Goal: Communication & Community: Ask a question

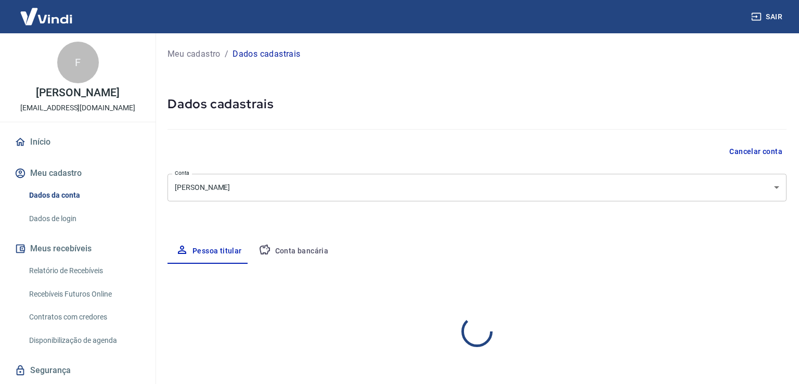
select select "SP"
select select "business"
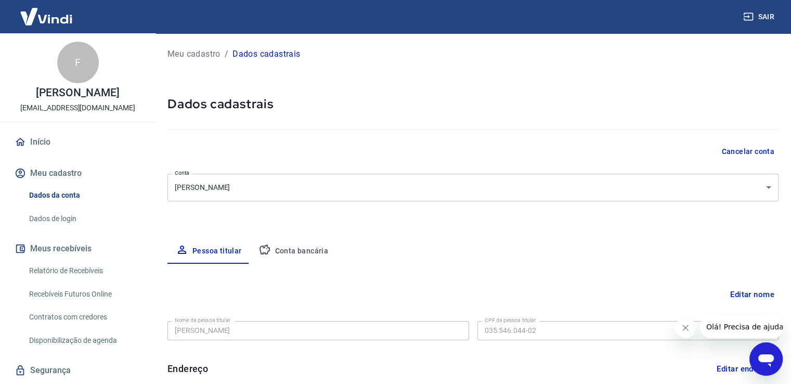
click at [310, 246] on button "Conta bancária" at bounding box center [293, 251] width 87 height 25
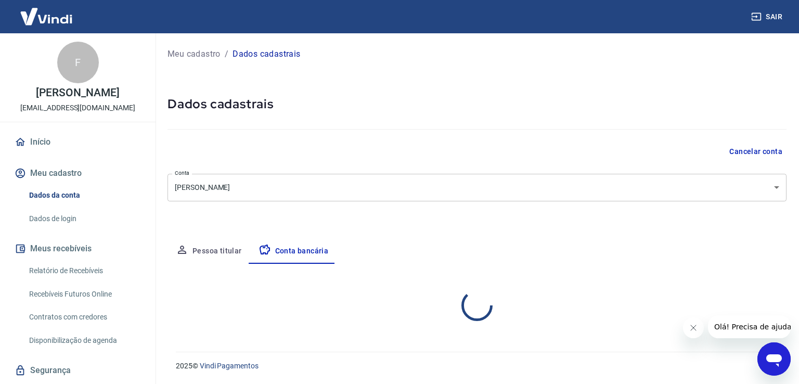
select select "1"
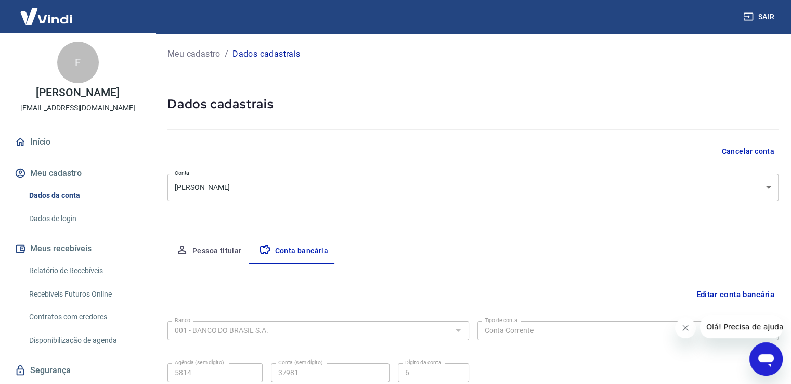
scroll to position [89, 0]
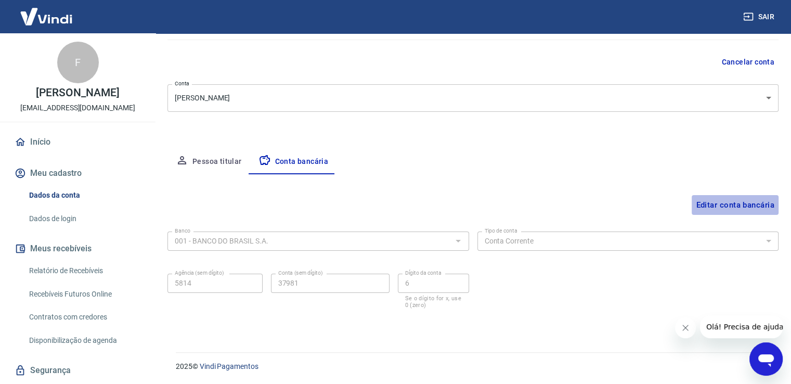
click at [711, 204] on button "Editar conta bancária" at bounding box center [735, 205] width 87 height 20
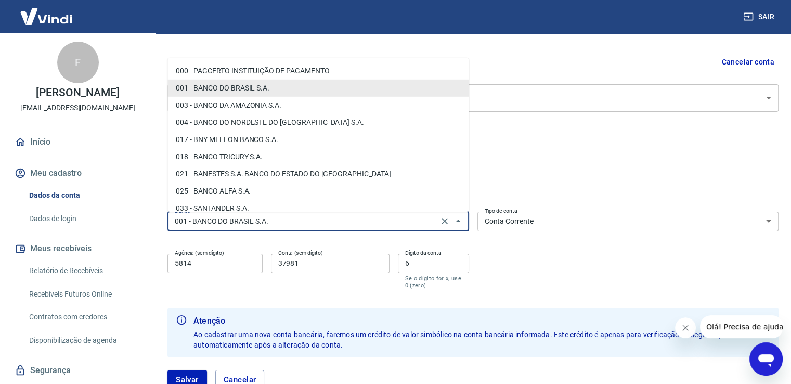
click at [333, 224] on input "001 - BANCO DO BRASIL S.A." at bounding box center [303, 221] width 265 height 13
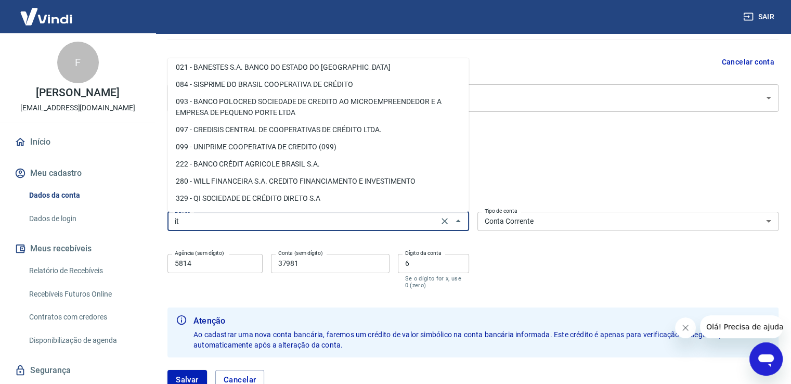
scroll to position [0, 0]
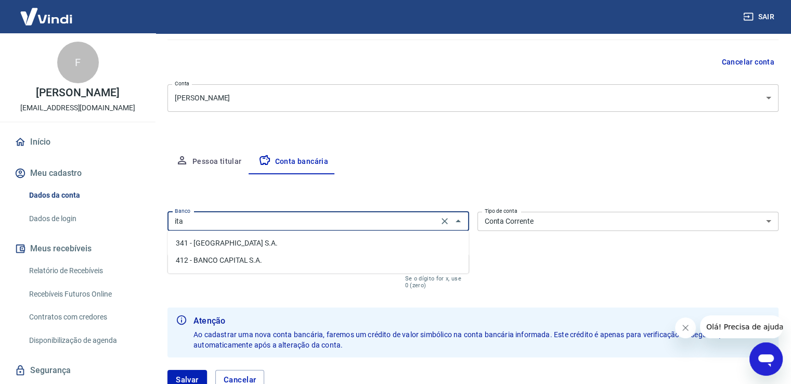
click at [270, 246] on li "341 - [GEOGRAPHIC_DATA] S.A." at bounding box center [317, 243] width 301 height 17
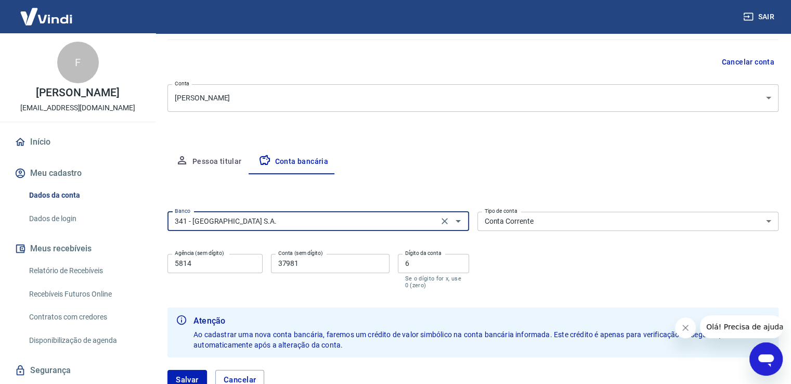
type input "341 - [GEOGRAPHIC_DATA] S.A."
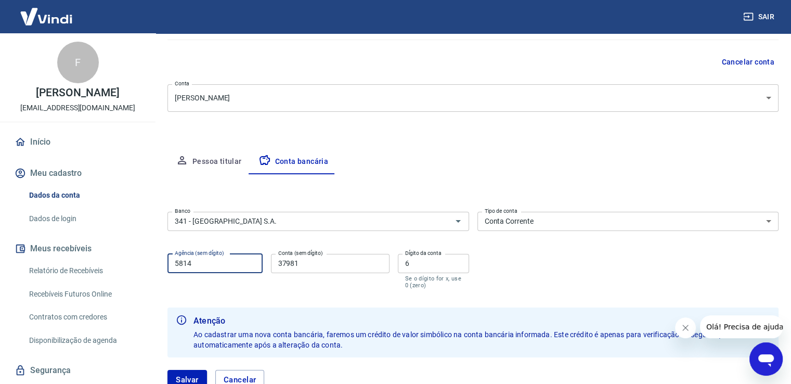
drag, startPoint x: 200, startPoint y: 262, endPoint x: 152, endPoint y: 262, distance: 48.4
click at [152, 262] on div "Sair F Filipe Andre Nascimento Silva barinownutrition@gmail.com Início Meu cada…" at bounding box center [395, 103] width 791 height 384
type input "2350"
drag, startPoint x: 312, startPoint y: 267, endPoint x: 243, endPoint y: 262, distance: 69.4
click at [243, 262] on div "Agência (sem dígito) 2350 Agência (sem dígito) Conta (sem dígito) 37981 Conta (…" at bounding box center [318, 270] width 302 height 41
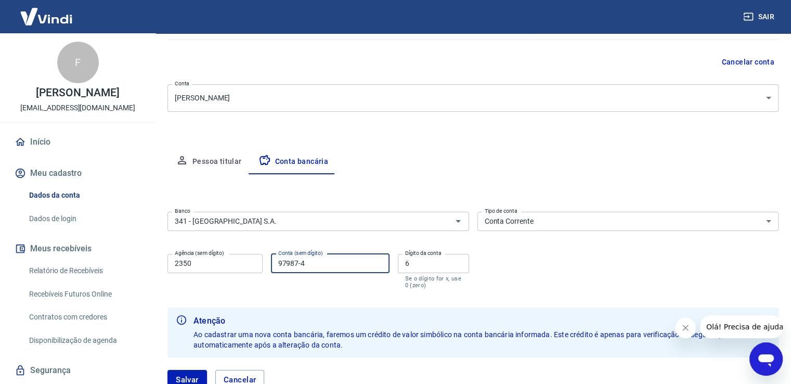
type input "97987-4"
click at [433, 266] on input "6" at bounding box center [433, 263] width 71 height 19
type input "4"
click at [329, 260] on input "97987-4" at bounding box center [330, 263] width 119 height 19
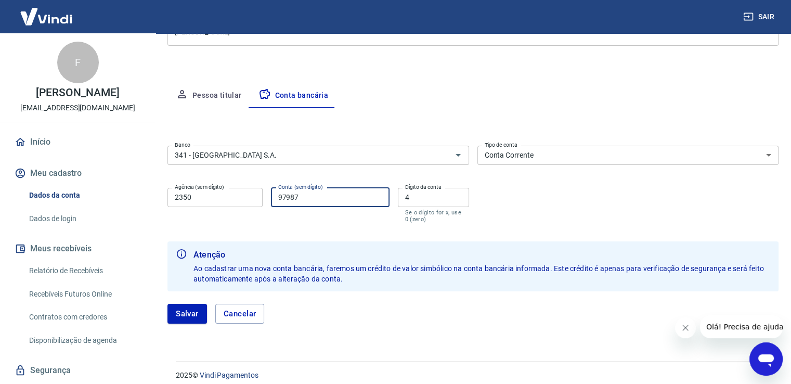
scroll to position [164, 0]
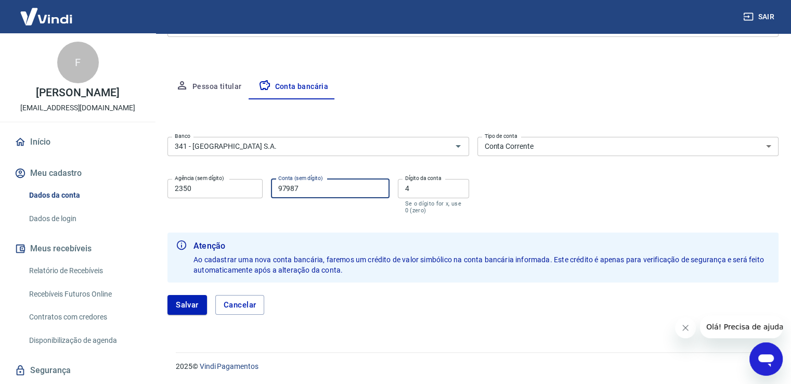
type input "97987"
click at [184, 302] on button "Salvar" at bounding box center [187, 305] width 40 height 20
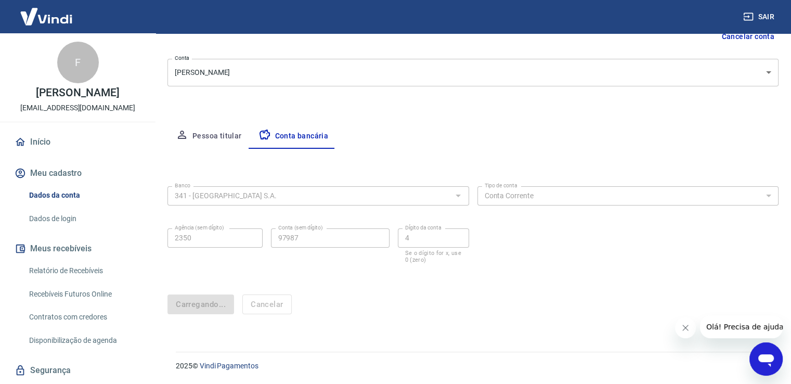
scroll to position [0, 0]
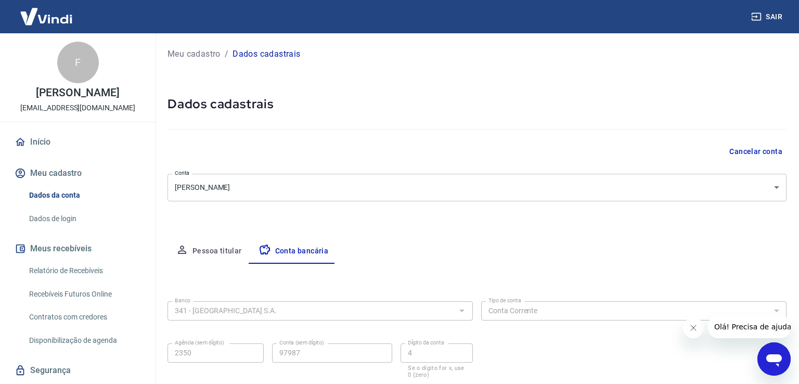
select select "1"
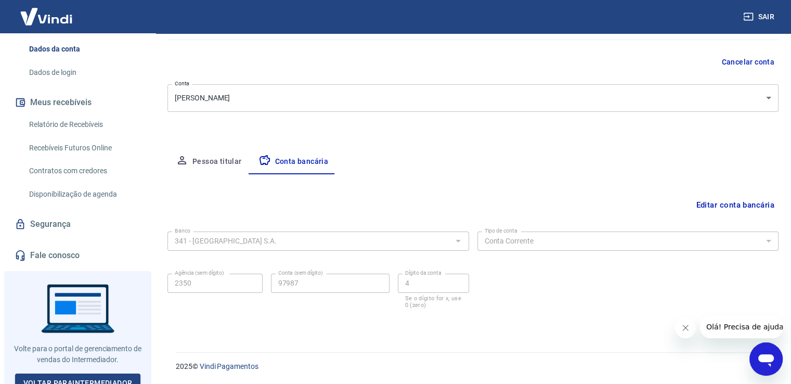
scroll to position [147, 0]
click at [67, 32] on img at bounding box center [46, 17] width 68 height 32
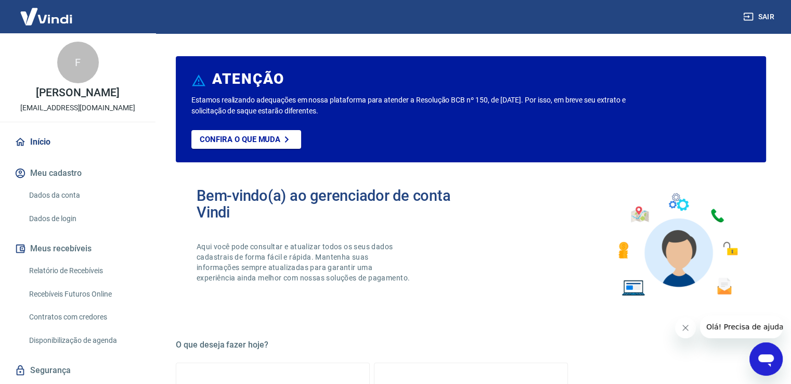
click at [67, 98] on p "[PERSON_NAME]" at bounding box center [77, 92] width 83 height 11
click at [69, 66] on div "F" at bounding box center [78, 63] width 42 height 42
click at [67, 113] on p "[EMAIL_ADDRESS][DOMAIN_NAME]" at bounding box center [77, 107] width 115 height 11
click at [27, 145] on link "Início" at bounding box center [77, 142] width 131 height 23
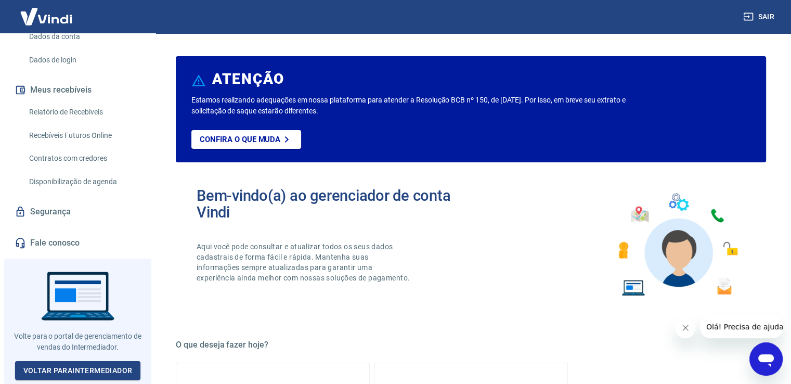
scroll to position [166, 0]
click at [103, 367] on link "Voltar para Intermediador" at bounding box center [78, 370] width 126 height 19
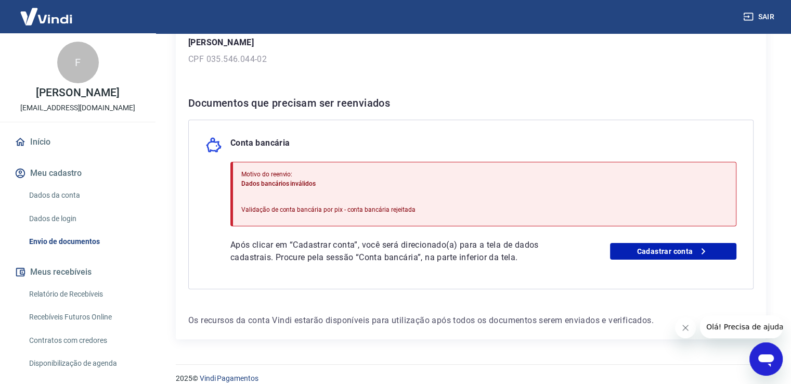
scroll to position [164, 0]
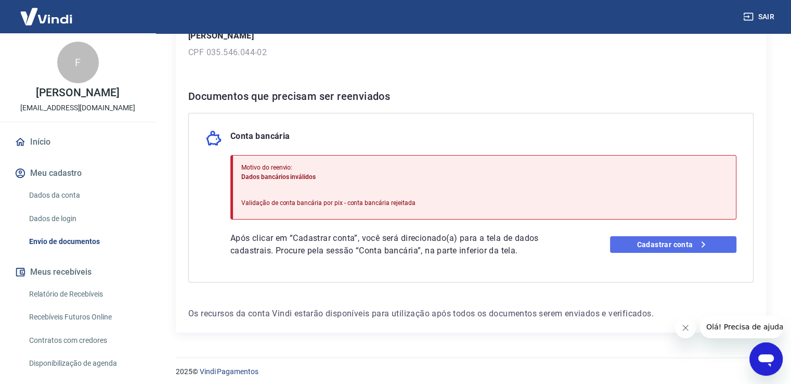
click at [639, 243] on link "Cadastrar conta" at bounding box center [673, 244] width 126 height 17
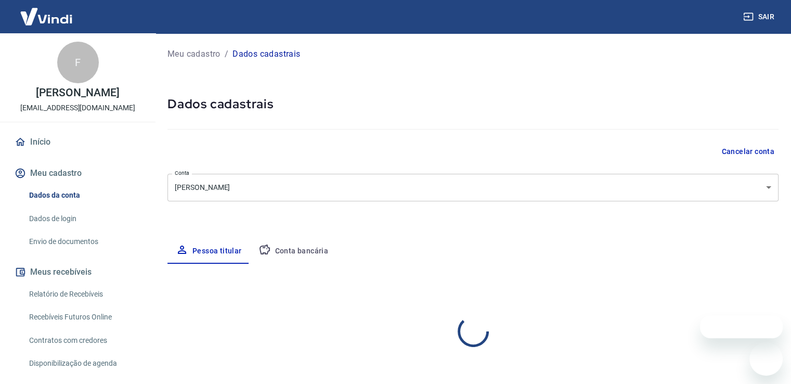
select select "SP"
select select "business"
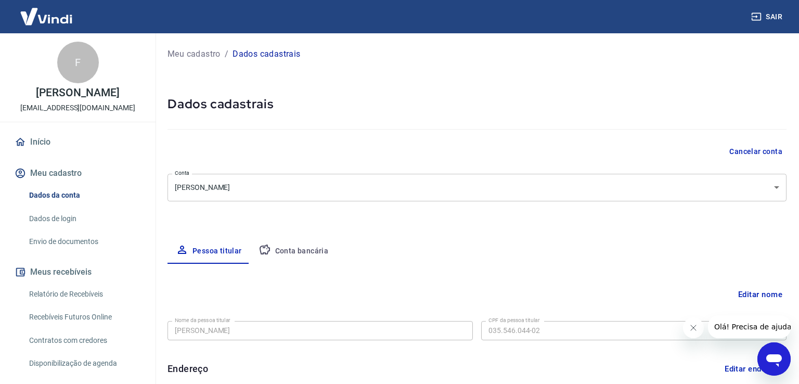
click at [318, 188] on body "Sair F [PERSON_NAME] [EMAIL_ADDRESS][DOMAIN_NAME] Início Meu cadastro Dados da …" at bounding box center [399, 192] width 799 height 384
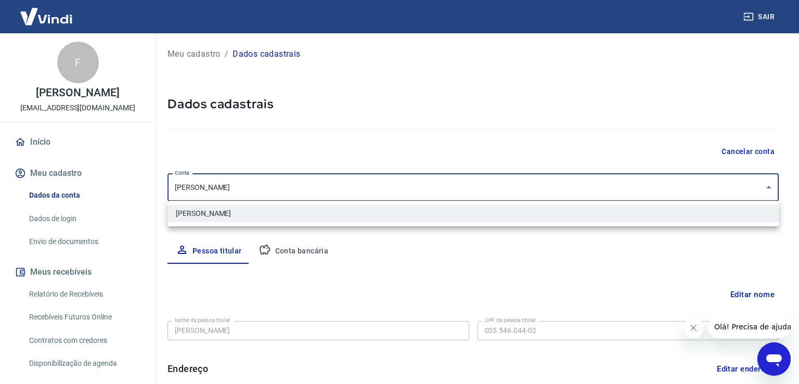
click at [316, 188] on div at bounding box center [399, 192] width 799 height 384
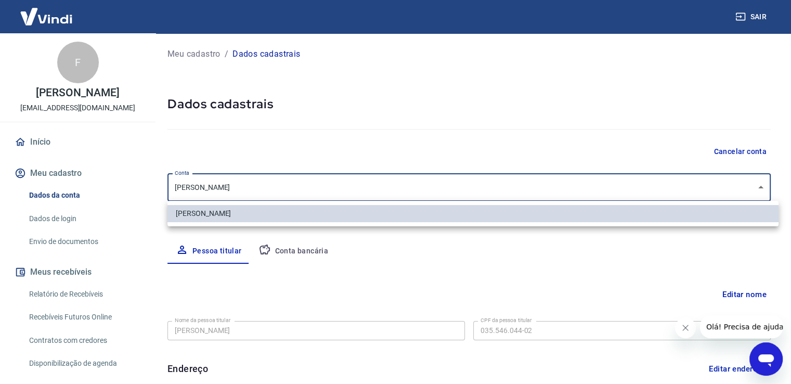
click at [281, 188] on body "Sair F [PERSON_NAME] [EMAIL_ADDRESS][DOMAIN_NAME] Início Meu cadastro Dados da …" at bounding box center [395, 192] width 791 height 384
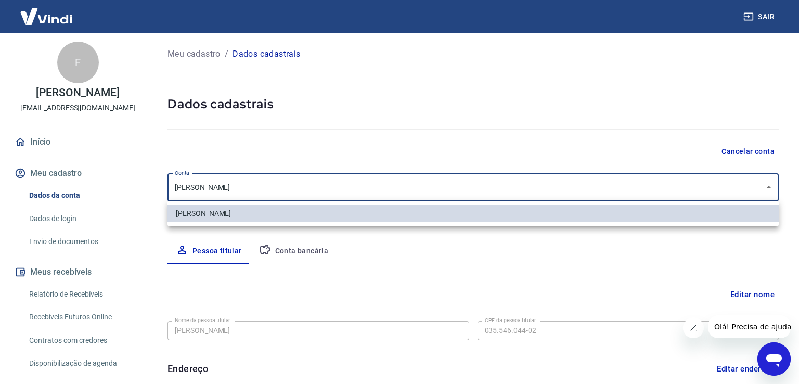
click at [267, 186] on div at bounding box center [399, 192] width 799 height 384
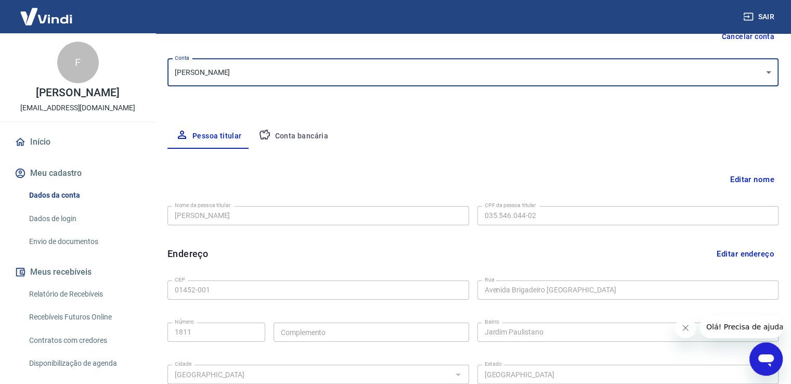
scroll to position [113, 0]
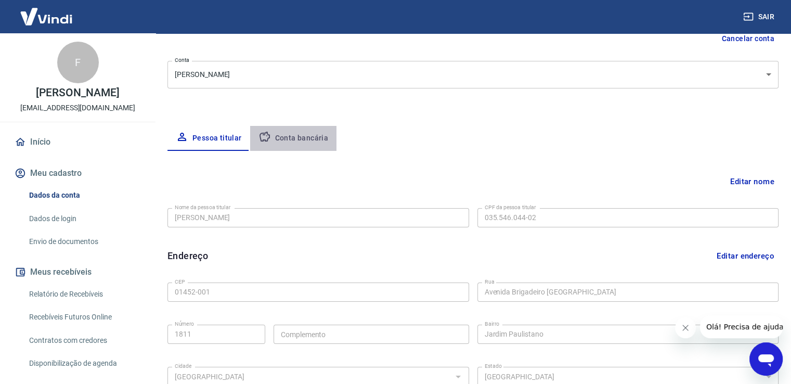
click at [292, 136] on button "Conta bancária" at bounding box center [293, 138] width 87 height 25
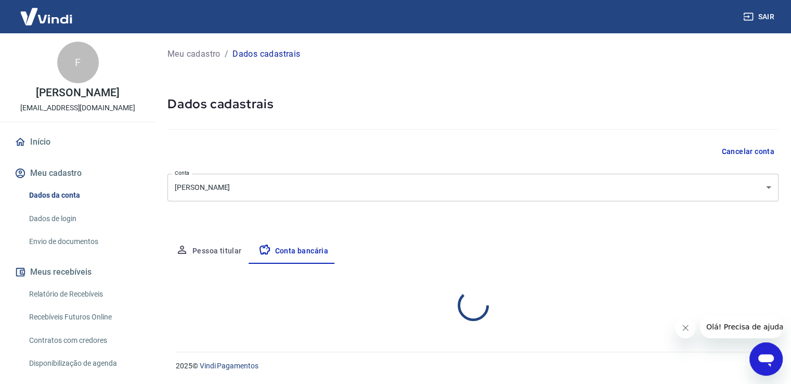
select select "1"
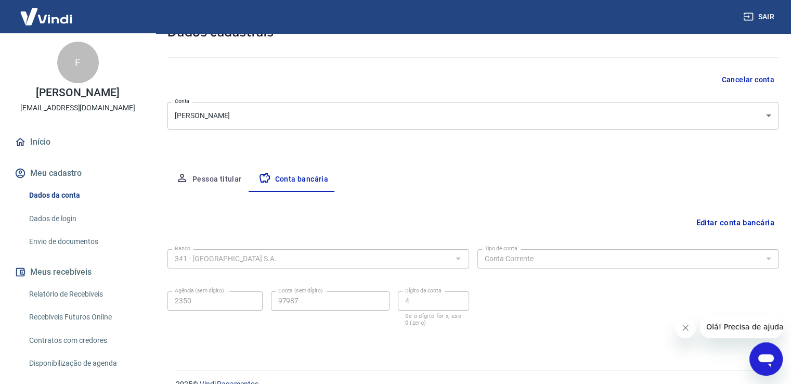
scroll to position [89, 0]
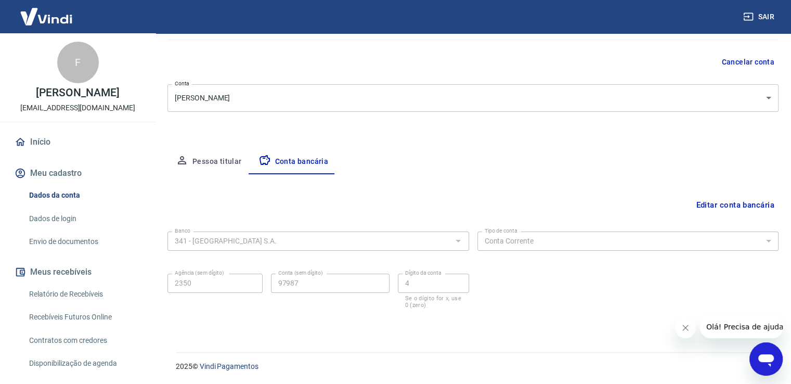
click at [772, 351] on icon "Abrir janela de mensagens" at bounding box center [766, 358] width 19 height 19
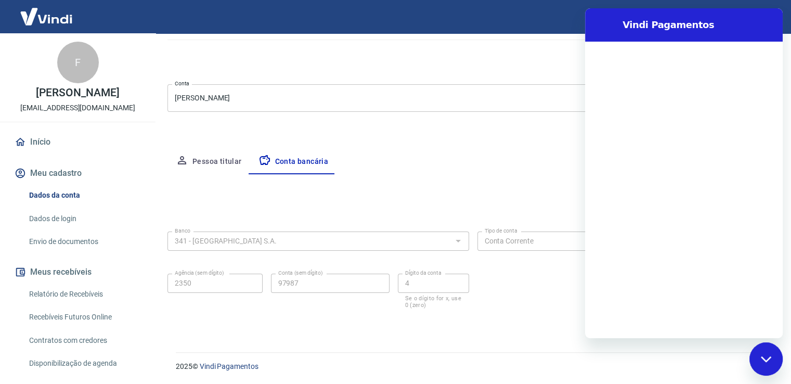
scroll to position [0, 0]
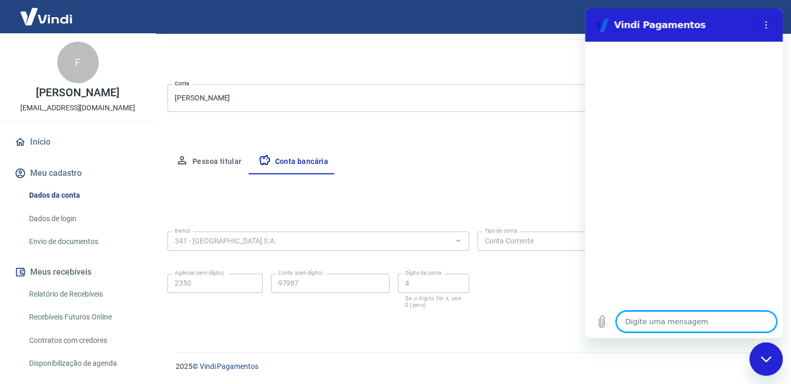
click at [639, 321] on textarea at bounding box center [696, 321] width 160 height 21
type textarea "E"
type textarea "x"
type textarea "Es"
type textarea "x"
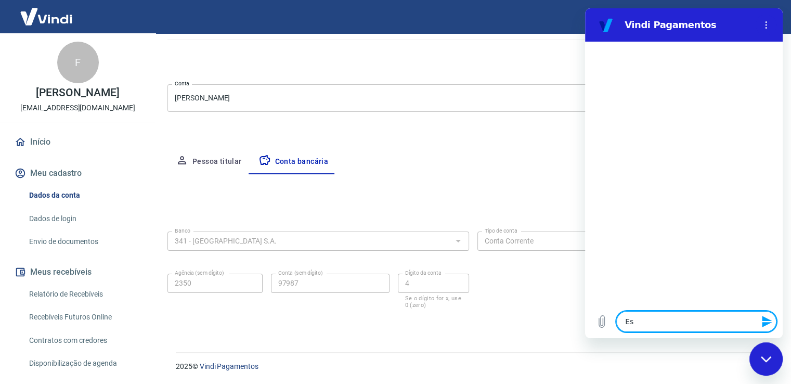
type textarea "Est"
type textarea "x"
type textarea "Esto"
type textarea "x"
type textarea "Estou"
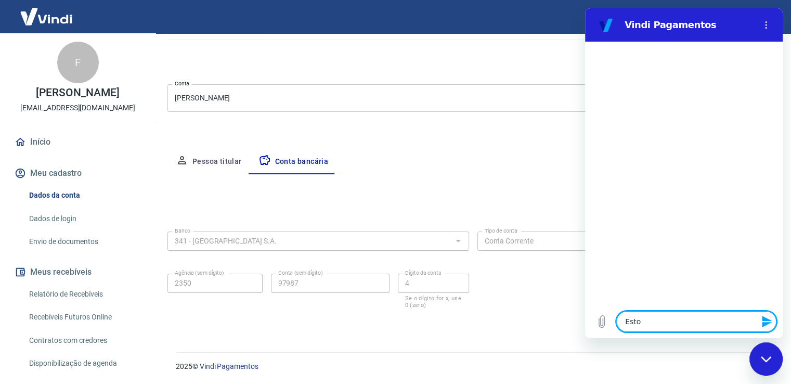
type textarea "x"
type textarea "Estou"
type textarea "x"
type textarea "Estou s"
type textarea "x"
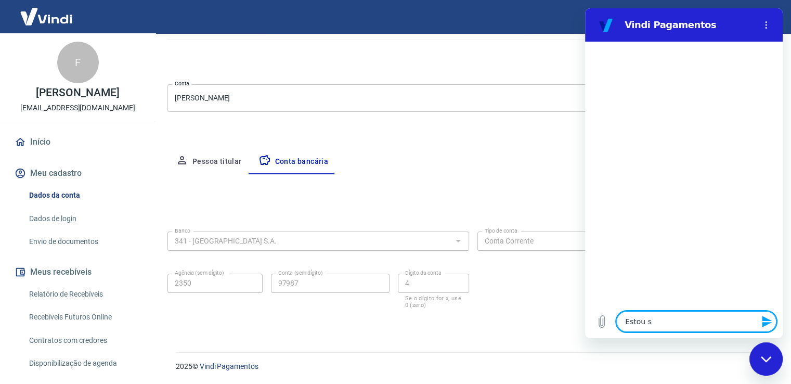
type textarea "Estou se"
type textarea "x"
type textarea "Estou sen"
type textarea "x"
type textarea "Estou send"
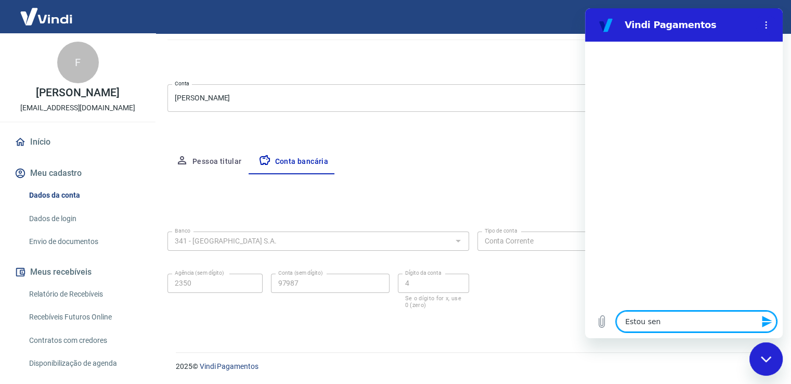
type textarea "x"
type textarea "Estou sendo"
type textarea "x"
type textarea "Estou sendo"
type textarea "x"
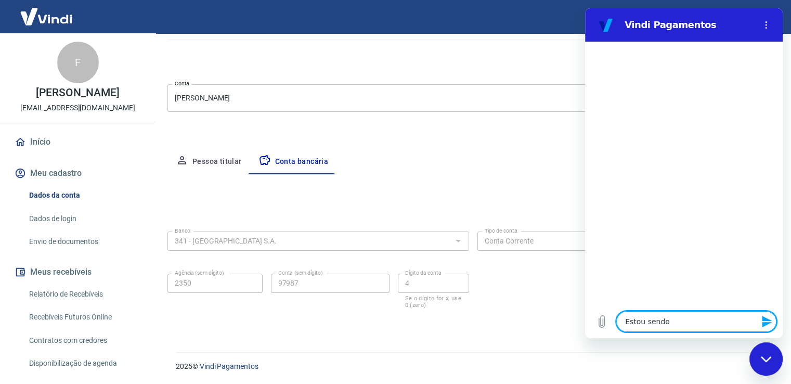
type textarea "Estou sendo a"
type textarea "x"
type textarea "Estou sendo at"
type textarea "x"
type textarea "Estou sendo ate"
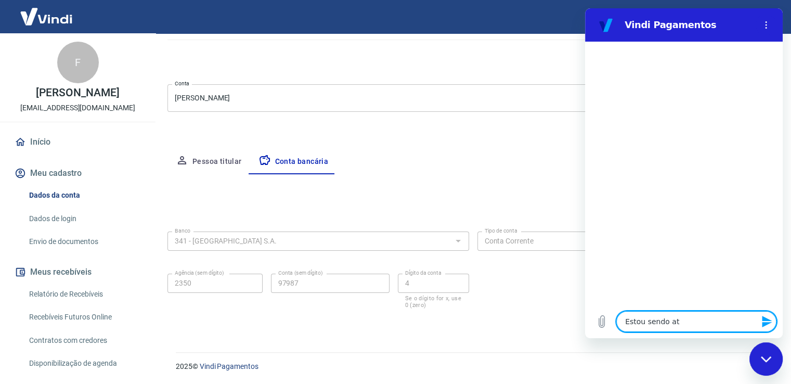
type textarea "x"
type textarea "Estou sendo [GEOGRAPHIC_DATA]"
type textarea "x"
type textarea "Estou sendo atend"
type textarea "x"
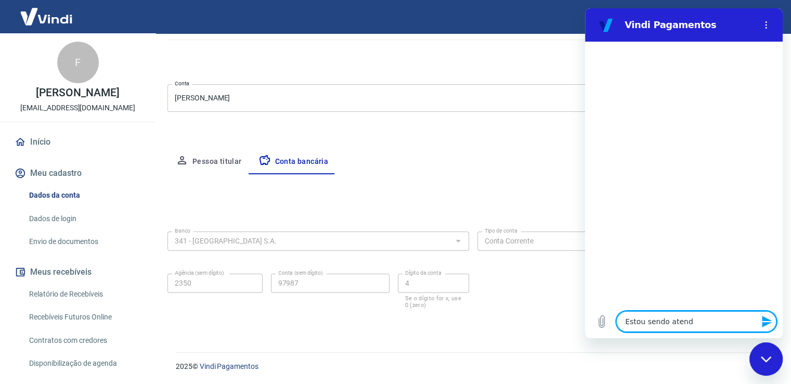
type textarea "Estou sendo atendi"
type textarea "x"
type textarea "Estou sendo atendim"
type textarea "x"
type textarea "Estou sendo atendi"
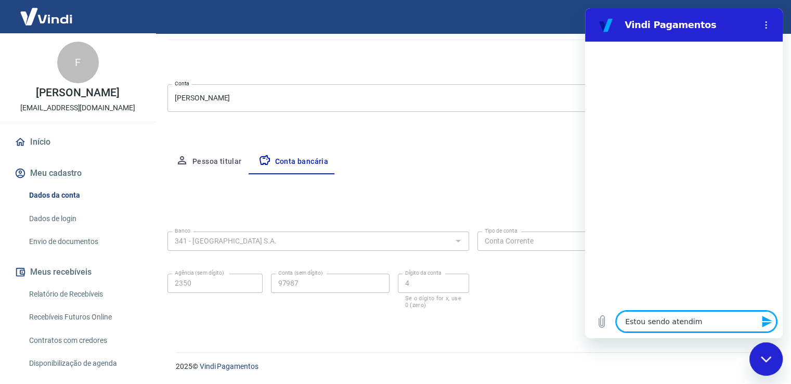
type textarea "x"
type textarea "Estou sendo atendid"
type textarea "x"
type textarea "Estou sendo atendido"
type textarea "x"
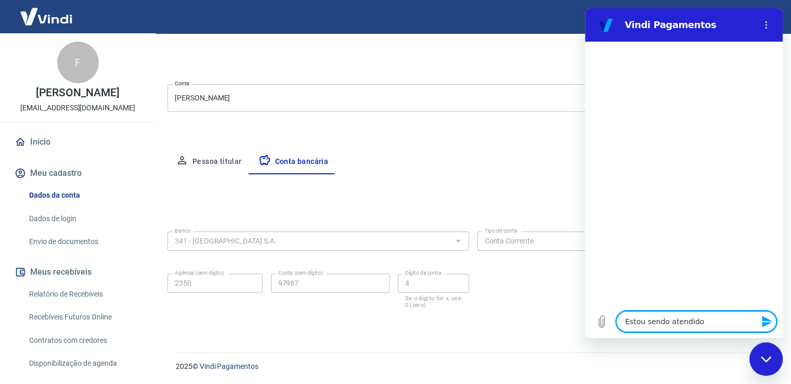
type textarea "Estou sendo atendido"
type textarea "x"
type textarea "Estou sendo atendido p"
type textarea "x"
type textarea "Estou sendo atendido pe"
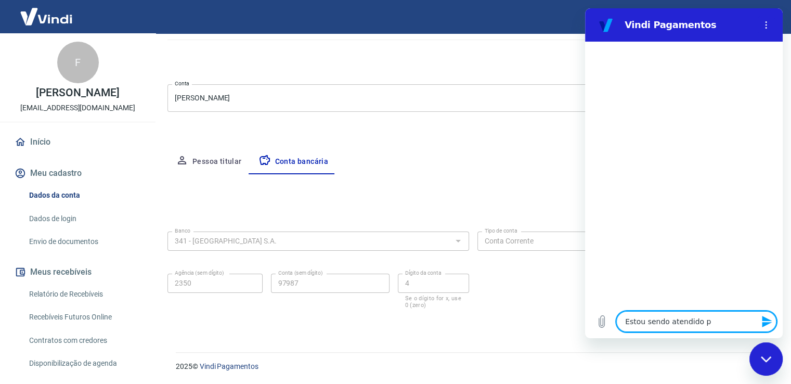
type textarea "x"
type textarea "Estou sendo atendido pel"
type textarea "x"
type textarea "Estou sendo atendido pelo"
type textarea "x"
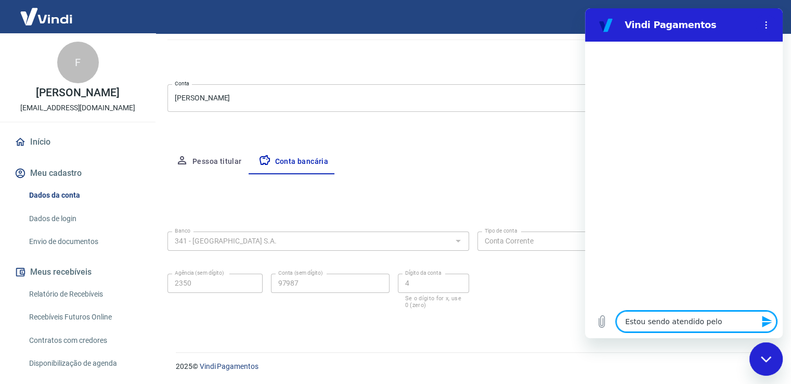
type textarea "Estou sendo atendido pelo"
type textarea "x"
type textarea "Estou sendo atendido pelo c"
type textarea "x"
type textarea "Estou sendo atendido pelo ch"
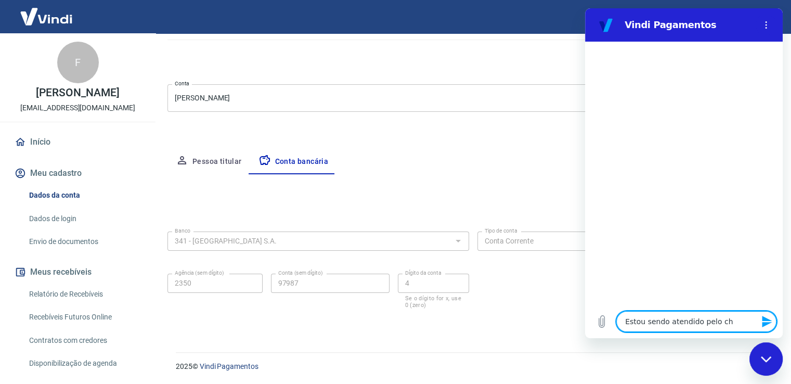
type textarea "x"
type textarea "Estou sendo atendido pelo cha"
type textarea "x"
type textarea "Estou sendo atendido pelo cham"
type textarea "x"
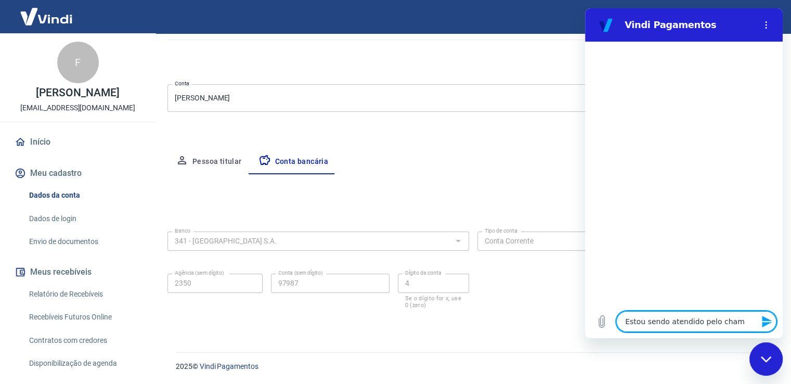
type textarea "Estou sendo atendido pelo chama"
type textarea "x"
type textarea "Estou sendo atendido pelo chamad"
type textarea "x"
type textarea "Estou sendo atendido pelo chamado"
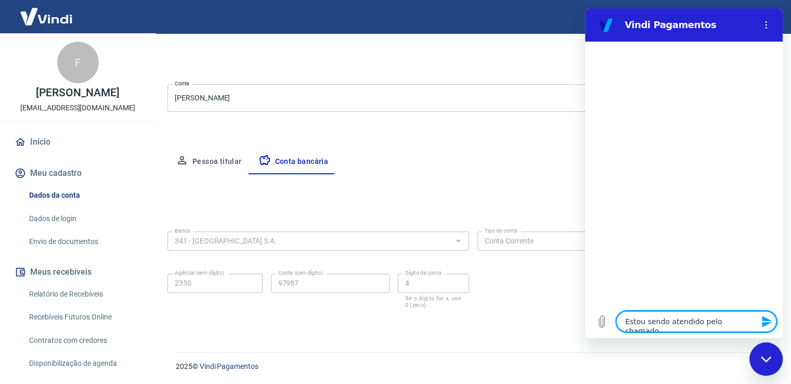
type textarea "x"
type textarea "Estou sendo atendido pelo chamado"
type textarea "x"
type textarea "Estou sendo atendido pelo chamado 919791"
type textarea "x"
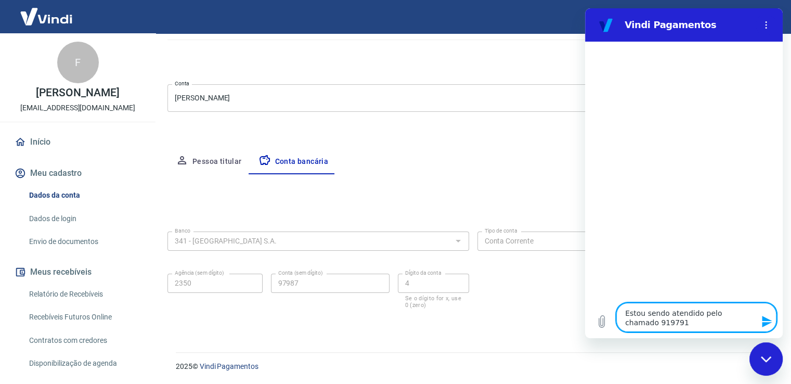
type textarea "Estou sendo atendido pelo chamado 919791"
type textarea "x"
type textarea "Estou sendo atendido pelo chamado 919791 p"
type textarea "x"
type textarea "Estou sendo atendido pelo chamado 919791 pr"
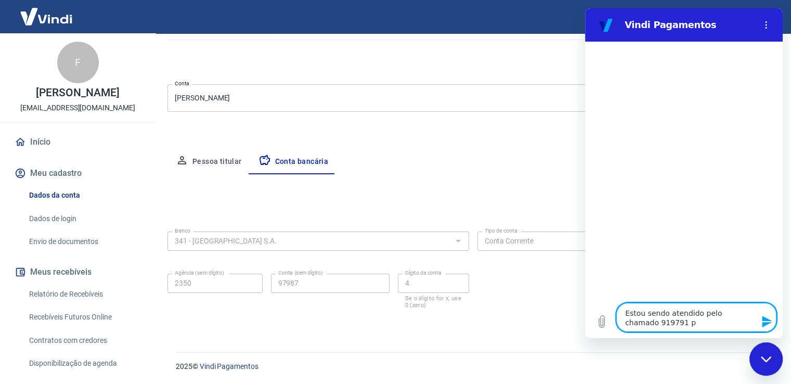
type textarea "x"
type textarea "Estou sendo atendido pelo chamado 919791 pre"
type textarea "x"
type textarea "Estou sendo atendido pelo chamado 919791 prec"
type textarea "x"
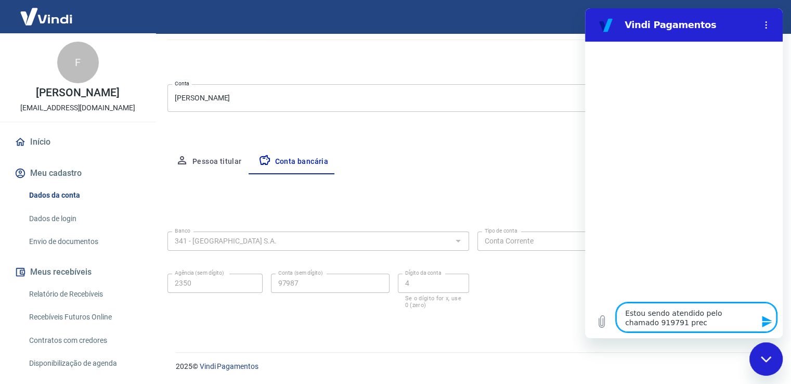
type textarea "Estou sendo atendido pelo chamado 919791 preci"
type textarea "x"
type textarea "Estou sendo atendido pelo chamado 919791 precis"
type textarea "x"
type textarea "Estou sendo atendido pelo chamado 919791 preciso"
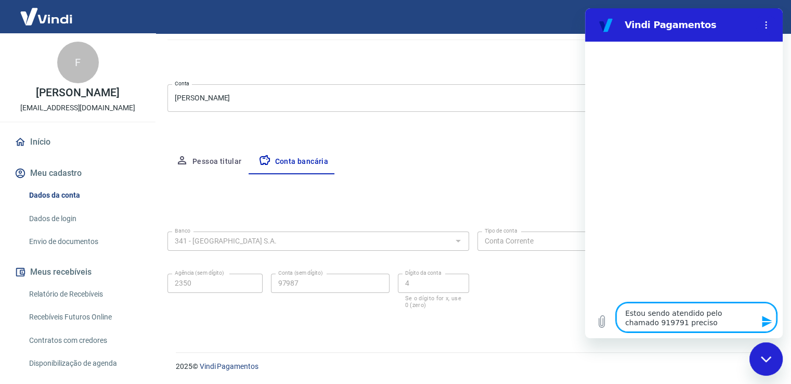
type textarea "x"
type textarea "Estou sendo atendido pelo chamado 919791 preciso"
type textarea "x"
type textarea "Estou sendo atendido pelo chamado 919791 preciso d"
type textarea "x"
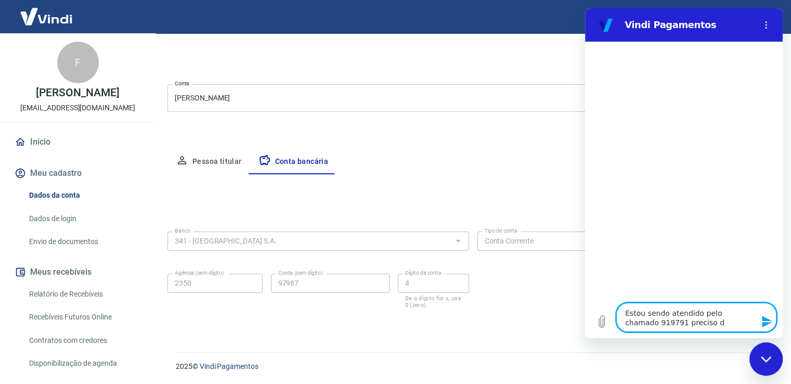
type textarea "Estou sendo atendido pelo chamado 919791 preciso de"
type textarea "x"
type textarea "Estou sendo atendido pelo chamado 919791 preciso de"
type textarea "x"
type textarea "Estou sendo atendido pelo chamado 919791 preciso de a"
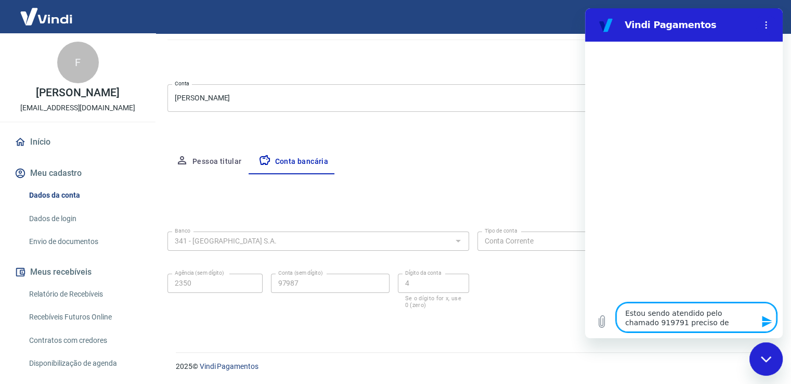
type textarea "x"
type textarea "Estou sendo atendido pelo chamado 919791 preciso de aj"
type textarea "x"
type textarea "Estou sendo atendido pelo chamado 919791 preciso de aju"
type textarea "x"
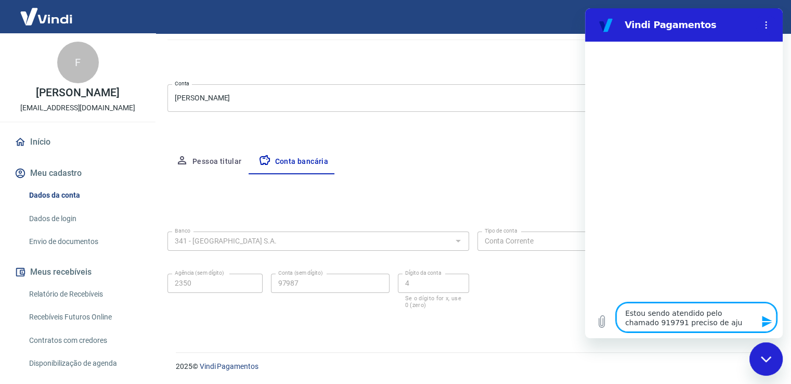
type textarea "Estou sendo atendido pelo chamado 919791 preciso de ajud"
type textarea "x"
type textarea "Estou sendo atendido pelo chamado 919791 preciso de ajuda"
type textarea "x"
type textarea "Estou sendo atendido pelo chamado 919791 preciso de ajuda"
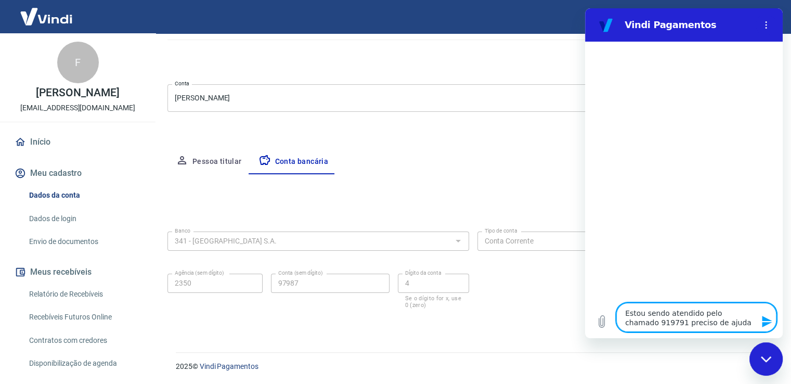
type textarea "x"
type textarea "Estou sendo atendido pelo chamado 919791 preciso de ajuda u"
type textarea "x"
type textarea "Estou sendo atendido pelo chamado 919791 preciso de ajuda ur"
type textarea "x"
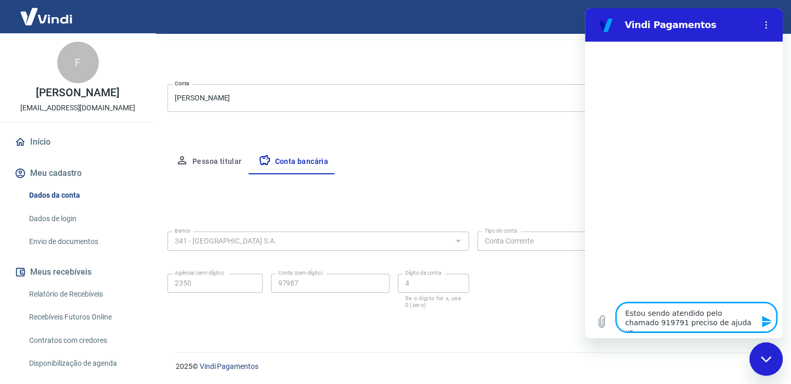
type textarea "Estou sendo atendido pelo chamado 919791 preciso de ajuda urg"
type textarea "x"
type textarea "Estou sendo atendido pelo chamado 919791 preciso de ajuda urge"
type textarea "x"
type textarea "Estou sendo atendido pelo chamado 919791 preciso de ajuda urgen"
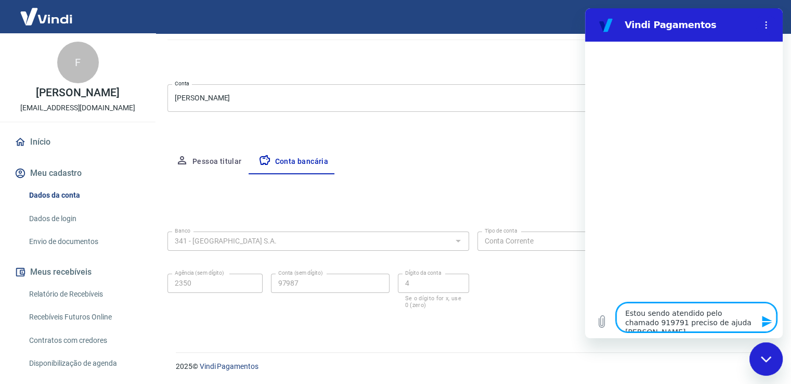
type textarea "x"
type textarea "Estou sendo atendido pelo chamado 919791 preciso de ajuda urgent"
type textarea "x"
type textarea "Estou sendo atendido pelo chamado 919791 preciso de ajuda urgente"
type textarea "x"
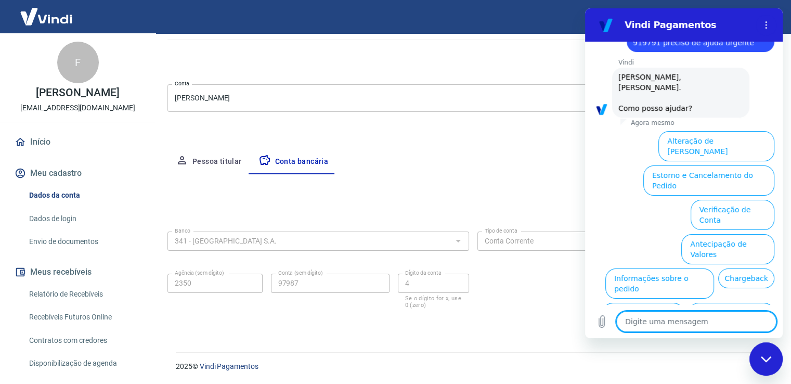
scroll to position [67, 0]
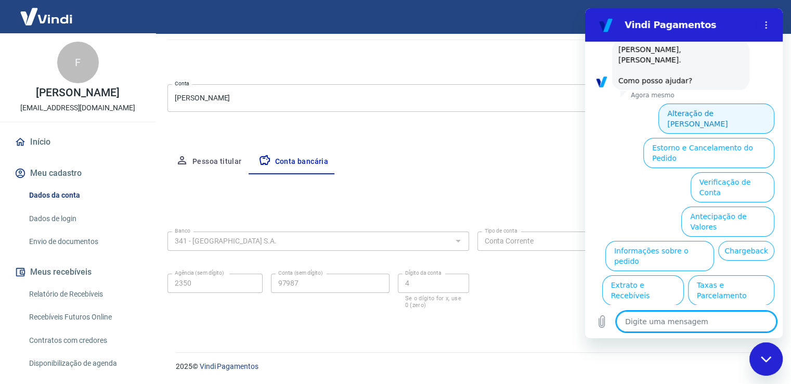
click at [721, 107] on button "Alteração de Dados Cadastrais" at bounding box center [716, 118] width 116 height 30
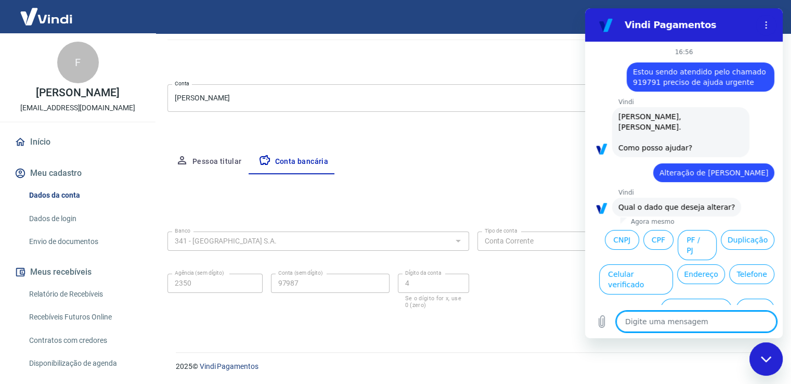
scroll to position [8, 0]
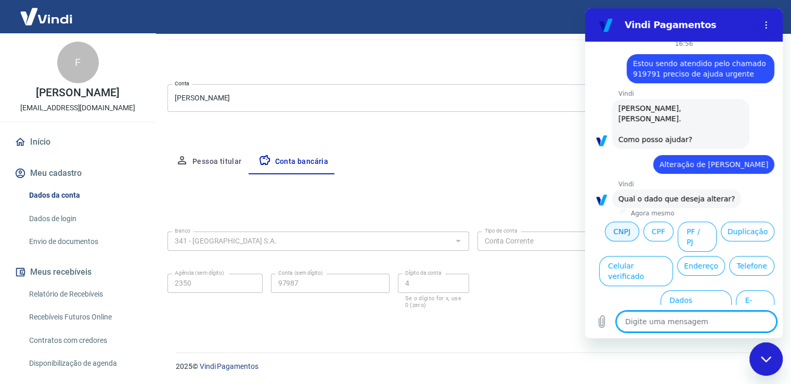
click at [605, 222] on button "CNPJ" at bounding box center [622, 232] width 34 height 20
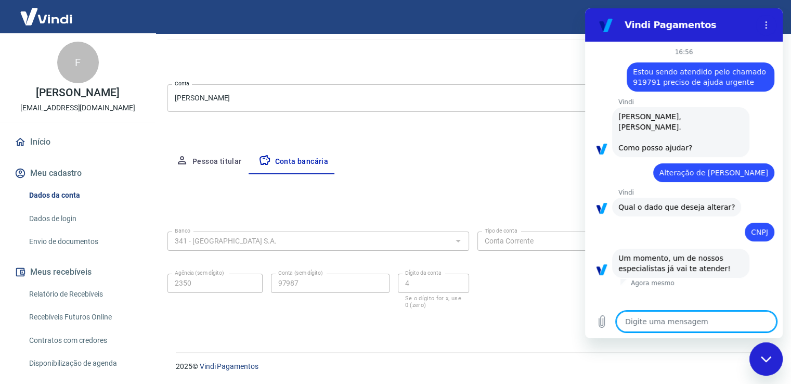
type textarea "x"
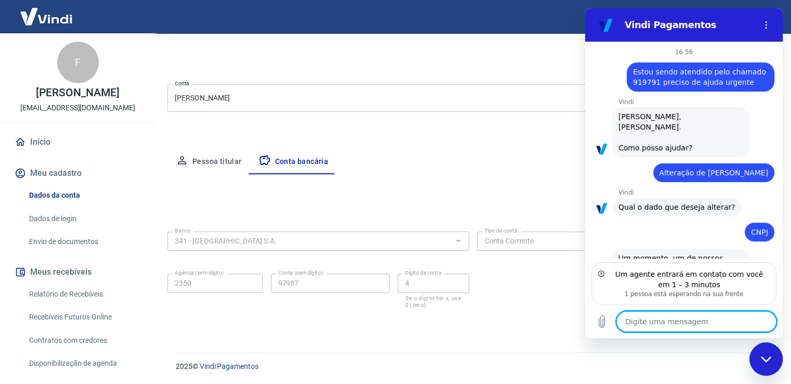
scroll to position [21, 0]
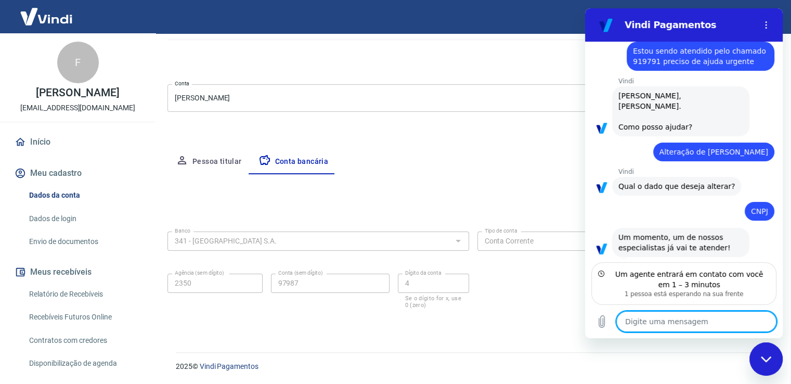
type textarea "E"
type textarea "x"
type textarea "Es"
type textarea "x"
type textarea "Est"
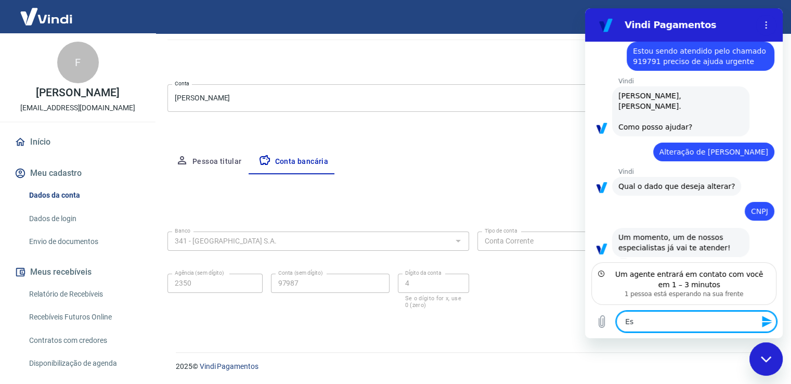
type textarea "x"
type textarea "Esto"
type textarea "x"
type textarea "Estou"
type textarea "x"
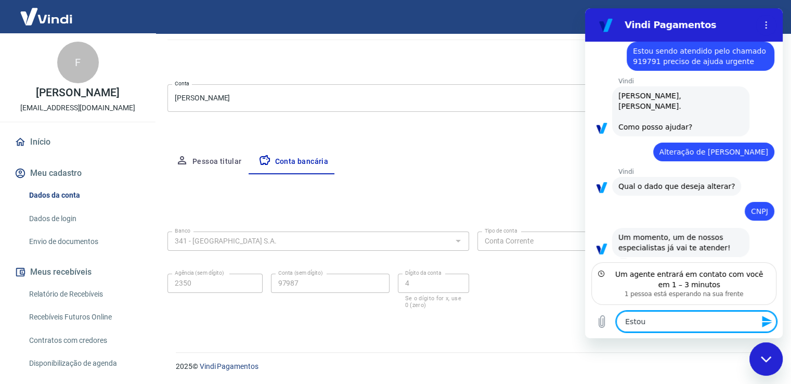
type textarea "Estou"
type textarea "x"
type textarea "Estou n"
type textarea "x"
type textarea "Estou no"
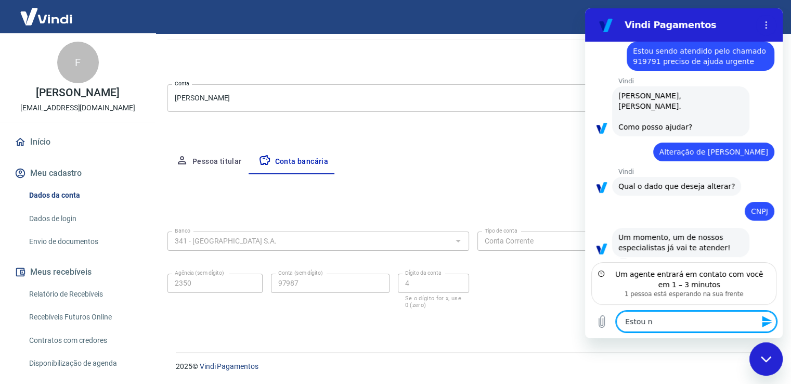
type textarea "x"
type textarea "Estou no"
type textarea "x"
type textarea "Estou no m"
type textarea "x"
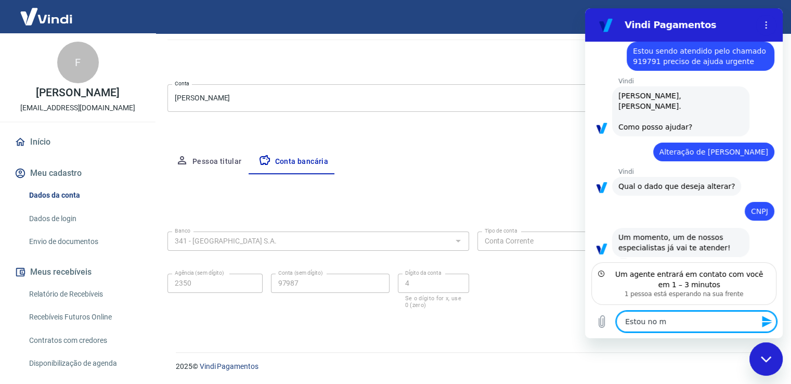
type textarea "Estou no me"
type textarea "x"
type textarea "Estou no mei"
type textarea "x"
type textarea "Estou no meio"
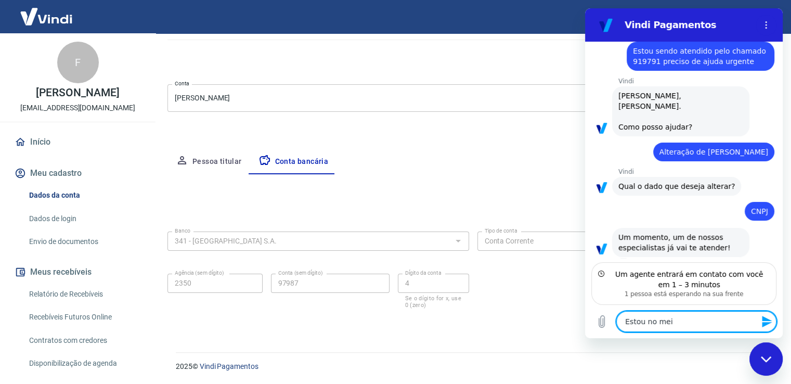
type textarea "x"
type textarea "Estou no meio"
type textarea "x"
type textarea "Estou no meio d"
type textarea "x"
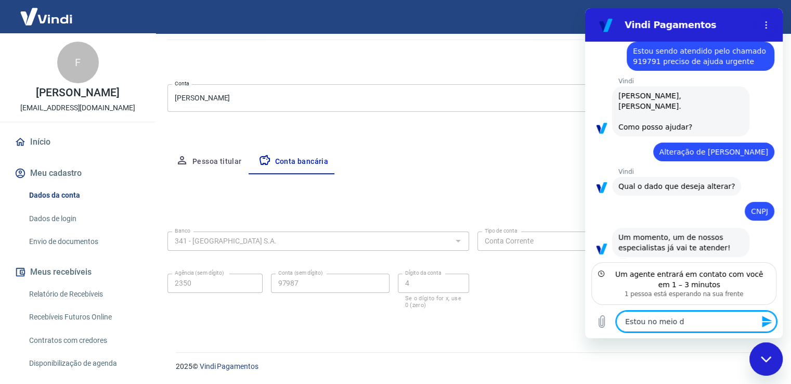
type textarea "Estou no meio de"
type textarea "x"
type textarea "Estou no meio de"
type textarea "x"
type textarea "Estou no meio de u"
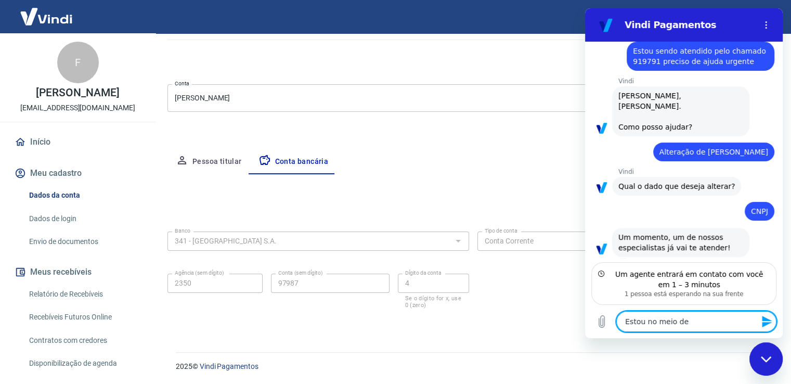
type textarea "x"
type textarea "Estou no meio de um"
type textarea "x"
type textarea "Estou no meio de um"
type textarea "x"
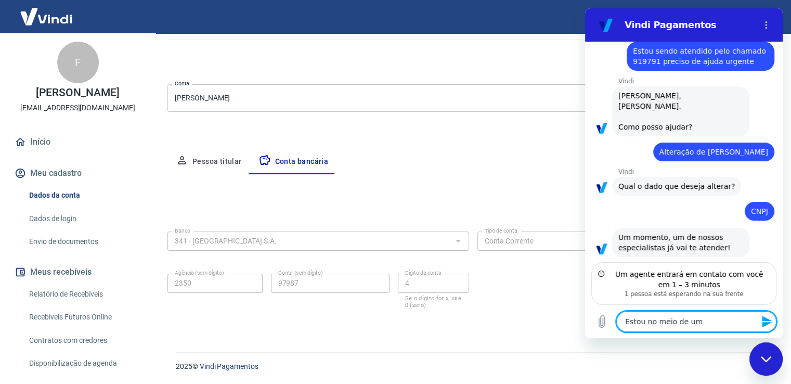
type textarea "Estou no meio de um a"
type textarea "x"
type textarea "Estou no meio de um at"
type textarea "x"
type textarea "Estou no meio de um ate"
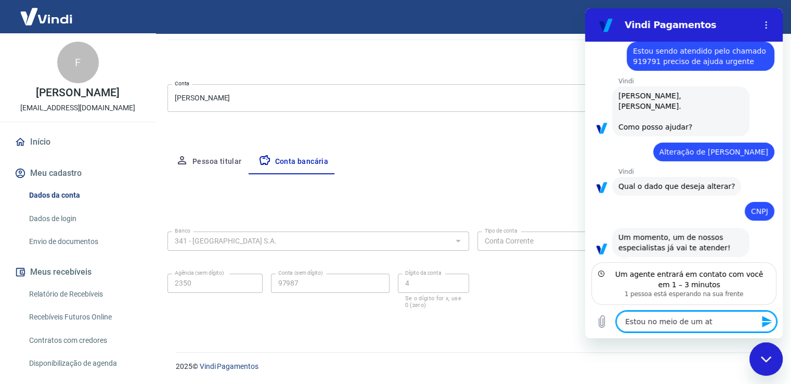
type textarea "x"
type textarea "Estou no meio de um aten"
type textarea "x"
type textarea "Estou no meio de um atend"
type textarea "x"
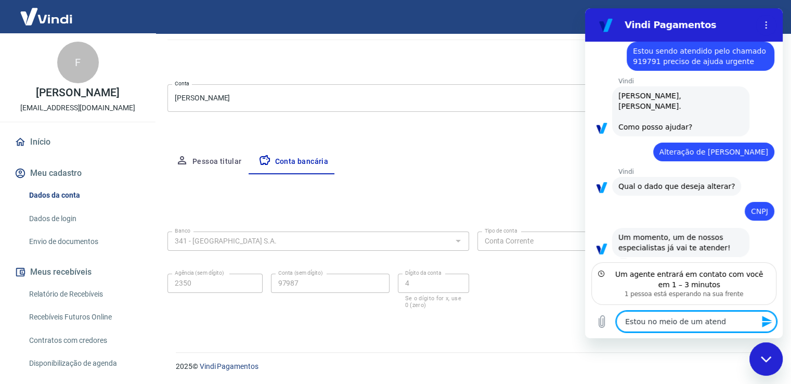
type textarea "Estou no meio de um atendi"
type textarea "x"
type textarea "Estou no meio de um atendim"
type textarea "x"
type textarea "Estou no meio de um atendime"
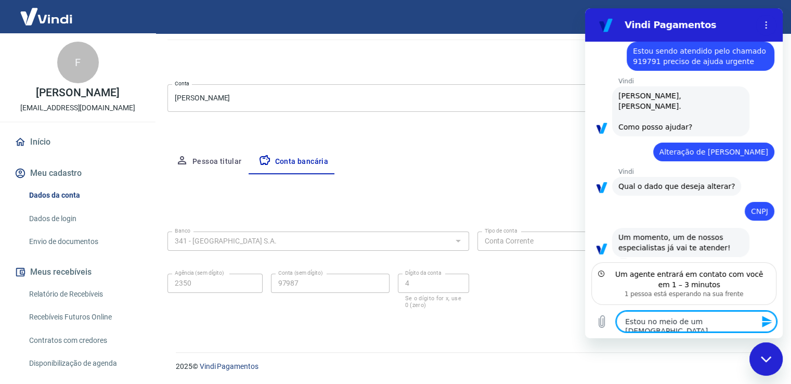
type textarea "x"
type textarea "Estou no meio de um atendimen"
type textarea "x"
type textarea "Estou no meio de um atendiment"
type textarea "x"
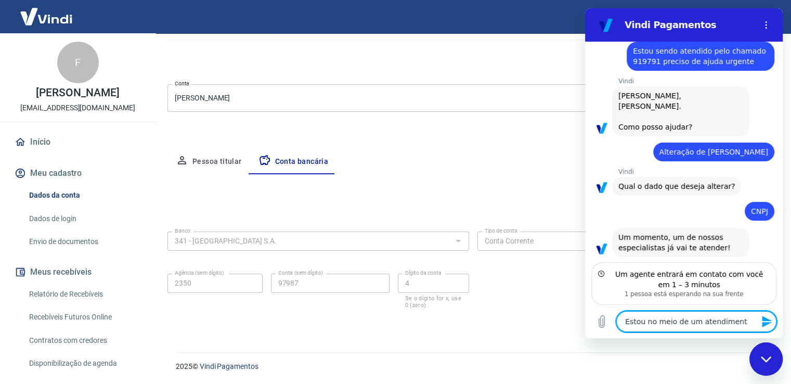
type textarea "Estou no meio de um atendimento"
type textarea "x"
type textarea "Estou no meio de um atendimento"
type textarea "x"
type textarea "Estou no meio de um atendimento #"
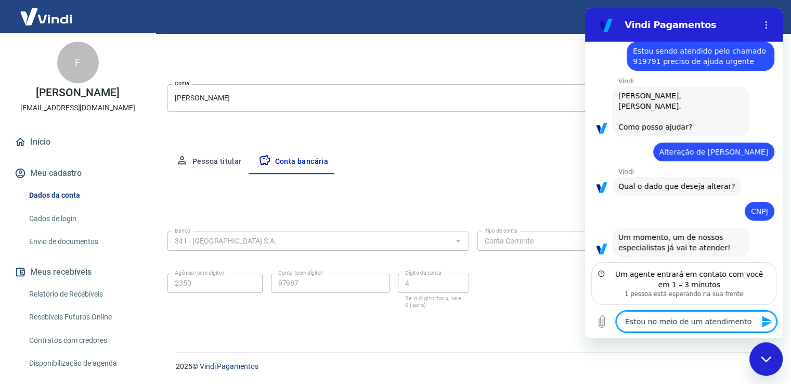
type textarea "x"
type textarea "Estou no s #"
type textarea "x"
type textarea "Estou no se #"
type textarea "x"
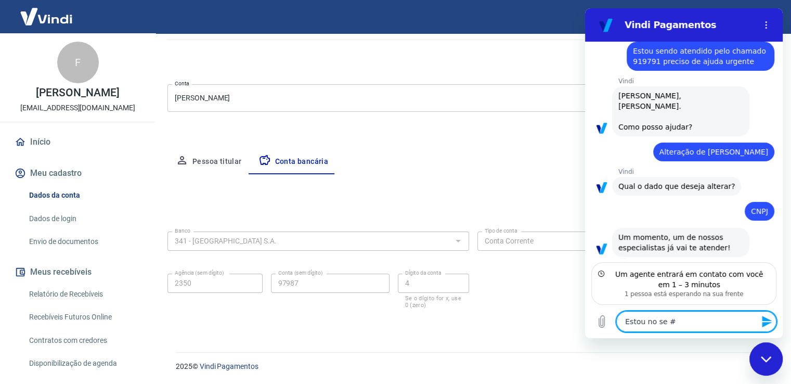
type textarea "Estou no sen #"
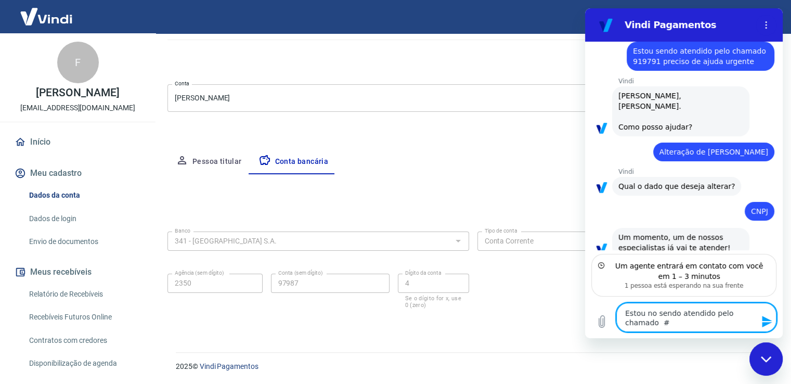
paste textarea "919791"
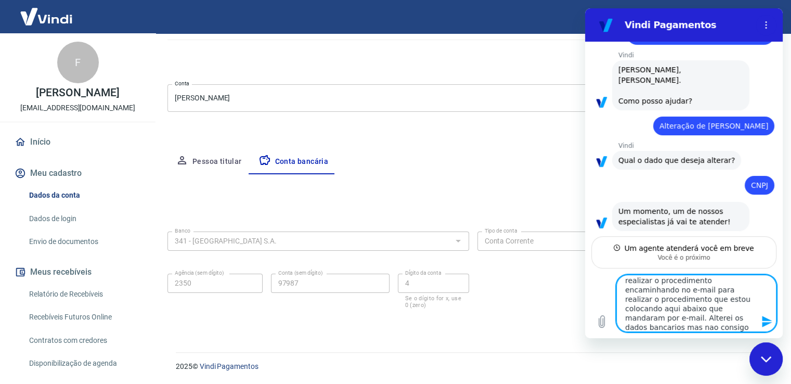
scroll to position [42, 0]
drag, startPoint x: 672, startPoint y: 310, endPoint x: 741, endPoint y: 361, distance: 86.0
click html "Vindi Pagamentos 16:56 diz: Estou sendo atendido pelo chamado 919791 preciso de…"
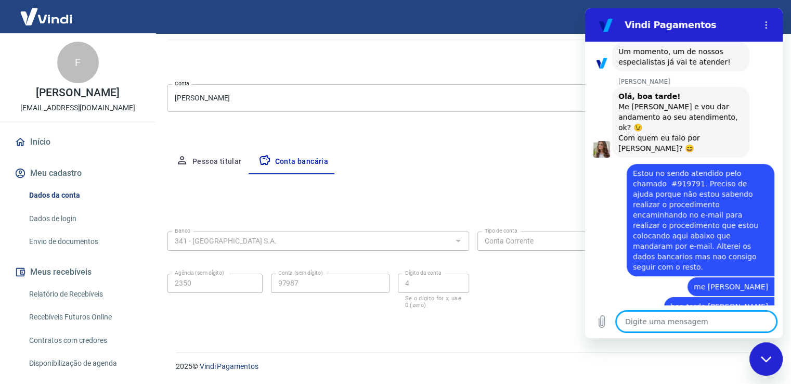
scroll to position [209, 0]
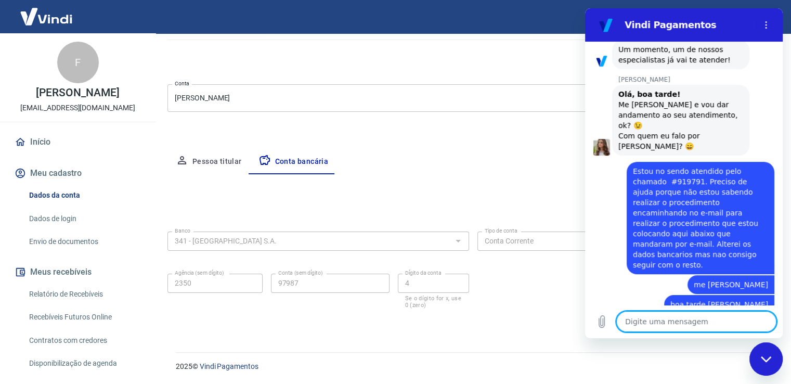
click at [703, 318] on textarea at bounding box center [696, 321] width 160 height 21
paste textarea "Ao analisar sua conta, constatamos que ela está pendente de verificação devido …"
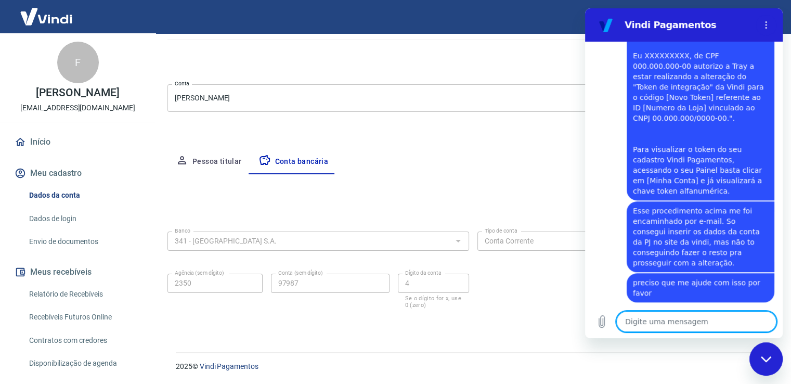
scroll to position [822, 0]
click at [689, 320] on textarea at bounding box center [696, 321] width 160 height 21
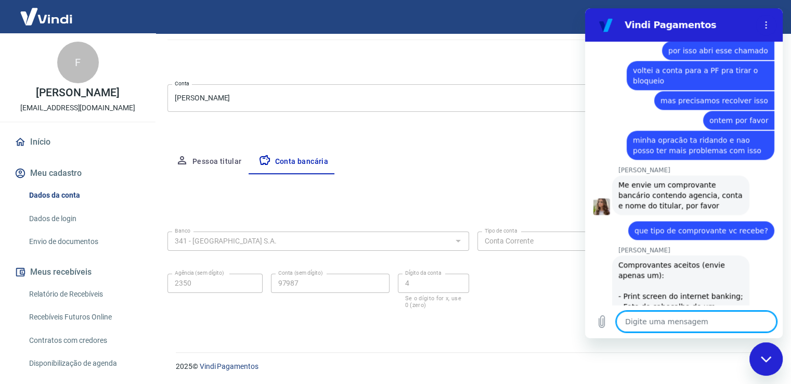
scroll to position [1257, 0]
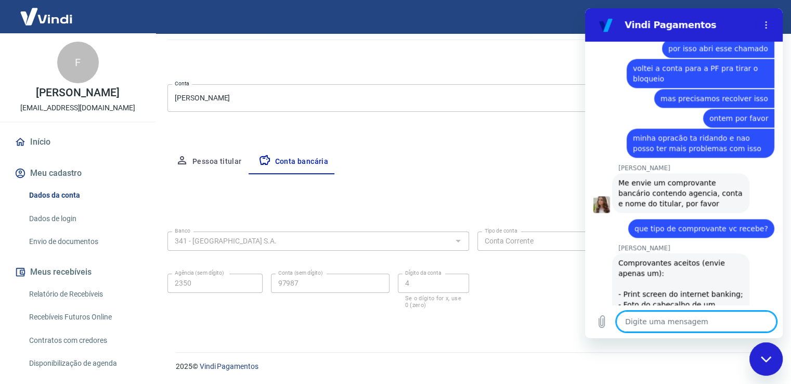
click at [656, 322] on textarea at bounding box center [696, 321] width 160 height 21
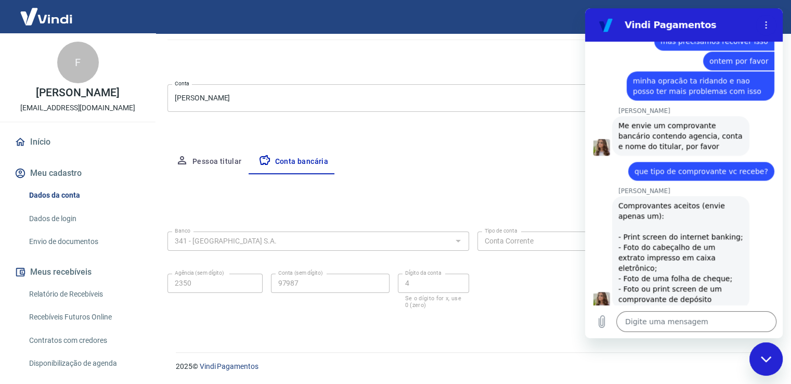
scroll to position [1316, 0]
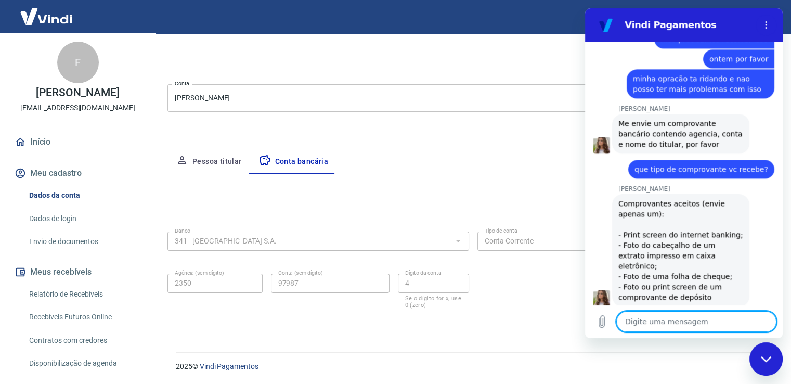
click at [691, 327] on textarea at bounding box center [696, 321] width 160 height 21
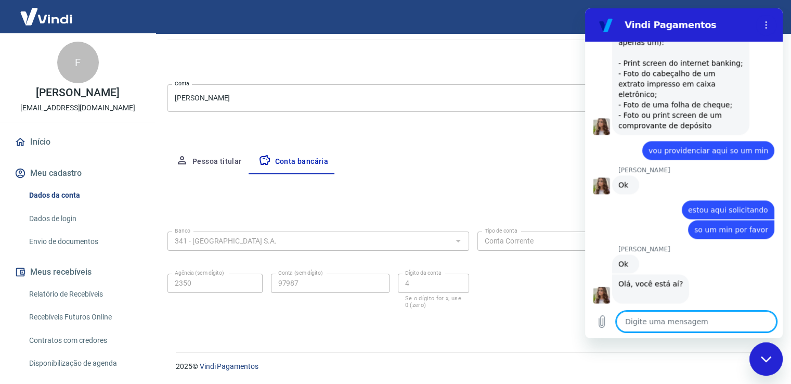
scroll to position [1490, 0]
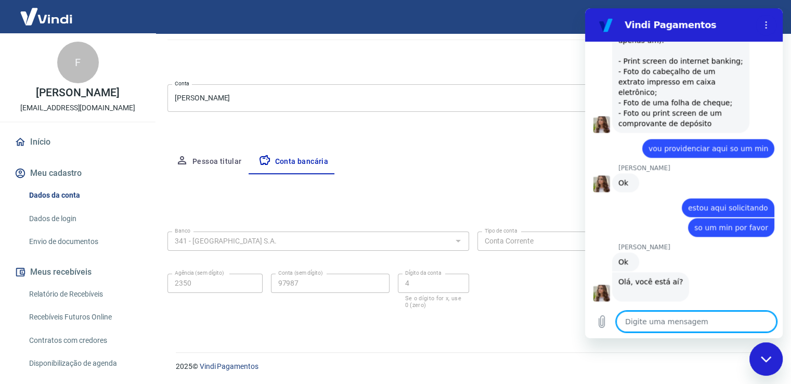
click at [676, 321] on textarea at bounding box center [696, 321] width 160 height 21
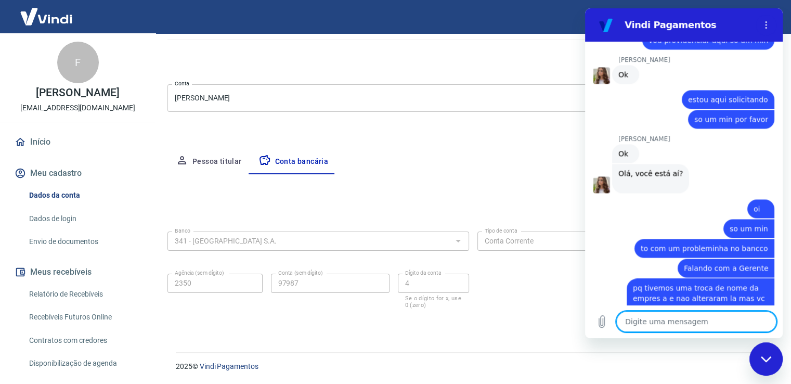
scroll to position [1600, 0]
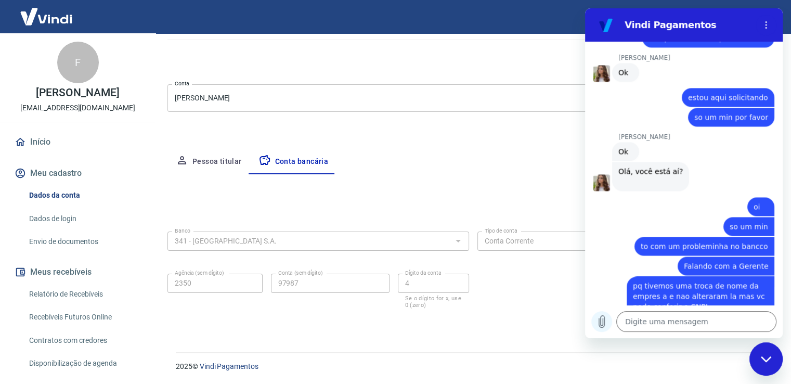
click at [603, 325] on icon "Carregar arquivo" at bounding box center [601, 321] width 12 height 12
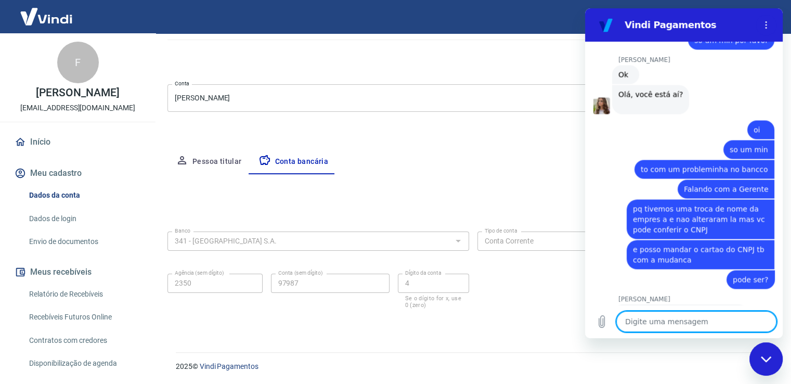
scroll to position [1684, 0]
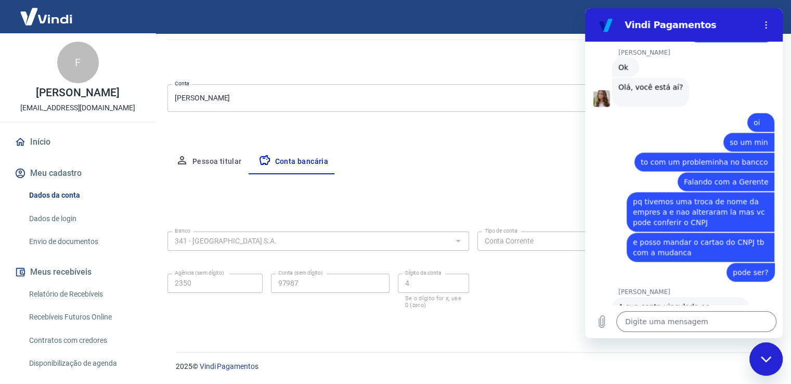
drag, startPoint x: 671, startPoint y: 254, endPoint x: 748, endPoint y: 254, distance: 76.4
click at [748, 296] on div "Steffanie Ziller diz: A sua conta vinculada ao email barinownutrition@gmail.com…" at bounding box center [687, 316] width 189 height 41
click at [674, 323] on textarea at bounding box center [696, 321] width 160 height 21
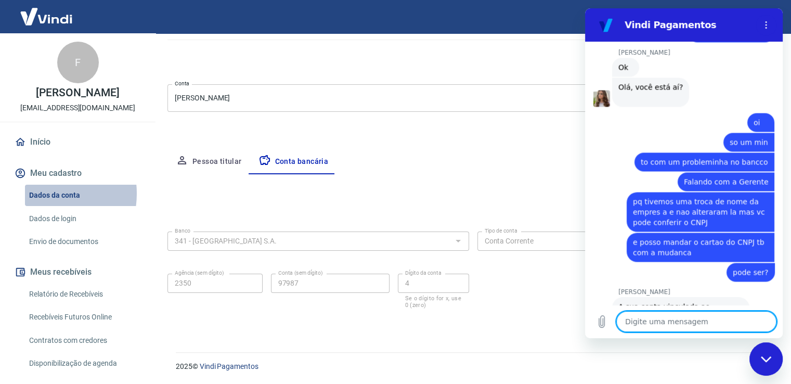
click at [42, 204] on link "Dados da conta" at bounding box center [84, 195] width 118 height 21
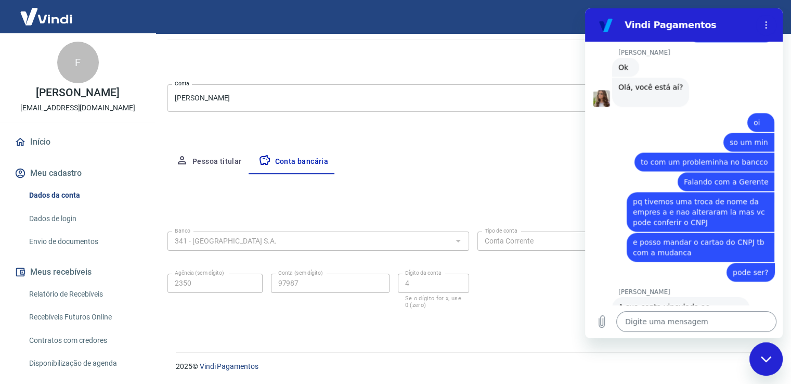
click at [681, 322] on textarea at bounding box center [696, 321] width 160 height 21
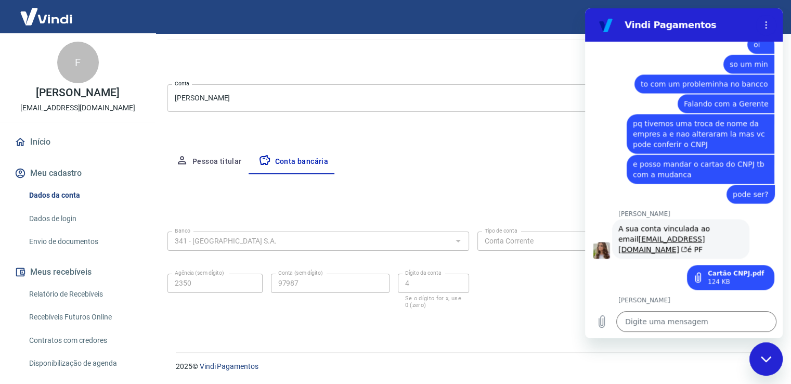
scroll to position [1767, 0]
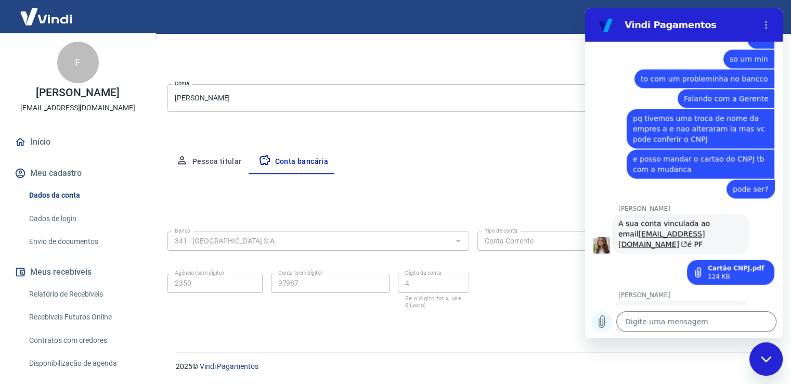
click at [597, 325] on icon "Carregar arquivo" at bounding box center [601, 321] width 12 height 12
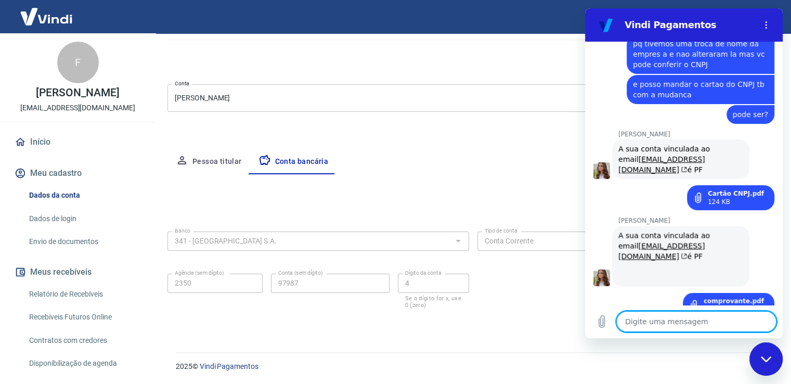
scroll to position [1844, 0]
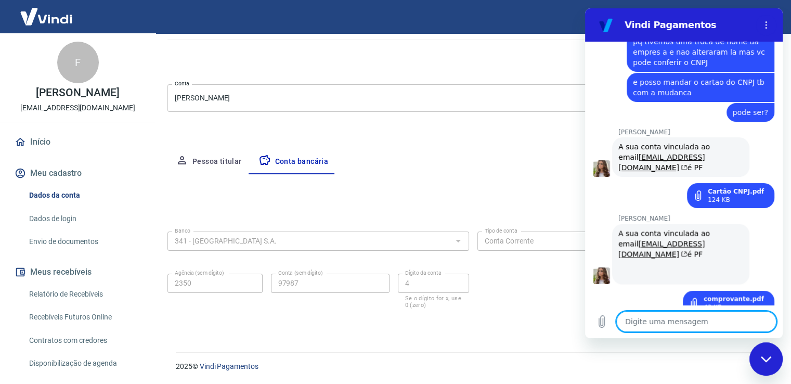
click at [681, 320] on textarea at bounding box center [696, 321] width 160 height 21
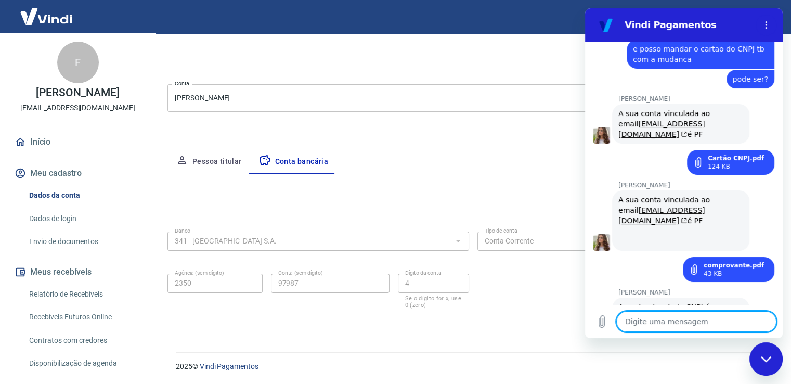
scroll to position [1879, 0]
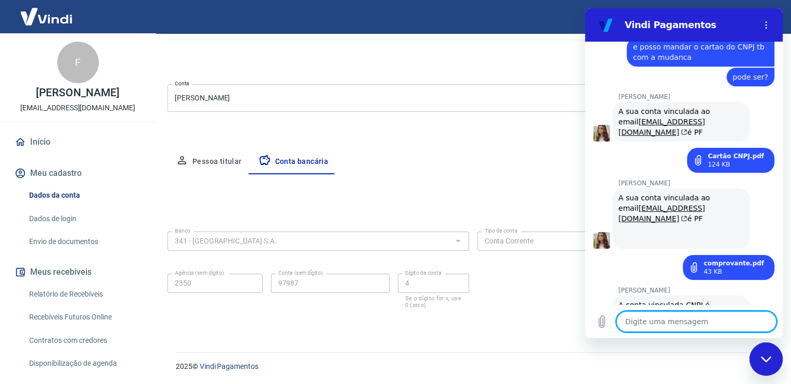
click at [691, 319] on textarea at bounding box center [696, 321] width 160 height 21
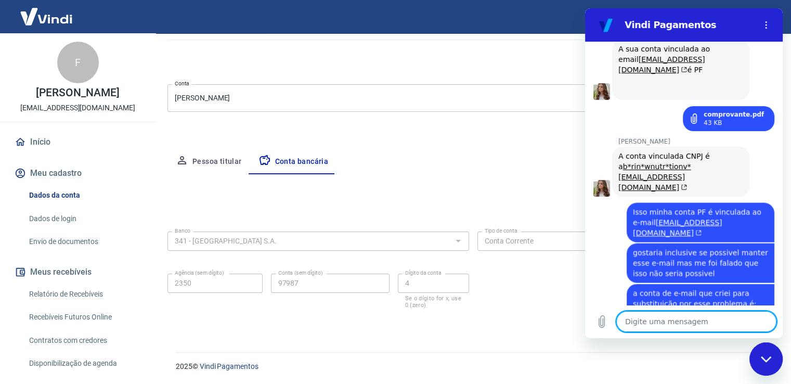
scroll to position [2031, 0]
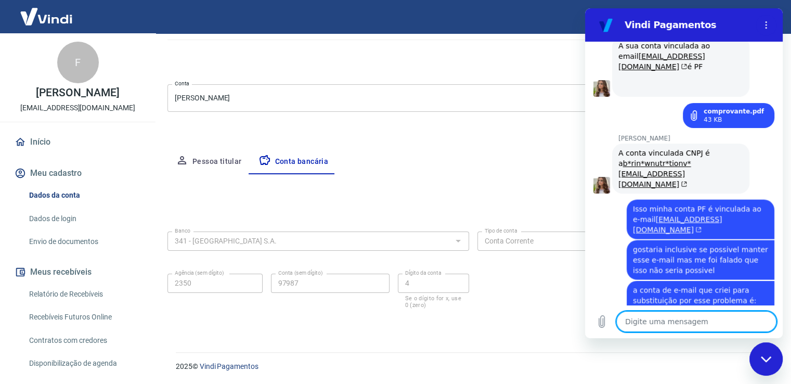
click at [700, 323] on textarea at bounding box center [696, 321] width 160 height 21
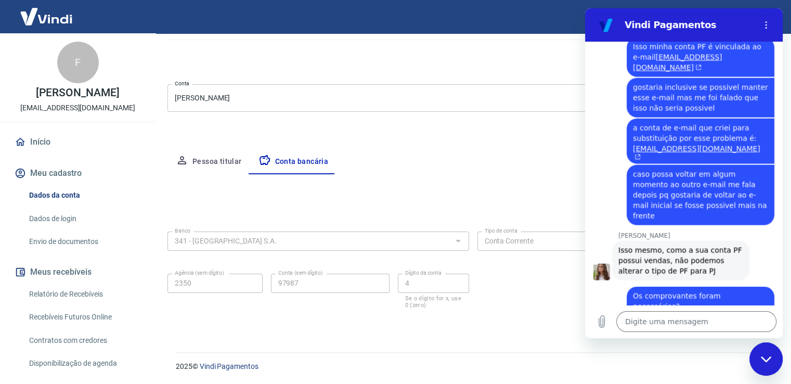
scroll to position [2192, 0]
drag, startPoint x: 616, startPoint y: 241, endPoint x: 670, endPoint y: 257, distance: 56.6
click at [670, 352] on div "Steffanie Ziller diz: Você pode alterar o email da conta PF para um que não est…" at bounding box center [680, 387] width 137 height 71
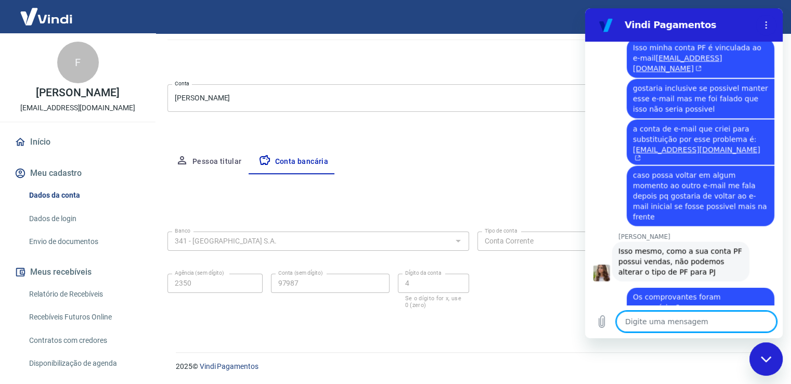
click at [679, 317] on textarea at bounding box center [696, 321] width 160 height 21
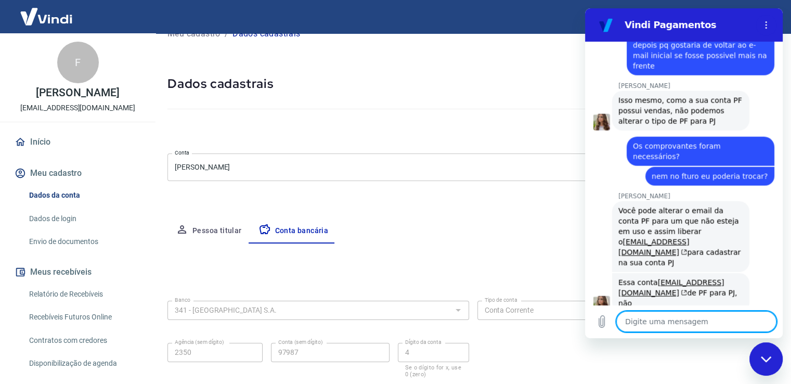
scroll to position [15, 0]
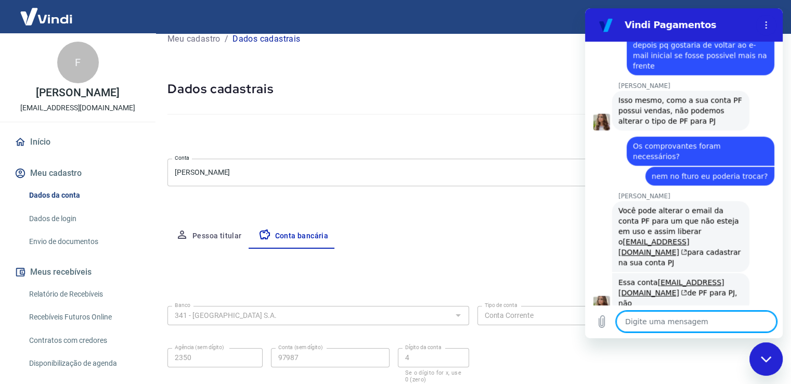
click at [658, 327] on textarea at bounding box center [696, 321] width 160 height 21
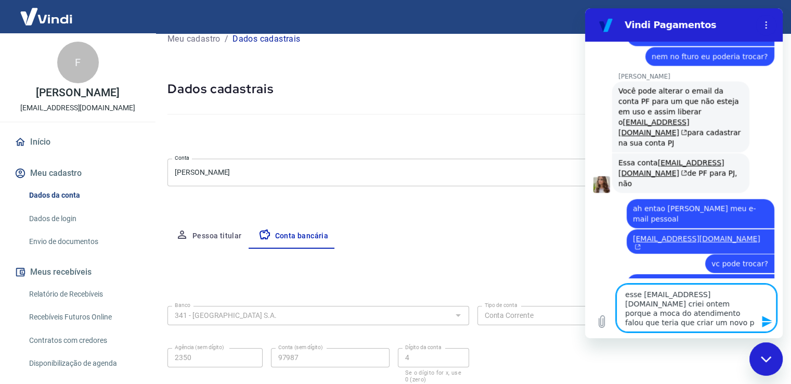
scroll to position [2465, 0]
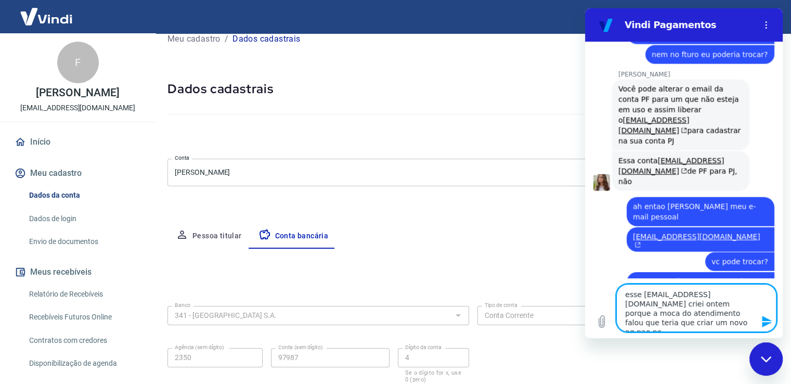
drag, startPoint x: 696, startPoint y: 321, endPoint x: 1085, endPoint y: 279, distance: 391.7
click html "Vindi Pagamentos 16:56 diz: Estou sendo atendido pelo chamado 919791 preciso de…"
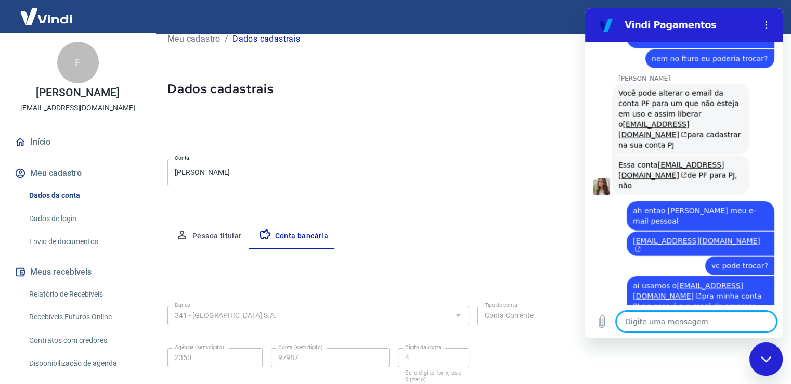
scroll to position [2463, 0]
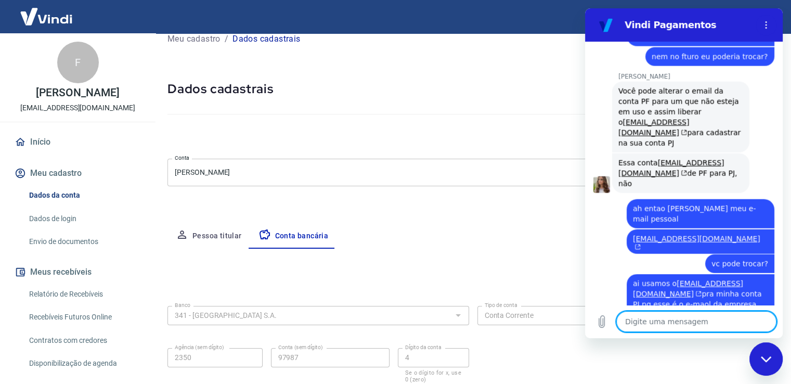
click at [676, 325] on textarea at bounding box center [696, 321] width 160 height 21
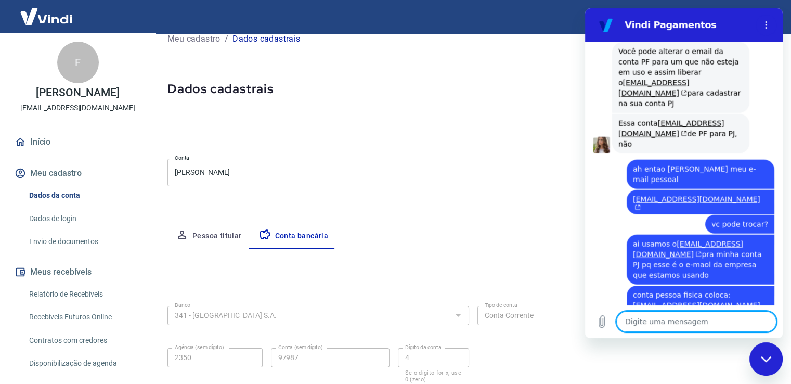
scroll to position [2522, 0]
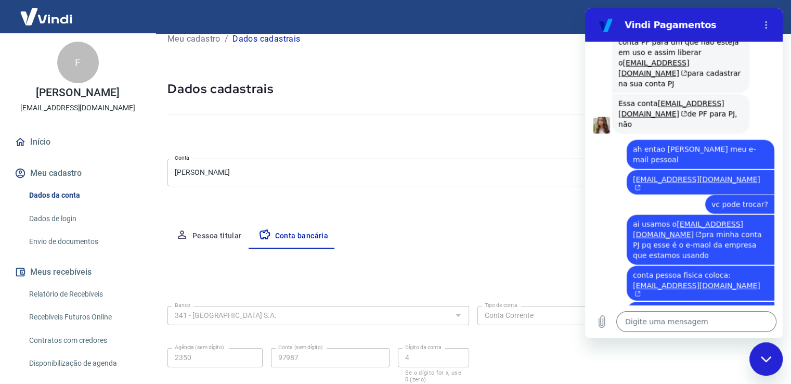
click at [382, 268] on div "Editar conta bancária Banco 341 - ITAÚ UNIBANCO S.A. Banco Tipo de conta Conta …" at bounding box center [472, 325] width 611 height 153
click at [61, 184] on button "Meu cadastro" at bounding box center [77, 173] width 131 height 23
click at [58, 202] on link "Dados da conta" at bounding box center [84, 195] width 118 height 21
click at [54, 222] on link "Dados de login" at bounding box center [84, 218] width 118 height 21
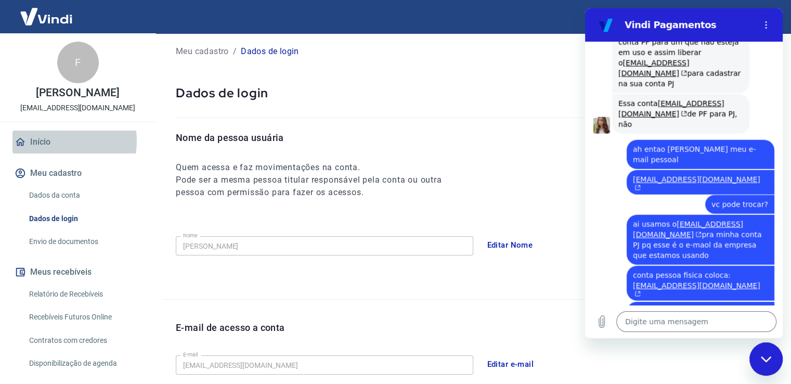
click at [52, 152] on link "Início" at bounding box center [77, 142] width 131 height 23
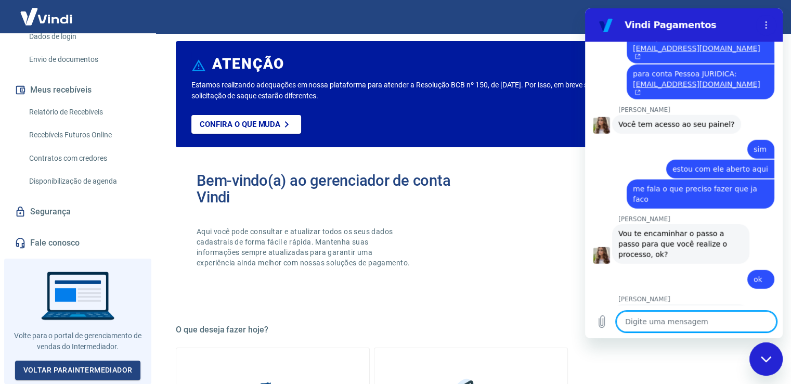
scroll to position [189, 0]
click at [86, 366] on link "Voltar para Intermediador" at bounding box center [78, 369] width 126 height 19
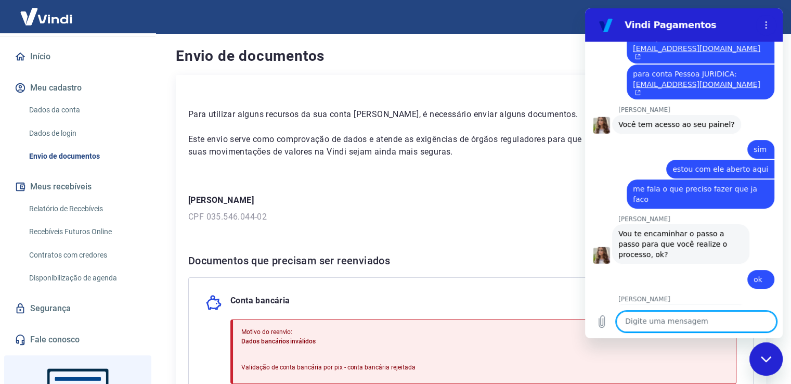
scroll to position [189, 0]
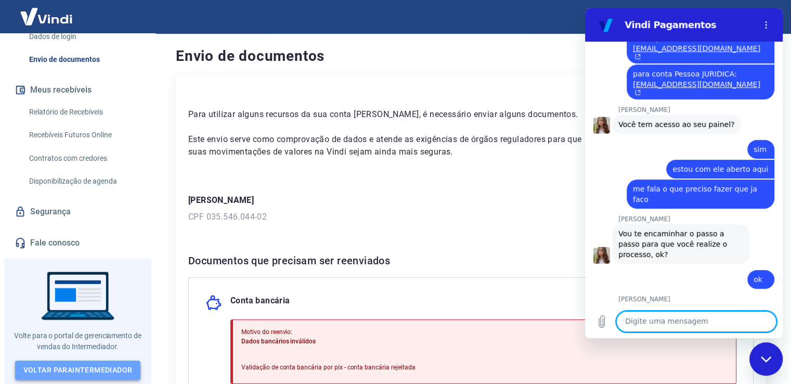
click at [87, 365] on link "Voltar para Intermediador" at bounding box center [78, 369] width 126 height 19
click at [653, 315] on textarea at bounding box center [696, 321] width 160 height 21
type textarea "pronto"
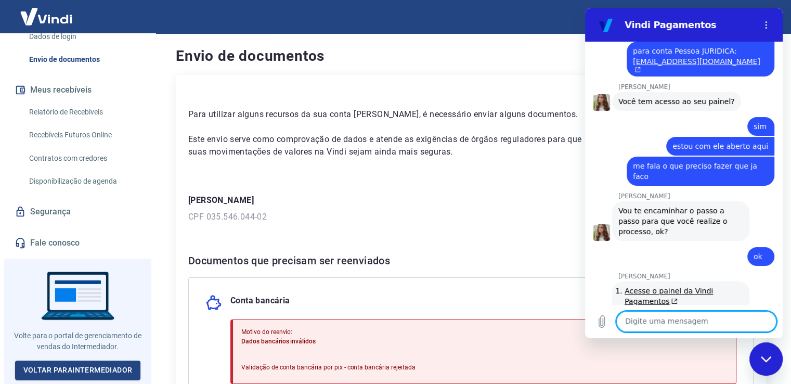
scroll to position [2784, 0]
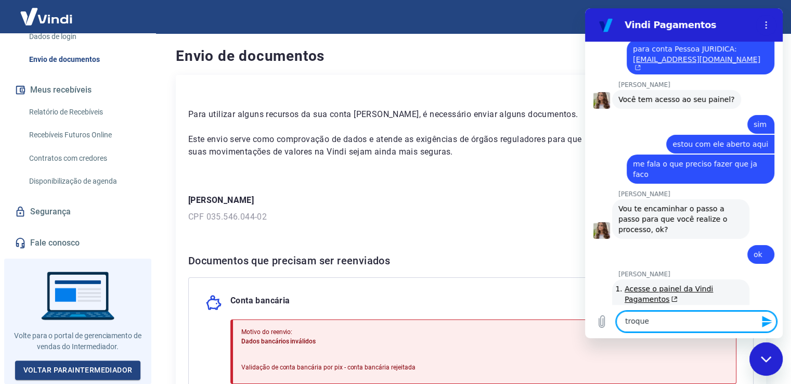
type textarea "troquei"
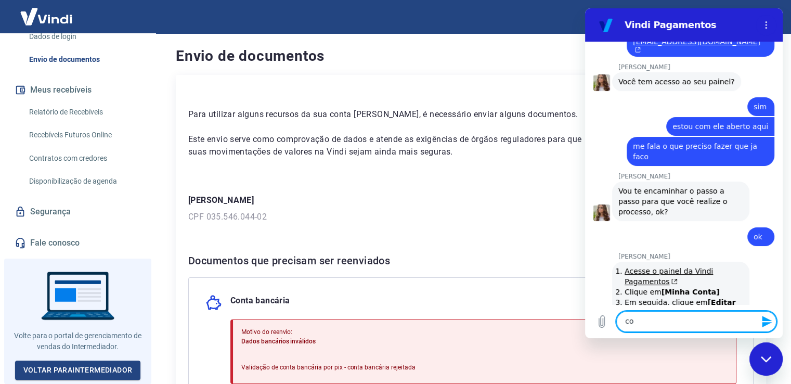
scroll to position [2804, 0]
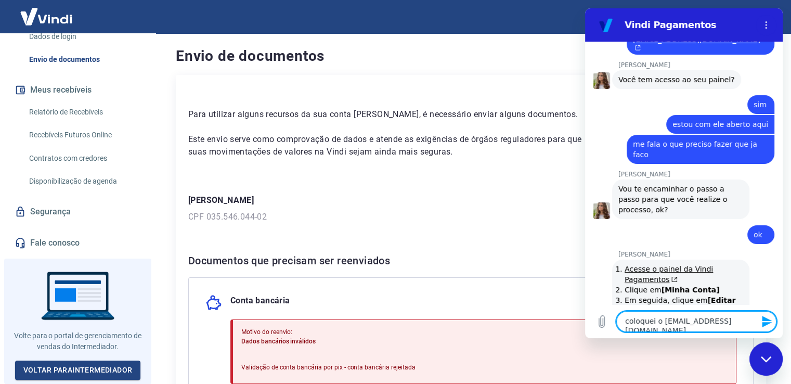
type textarea "coloquei o filipeandre100@gmail.com"
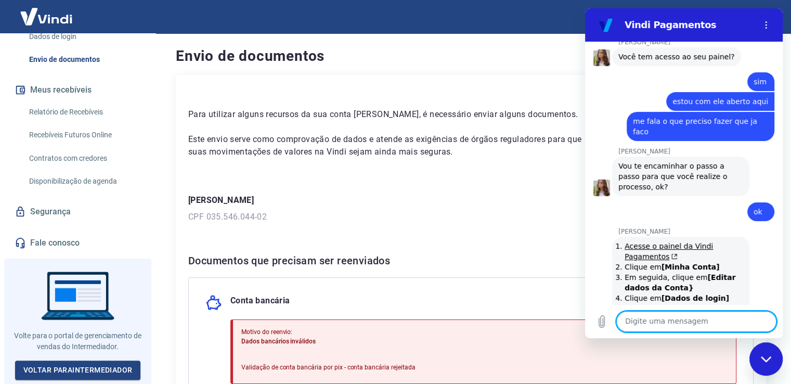
scroll to position [2829, 0]
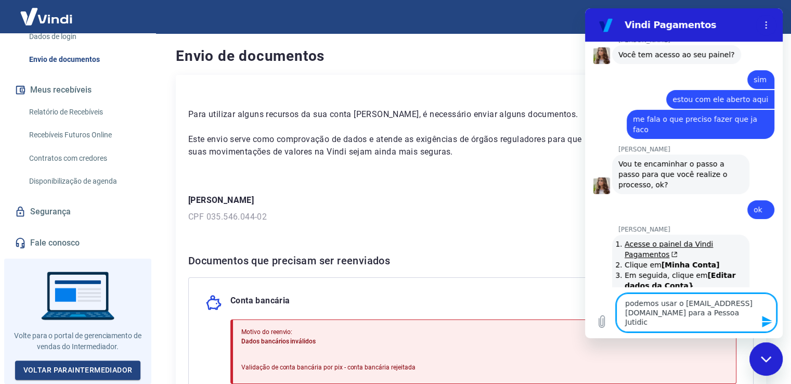
type textarea "podemos usar o barinownutrition@gmail.com para a Pessoa Jutidica"
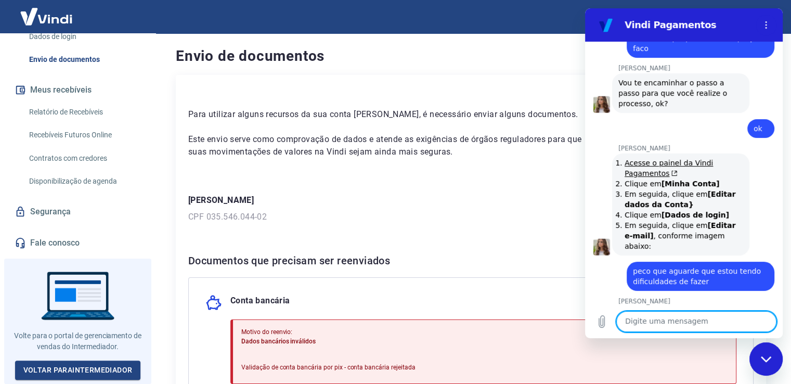
scroll to position [2909, 0]
click at [652, 321] on textarea at bounding box center [696, 321] width 160 height 21
type textarea "ufa... maravilha"
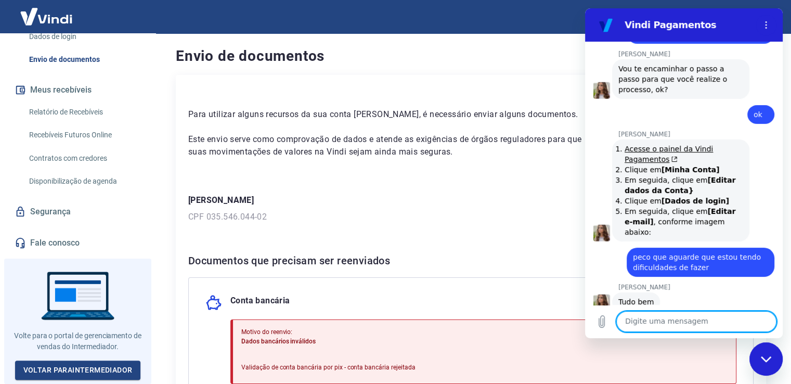
scroll to position [2949, 0]
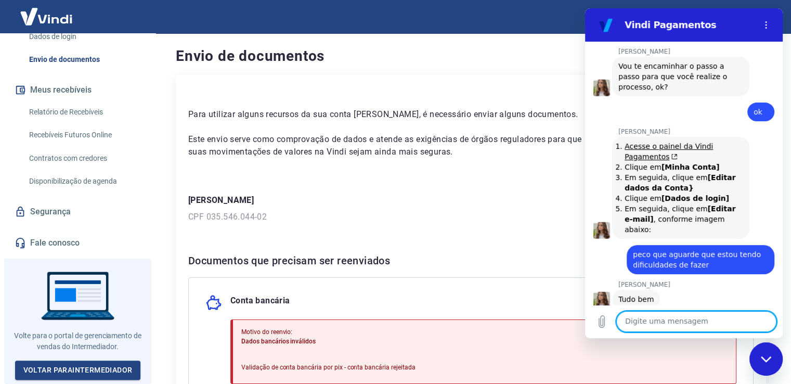
click at [709, 316] on textarea at bounding box center [696, 321] width 160 height 21
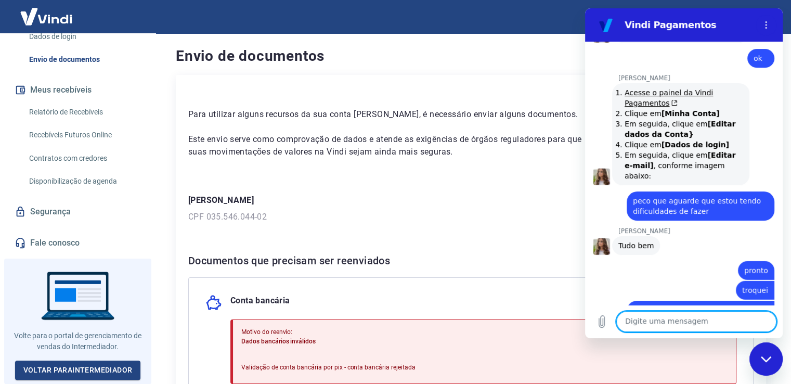
scroll to position [2978, 0]
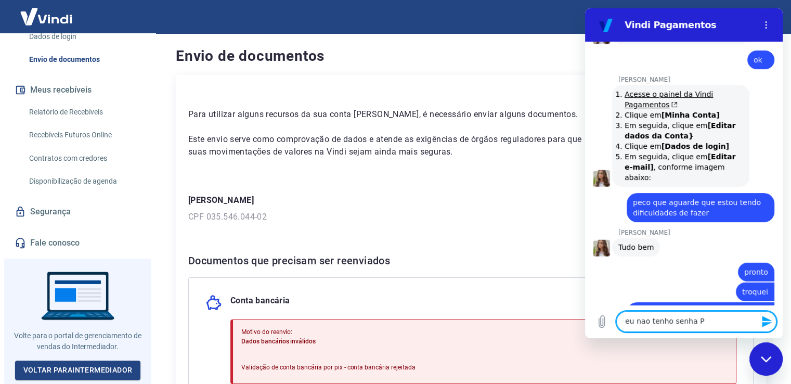
type textarea "eu nao tenho senha PJ"
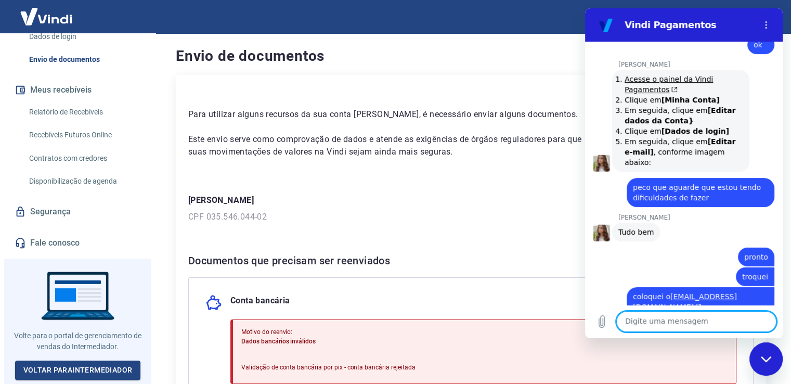
scroll to position [3018, 0]
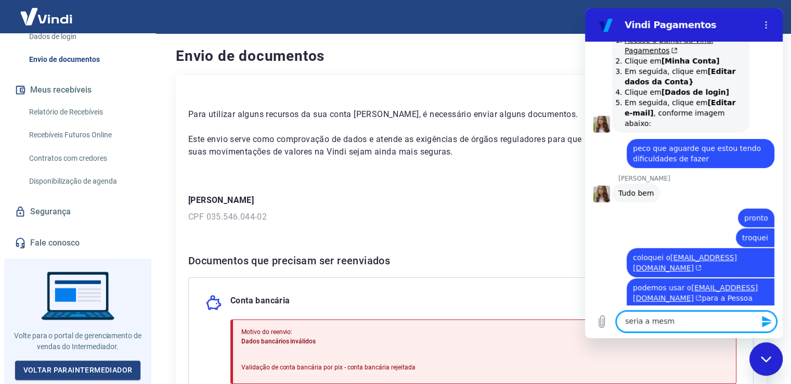
type textarea "seria a mesma"
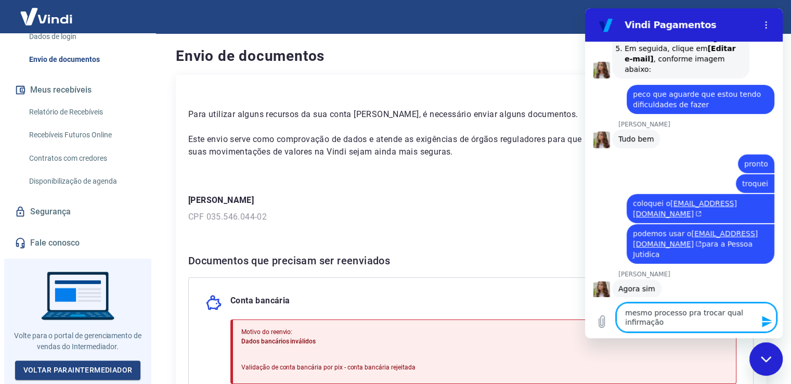
scroll to position [3086, 0]
type textarea "mesmo processo pra trocar qual infirmação?"
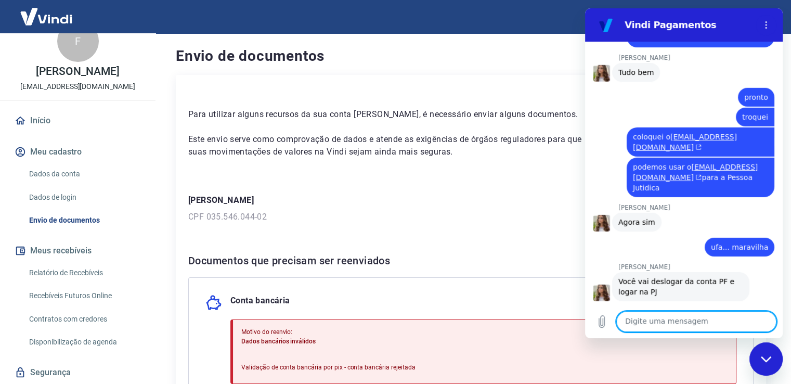
scroll to position [0, 0]
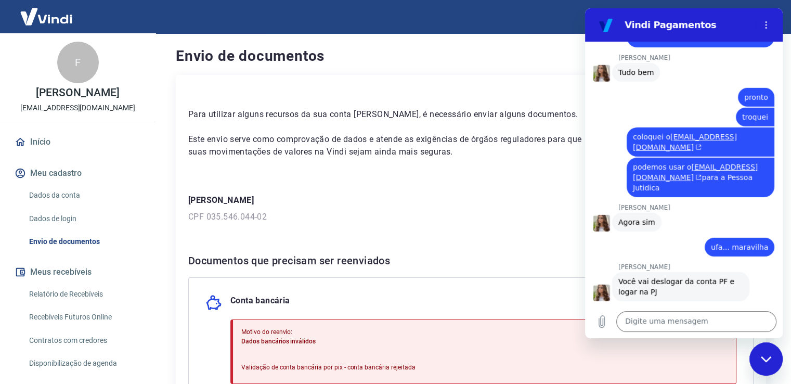
drag, startPoint x: 620, startPoint y: 253, endPoint x: 734, endPoint y: 262, distance: 113.7
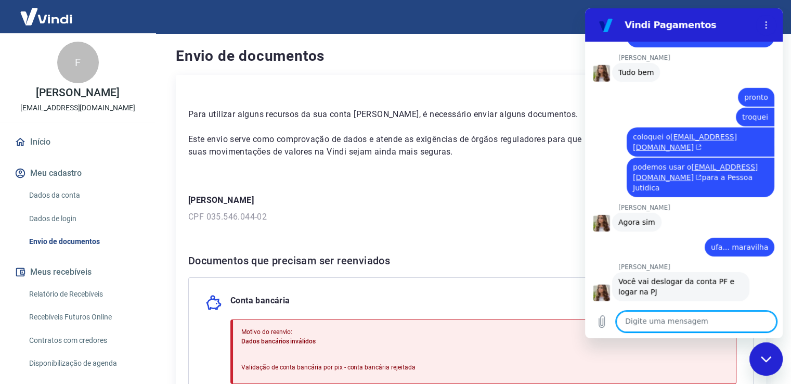
click at [658, 325] on textarea at bounding box center [696, 321] width 160 height 21
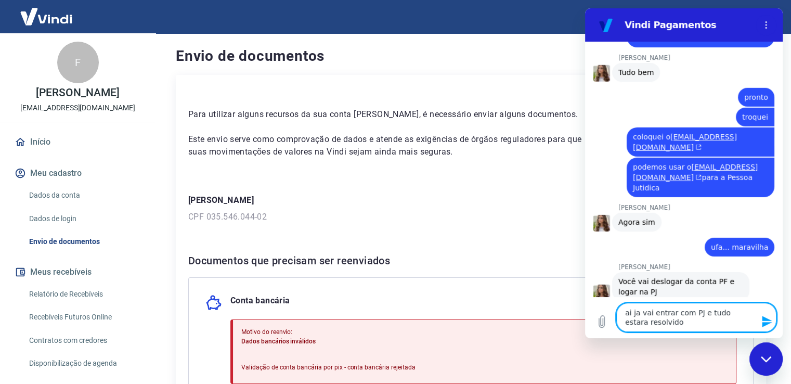
type textarea "ai ja vai entrar com PJ e tudo estara resolvido?"
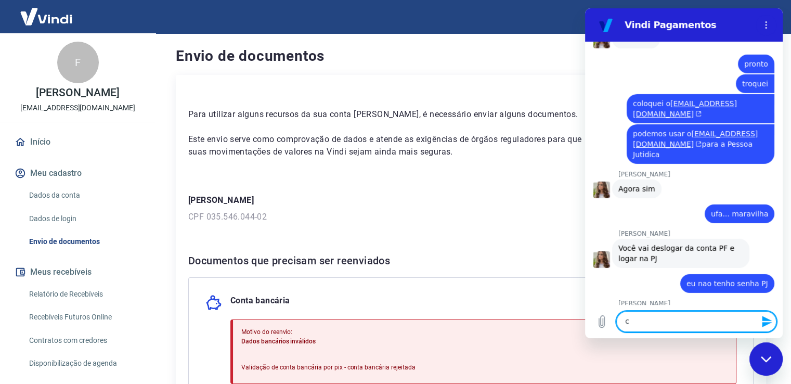
scroll to position [3188, 0]
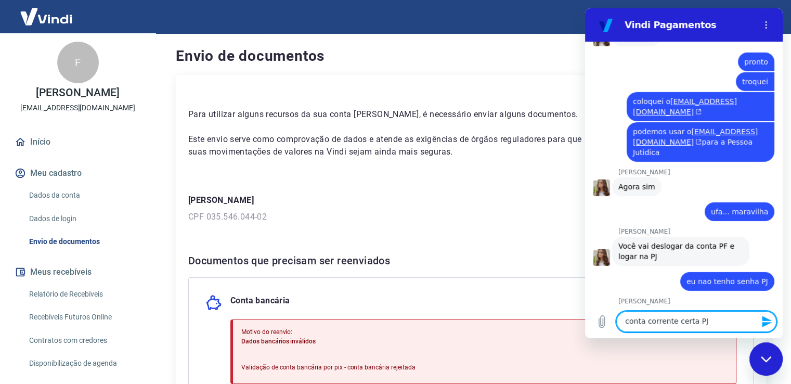
type textarea "conta corrente certa PJ?"
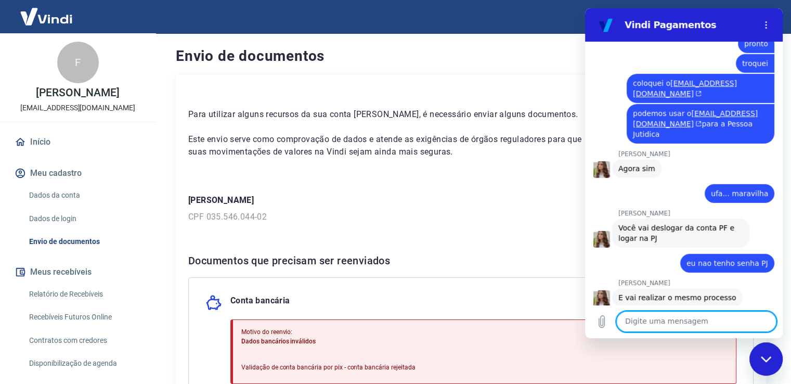
scroll to position [3209, 0]
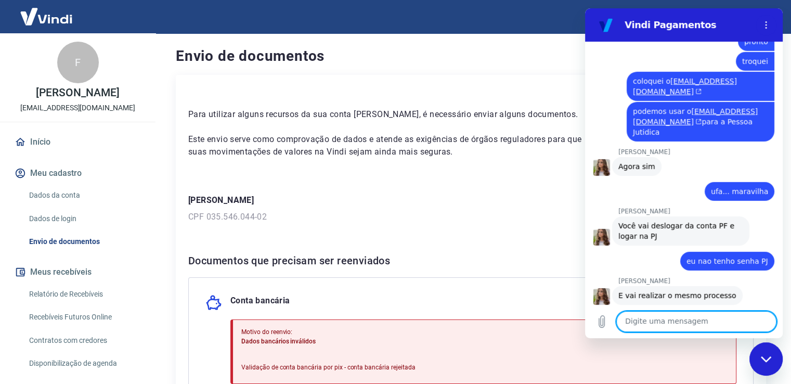
click at [658, 319] on textarea at bounding box center [696, 321] width 160 height 21
type textarea "e"
type textarea "-"
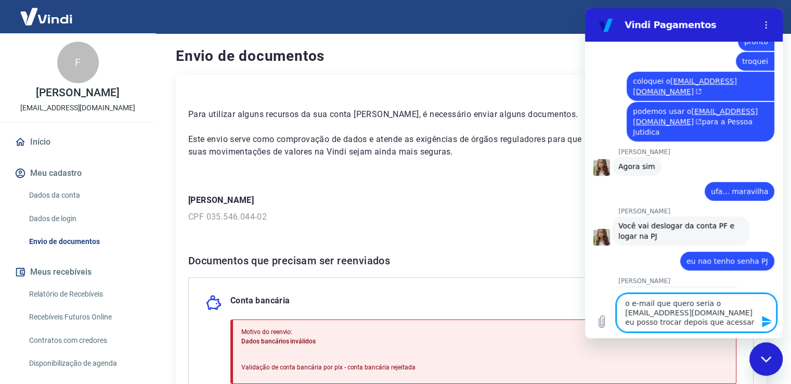
type textarea "o e-mail que quero seria o barinownutrition@gmail.com eu posso trocar depois qu…"
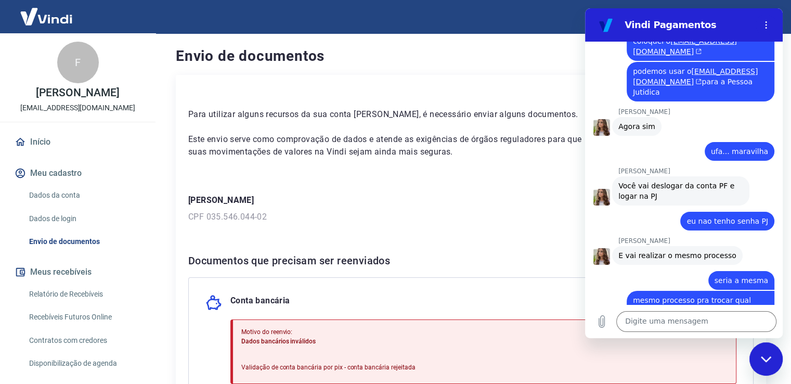
scroll to position [15, 0]
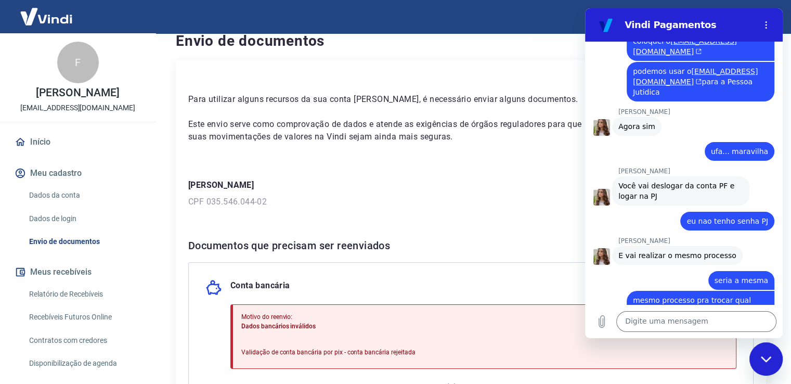
drag, startPoint x: 717, startPoint y: 177, endPoint x: 616, endPoint y: 166, distance: 102.0
click at [616, 335] on div "Steffanie Ziller diz: Você vai acessar com o email atual barinownutritionvindi@…" at bounding box center [680, 360] width 137 height 50
copy div "barinownutritionvindi@gmail.com e clicar em "esqueci minha"
click at [615, 335] on div "Steffanie Ziller diz: Você vai acessar com o email atual barinownutritionvindi@…" at bounding box center [680, 360] width 137 height 50
drag, startPoint x: 616, startPoint y: 167, endPoint x: 727, endPoint y: 169, distance: 111.8
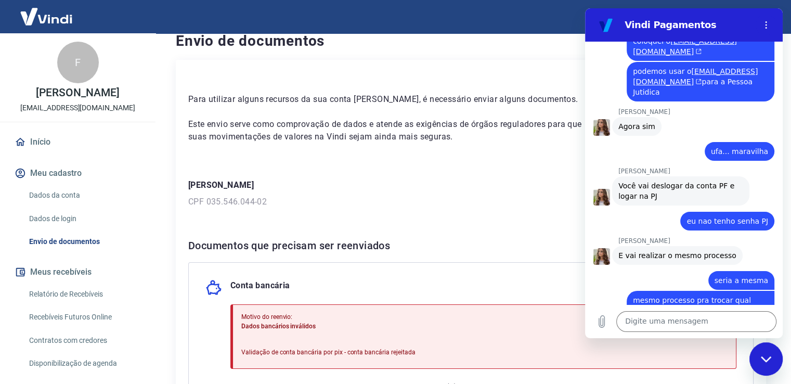
click at [727, 335] on div "Steffanie Ziller diz: Você vai acessar com o email atual barinownutritionvindi@…" at bounding box center [680, 360] width 137 height 50
copy link "[EMAIL_ADDRESS][DOMAIN_NAME]"
click at [394, 212] on div "Para utilizar alguns recursos da sua conta Vindi, é necessário enviar alguns do…" at bounding box center [471, 271] width 590 height 422
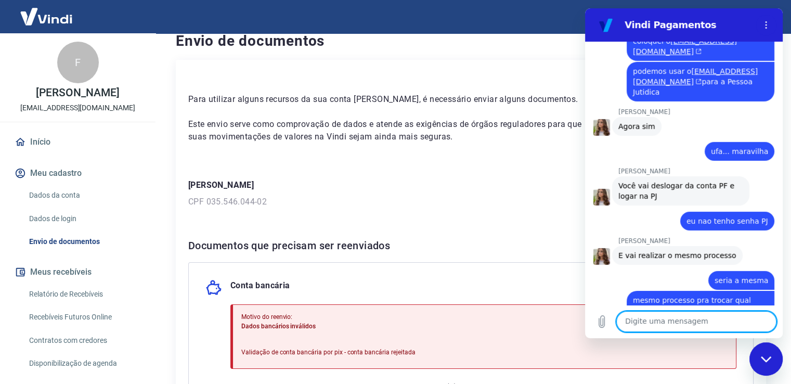
click at [699, 319] on textarea at bounding box center [696, 321] width 160 height 21
click at [699, 325] on textarea at bounding box center [696, 321] width 160 height 21
type textarea "?"
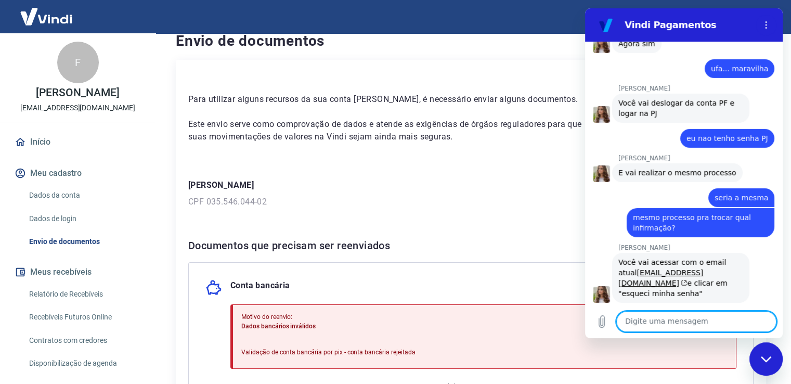
scroll to position [3333, 0]
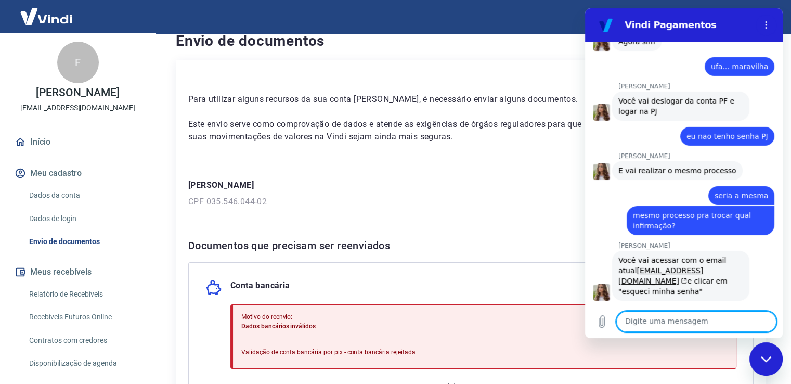
click at [725, 315] on textarea at bounding box center [696, 321] width 160 height 21
click at [660, 322] on textarea "to" at bounding box center [696, 321] width 160 height 21
type textarea "to fazendo aqui"
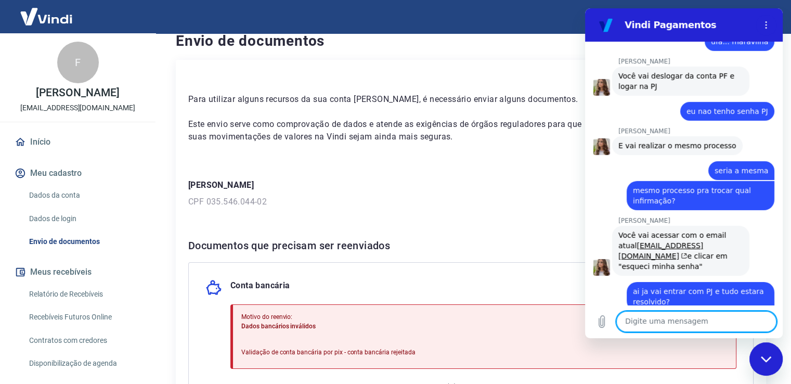
scroll to position [3392, 0]
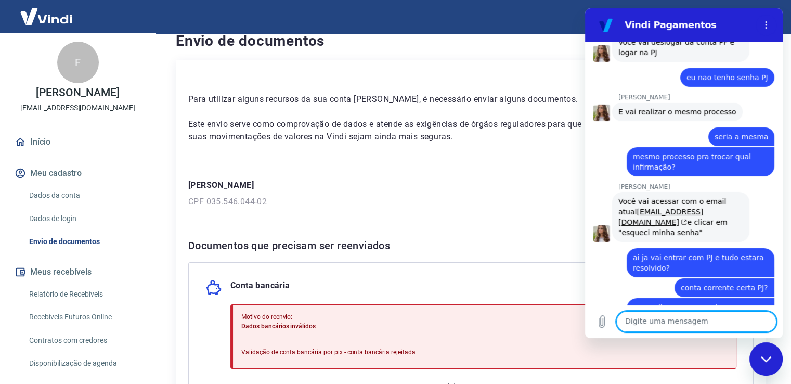
click at [685, 323] on textarea at bounding box center [696, 321] width 160 height 21
type textarea "entrei aqui ta sem os dados bancarios"
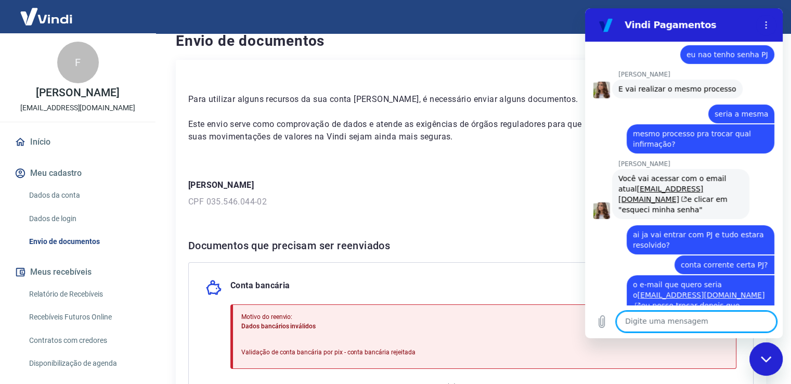
scroll to position [3417, 0]
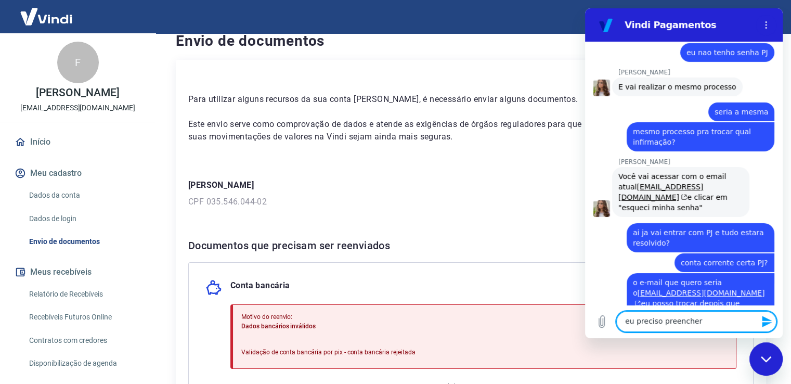
type textarea "eu preciso preencher?"
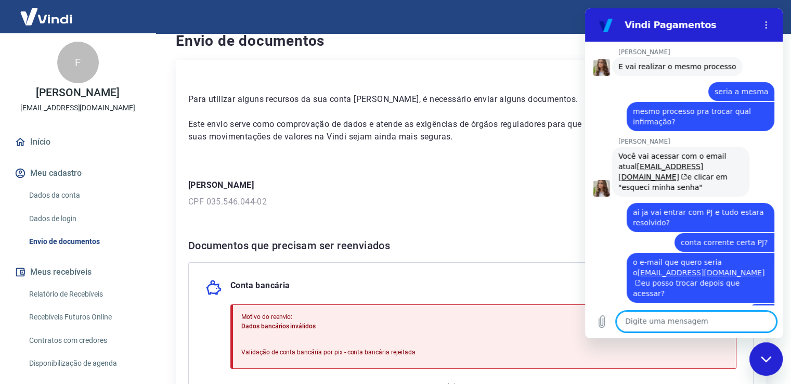
scroll to position [3471, 0]
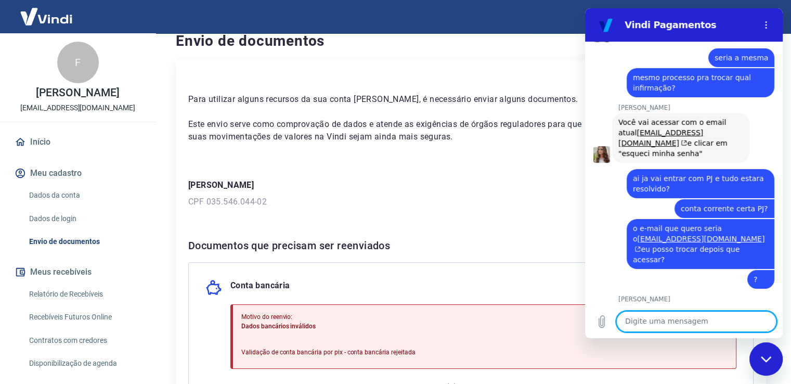
click at [704, 327] on textarea at bounding box center [696, 321] width 160 height 21
type textarea "E"
type textarea "coloquei"
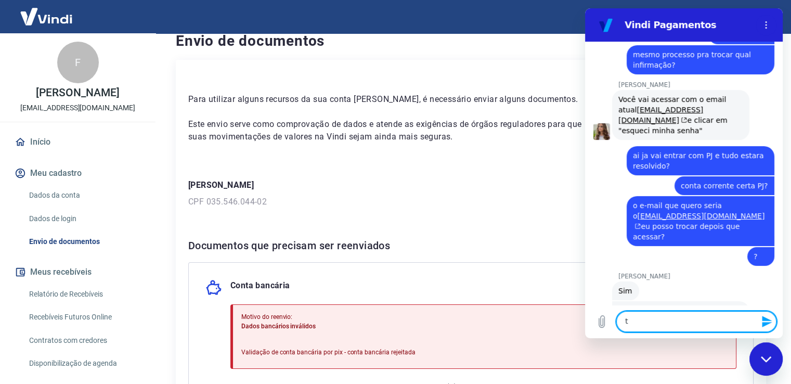
scroll to position [3496, 0]
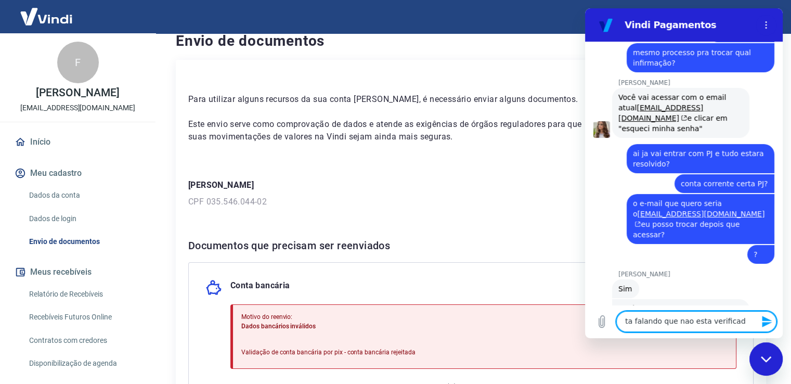
type textarea "ta falando que nao esta verificada"
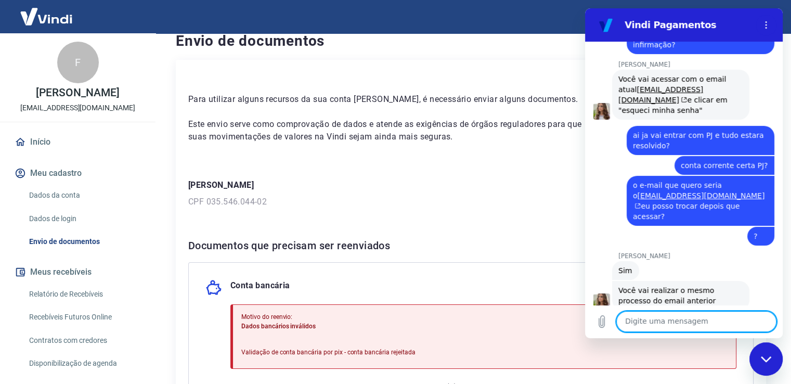
scroll to position [3516, 0]
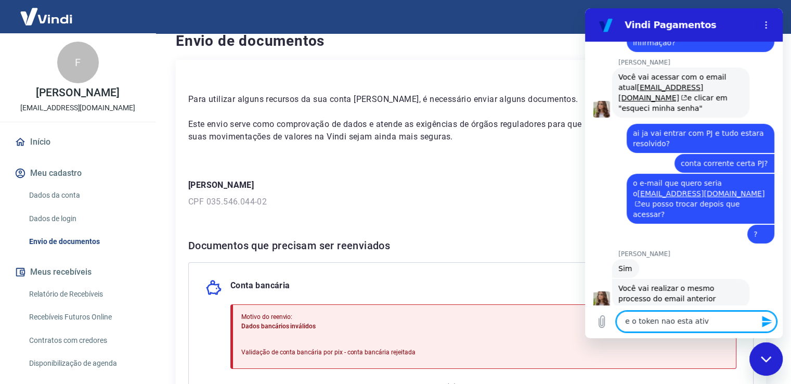
type textarea "e o token nao esta ativo"
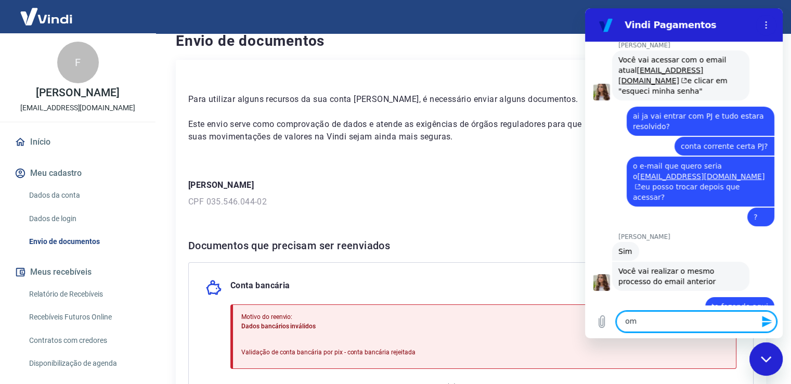
scroll to position [3536, 0]
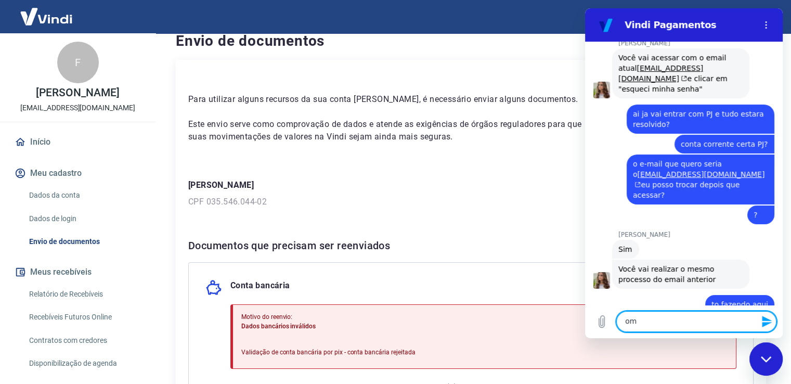
type textarea "o"
type textarea "como faco"
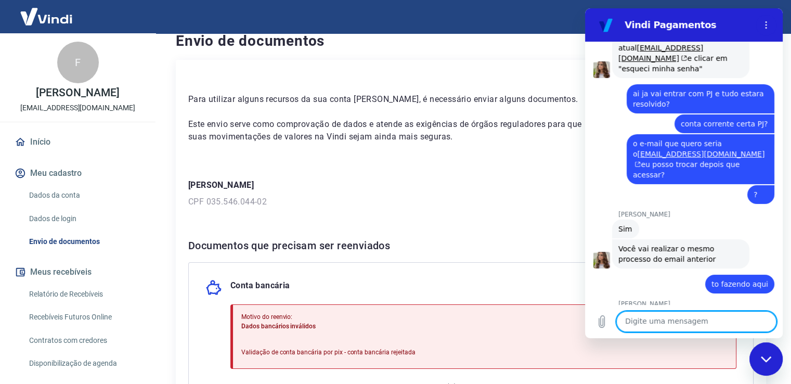
scroll to position [3575, 0]
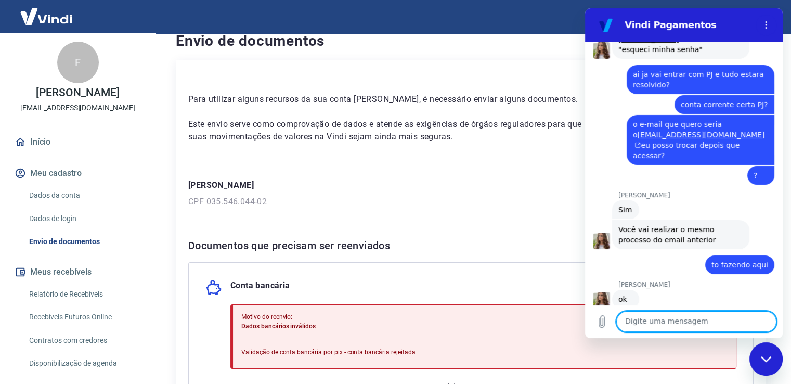
paste textarea "O token da sua conta está indisponível e por este motivo não é possível receber…"
type textarea "O token da sua conta está indisponível e por este motivo não é possível receber…"
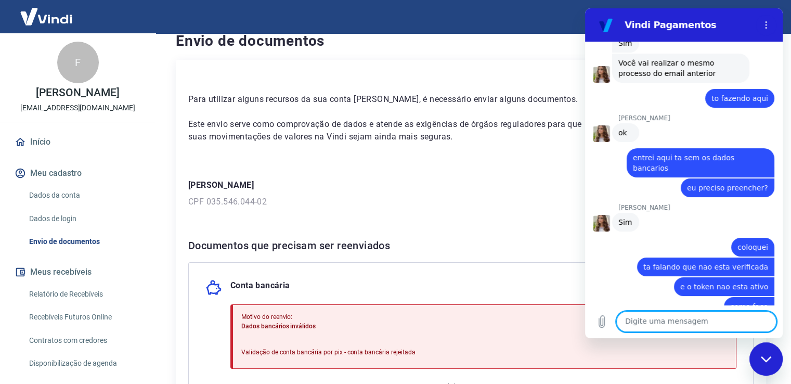
scroll to position [3744, 0]
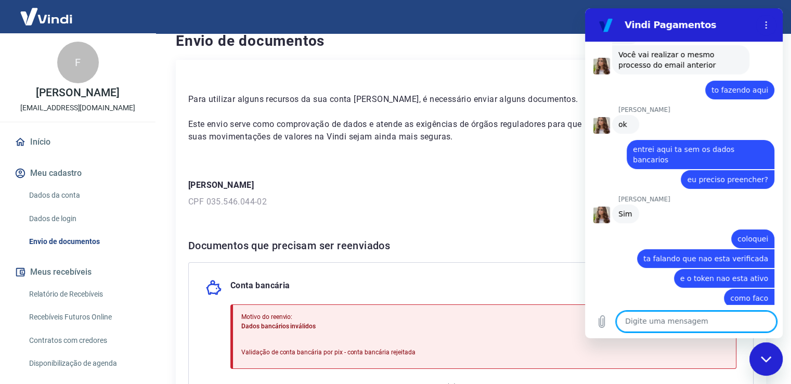
click at [658, 323] on textarea at bounding box center [696, 321] width 160 height 21
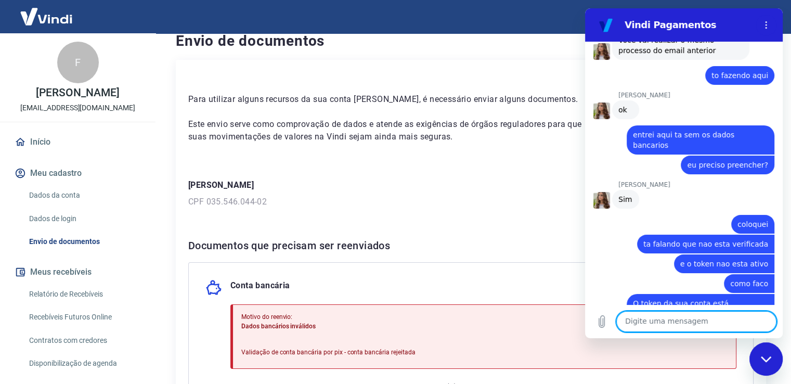
click at [679, 324] on textarea at bounding box center [696, 321] width 160 height 21
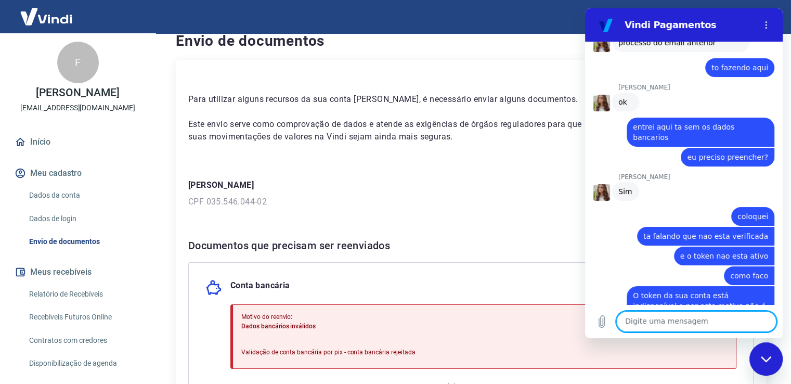
scroll to position [3774, 0]
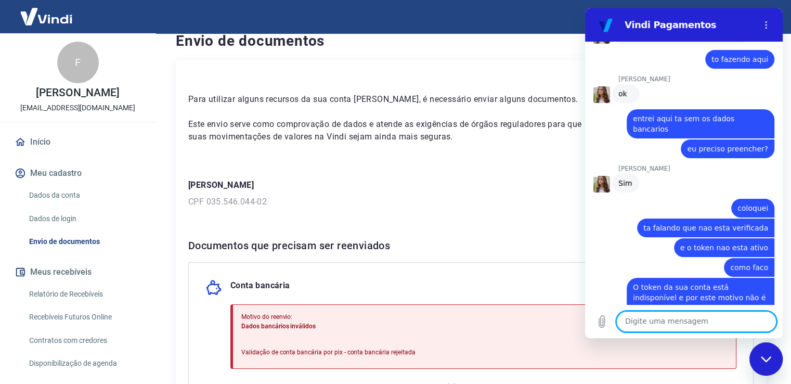
type textarea ","
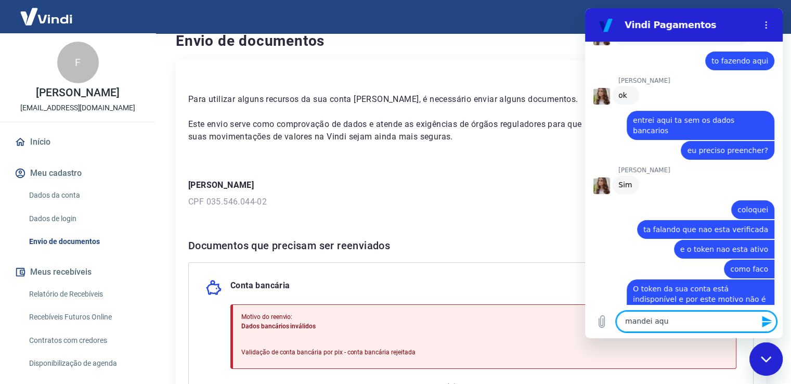
type textarea "mandei aqui"
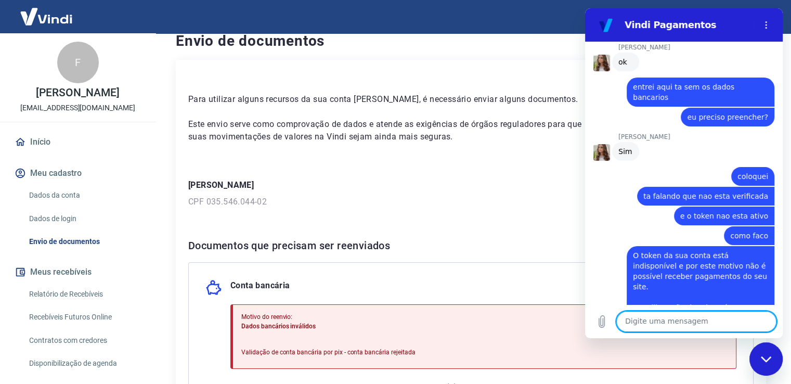
scroll to position [3819, 0]
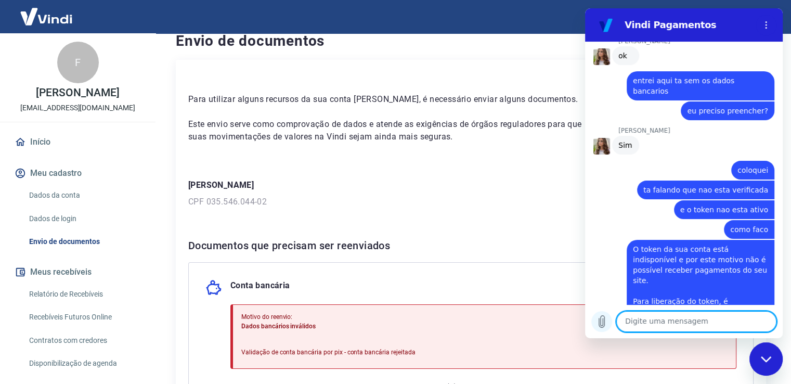
click at [600, 322] on icon "Carregar arquivo" at bounding box center [601, 321] width 12 height 12
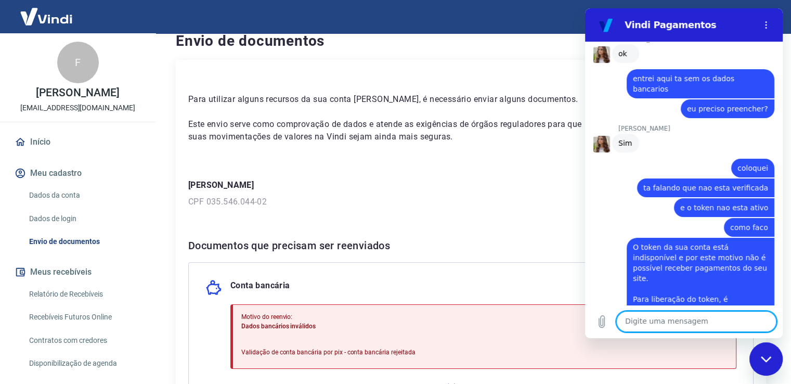
scroll to position [3845, 0]
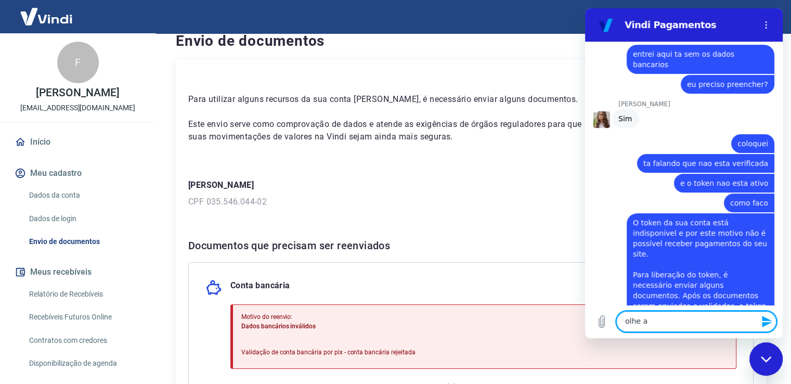
type textarea "olhe ai"
type textarea "o que vc precisa mais"
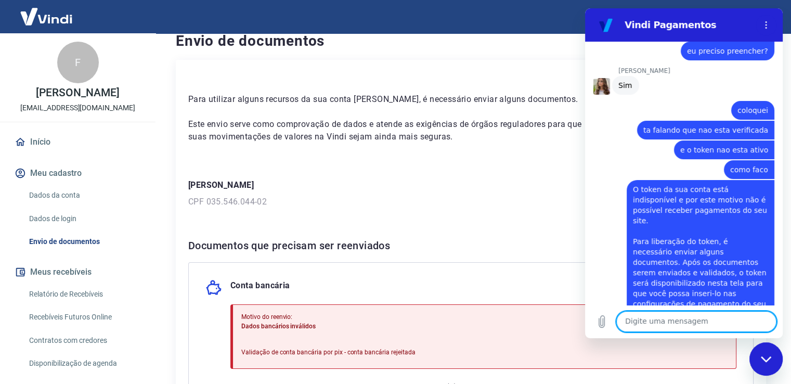
scroll to position [3885, 0]
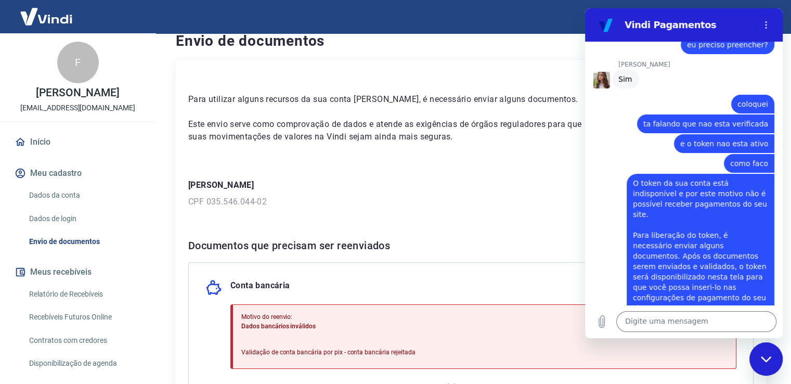
click at [422, 261] on div "Documentos que precisam ser reenviados Conta bancária Motivo do reenvio: Dados …" at bounding box center [470, 334] width 565 height 194
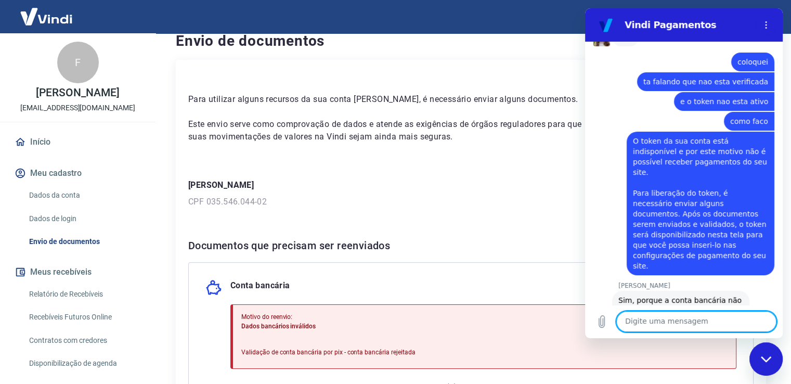
scroll to position [4016, 0]
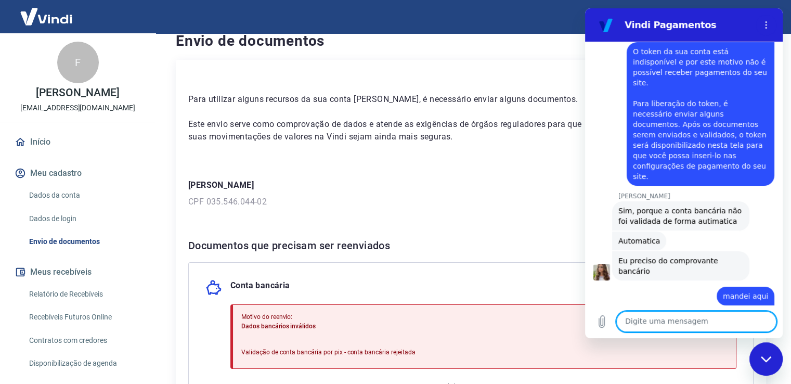
click at [653, 318] on textarea at bounding box center [696, 321] width 160 height 21
type textarea "sim"
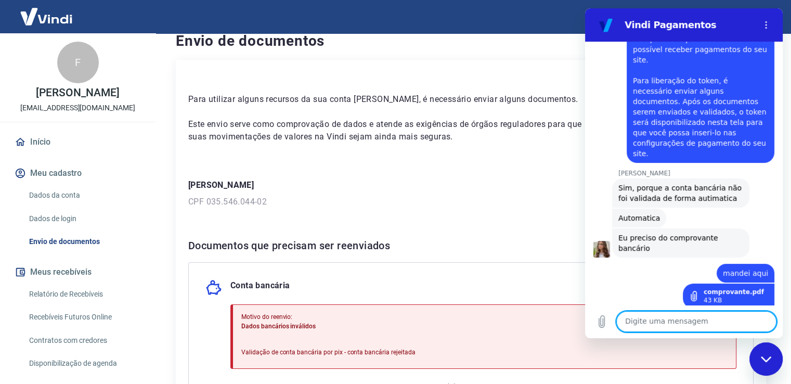
scroll to position [4041, 0]
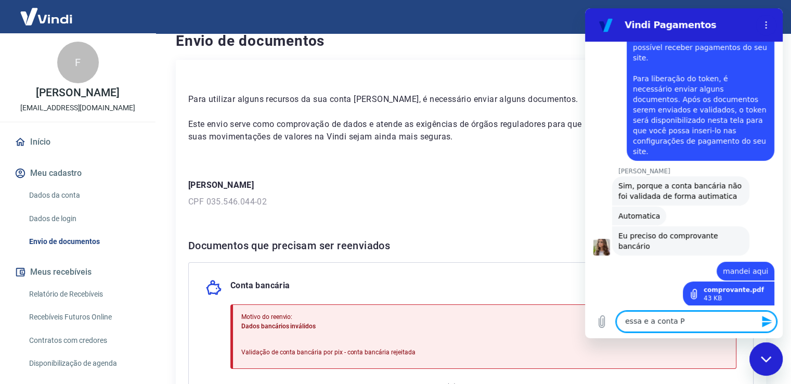
type textarea "essa e a conta PJ"
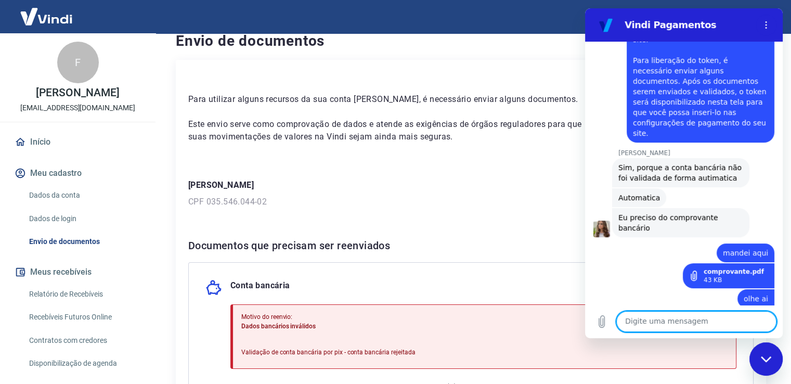
scroll to position [4061, 0]
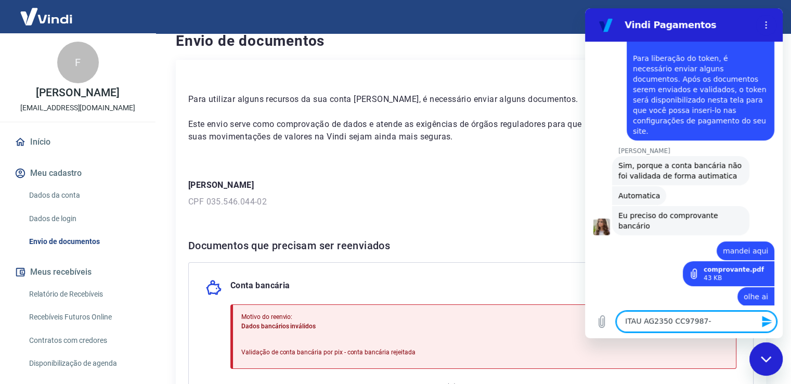
type textarea "ITAU AG2350 CC97987-4"
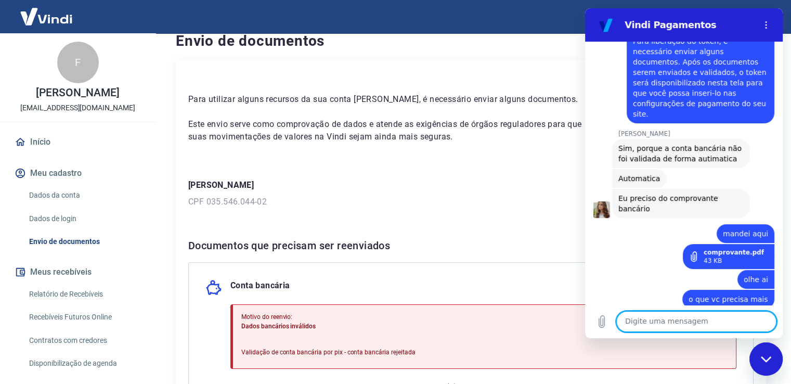
scroll to position [4081, 0]
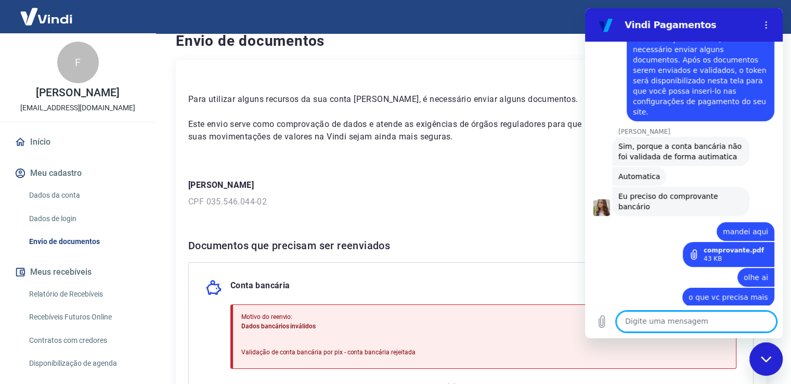
click at [381, 226] on div "Para utilizar alguns recursos da sua conta Vindi, é necessário enviar alguns do…" at bounding box center [471, 271] width 590 height 422
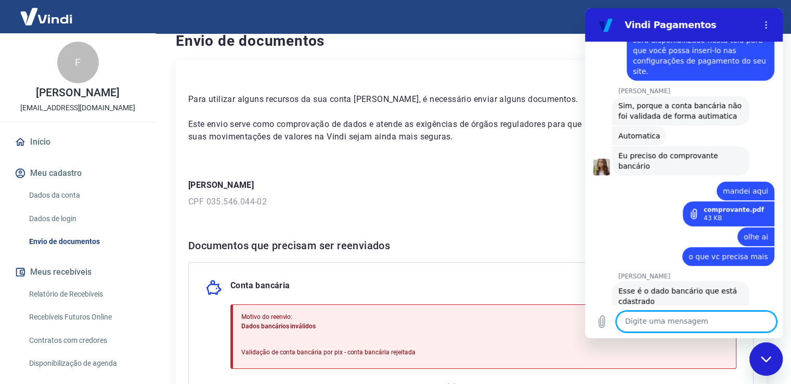
scroll to position [4157, 0]
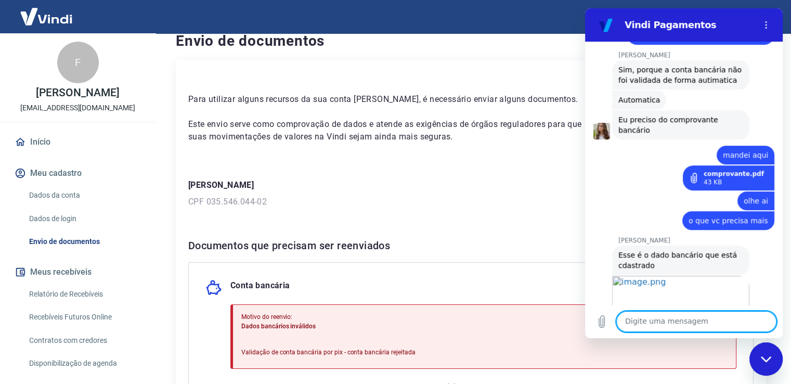
click at [692, 321] on textarea at bounding box center [696, 321] width 160 height 21
type textarea "i"
type textarea "minha conta esta trancada ate la"
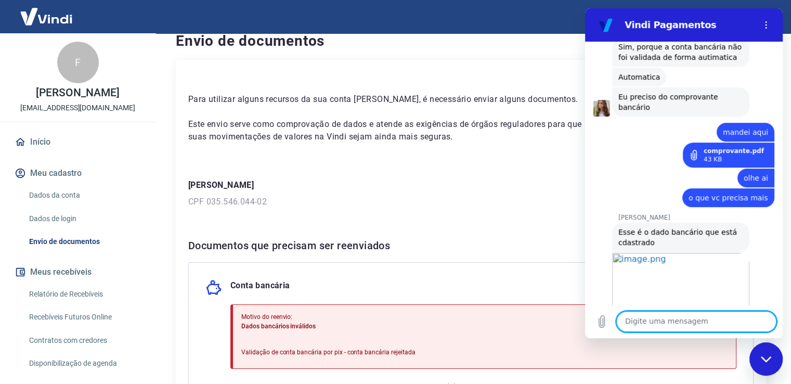
scroll to position [4182, 0]
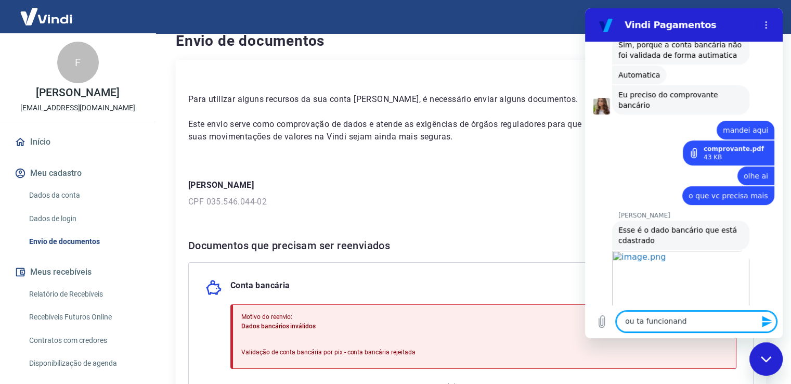
type textarea "ou ta funcionando"
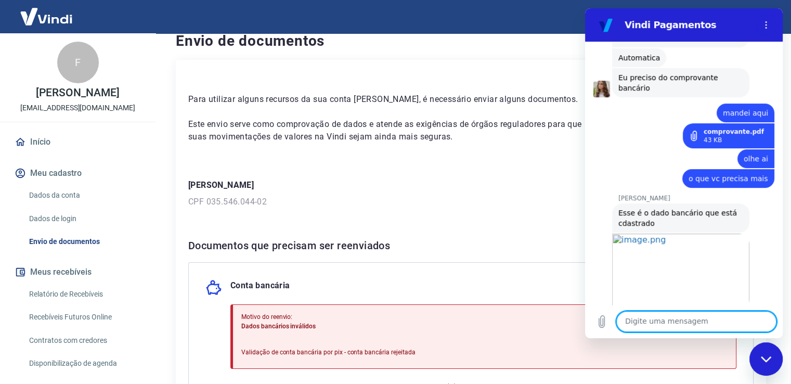
scroll to position [4201, 0]
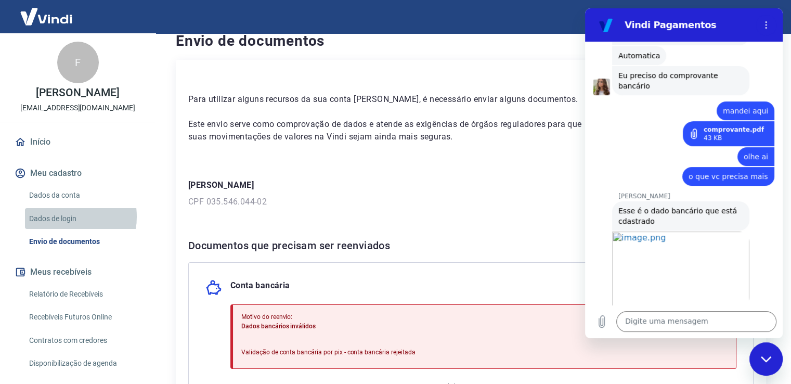
click at [64, 227] on link "Dados de login" at bounding box center [84, 218] width 118 height 21
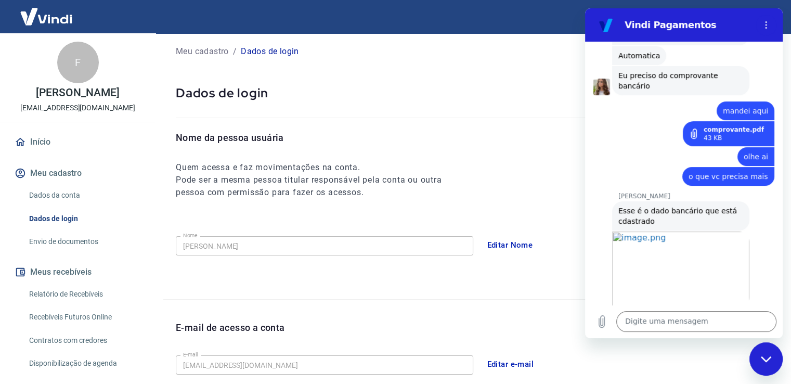
click at [495, 163] on div "Nome da pessoa usuária Quem acessa e faz movimentações na conta. Pode ser a mes…" at bounding box center [477, 165] width 603 height 68
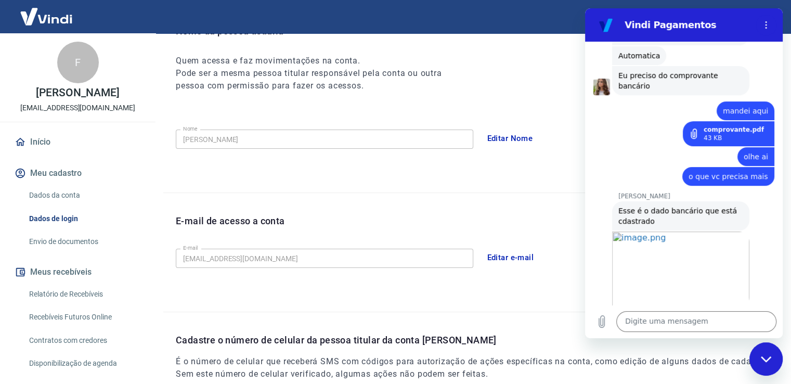
scroll to position [140, 0]
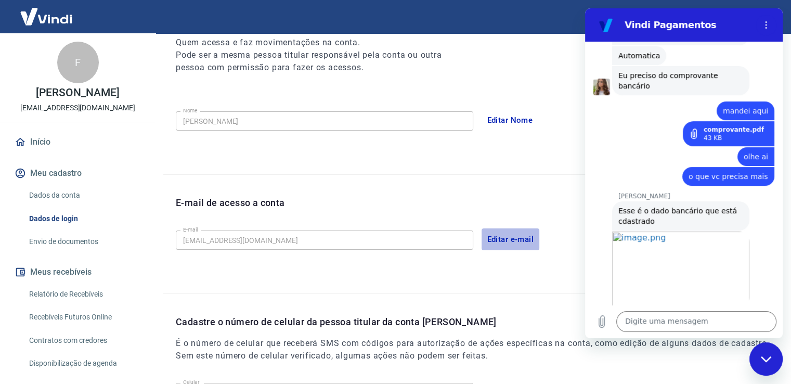
click at [500, 240] on button "Editar e-mail" at bounding box center [510, 239] width 58 height 22
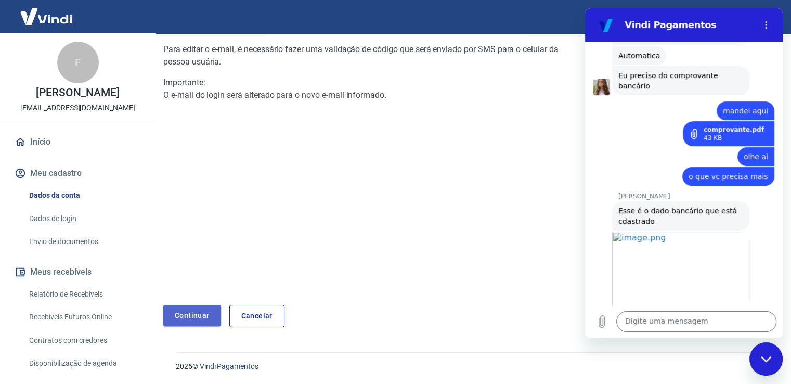
click at [193, 310] on link "Continuar" at bounding box center [192, 315] width 58 height 21
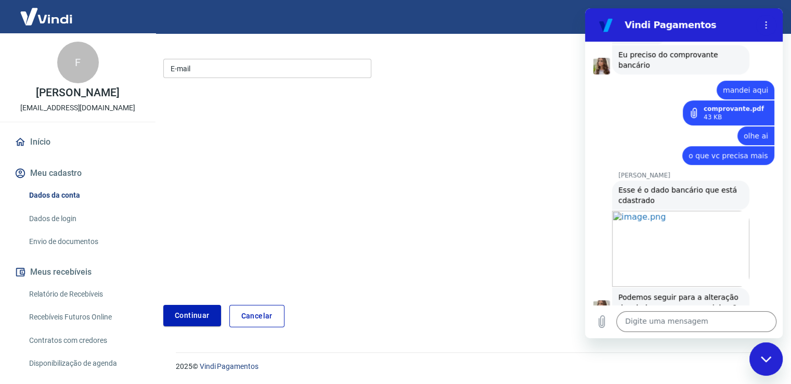
scroll to position [4222, 0]
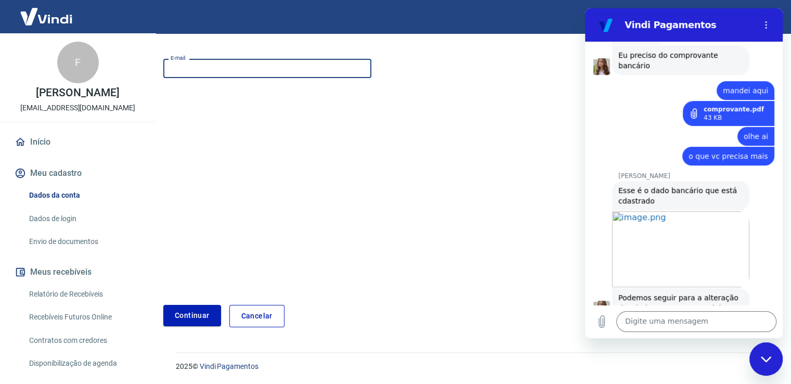
click at [257, 69] on input "E-mail" at bounding box center [267, 68] width 208 height 19
type input "[EMAIL_ADDRESS][DOMAIN_NAME]"
click at [188, 318] on button "Continuar" at bounding box center [192, 315] width 58 height 21
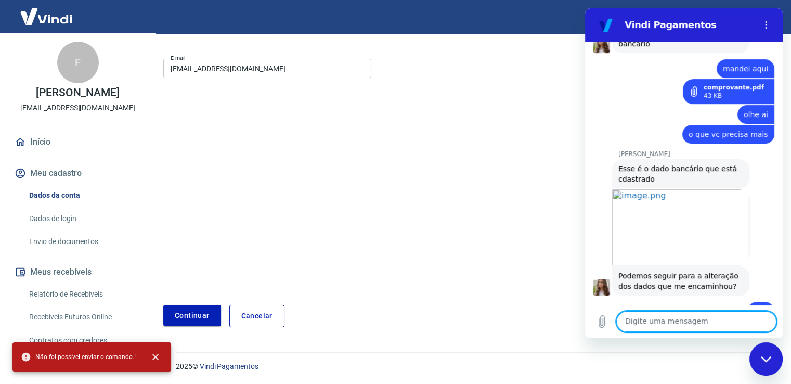
scroll to position [4267, 0]
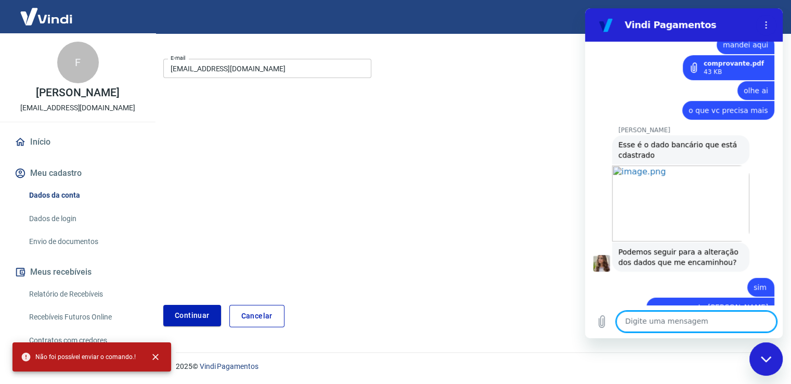
click at [689, 323] on textarea at bounding box center [696, 321] width 160 height 21
click at [639, 319] on textarea at bounding box center [696, 321] width 160 height 21
type textarea "nao entendi"
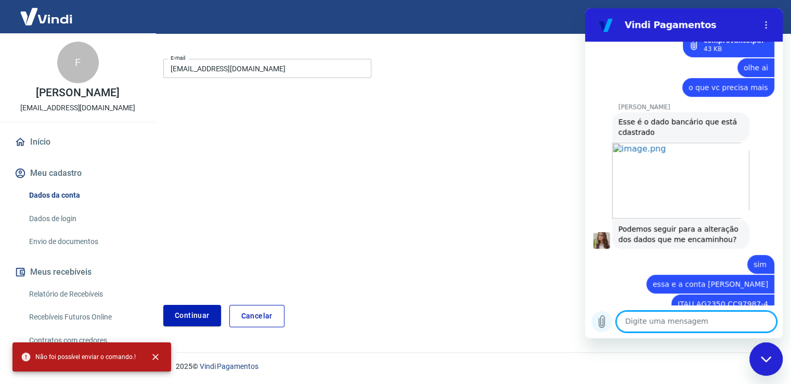
scroll to position [4292, 0]
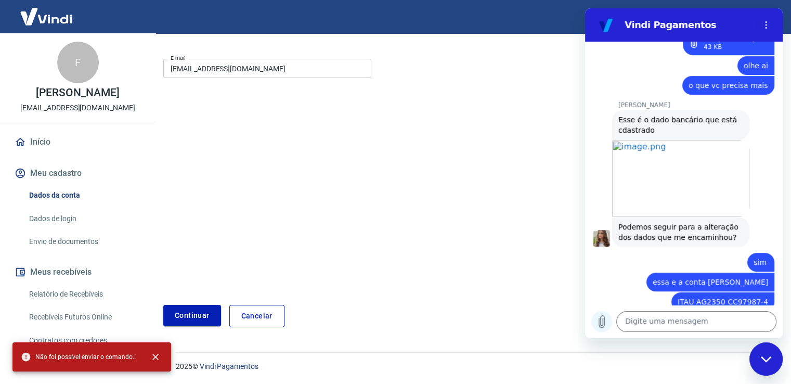
click at [600, 323] on icon "Carregar arquivo" at bounding box center [602, 322] width 6 height 12
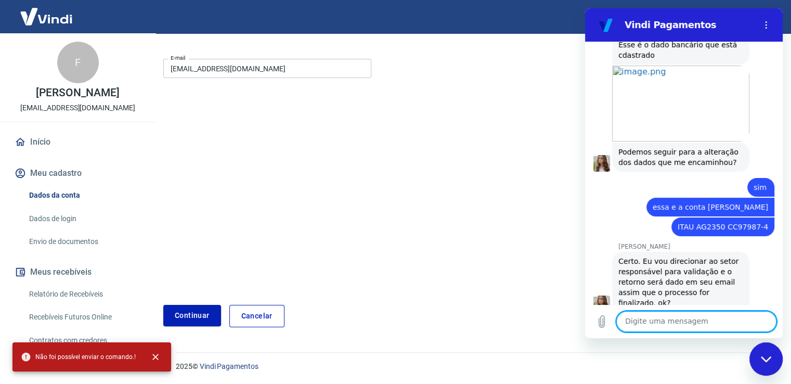
scroll to position [4369, 0]
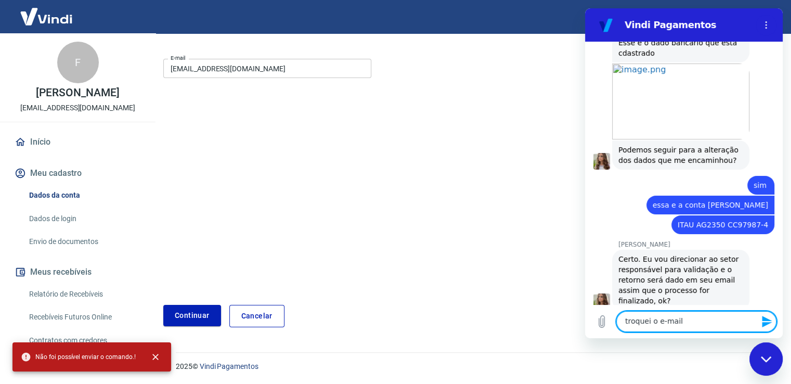
type textarea "troquei o e-mail."
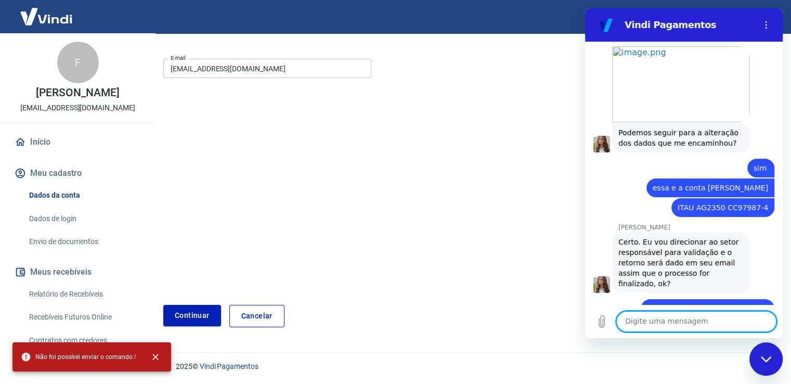
scroll to position [4388, 0]
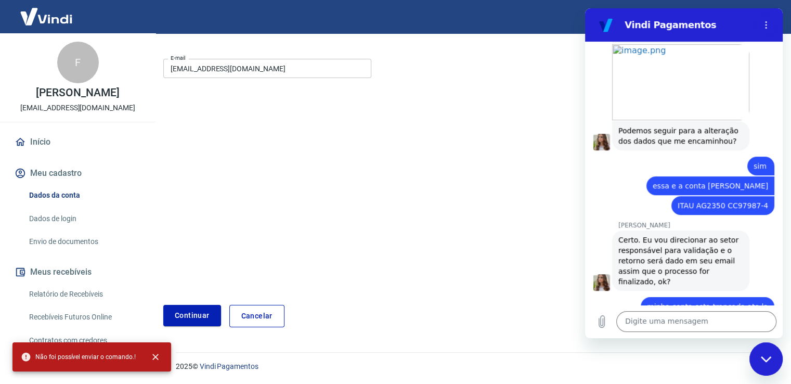
click at [435, 246] on form "E-mail barinownutrition@gmail.com.br E-mail Continuar Cancelar" at bounding box center [368, 191] width 410 height 272
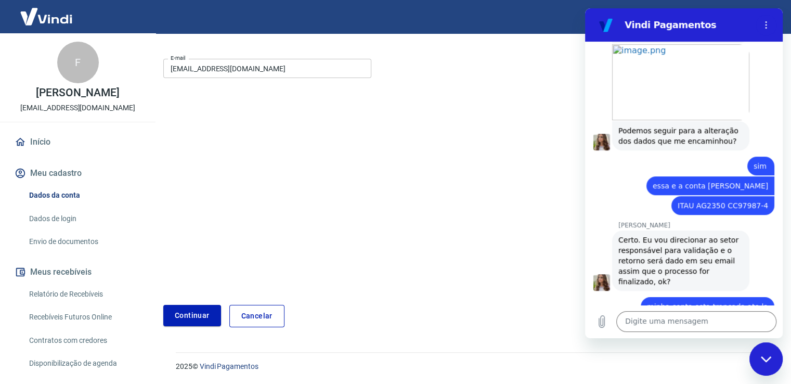
click at [243, 319] on link "Cancelar" at bounding box center [256, 316] width 55 height 22
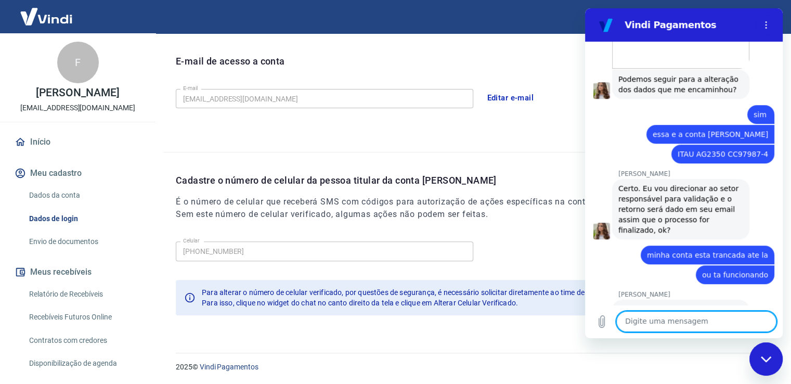
scroll to position [4438, 0]
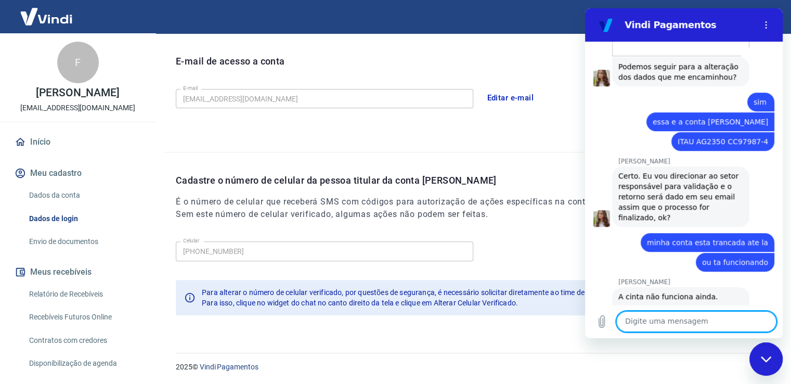
click at [693, 318] on textarea at bounding box center [696, 321] width 160 height 21
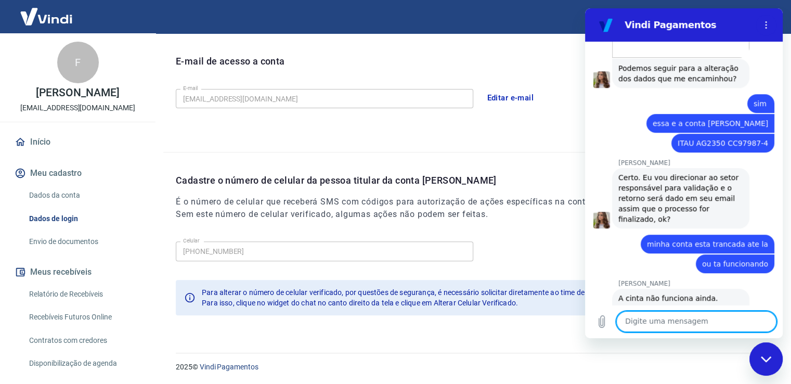
scroll to position [4453, 0]
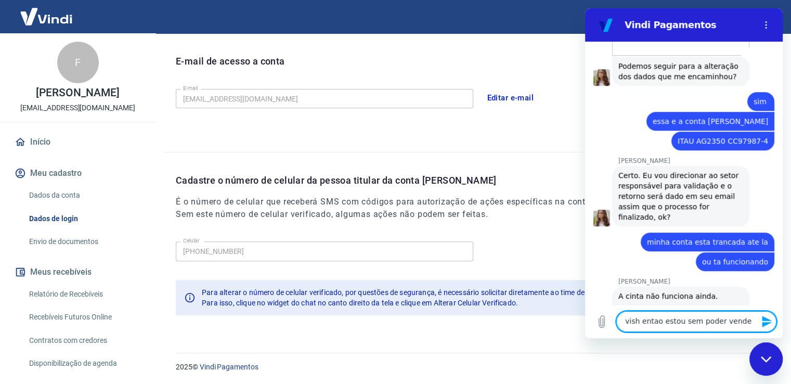
type textarea "vish entao estou sem poder vender"
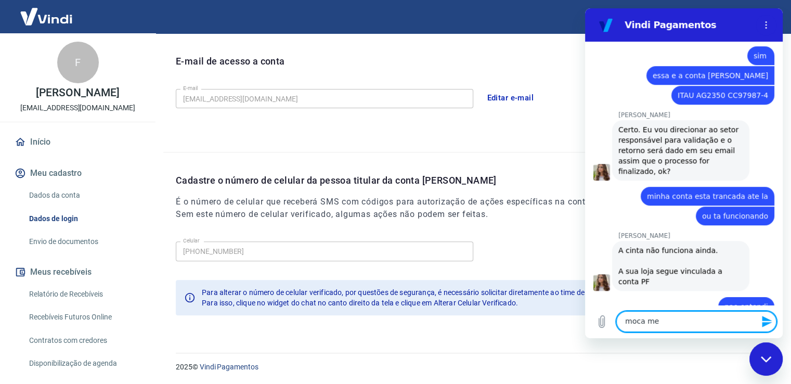
scroll to position [4498, 0]
type textarea "moca me ajude por favor"
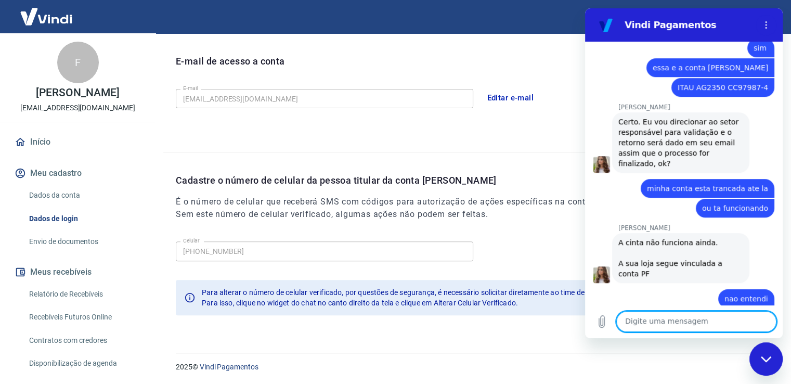
scroll to position [4517, 0]
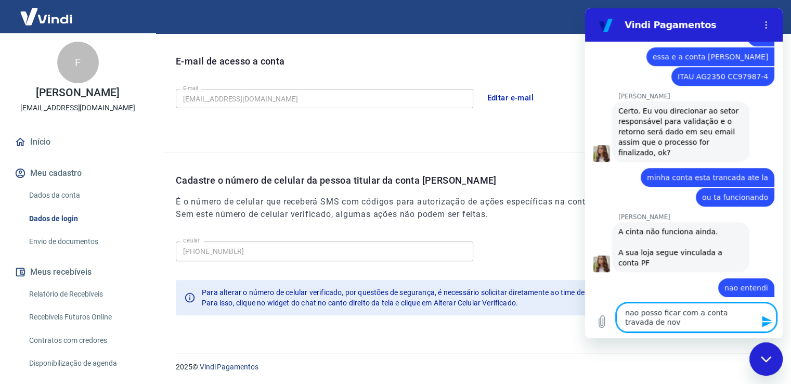
type textarea "nao posso ficar com a conta travada de novo"
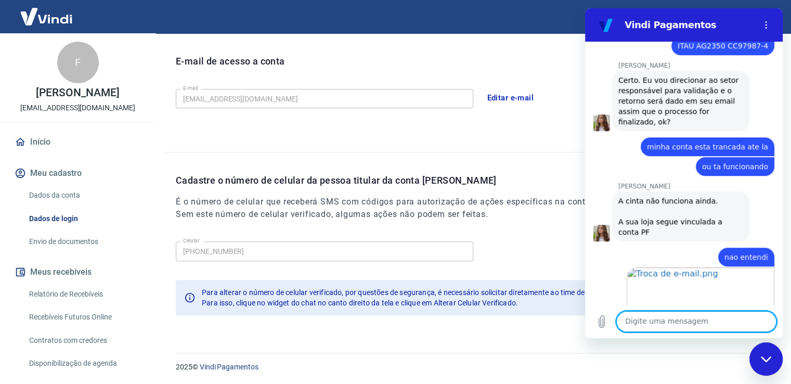
scroll to position [4573, 0]
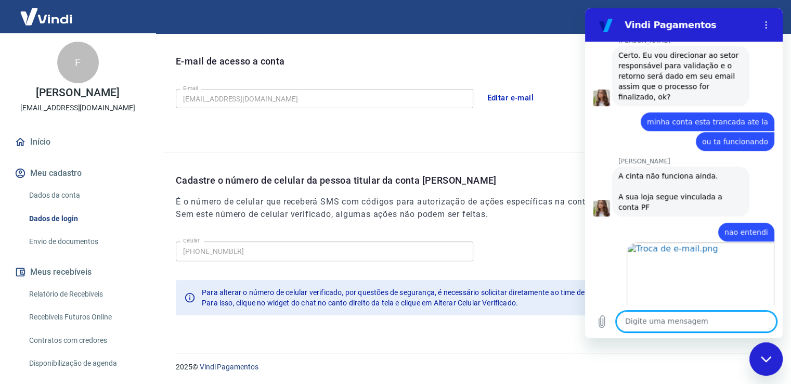
click at [672, 323] on textarea at bounding box center [696, 321] width 160 height 21
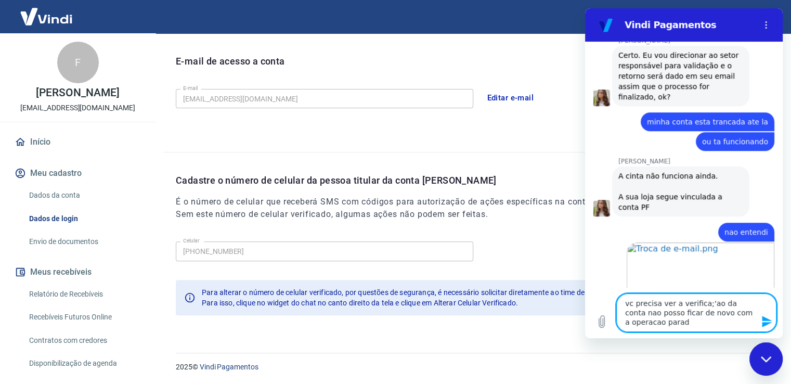
type textarea "vc precisa ver a verifica;'ao da conta nao posso ficar de novo com a operacao p…"
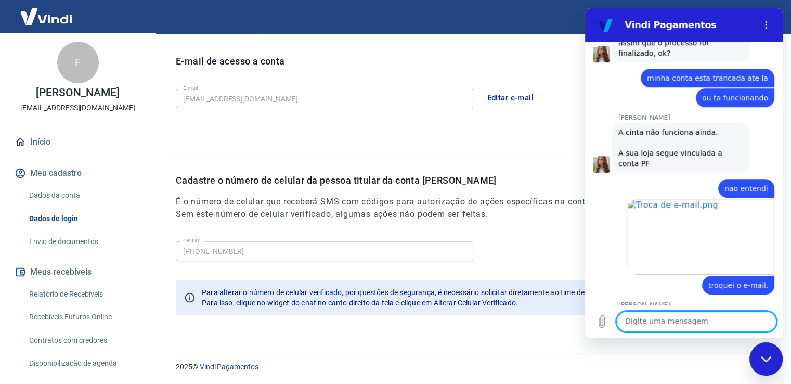
scroll to position [4619, 0]
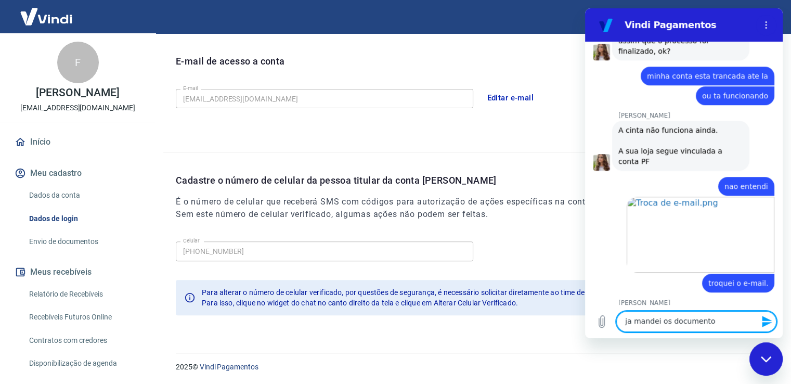
type textarea "ja mandei os documentos"
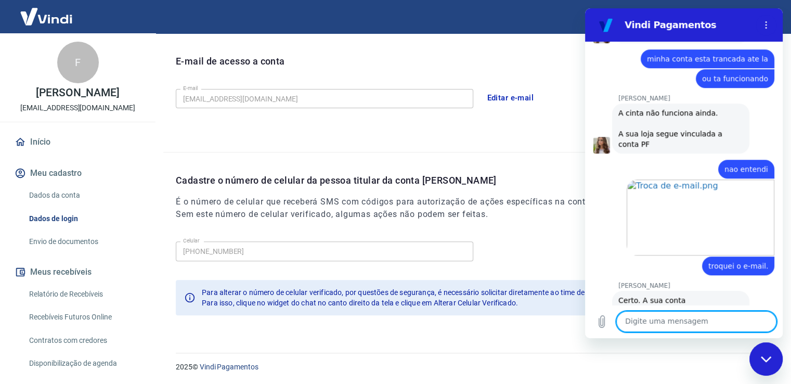
scroll to position [4638, 0]
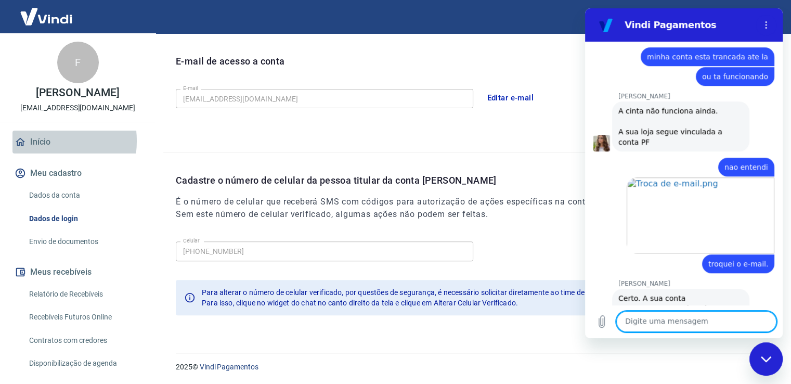
click at [37, 152] on link "Início" at bounding box center [77, 142] width 131 height 23
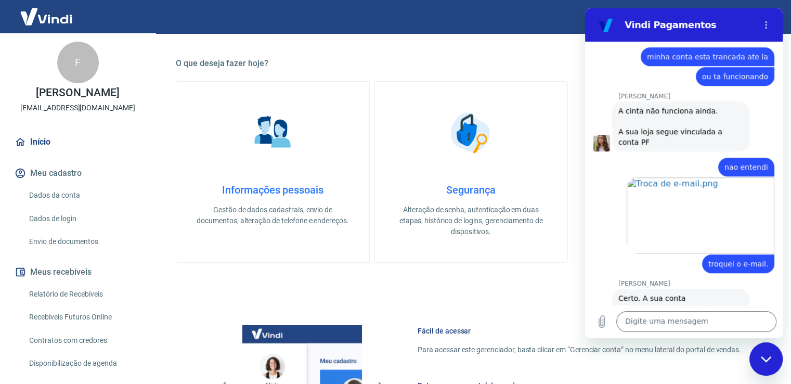
scroll to position [545, 0]
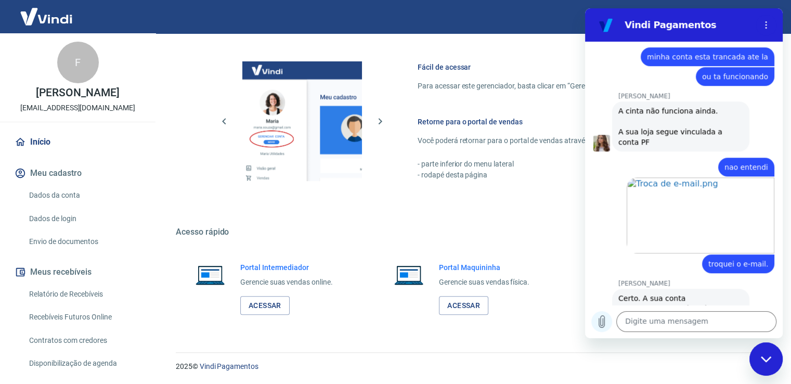
click at [600, 316] on icon "Carregar arquivo" at bounding box center [601, 321] width 12 height 12
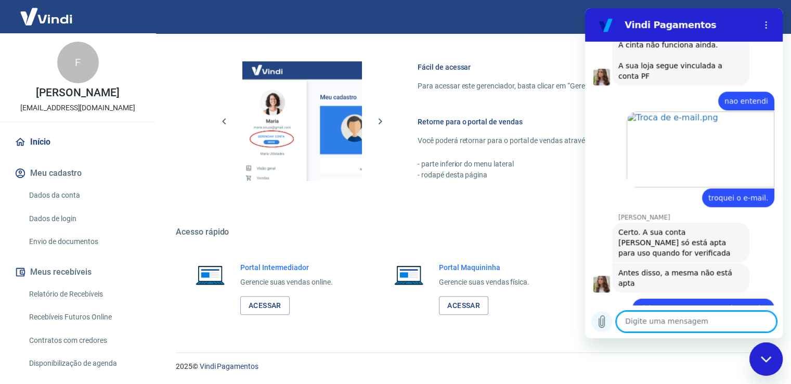
scroll to position [4702, 0]
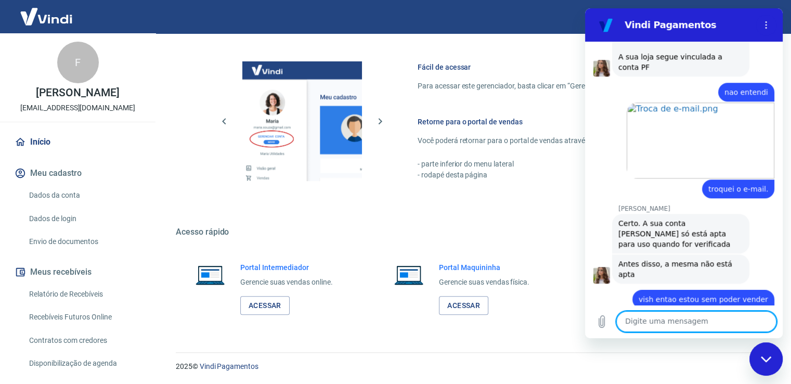
click at [664, 318] on textarea at bounding box center [696, 321] width 160 height 21
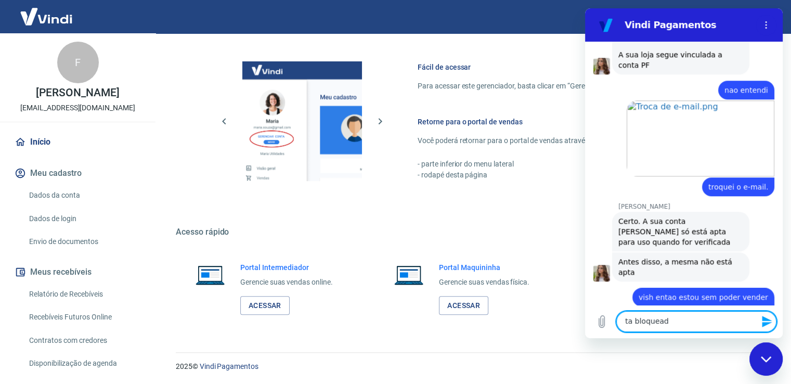
type textarea "ta bloqueado"
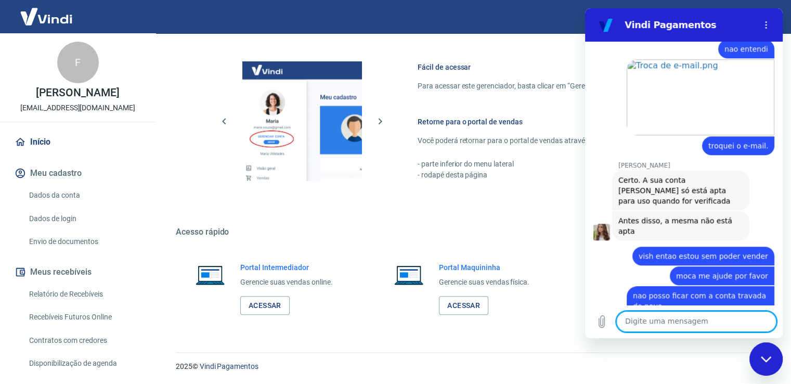
scroll to position [4754, 0]
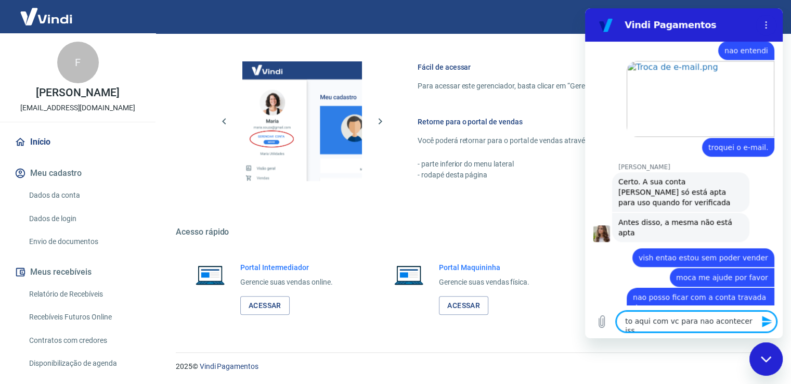
type textarea "to aqui com vc para nao acontecer isso"
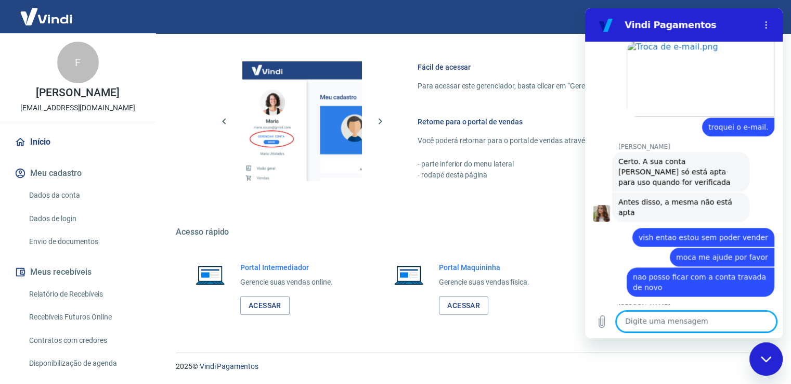
scroll to position [4810, 0]
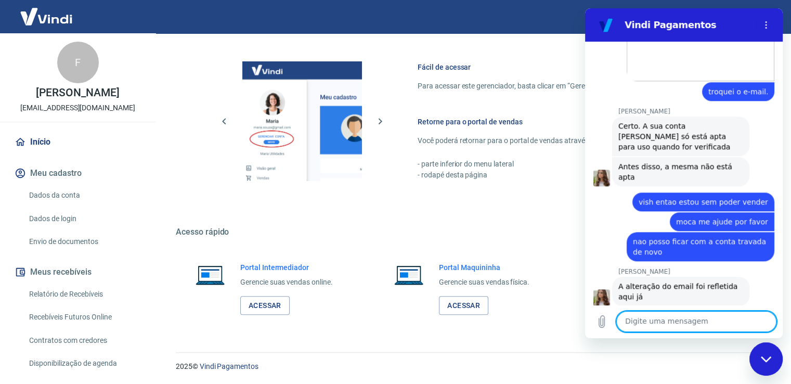
click at [694, 315] on textarea at bounding box center [696, 321] width 160 height 21
click at [678, 321] on textarea "a verifica;'ao foi concluida" at bounding box center [696, 321] width 160 height 21
drag, startPoint x: 653, startPoint y: 320, endPoint x: 774, endPoint y: 314, distance: 121.3
click at [774, 314] on div "Digite uma mensagem a verifica;'ao foi concluida x" at bounding box center [696, 321] width 160 height 21
type textarea "a verificação não foi concluida?"
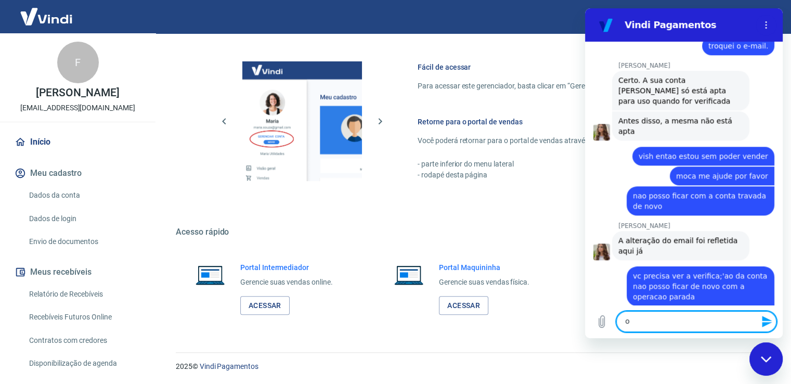
scroll to position [4854, 0]
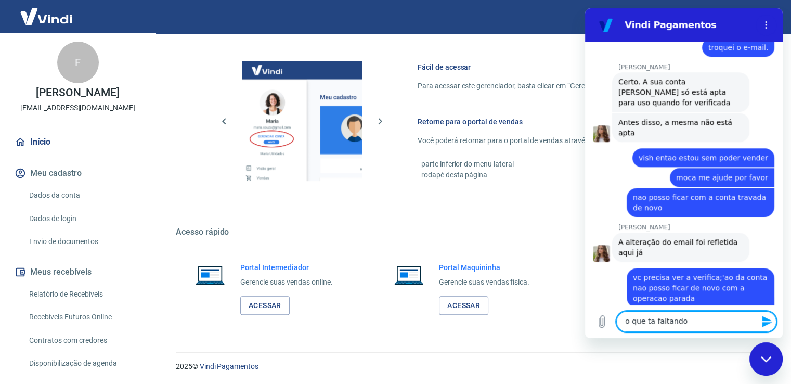
type textarea "o que ta faltando?"
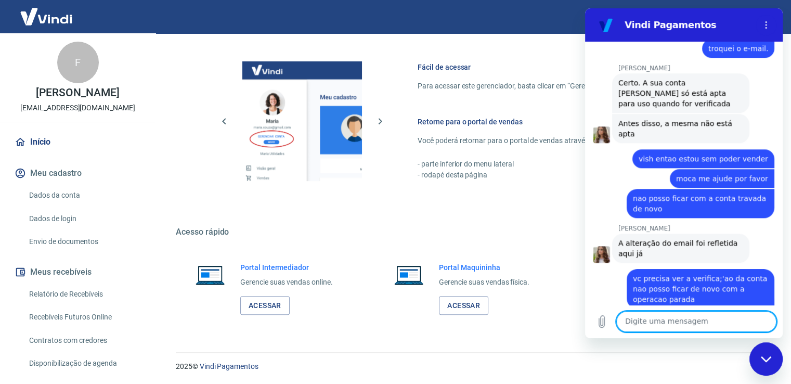
scroll to position [4904, 0]
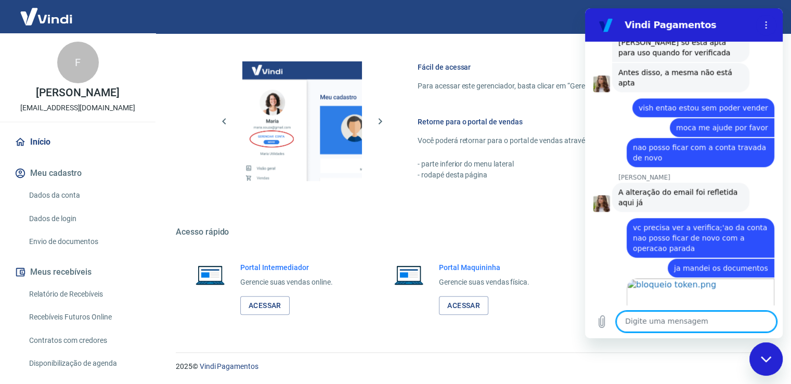
click at [683, 321] on textarea at bounding box center [696, 321] width 160 height 21
type textarea "P"
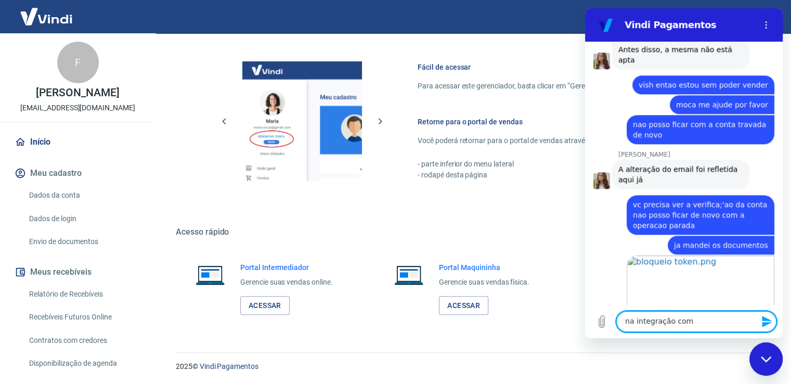
scroll to position [4929, 0]
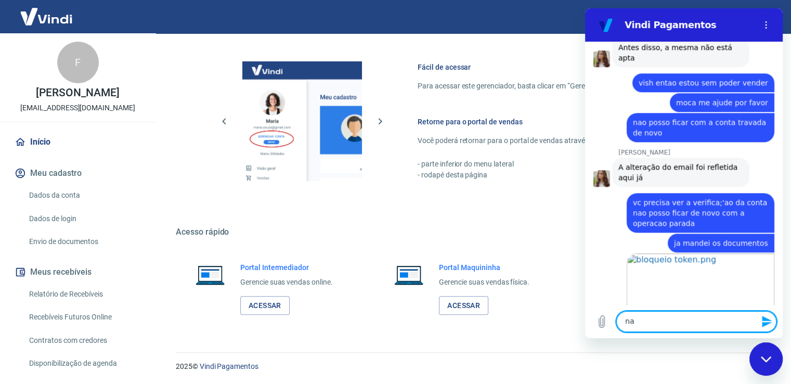
type textarea "n"
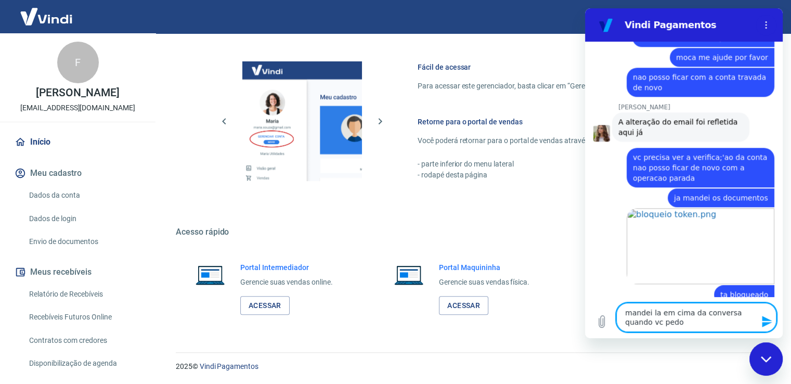
scroll to position [4973, 0]
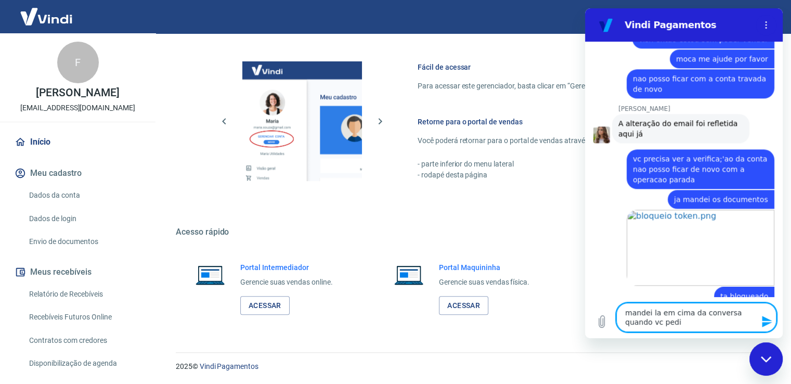
type textarea "mandei la em cima da conversa quando vc pediu"
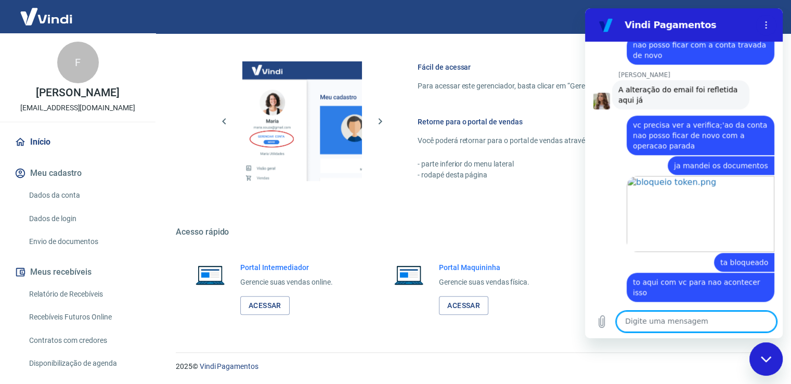
scroll to position [5014, 0]
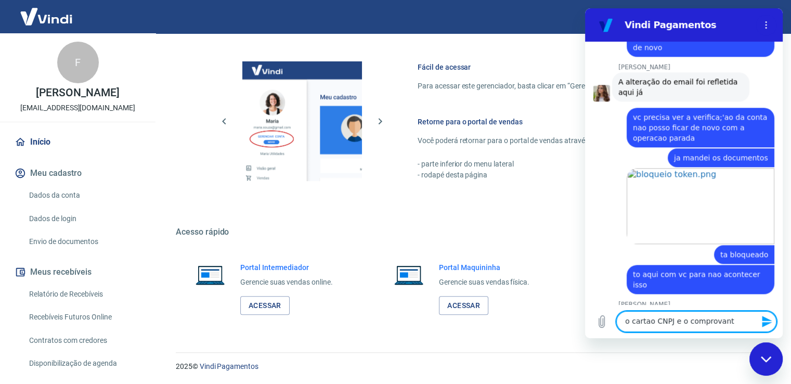
type textarea "o cartao CNPJ e o comprovante"
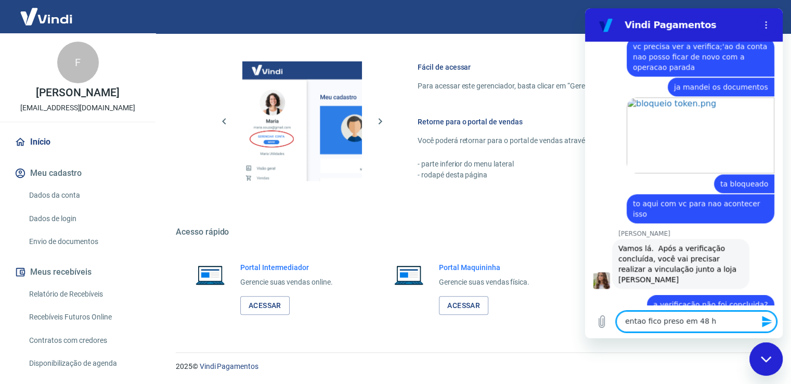
scroll to position [5085, 0]
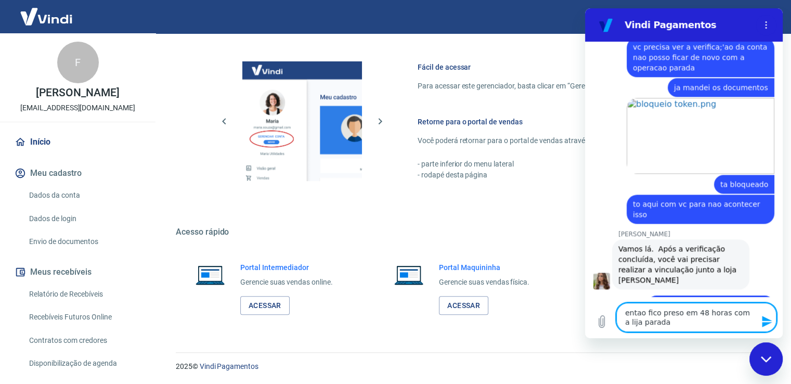
type textarea "entao fico preso em 48 horas com a lija parada?"
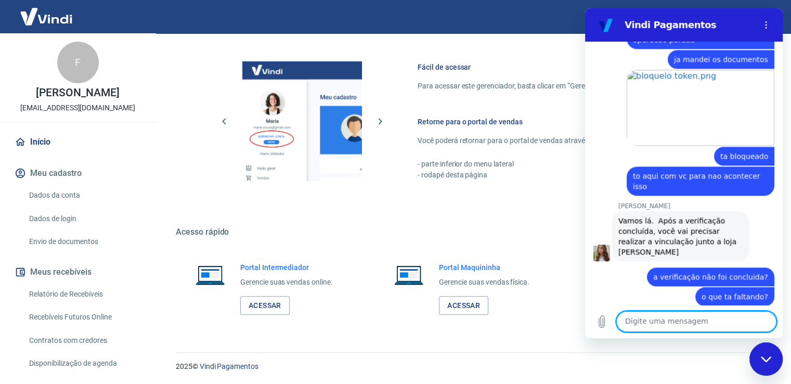
scroll to position [5114, 0]
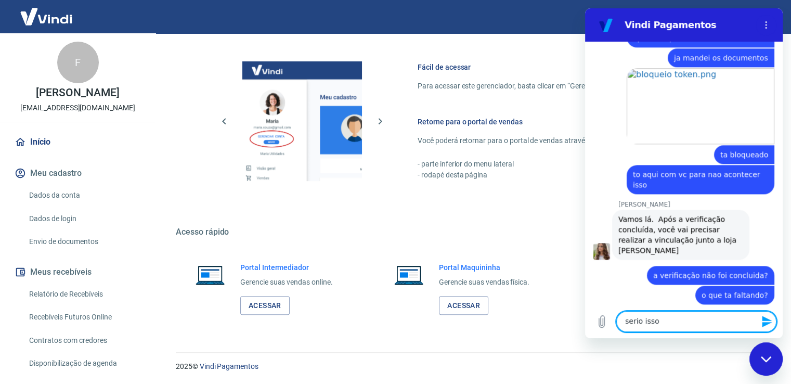
type textarea "serio isso?"
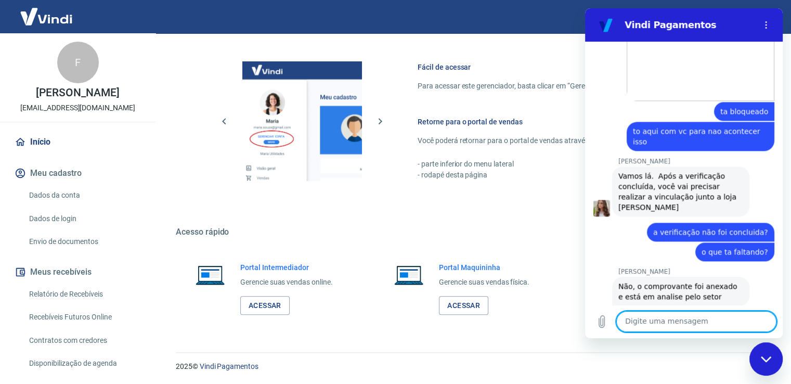
scroll to position [5160, 0]
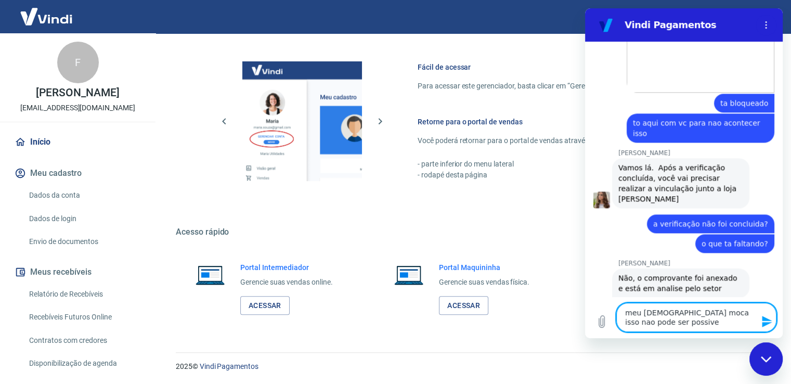
type textarea "meu Deus moca isso nao pode ser possivel"
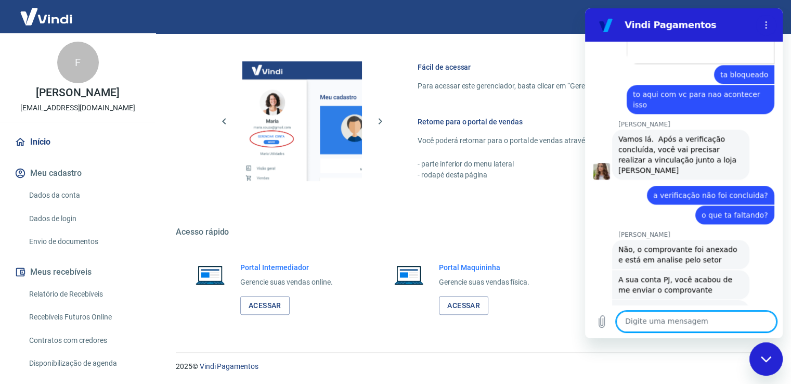
scroll to position [5214, 0]
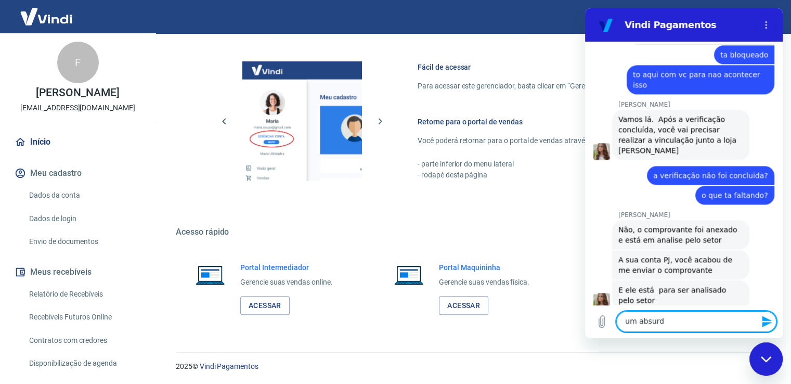
type textarea "um absurdo"
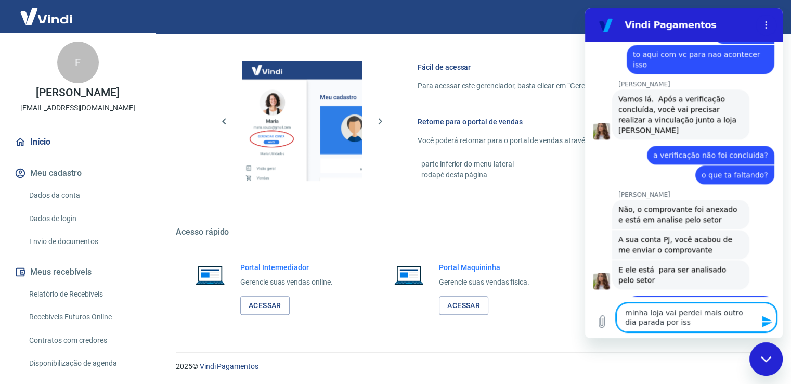
type textarea "minha loja vai perdei mais outro dia parada por isso"
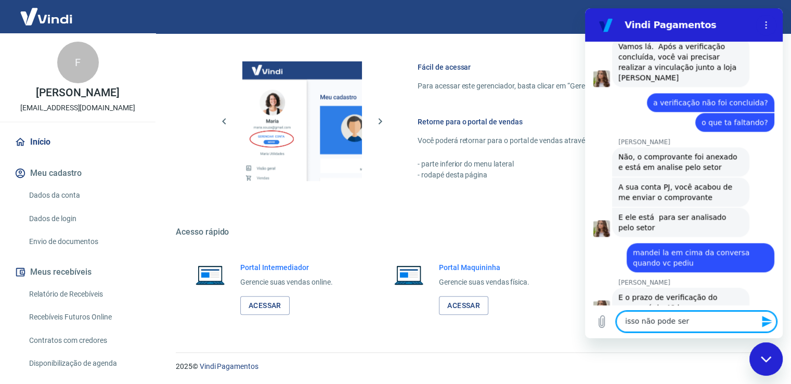
scroll to position [5289, 0]
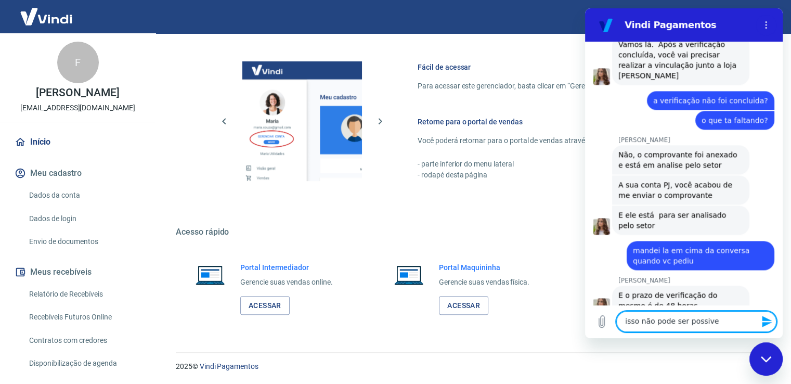
type textarea "isso não pode ser possivel"
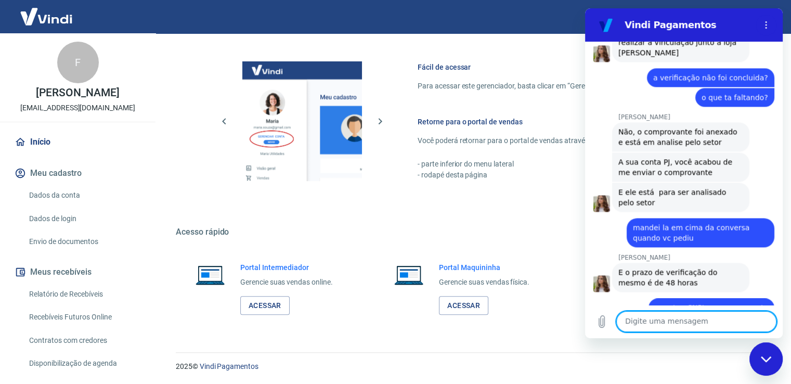
scroll to position [5314, 0]
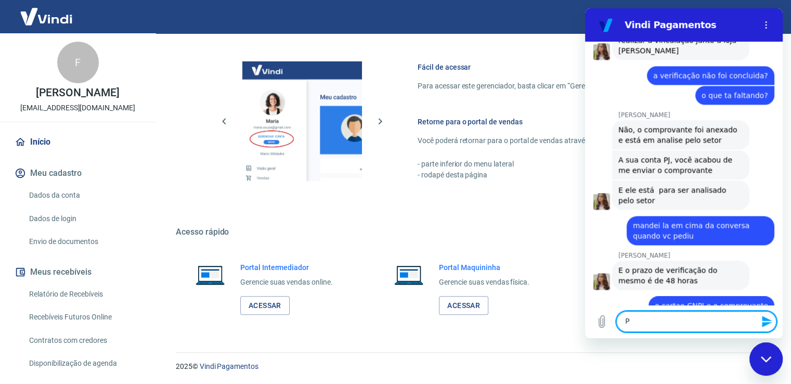
type textarea "PF"
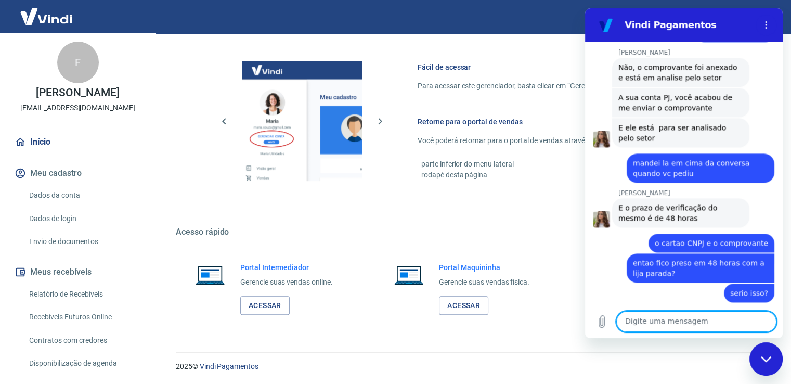
scroll to position [5378, 0]
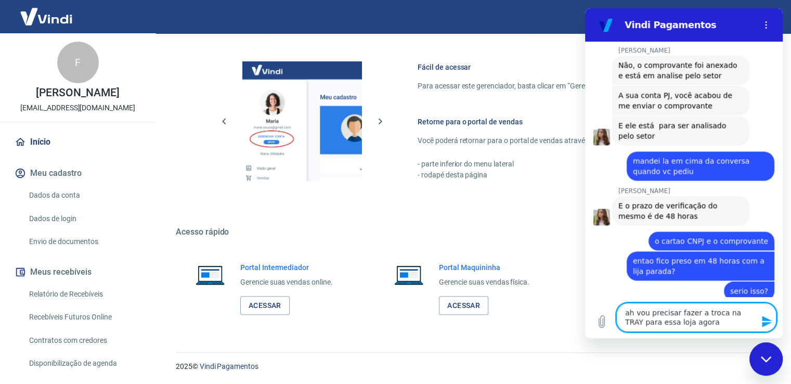
type textarea "ah vou precisar fazer a troca na TRAY para essa loja agora?"
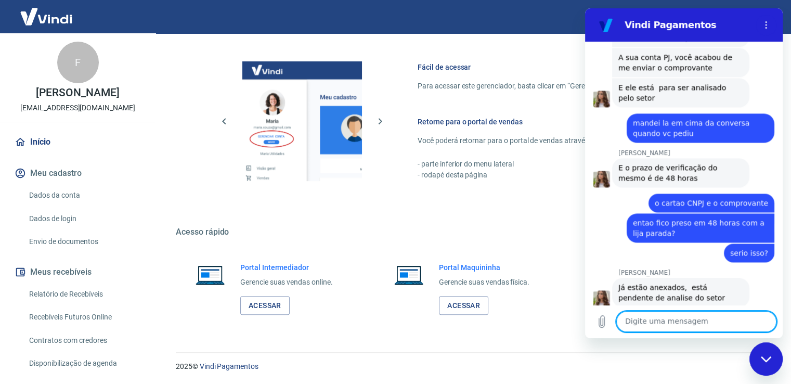
scroll to position [5434, 0]
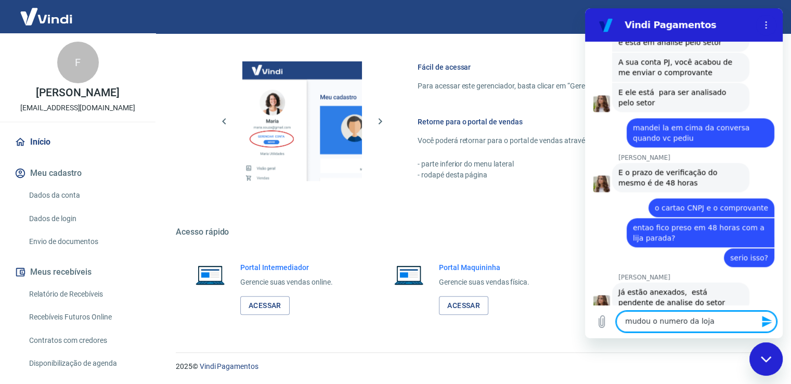
type textarea "mudou o numero da loja?"
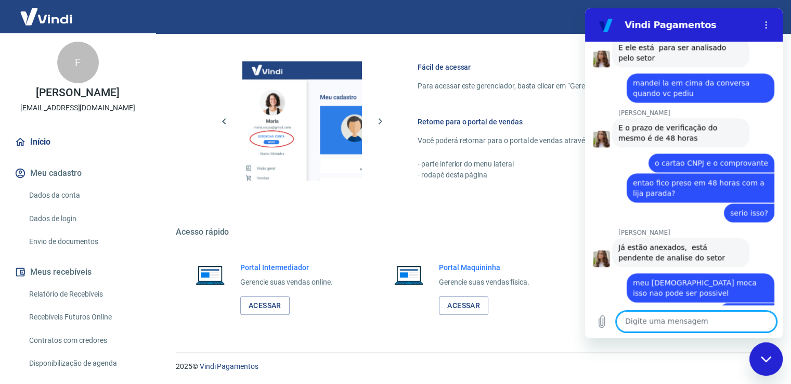
scroll to position [5524, 0]
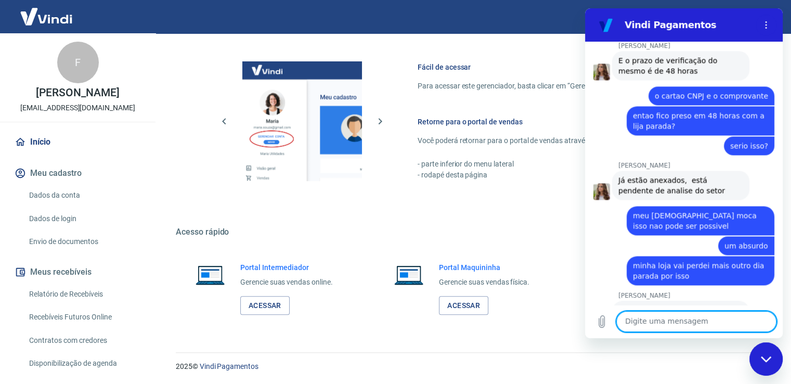
click at [676, 317] on textarea at bounding box center [696, 321] width 160 height 21
click at [650, 319] on textarea at bounding box center [696, 321] width 160 height 21
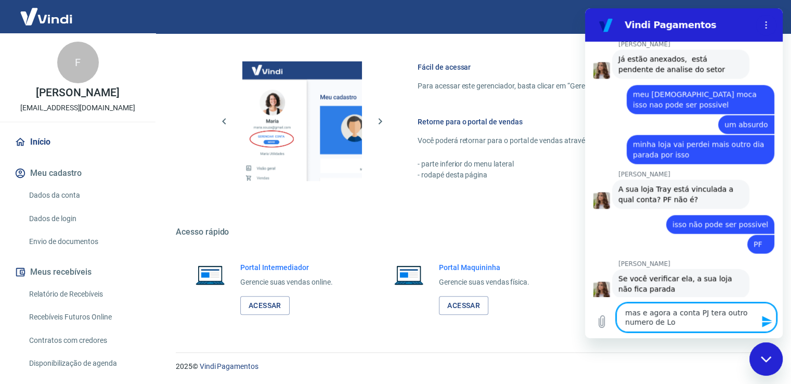
scroll to position [5647, 0]
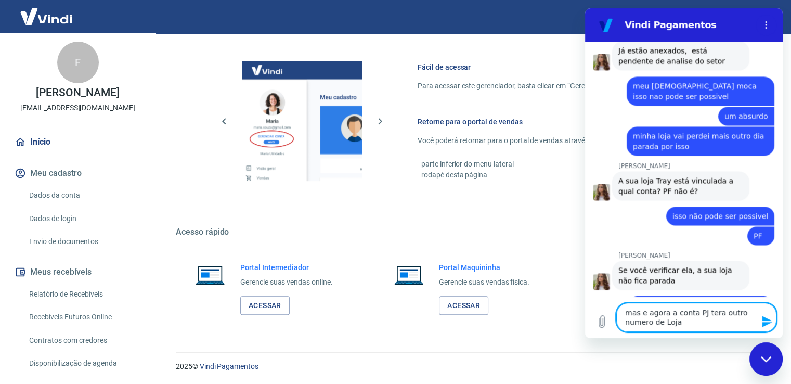
type textarea "mas e agora a conta PJ tera outro numero de Loja?"
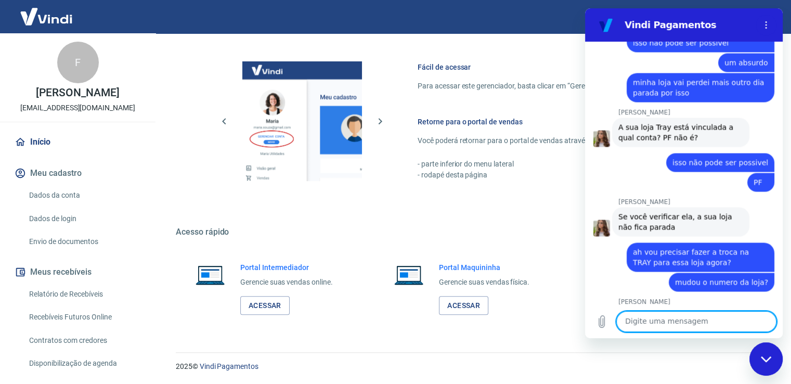
scroll to position [5709, 0]
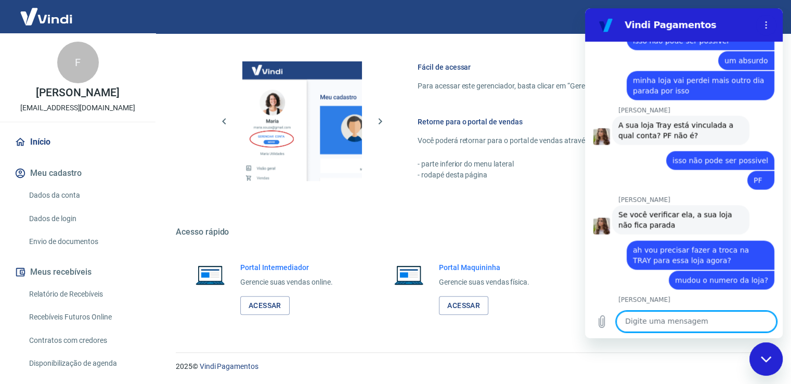
click at [665, 324] on textarea at bounding box center [696, 321] width 160 height 21
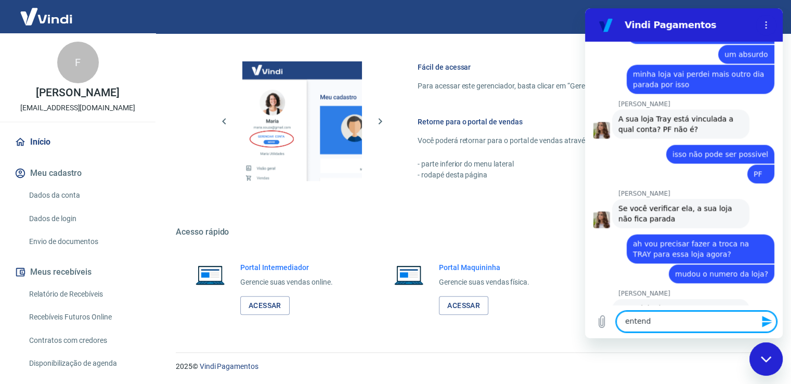
type textarea "entendi"
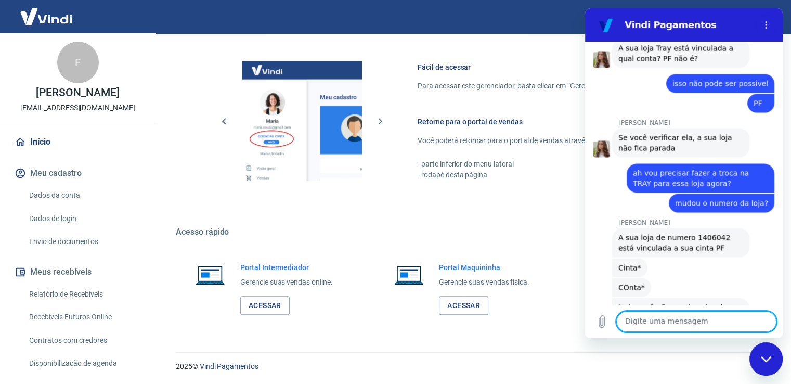
scroll to position [5788, 0]
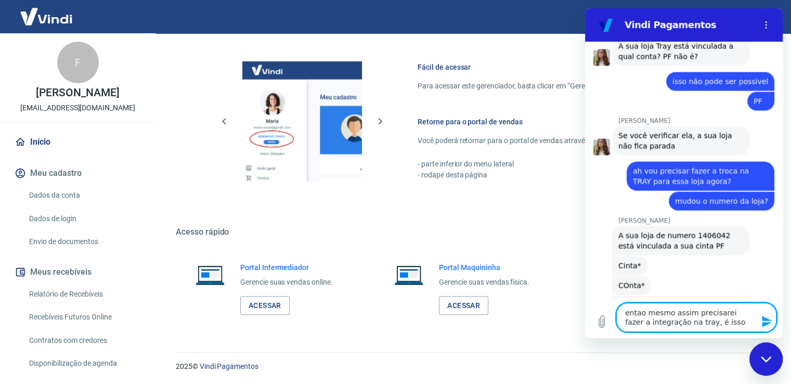
type textarea "entao mesmo assim precisarei fazer a integração na tray, é isso?"
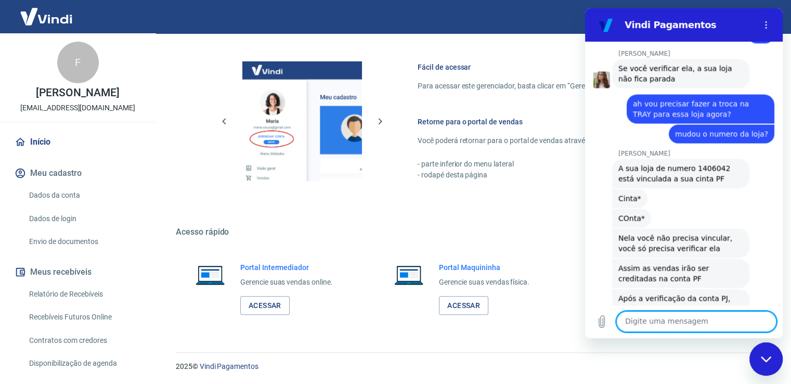
scroll to position [5877, 0]
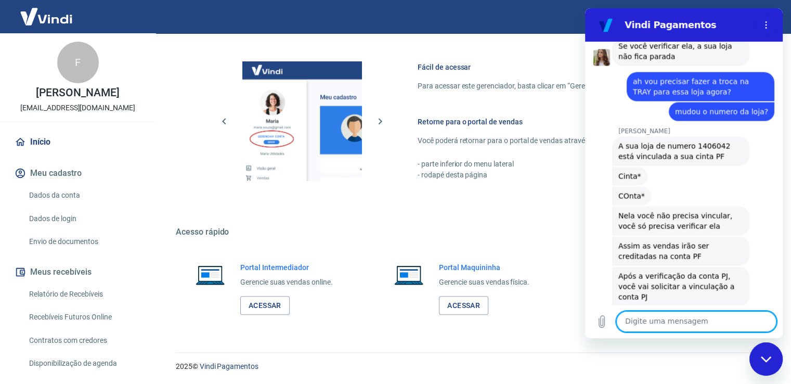
click at [647, 318] on textarea at bounding box center [696, 321] width 160 height 21
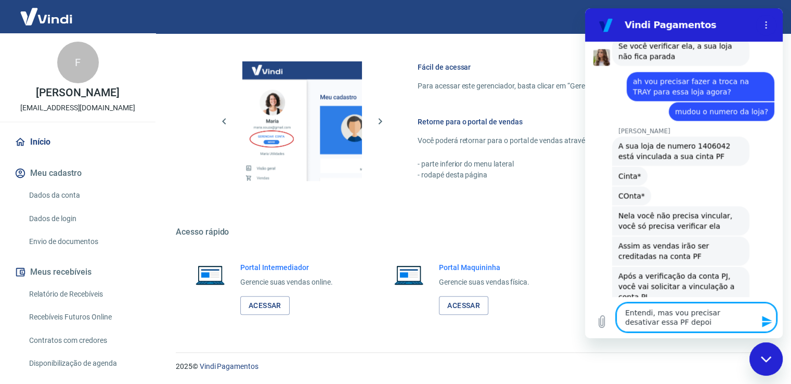
type textarea "Entendi, mas vou precisar desativar essa PF depois"
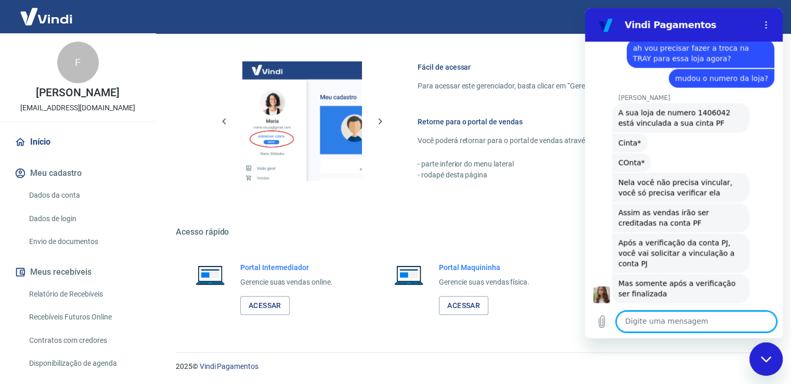
scroll to position [5912, 0]
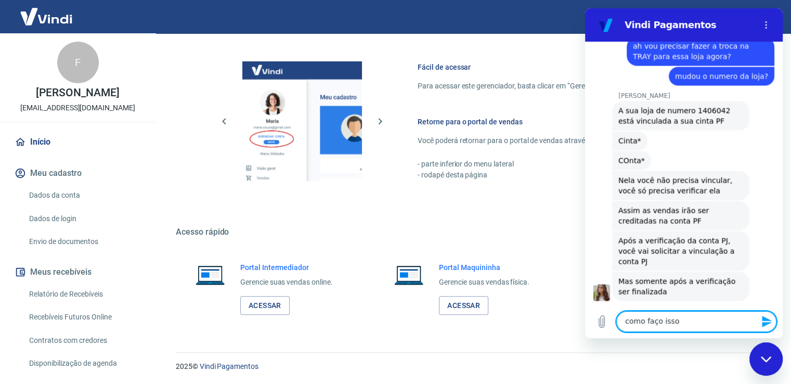
type textarea "como faço isso?"
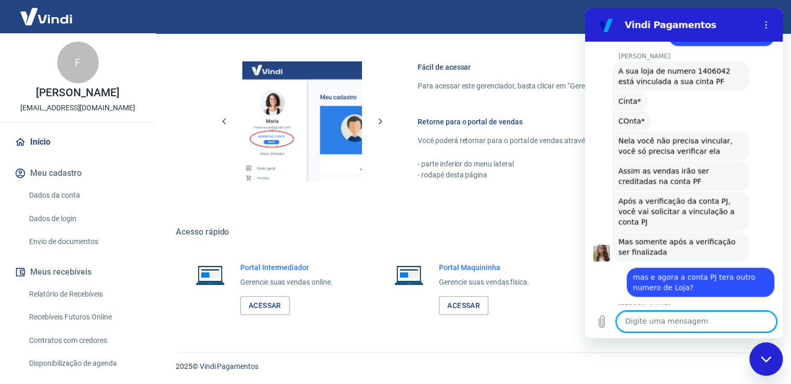
scroll to position [5987, 0]
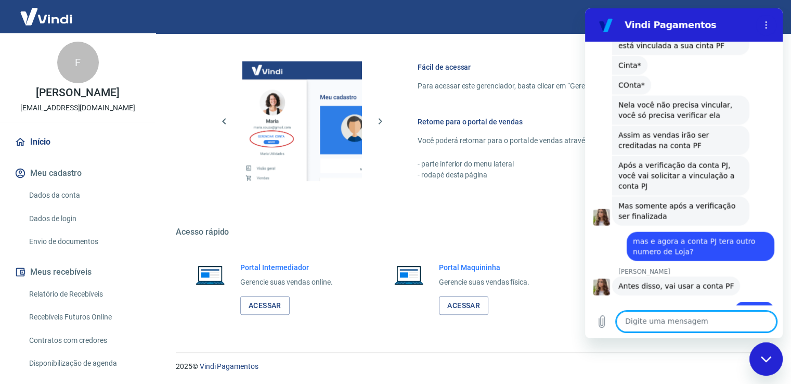
click at [661, 323] on textarea at bounding box center [696, 321] width 160 height 21
type textarea "tudo bem"
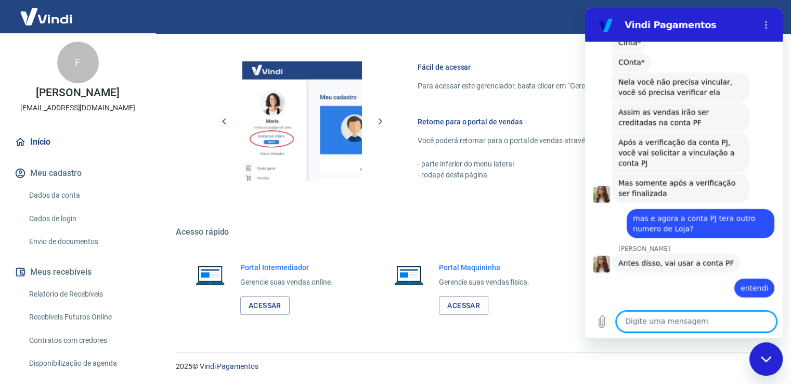
scroll to position [6012, 0]
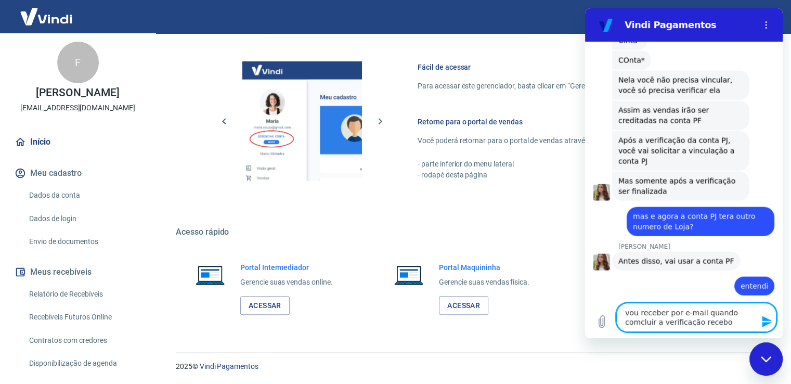
drag, startPoint x: 725, startPoint y: 314, endPoint x: 1383, endPoint y: 354, distance: 659.0
click html "Vindi Pagamentos 16:56 Web User 68acbff5c060b8e6c7bcc9e4 diz: Estou sendo atend…"
drag, startPoint x: 744, startPoint y: 317, endPoint x: 715, endPoint y: 321, distance: 28.9
click at [715, 321] on textarea "vou receber por e-mail quando comcluir a verificação recebo" at bounding box center [696, 317] width 160 height 29
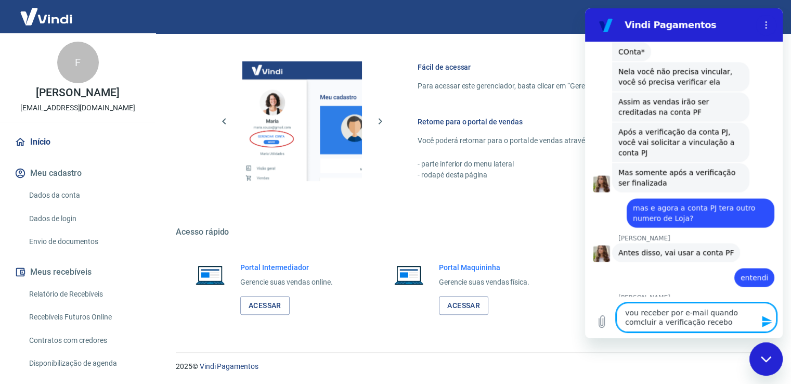
click at [714, 316] on textarea "vou receber por e-mail quando comcluir a verificação recebo" at bounding box center [696, 317] width 160 height 29
click at [739, 313] on textarea "vou receber por e-mail quando comcluir a verificação recebo" at bounding box center [696, 317] width 160 height 29
click at [698, 323] on textarea "vou receber por e-mail quando concluir a verificação recebo" at bounding box center [696, 317] width 160 height 29
type textarea "vou receber por e-mail quando concluir a verificação"
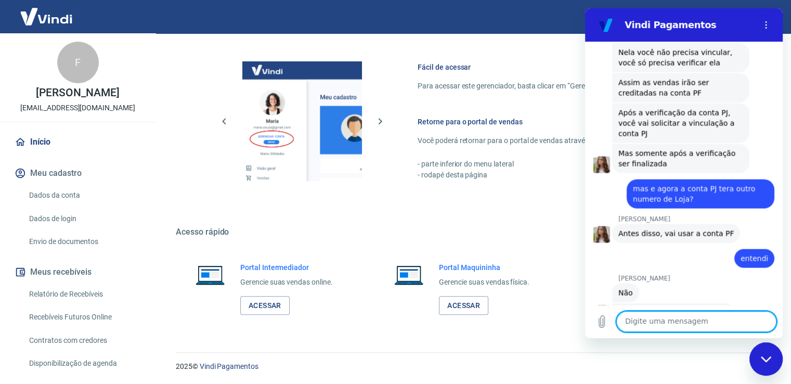
scroll to position [6042, 0]
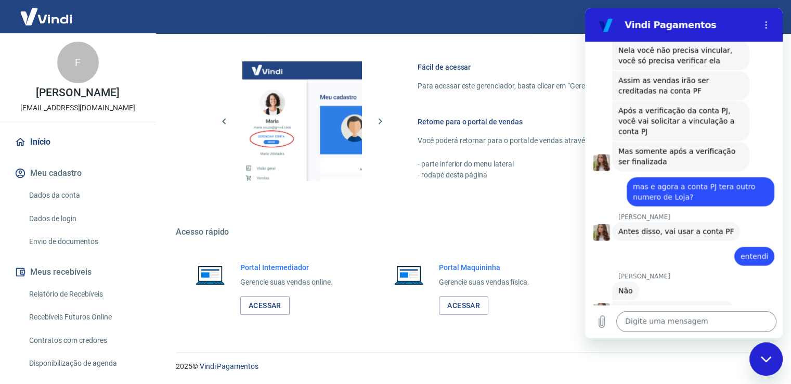
click at [657, 319] on textarea at bounding box center [696, 321] width 160 height 21
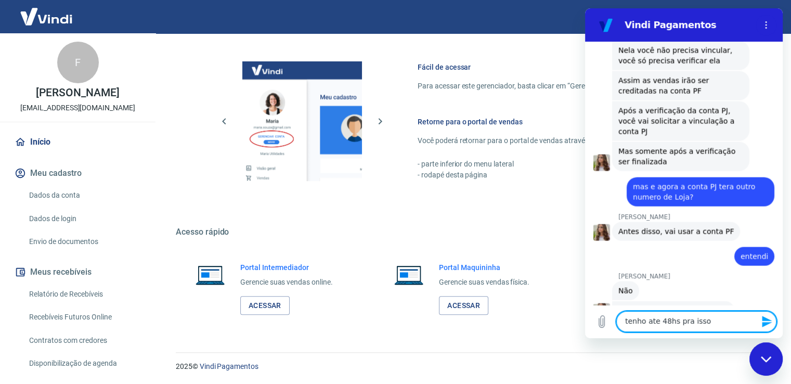
type textarea "tenho ate 48hs pra isso"
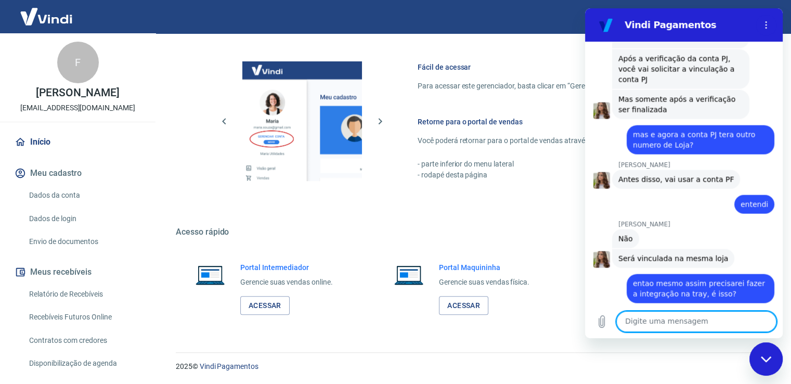
scroll to position [6096, 0]
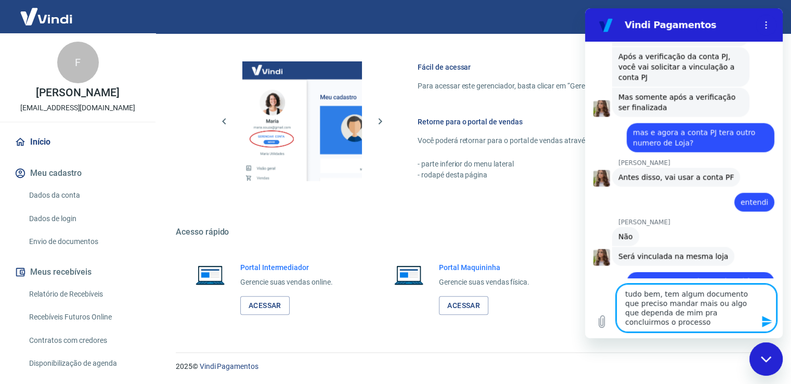
type textarea "tudo bem, tem algum documento que preciso mandar mais ou algo que dependa de mi…"
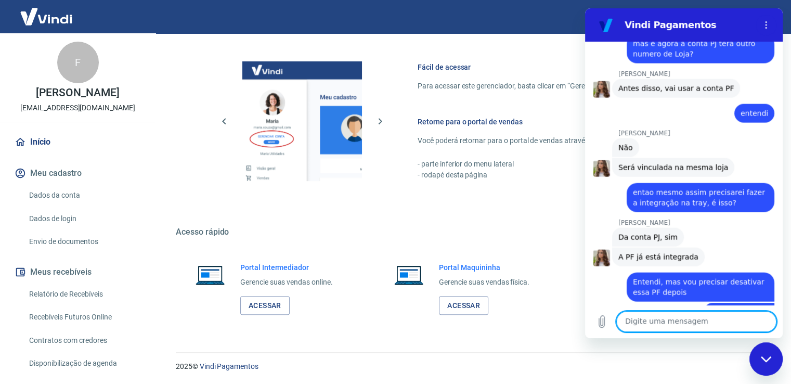
scroll to position [6187, 0]
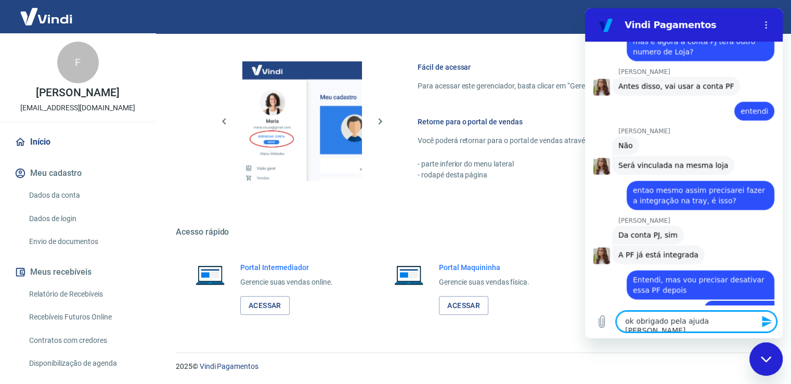
type textarea "ok obrigado pela ajuda Steffanie"
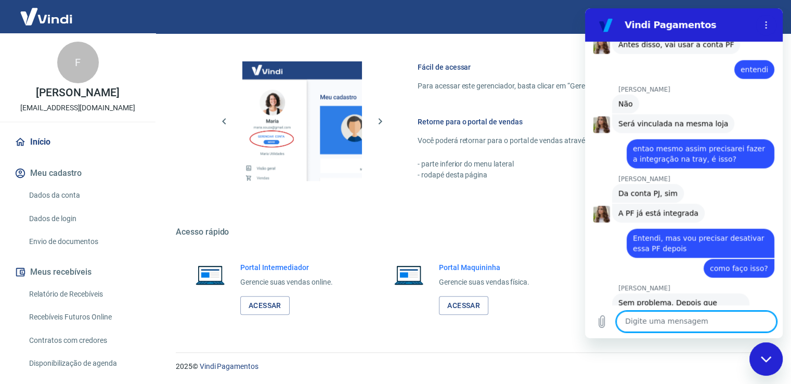
scroll to position [6231, 0]
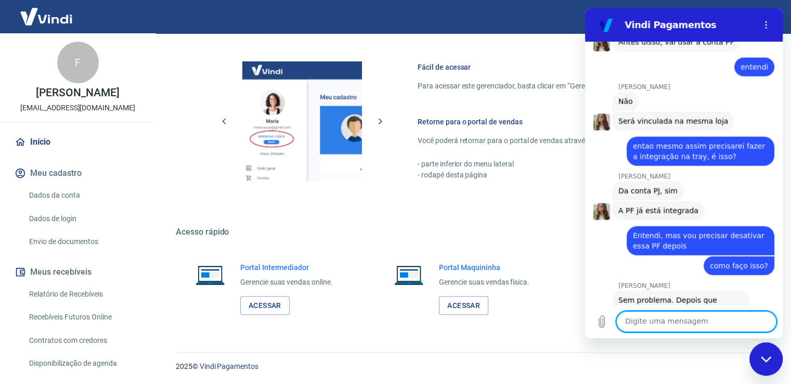
click at [661, 322] on textarea at bounding box center [696, 321] width 160 height 21
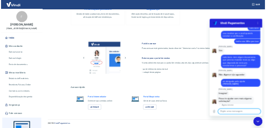
scroll to position [6252, 0]
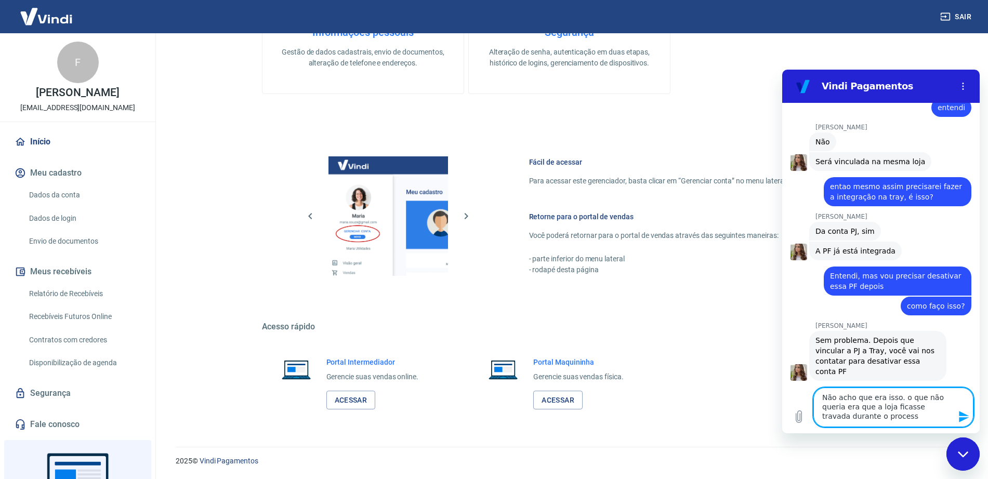
type textarea "Não acho que era isso. o que não queria era que a loja ficasse travada durante …"
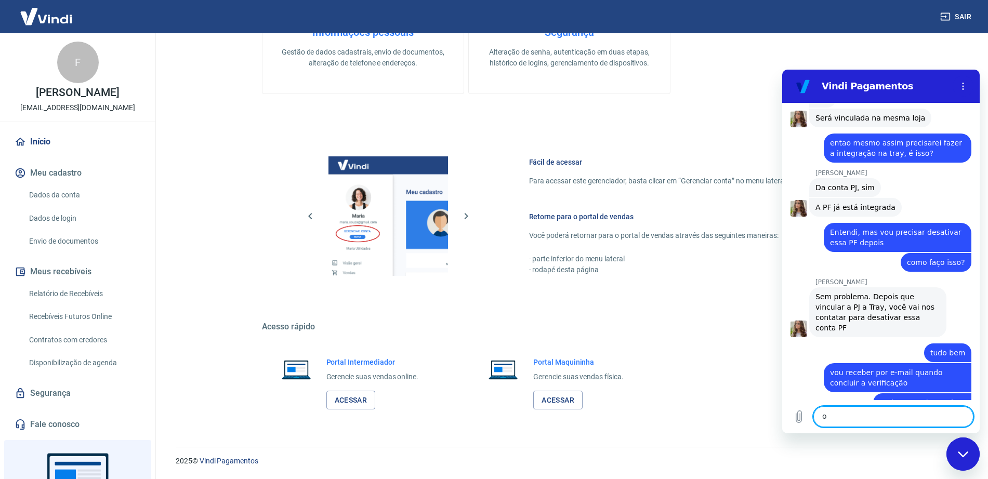
scroll to position [6298, 0]
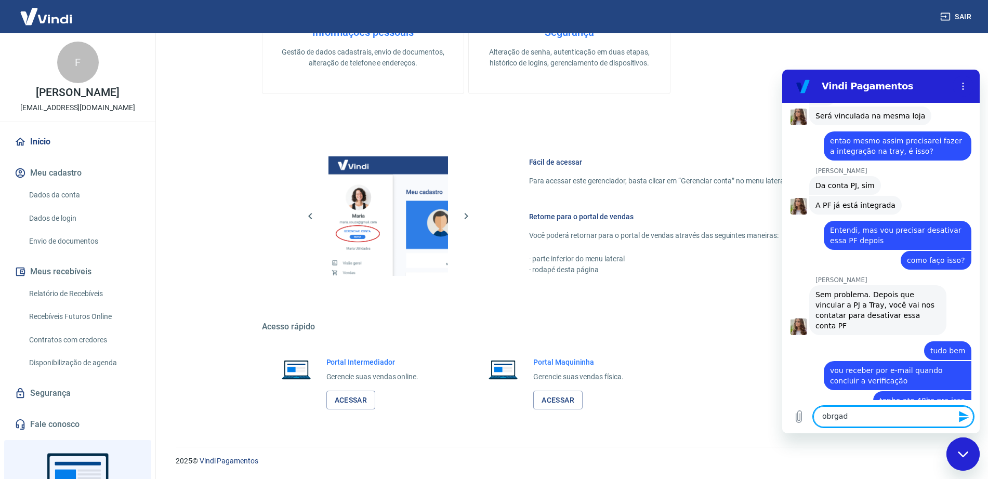
type textarea "obrgado"
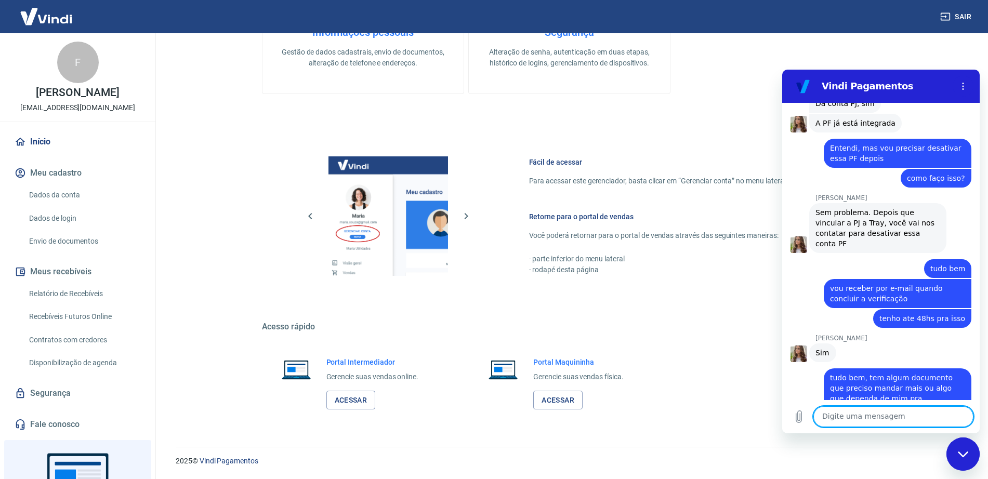
scroll to position [6382, 0]
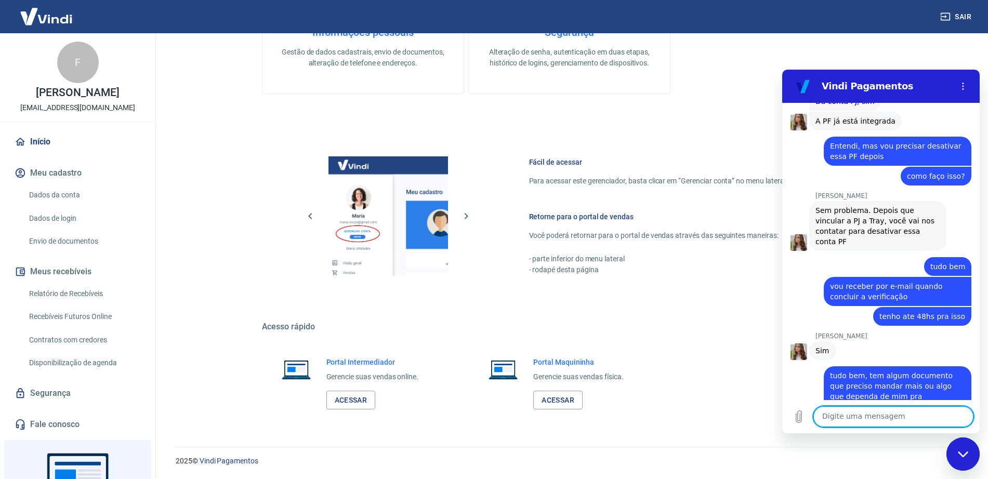
click at [798, 383] on textarea at bounding box center [894, 417] width 160 height 21
type textarea "como faco isso?"
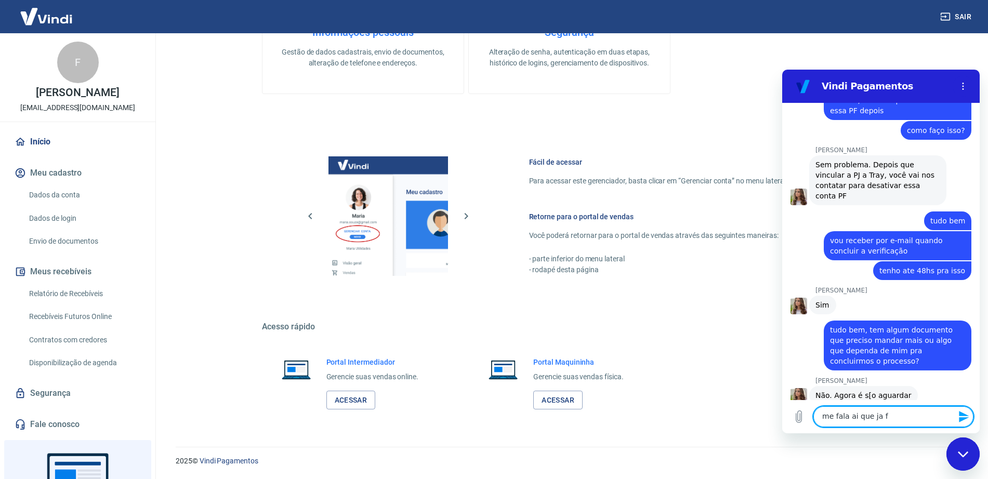
scroll to position [6427, 0]
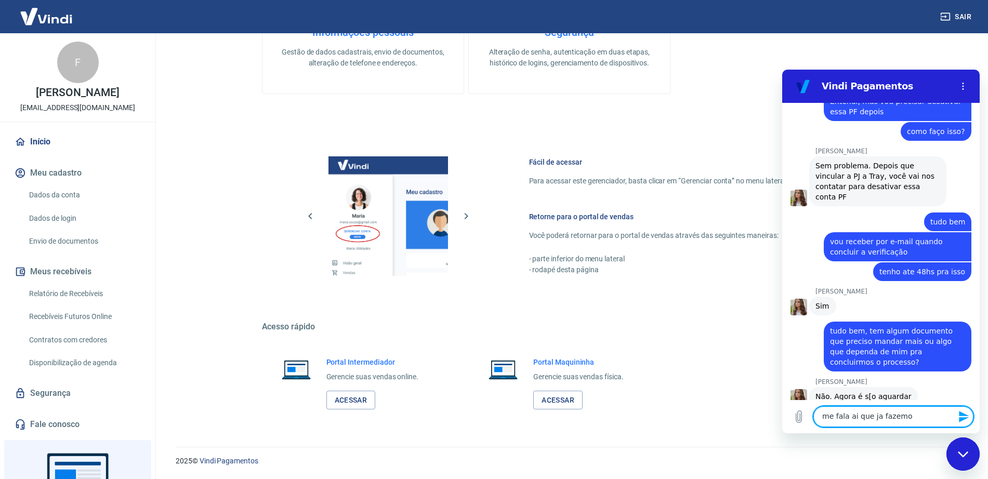
type textarea "me fala ai que ja fazemos"
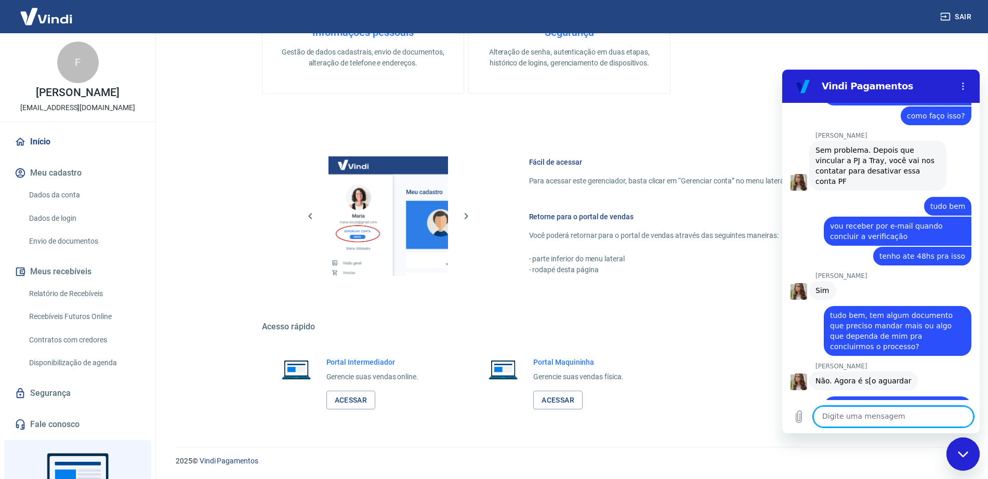
scroll to position [6446, 0]
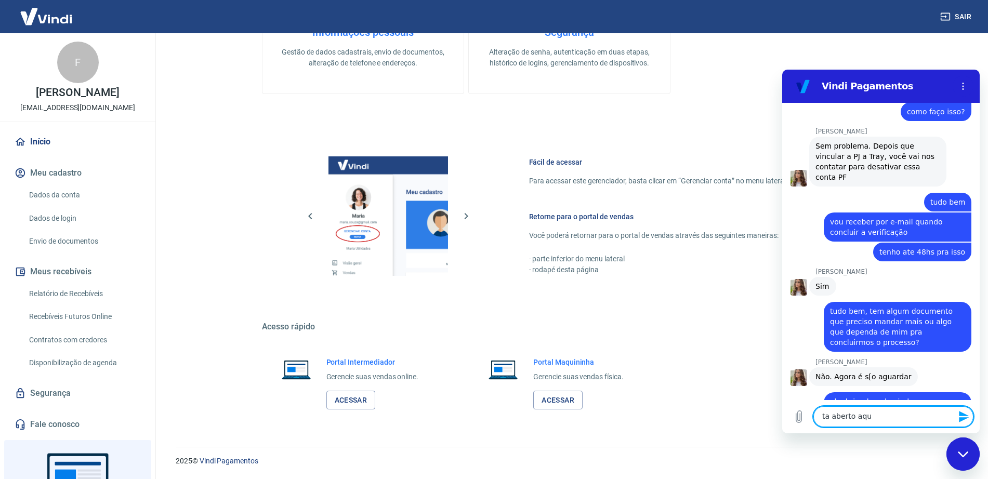
type textarea "ta aberto aqui"
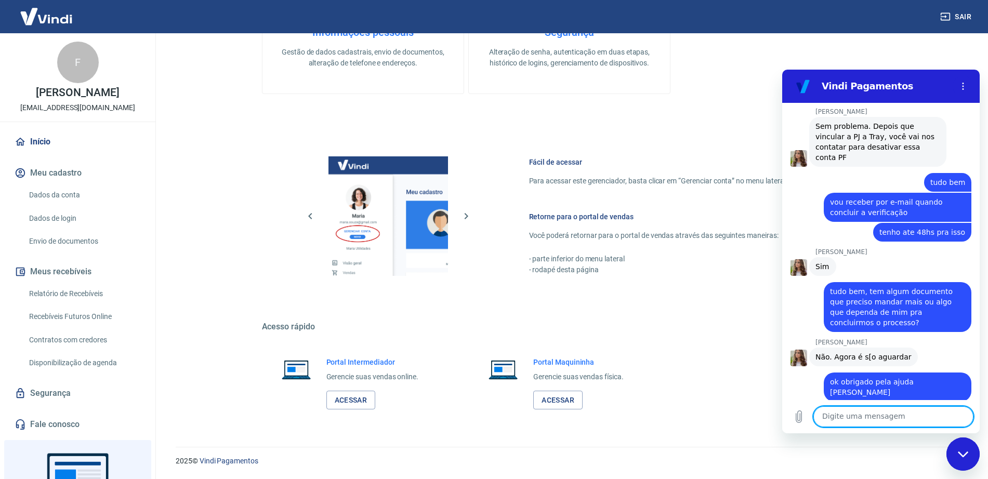
scroll to position [6481, 0]
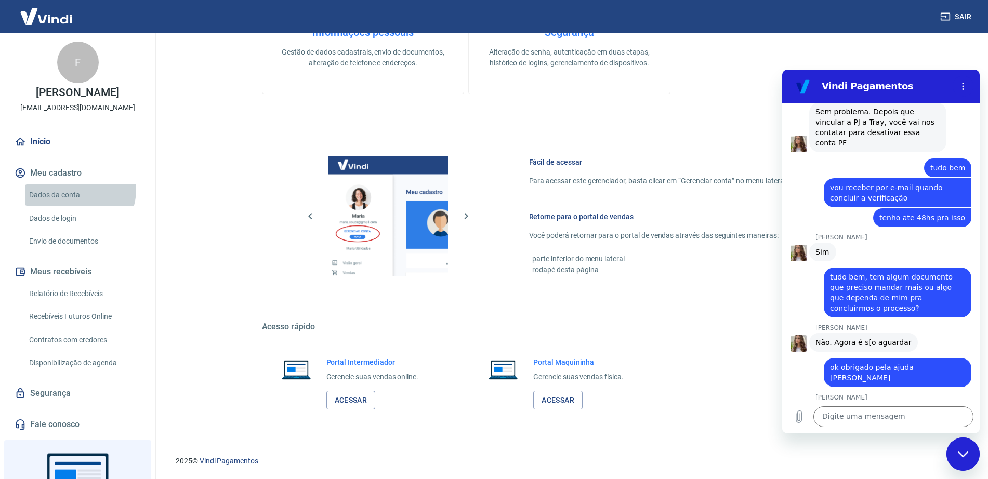
click at [77, 201] on link "Dados da conta" at bounding box center [84, 195] width 118 height 21
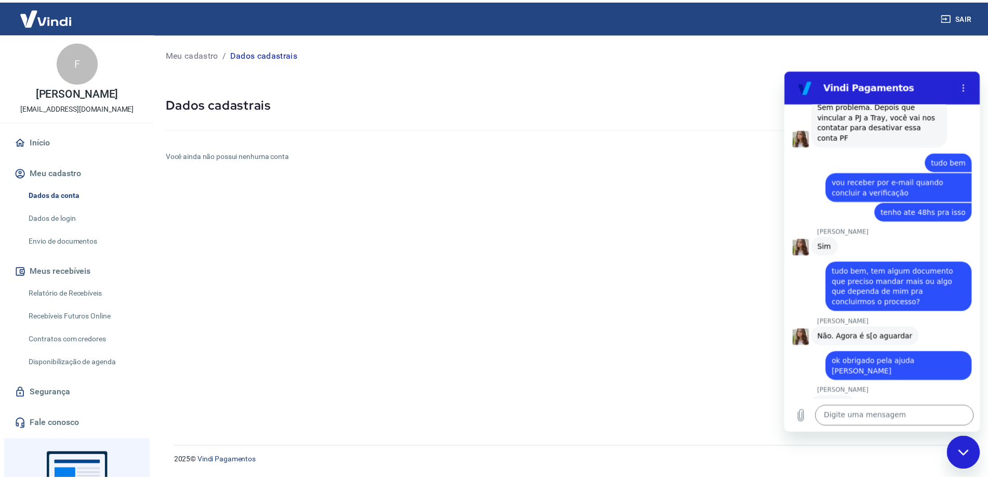
scroll to position [6486, 0]
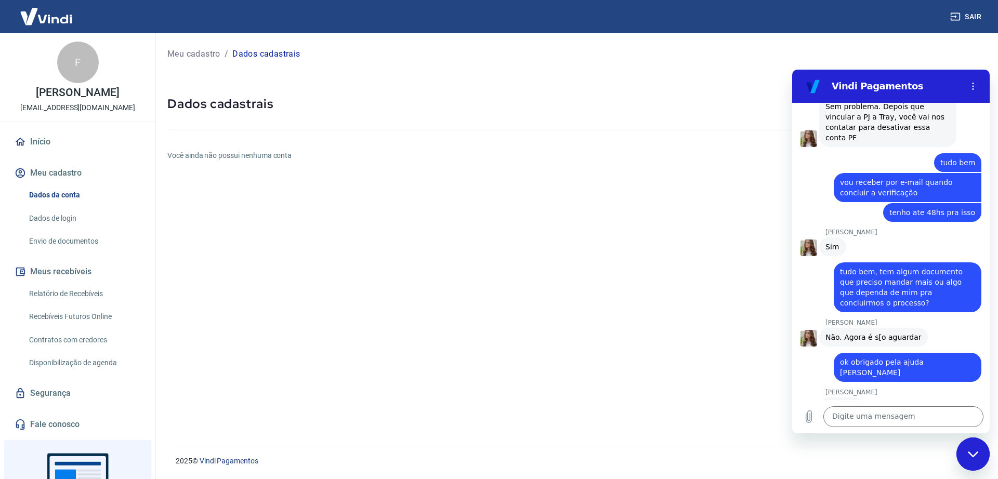
click at [49, 152] on link "Início" at bounding box center [77, 142] width 131 height 23
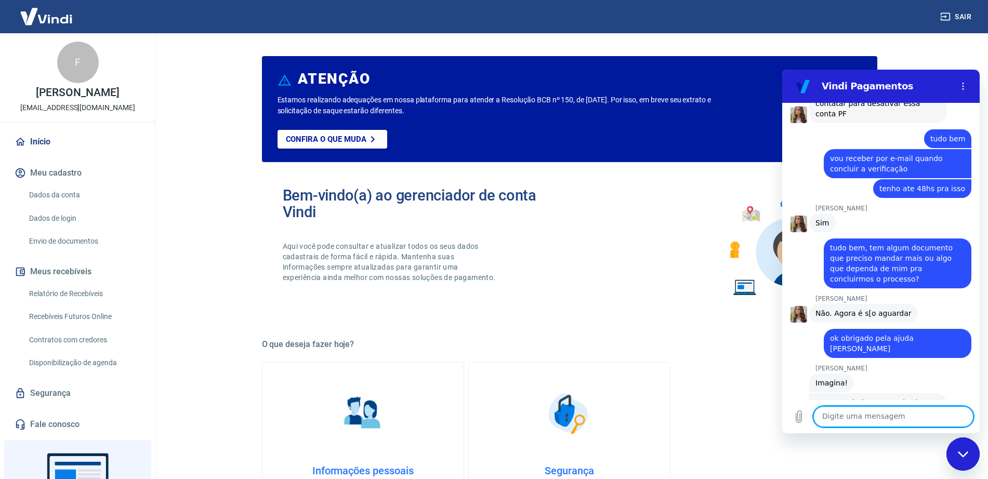
scroll to position [6511, 0]
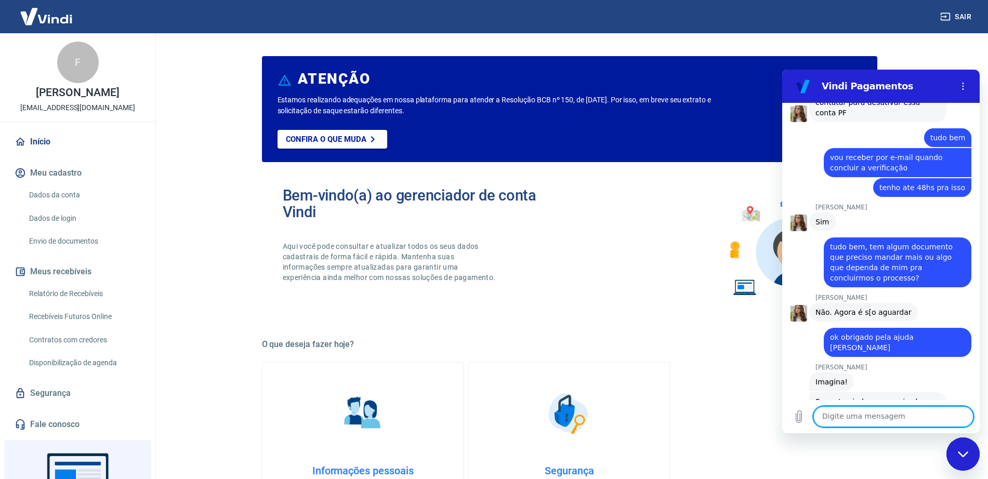
click at [62, 347] on link "Contratos com credores" at bounding box center [84, 340] width 118 height 21
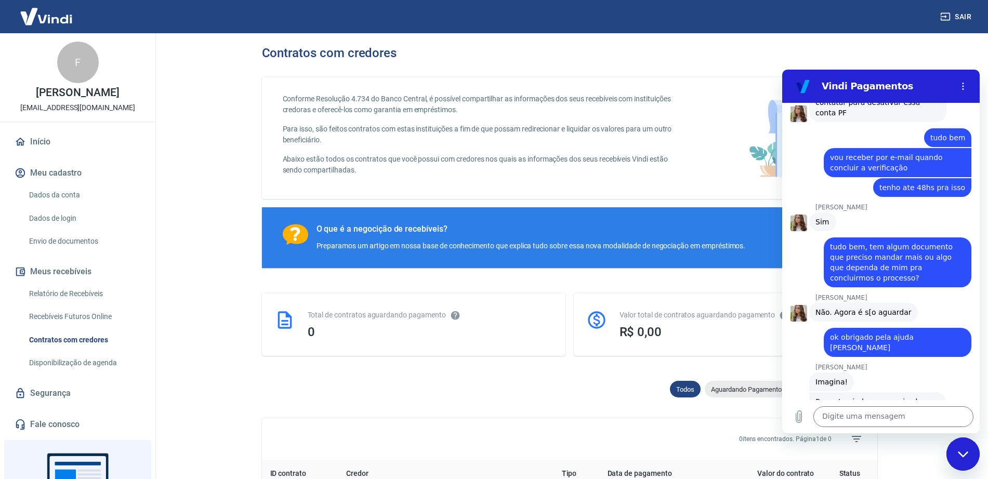
click at [66, 327] on link "Recebíveis Futuros Online" at bounding box center [84, 316] width 118 height 21
click at [798, 383] on textarea at bounding box center [894, 417] width 160 height 21
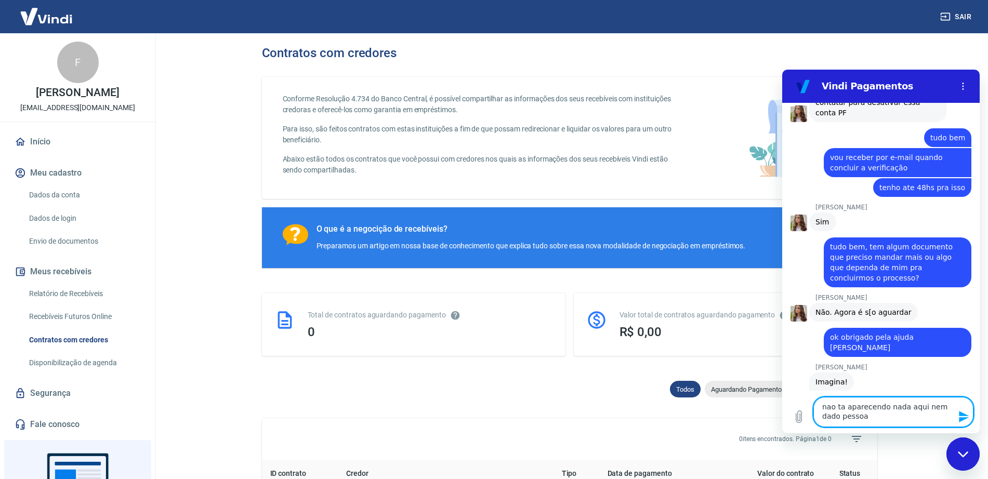
type textarea "nao ta aparecendo nada aqui nem dado pessoal"
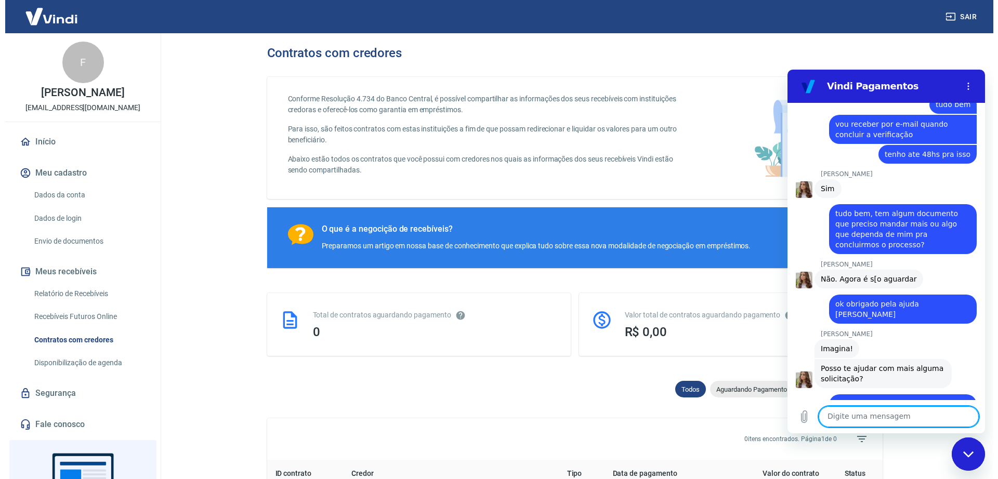
scroll to position [6546, 0]
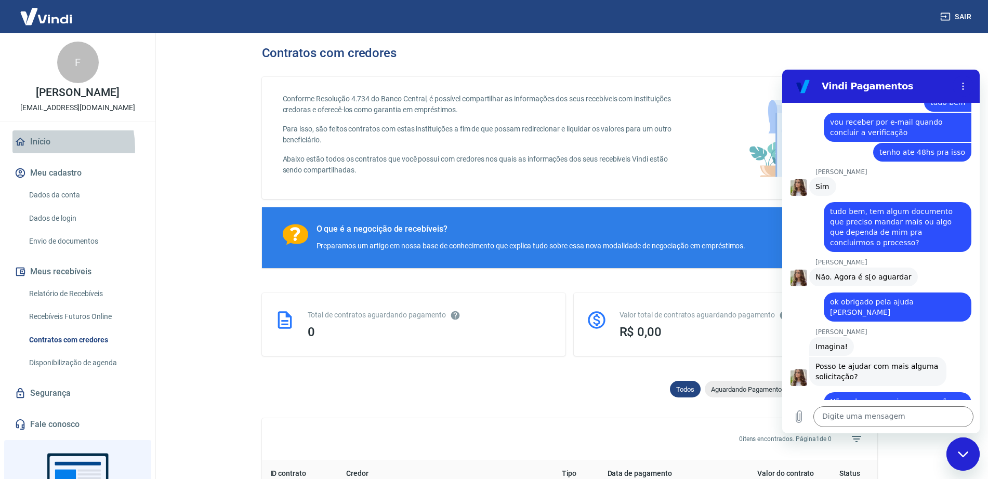
click at [36, 153] on link "Início" at bounding box center [77, 142] width 131 height 23
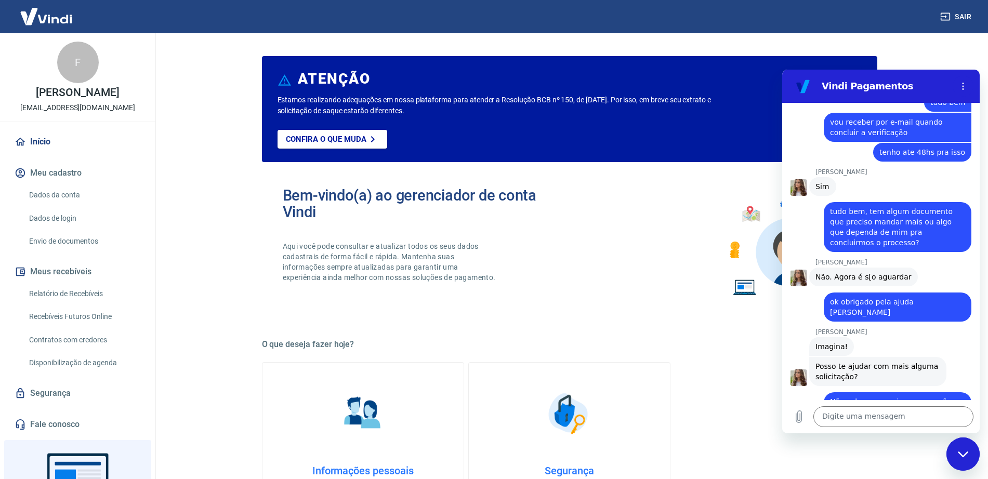
click at [31, 203] on link "Dados da conta" at bounding box center [84, 195] width 118 height 21
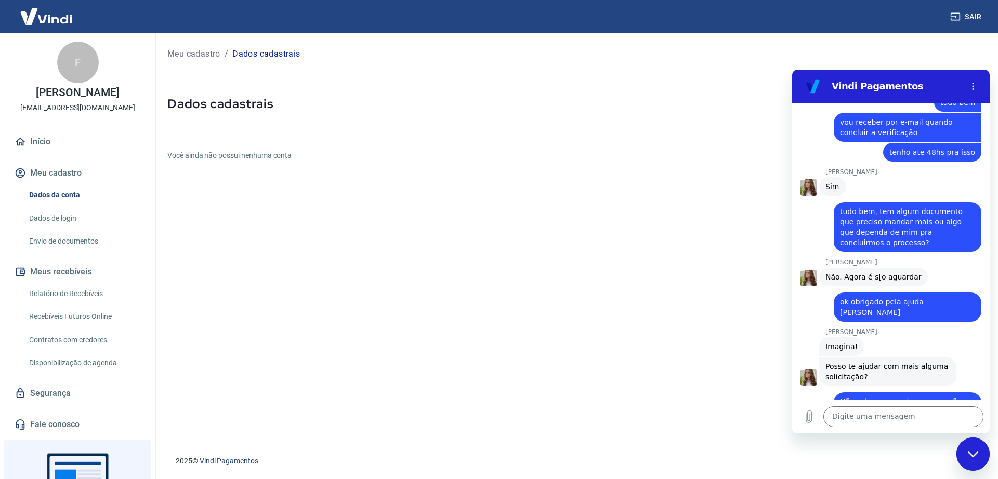
click at [30, 152] on link "Início" at bounding box center [77, 142] width 131 height 23
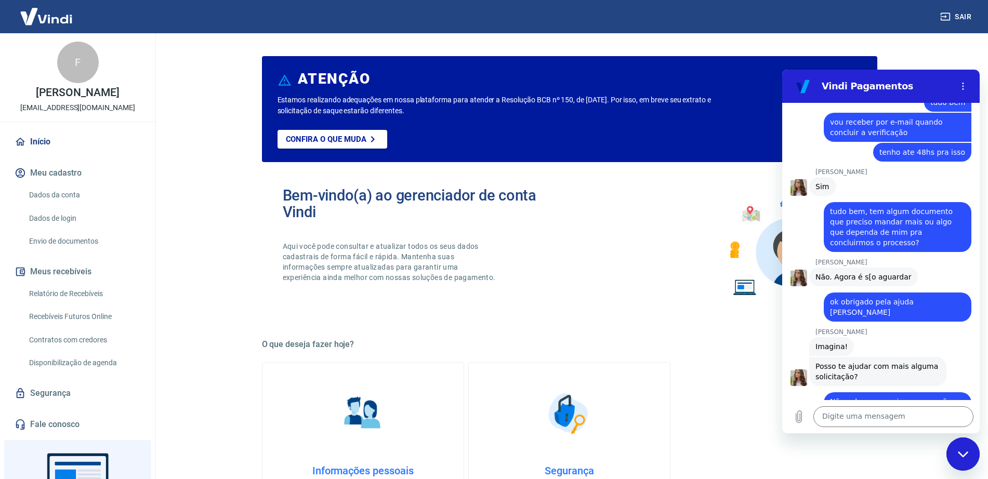
click at [578, 383] on img at bounding box center [569, 414] width 52 height 52
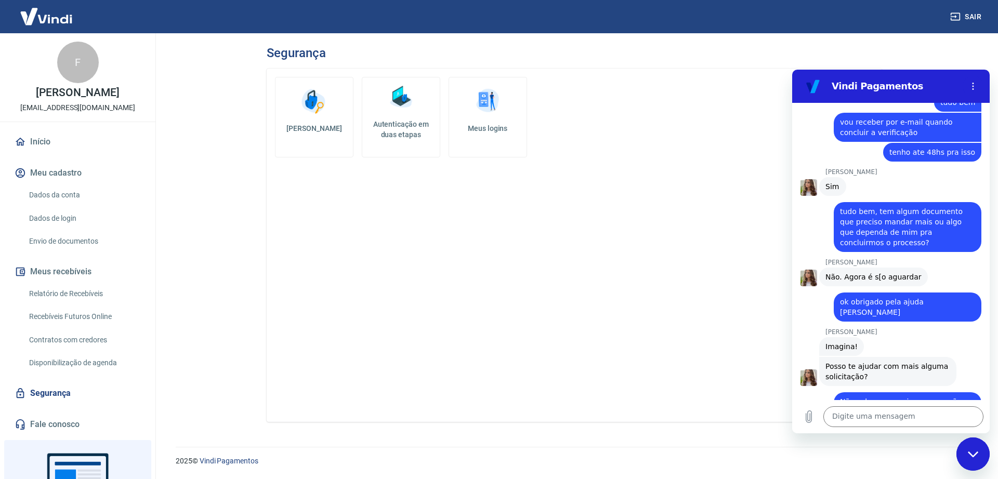
click at [479, 122] on link "Meus logins" at bounding box center [488, 117] width 79 height 81
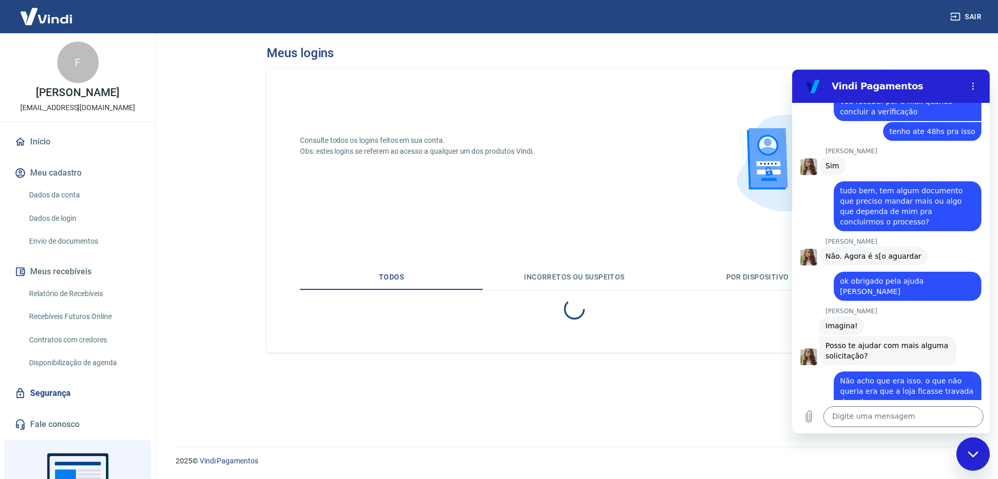
scroll to position [6566, 0]
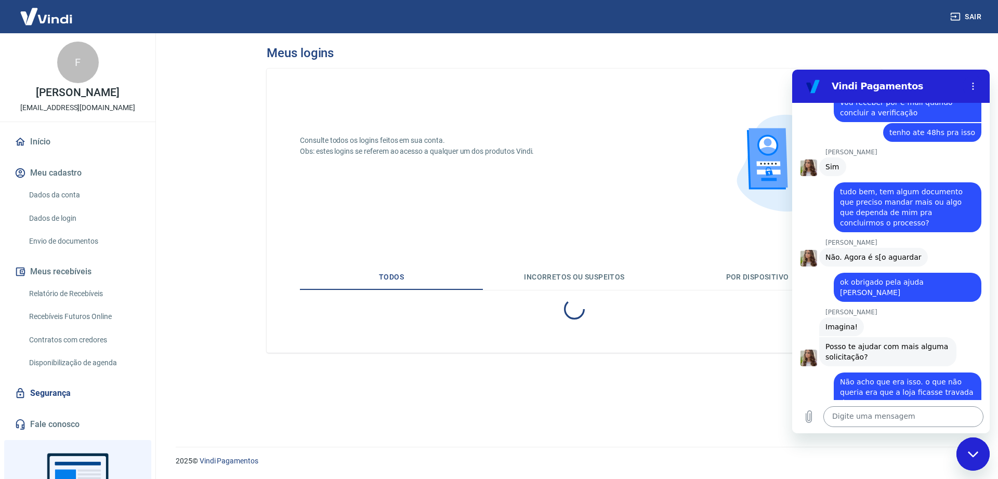
click at [798, 383] on textarea at bounding box center [904, 417] width 160 height 21
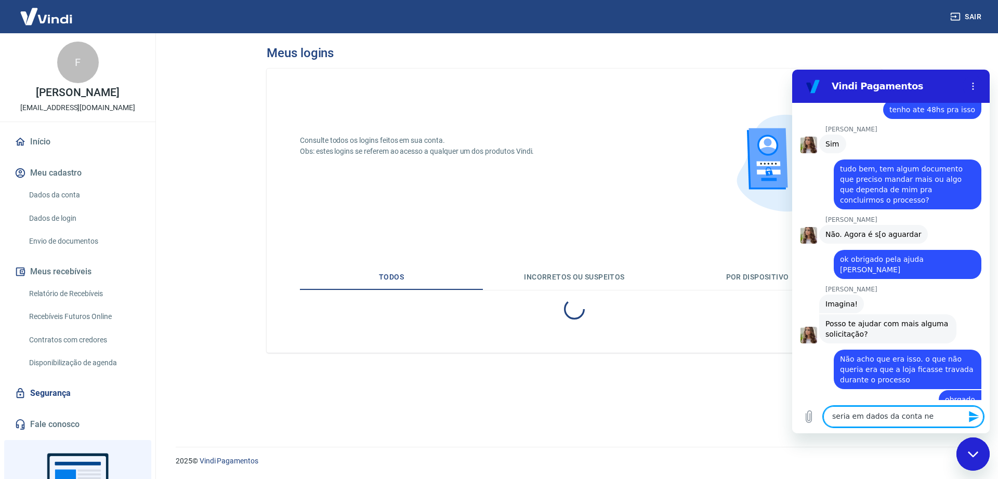
scroll to position [6591, 0]
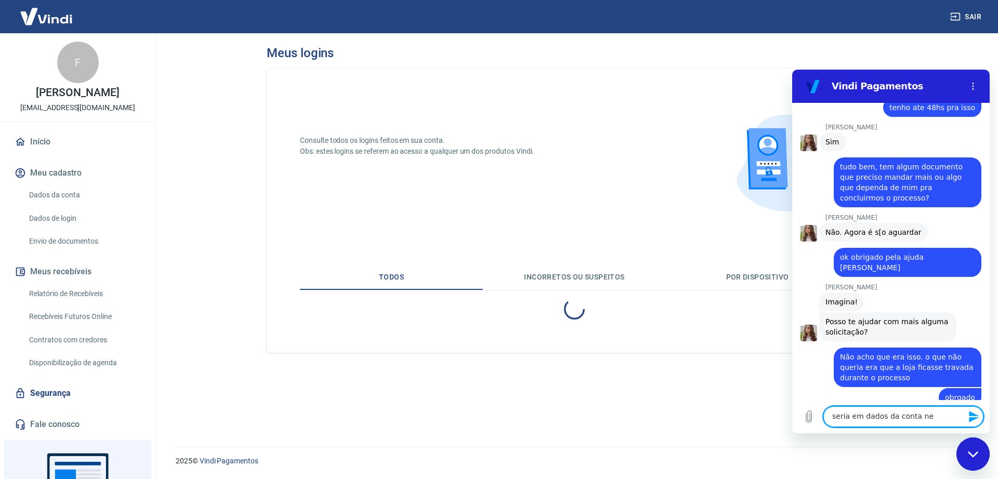
type textarea "seria em dados da conta ne?"
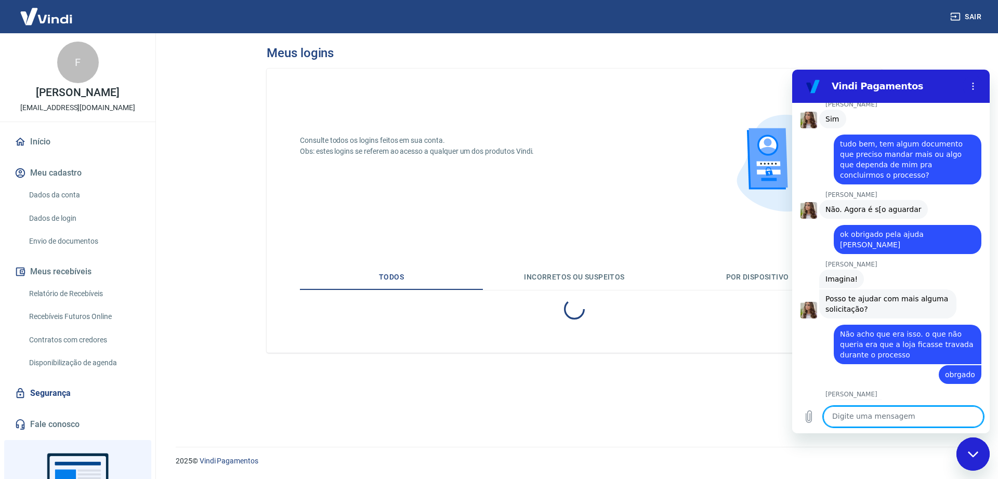
scroll to position [6616, 0]
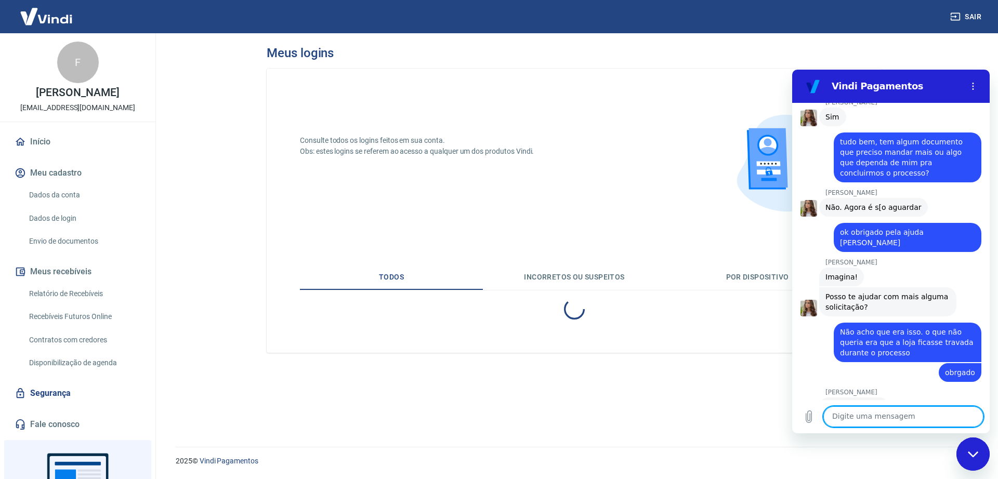
click at [798, 383] on textarea at bounding box center [904, 417] width 160 height 21
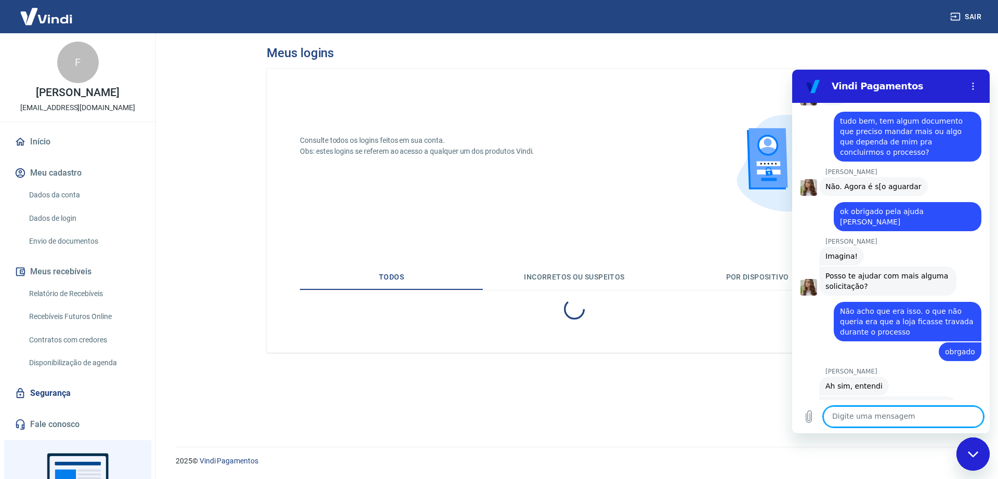
scroll to position [6636, 0]
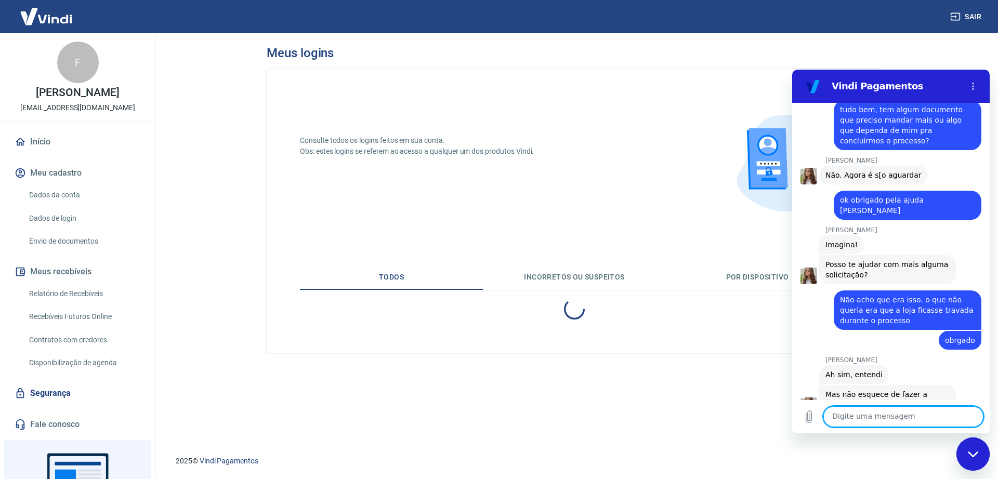
click at [798, 383] on textarea at bounding box center [904, 417] width 160 height 21
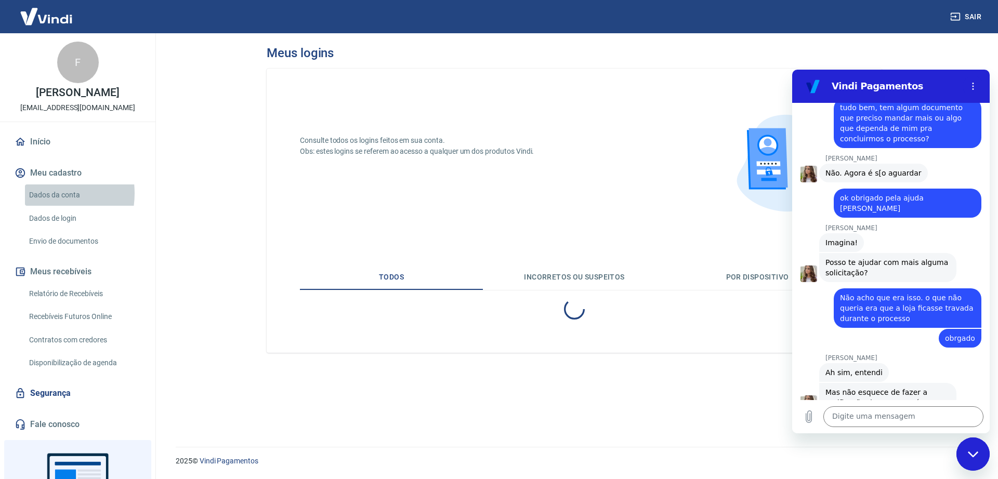
click at [40, 203] on link "Dados da conta" at bounding box center [84, 195] width 118 height 21
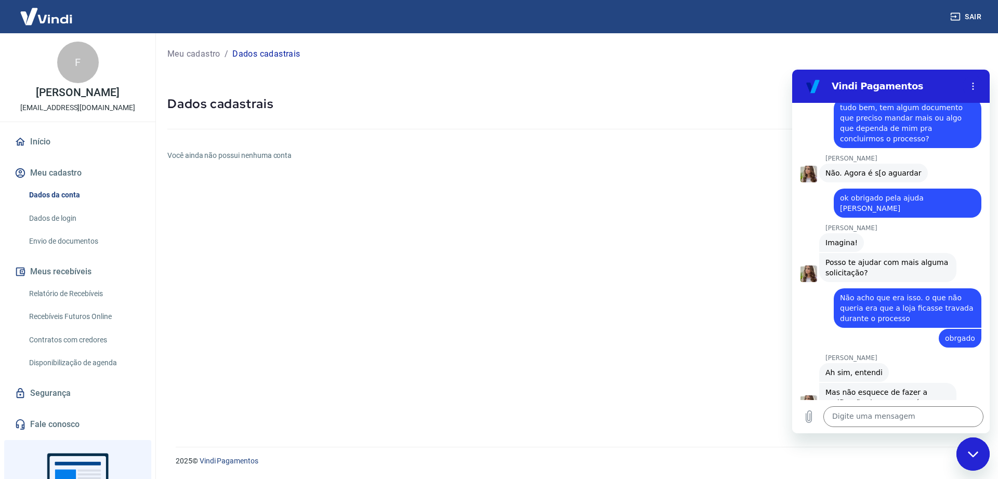
click at [40, 203] on link "Dados da conta" at bounding box center [84, 195] width 118 height 21
click at [266, 52] on p "Dados cadastrais" at bounding box center [266, 54] width 68 height 12
click at [255, 52] on p "Dados cadastrais" at bounding box center [266, 54] width 68 height 12
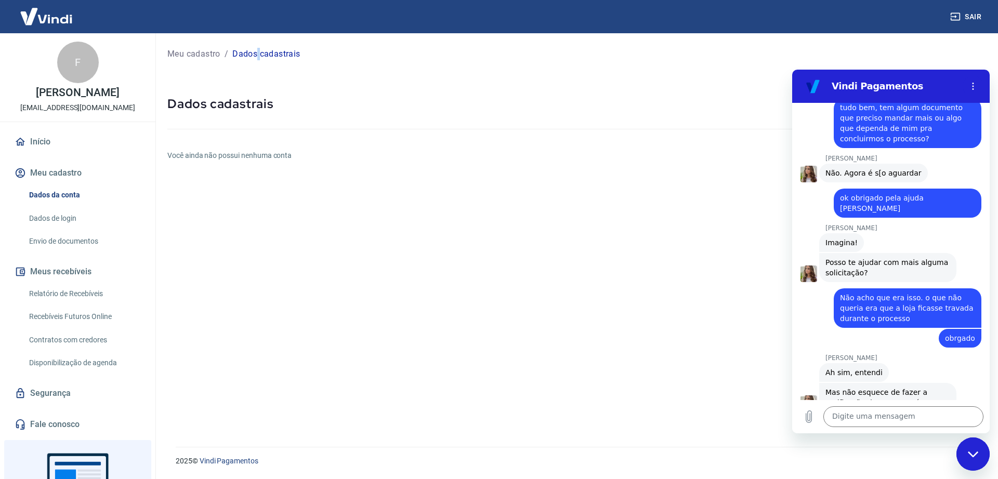
click at [255, 52] on p "Dados cadastrais" at bounding box center [266, 54] width 68 height 12
click at [422, 85] on div "Meu cadastro / Dados cadastrais Dados cadastrais Você ainda não possui nenhuma …" at bounding box center [576, 233] width 843 height 401
click at [798, 383] on icon "Carregar arquivo" at bounding box center [809, 417] width 6 height 12
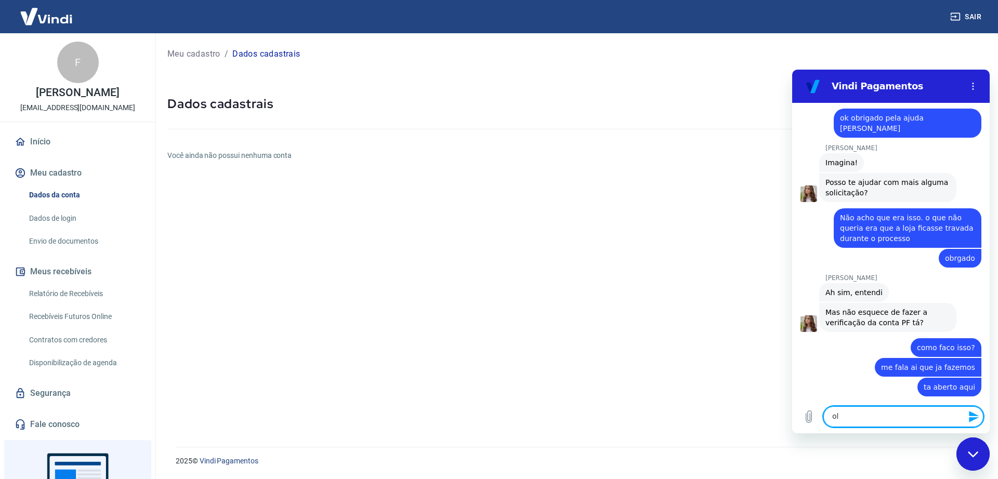
scroll to position [6732, 0]
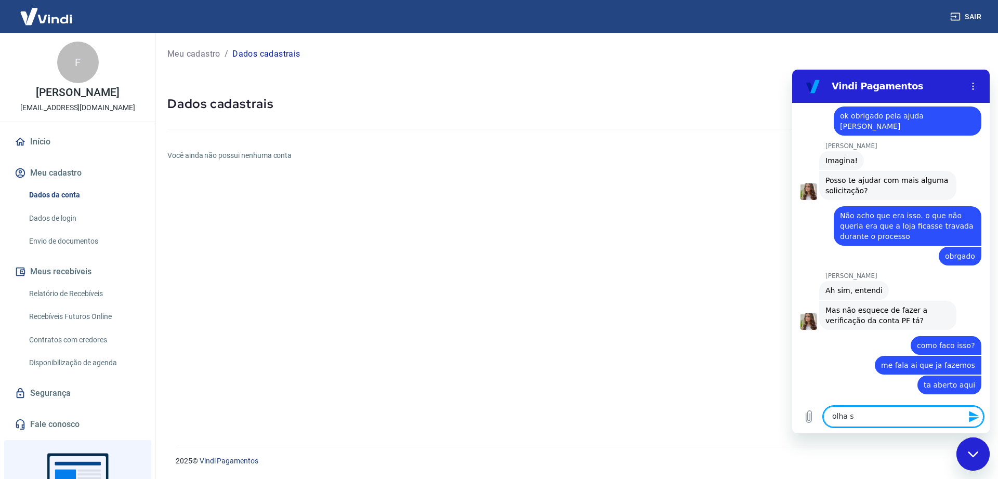
type textarea "olha so"
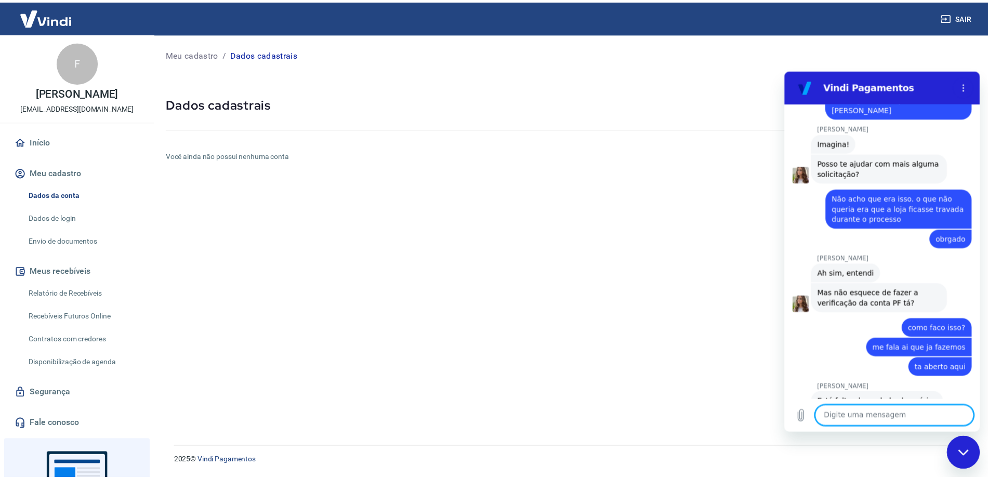
scroll to position [6752, 0]
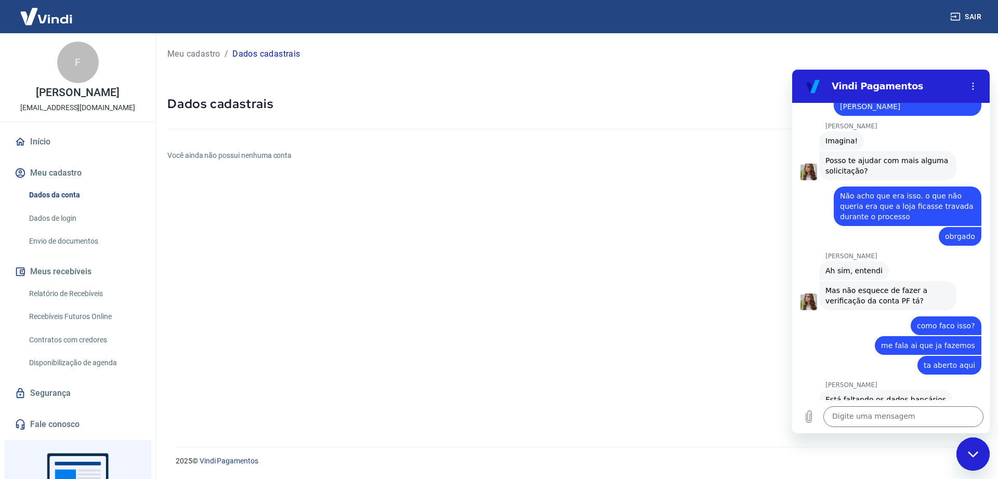
click at [42, 229] on link "Dados de login" at bounding box center [84, 218] width 118 height 21
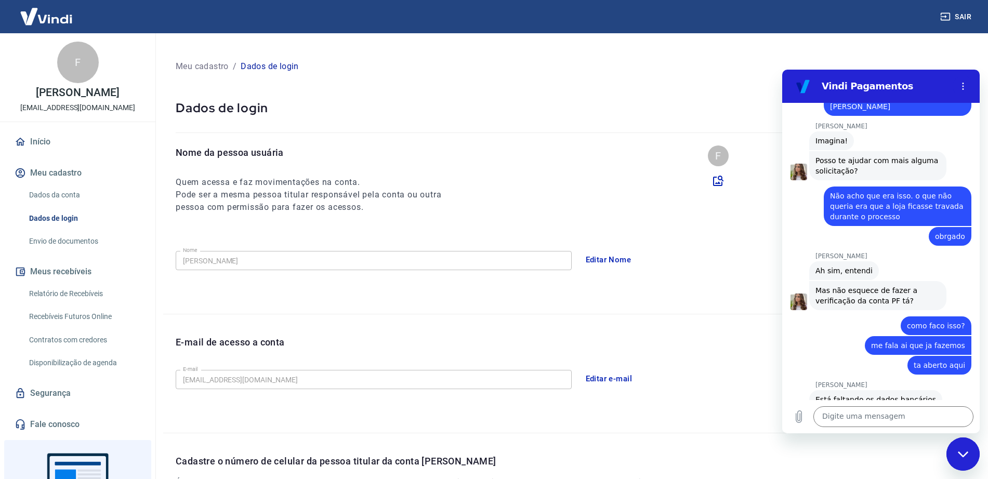
click at [692, 261] on div "Editar Nome" at bounding box center [778, 260] width 396 height 22
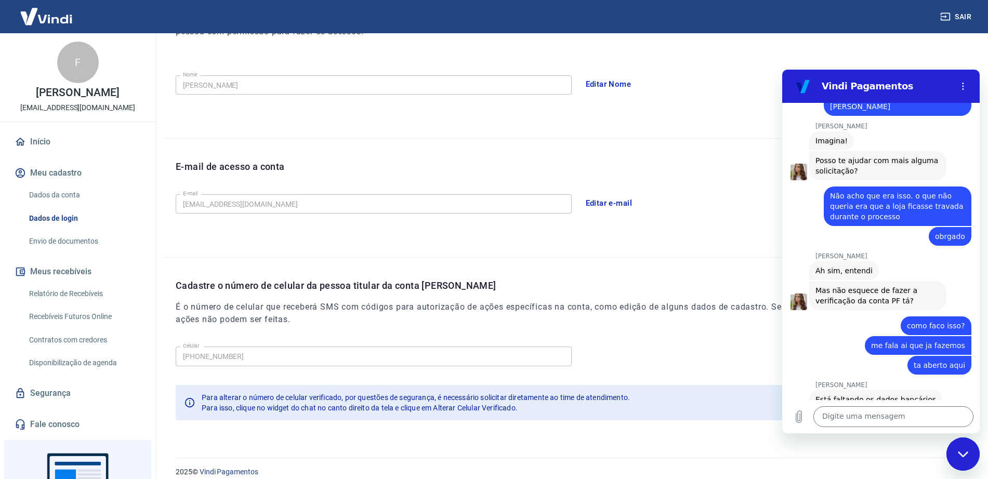
scroll to position [187, 0]
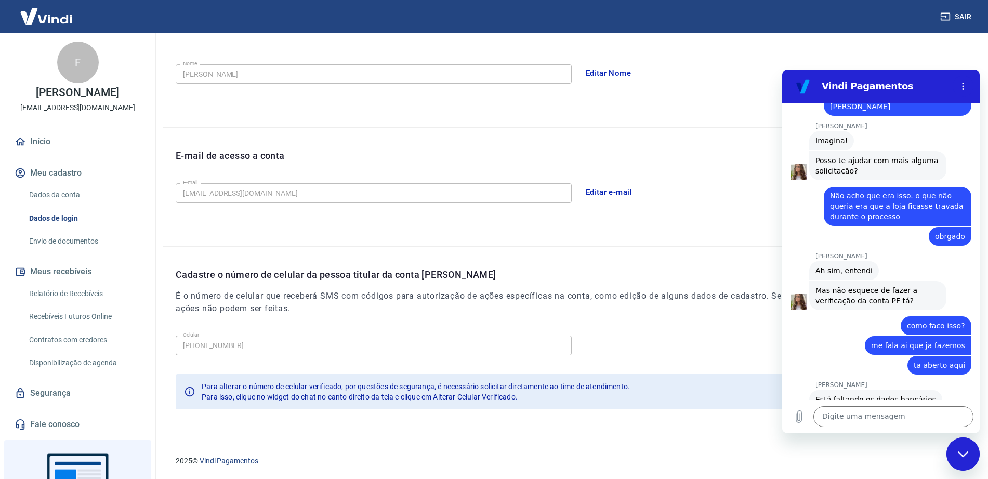
click at [75, 326] on link "Recebíveis Futuros Online" at bounding box center [84, 316] width 118 height 21
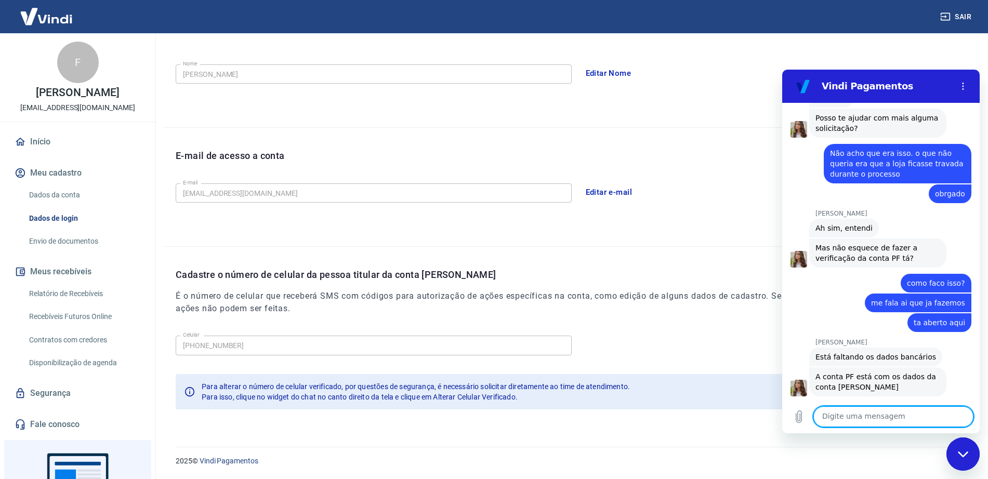
scroll to position [6797, 0]
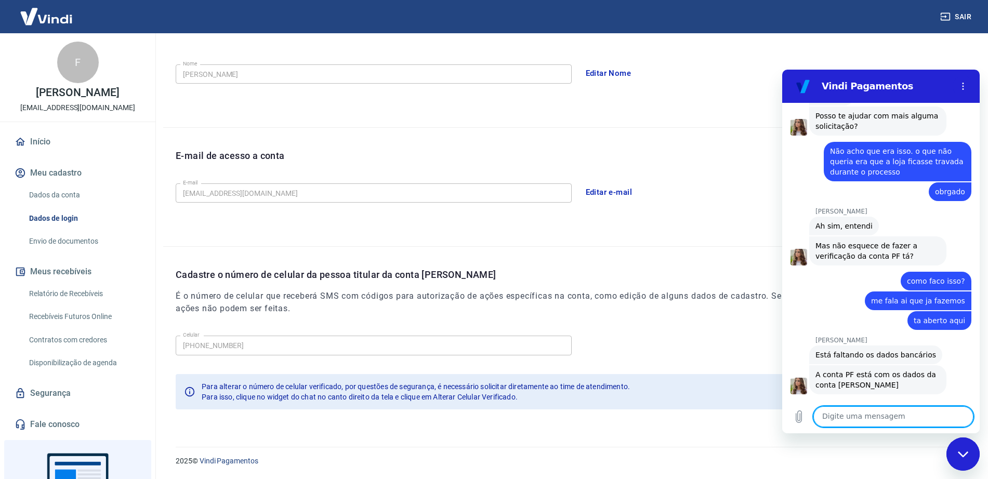
click at [39, 151] on link "Início" at bounding box center [77, 142] width 131 height 23
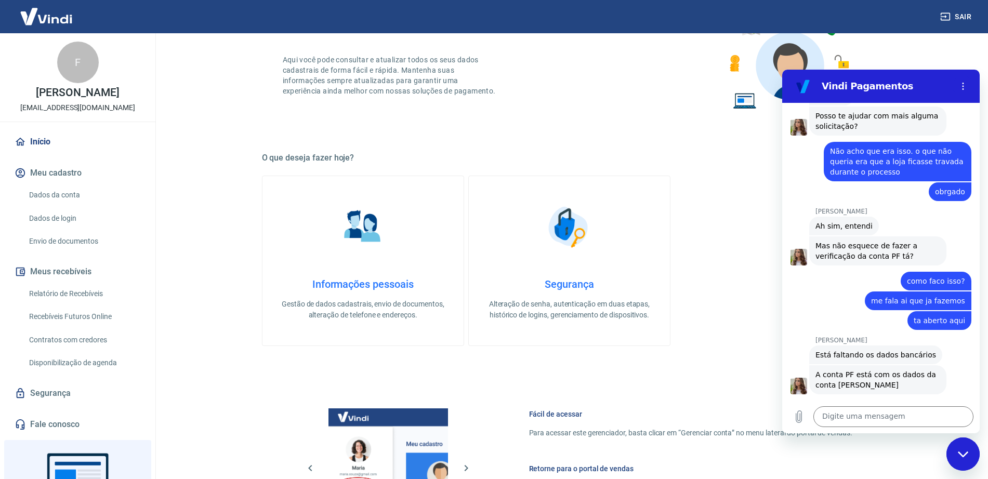
scroll to position [439, 0]
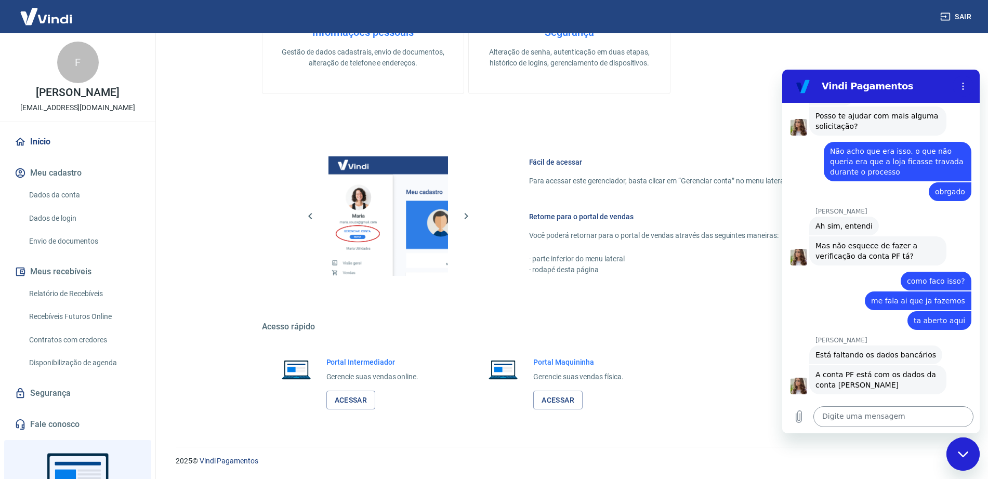
click at [798, 383] on textarea at bounding box center [894, 417] width 160 height 21
type textarea "Banco do Brasil AG: 5814-9 CC:97981-6"
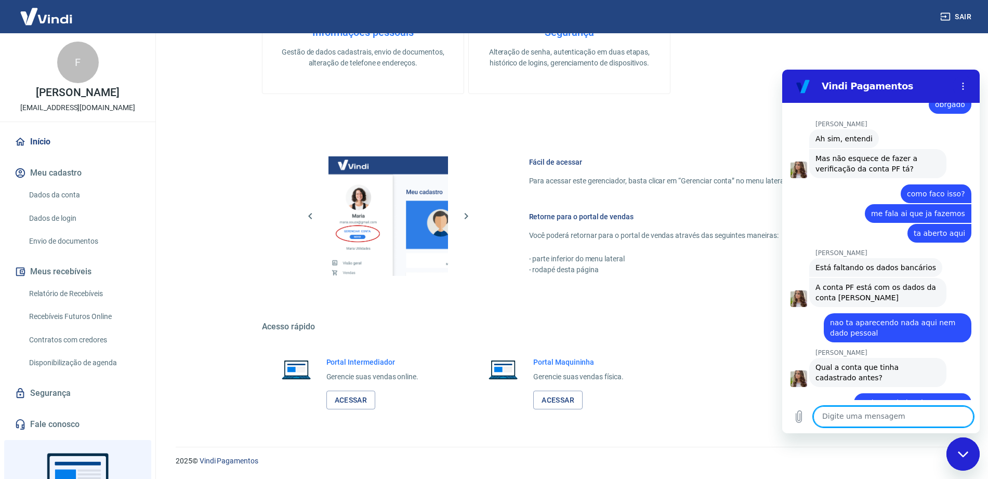
scroll to position [6886, 0]
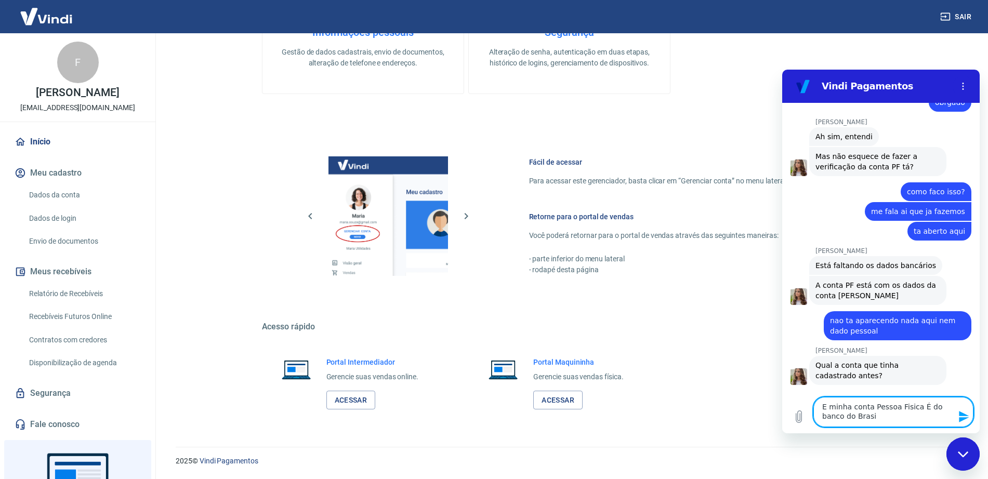
type textarea "E minha conta Pessoa Fisica É do banco do Brasil"
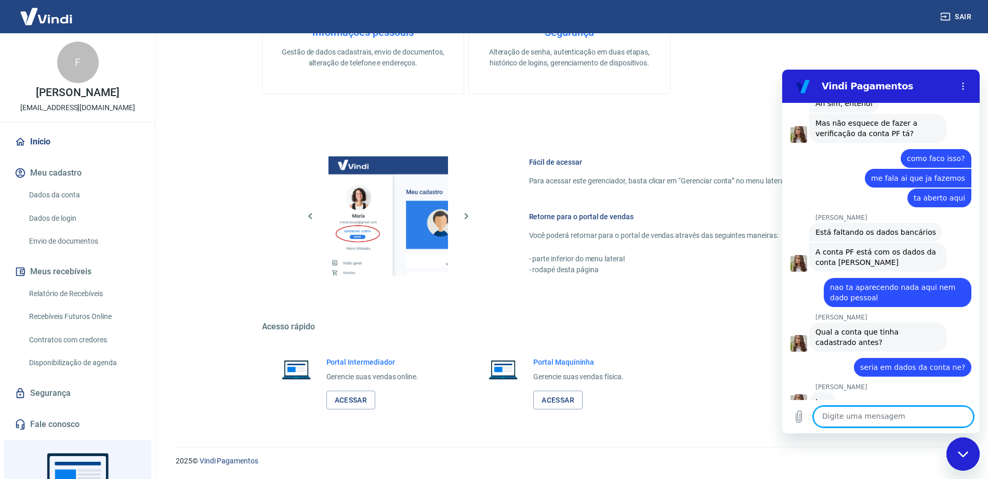
scroll to position [6922, 0]
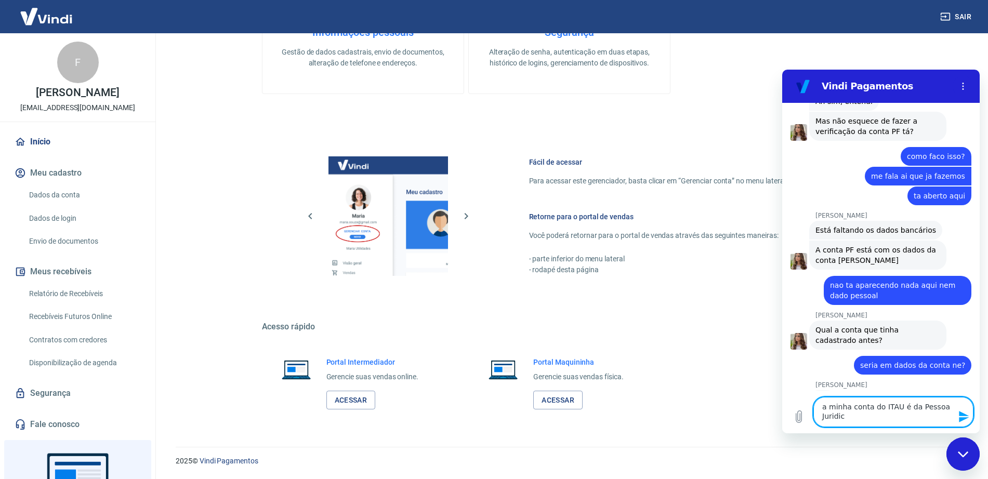
type textarea "a minha conta do ITAU é da Pessoa Juridica"
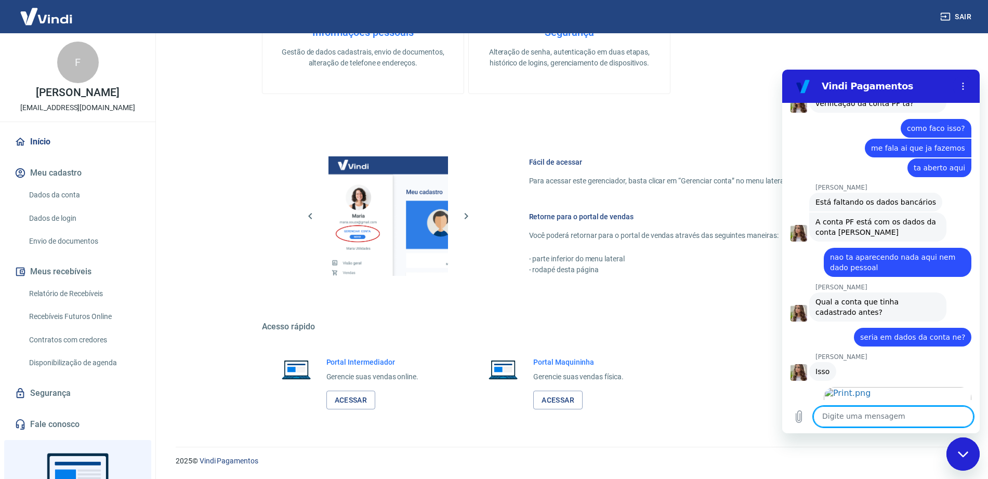
scroll to position [6952, 0]
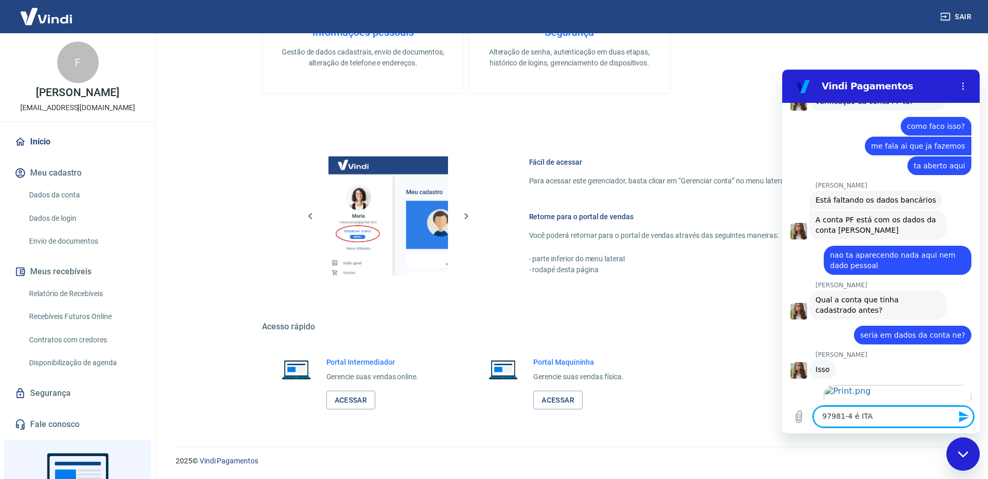
type textarea "97981-4 é ITAU"
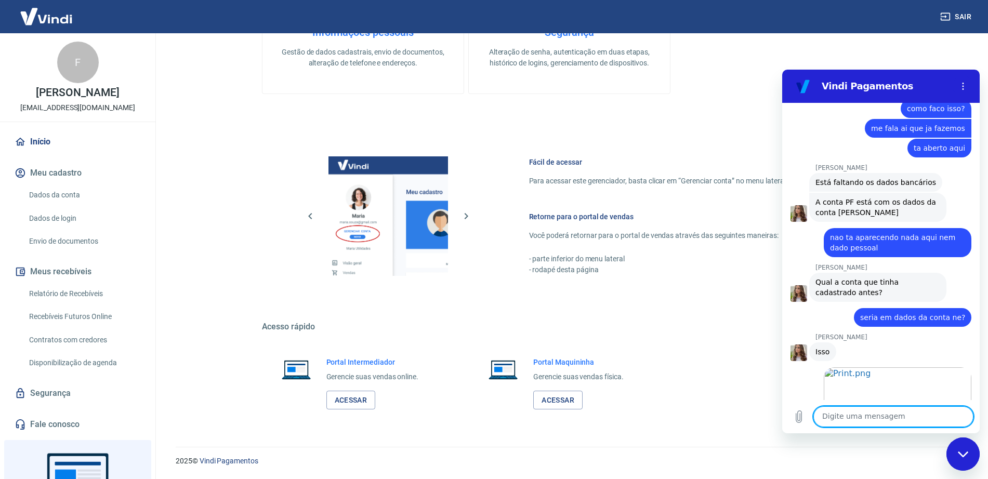
scroll to position [6972, 0]
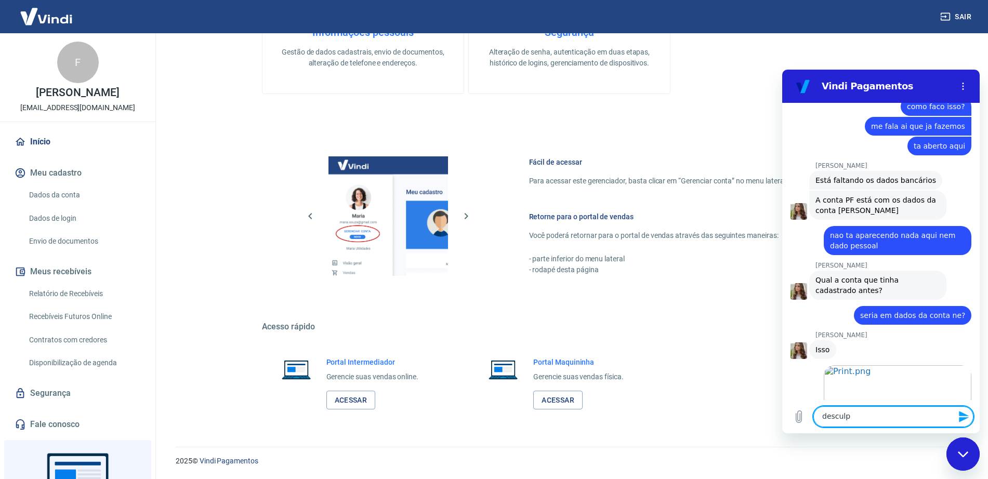
type textarea "desculpe"
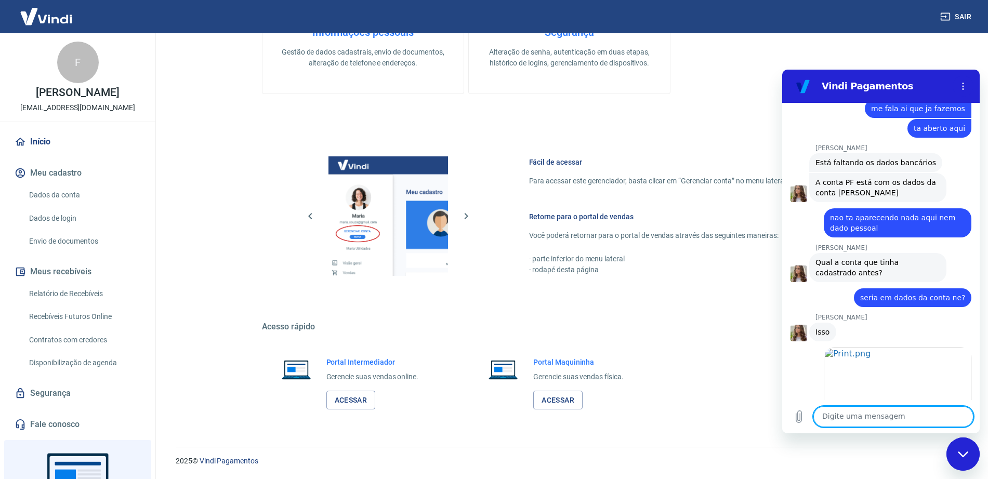
scroll to position [6991, 0]
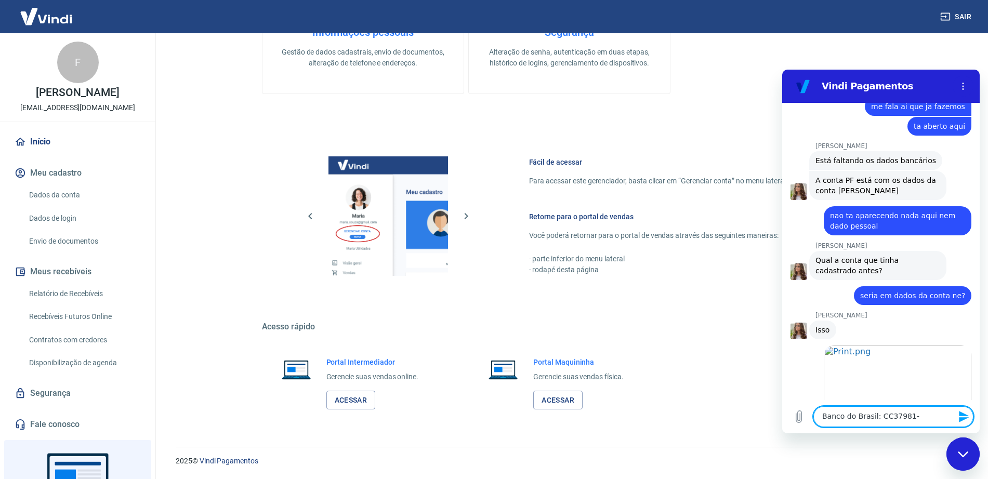
type textarea "Banco do Brasil: CC37981-6"
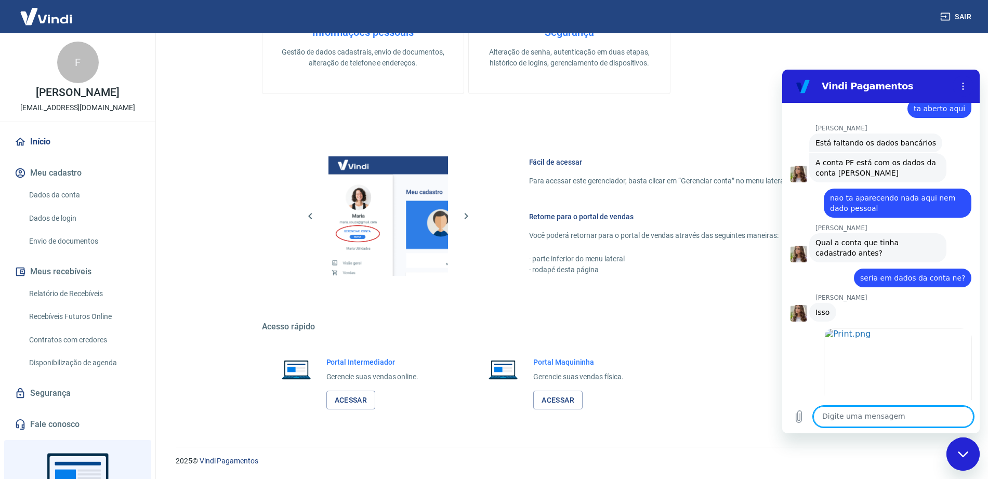
scroll to position [7011, 0]
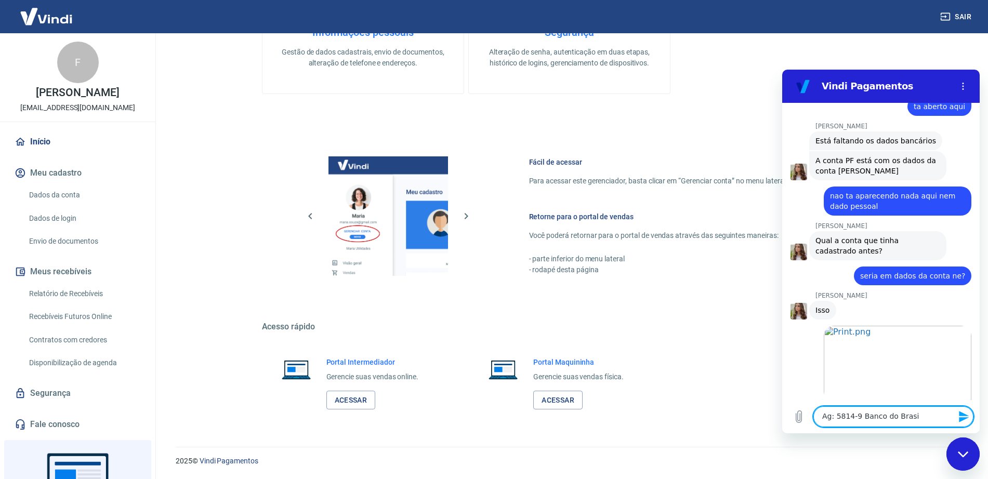
type textarea "Ag: 5814-9 Banco do Brasil"
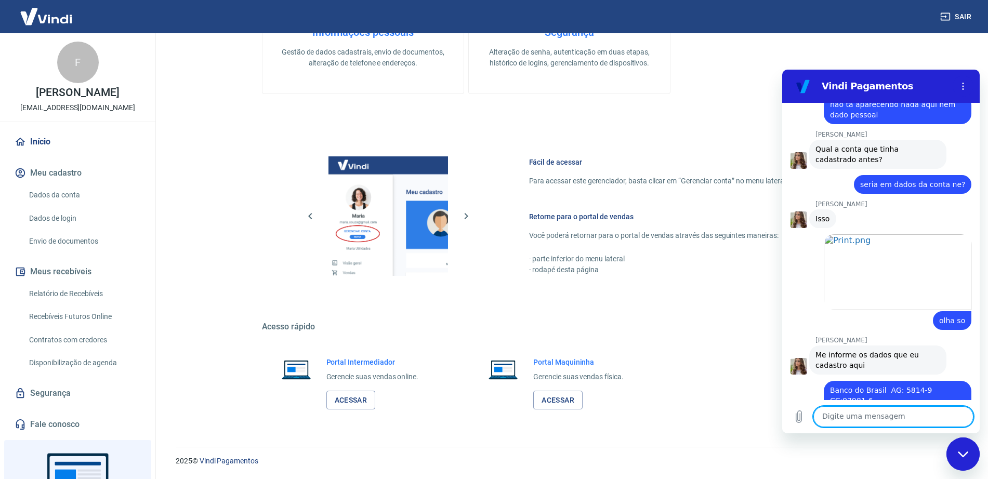
scroll to position [7105, 0]
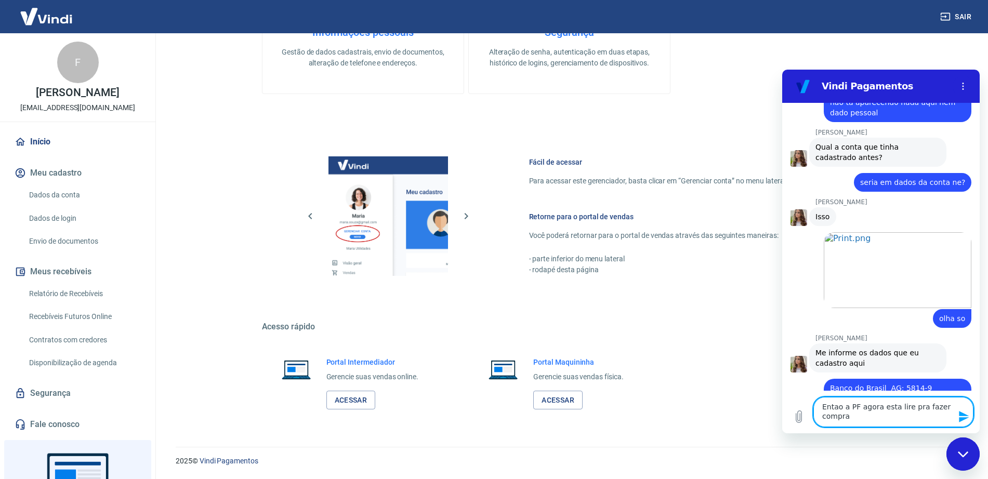
type textarea "Entao a PF agora esta lire pra fazer compra?"
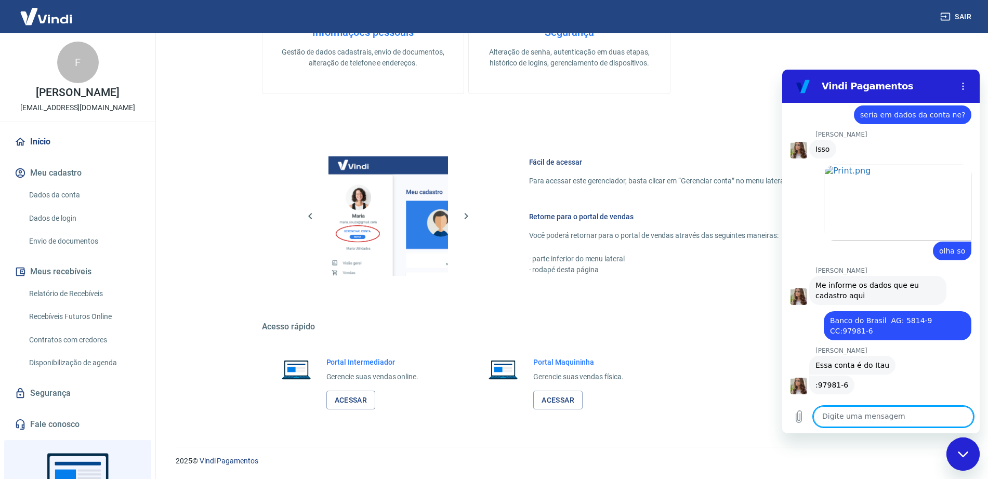
scroll to position [7174, 0]
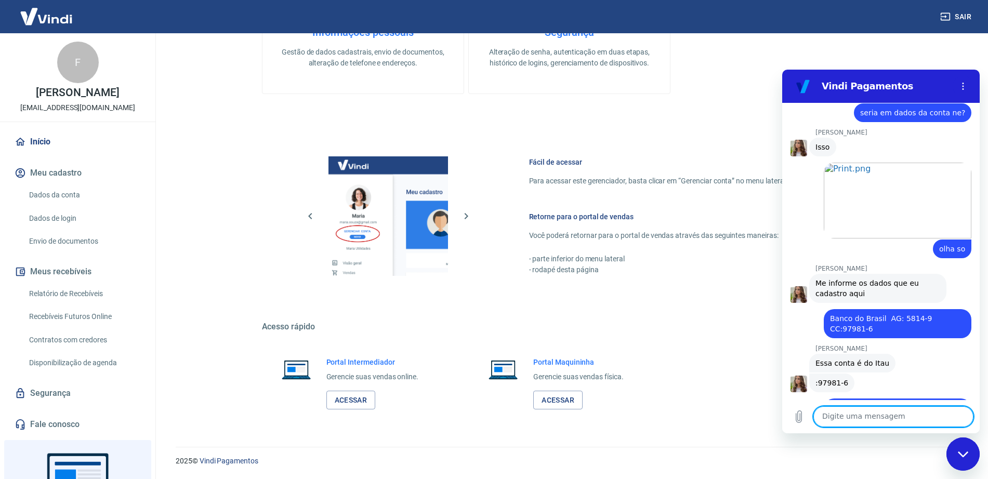
click at [798, 383] on textarea at bounding box center [894, 417] width 160 height 21
type textarea "entao esta tudo rodando ne?"
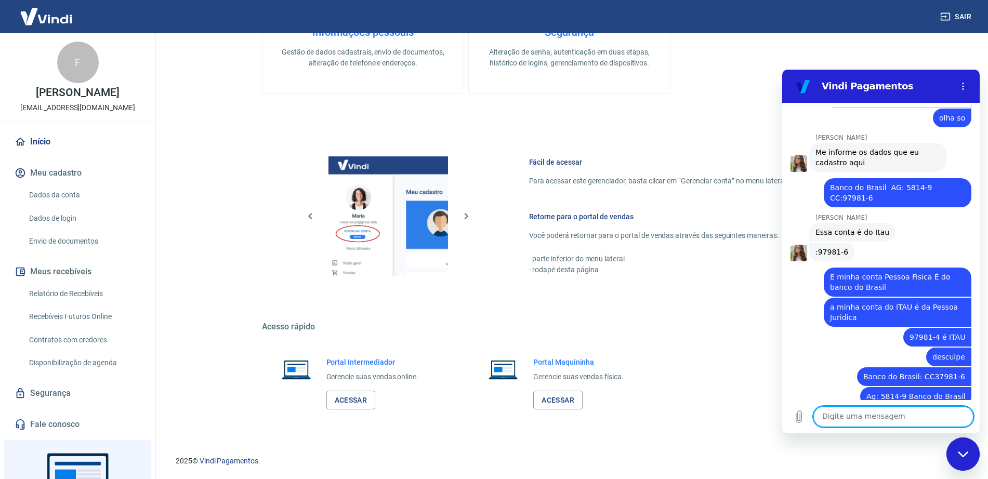
scroll to position [7403, 0]
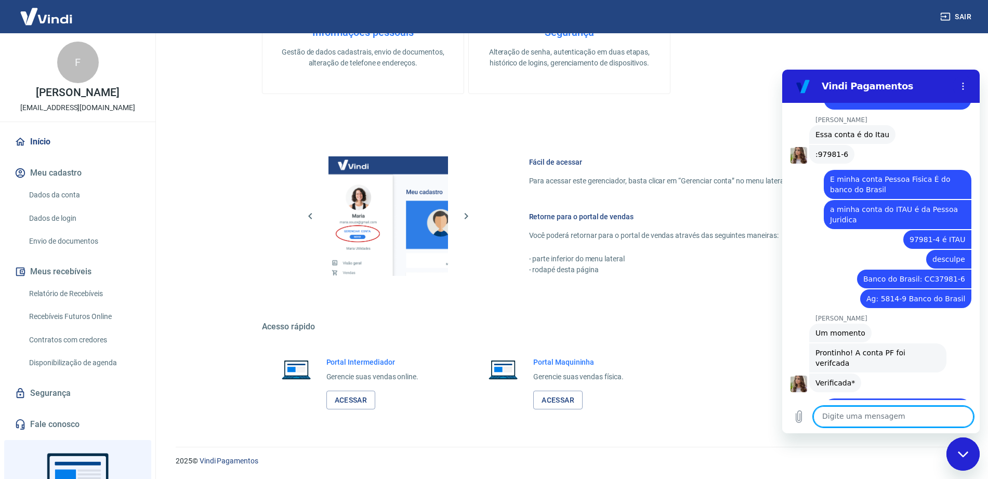
click at [798, 383] on textarea at bounding box center [894, 417] width 160 height 21
type textarea "o"
type textarea "Obrigado"
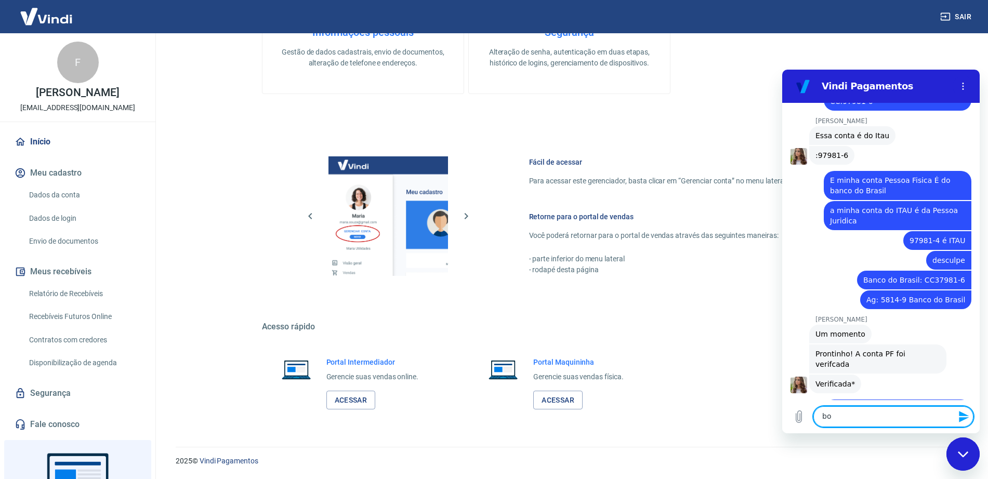
scroll to position [7404, 0]
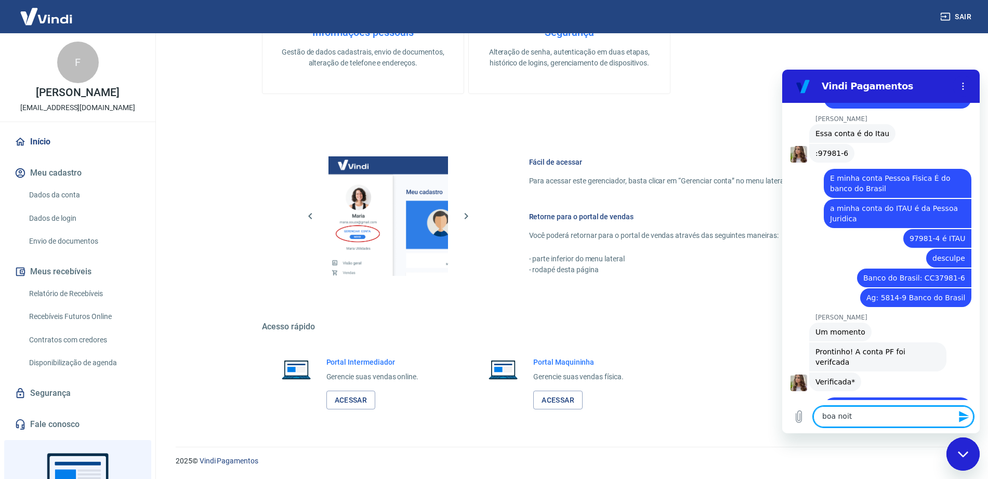
type textarea "boa noite"
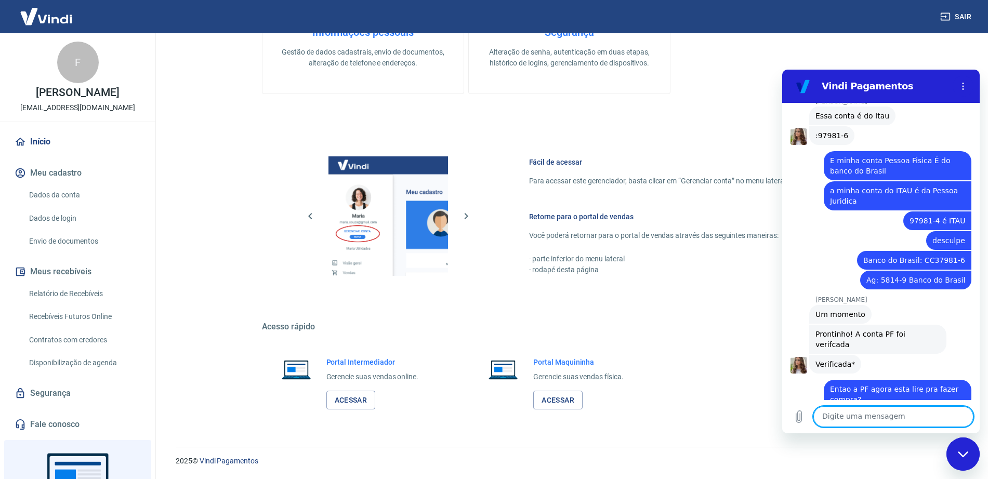
scroll to position [7424, 0]
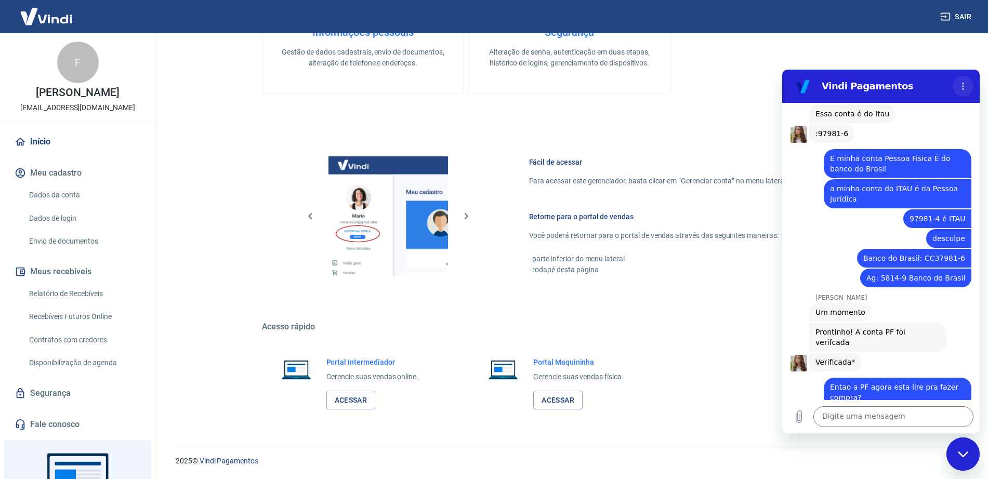
click at [798, 86] on icon "Menu de opções" at bounding box center [963, 86] width 8 height 8
click at [798, 383] on div "Fechar janela de mensagens" at bounding box center [963, 454] width 31 height 31
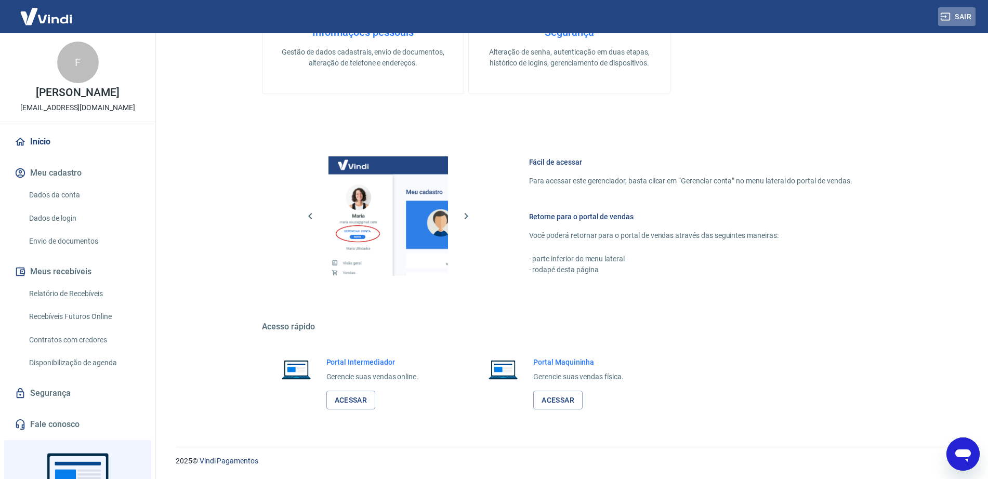
click at [798, 16] on button "Sair" at bounding box center [957, 16] width 37 height 19
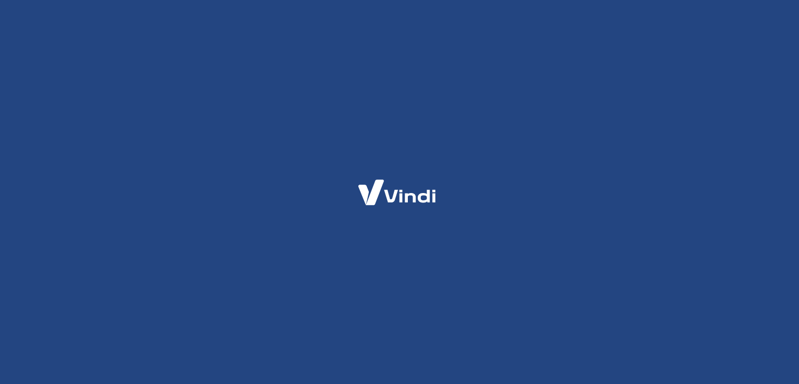
select select "SP"
select select "business"
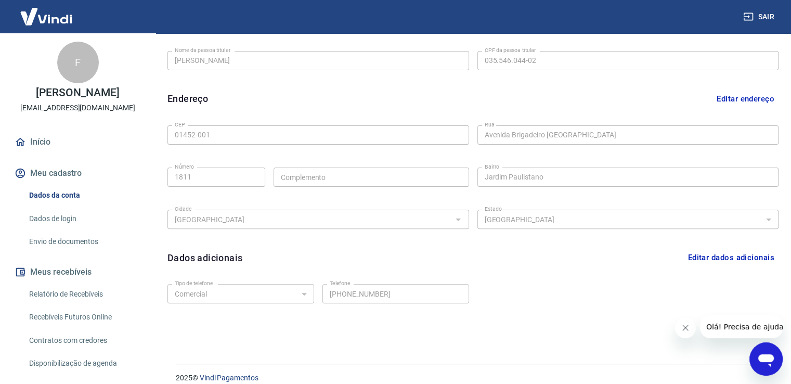
scroll to position [282, 0]
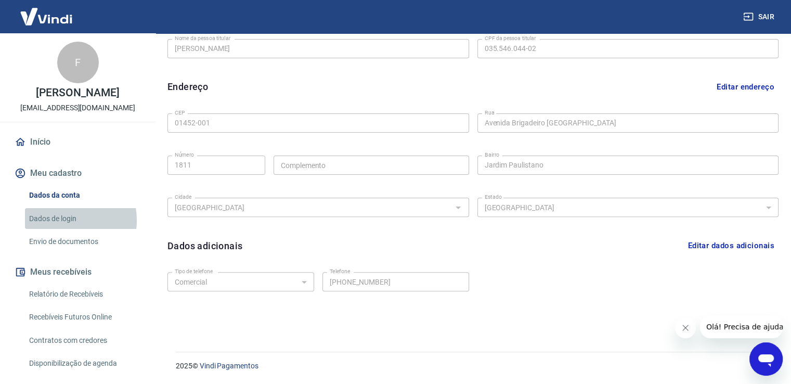
click at [58, 229] on link "Dados de login" at bounding box center [84, 218] width 118 height 21
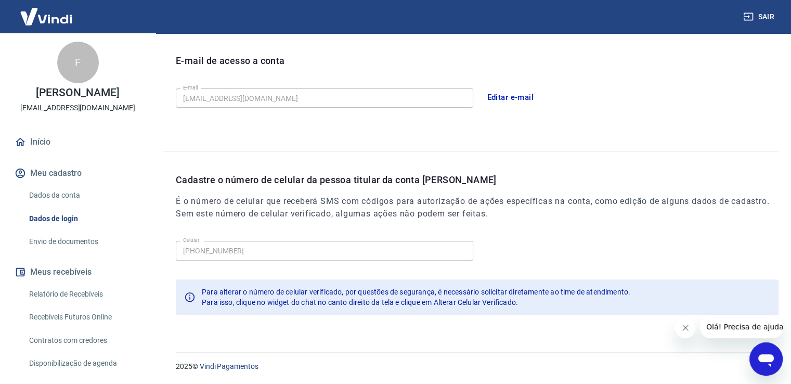
scroll to position [281, 0]
click at [507, 96] on button "Editar e-mail" at bounding box center [510, 98] width 58 height 22
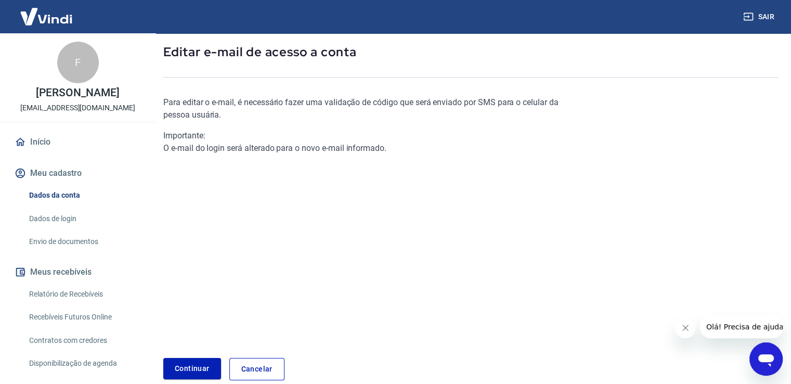
scroll to position [105, 0]
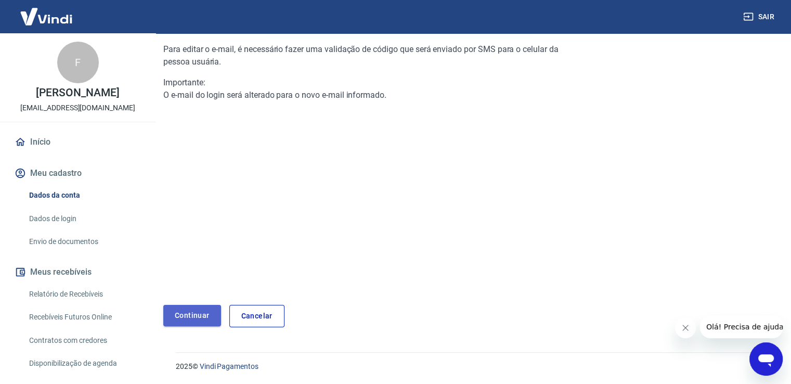
click at [191, 311] on link "Continuar" at bounding box center [192, 315] width 58 height 21
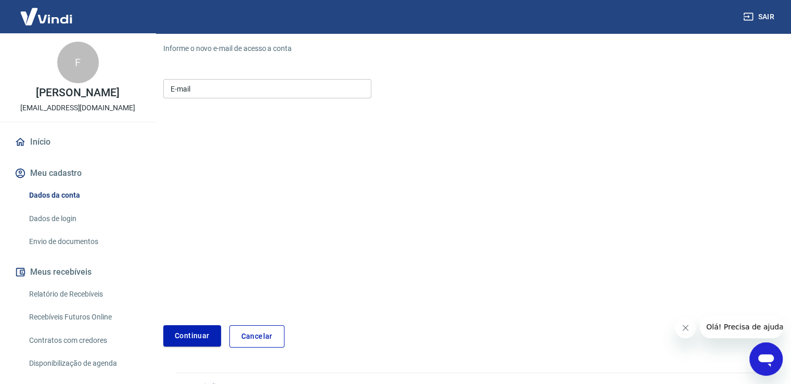
scroll to position [125, 0]
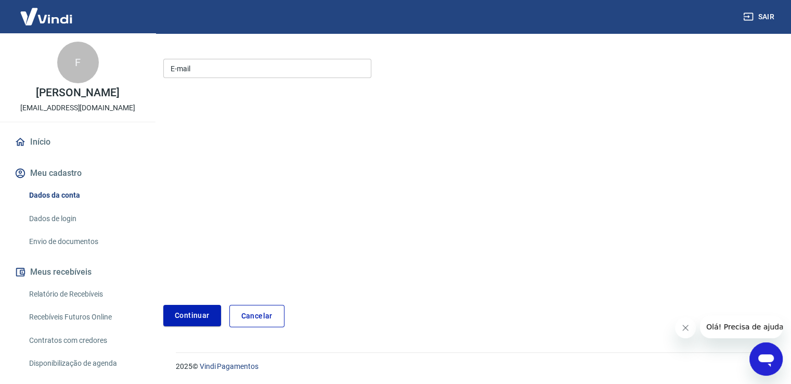
click at [237, 66] on input "E-mail" at bounding box center [267, 68] width 208 height 19
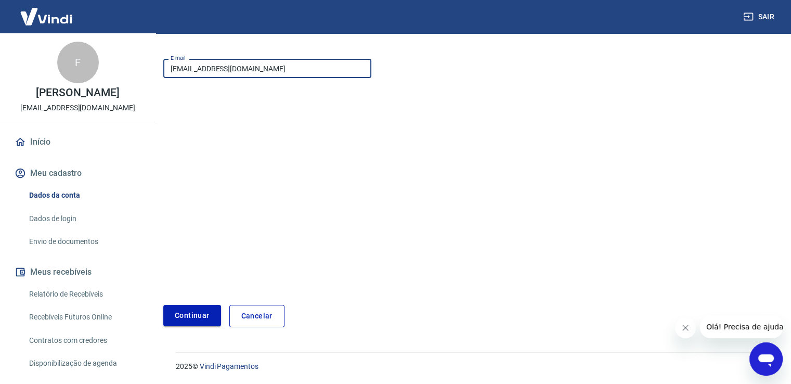
type input "filipeandre100@hotmail.com"
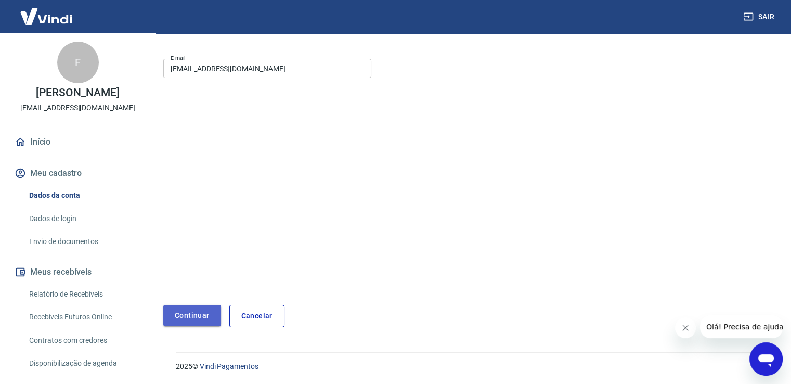
click at [200, 310] on button "Continuar" at bounding box center [192, 315] width 58 height 21
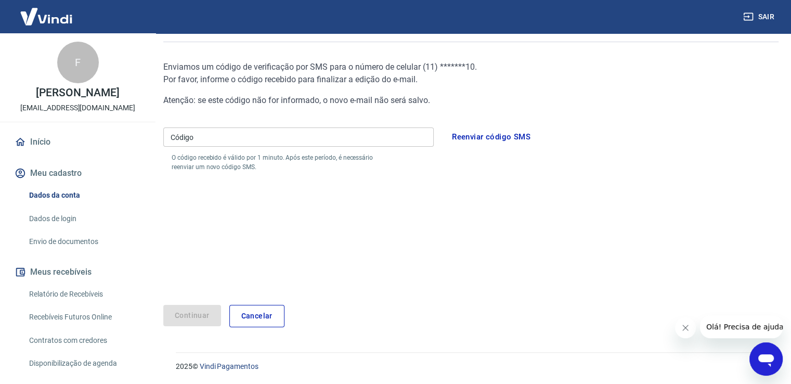
click at [366, 132] on input "Código" at bounding box center [298, 136] width 270 height 19
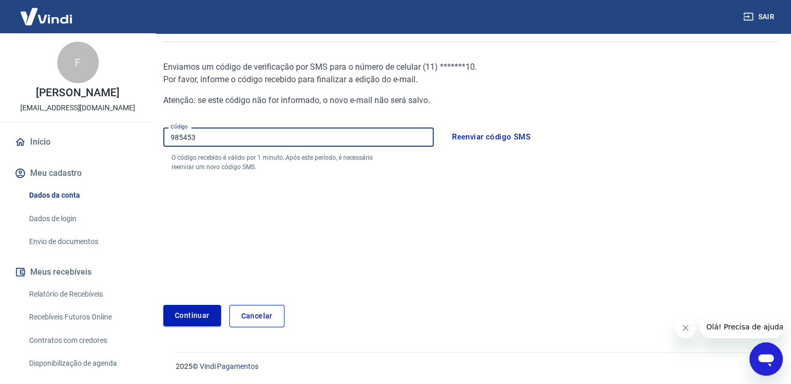
type input "985453"
click at [187, 316] on button "Continuar" at bounding box center [192, 315] width 58 height 21
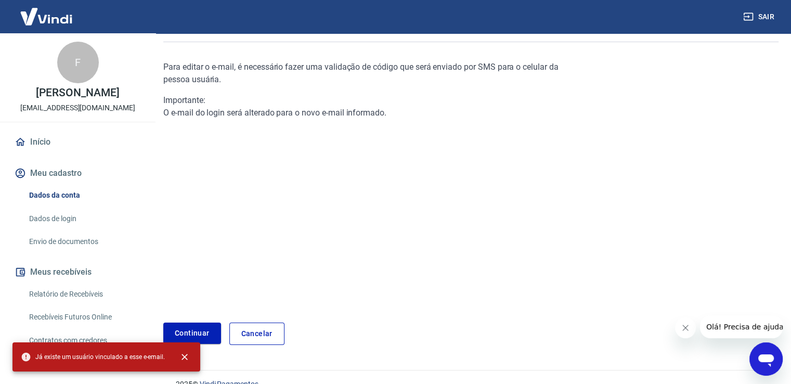
scroll to position [105, 0]
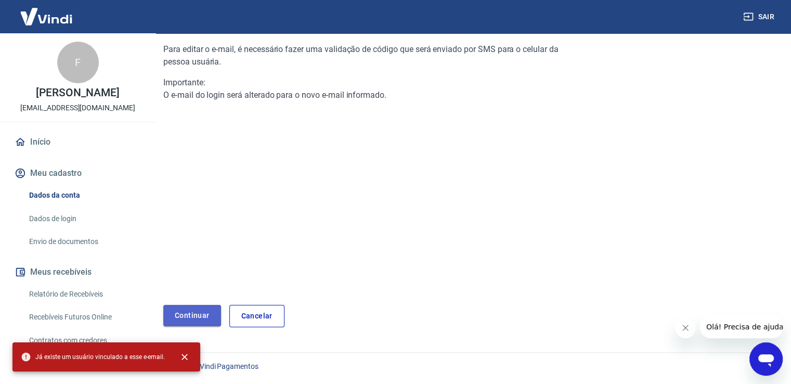
click at [183, 314] on link "Continuar" at bounding box center [192, 315] width 58 height 21
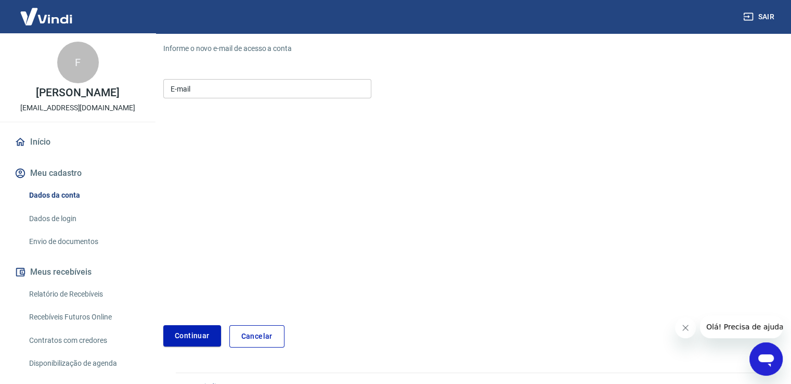
scroll to position [125, 0]
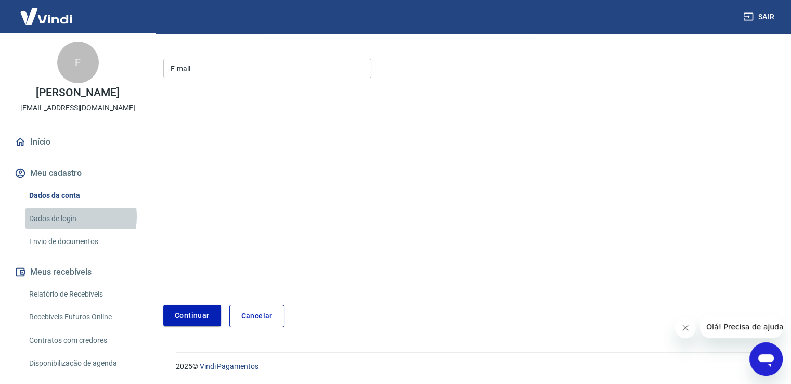
click at [64, 227] on link "Dados de login" at bounding box center [84, 218] width 118 height 21
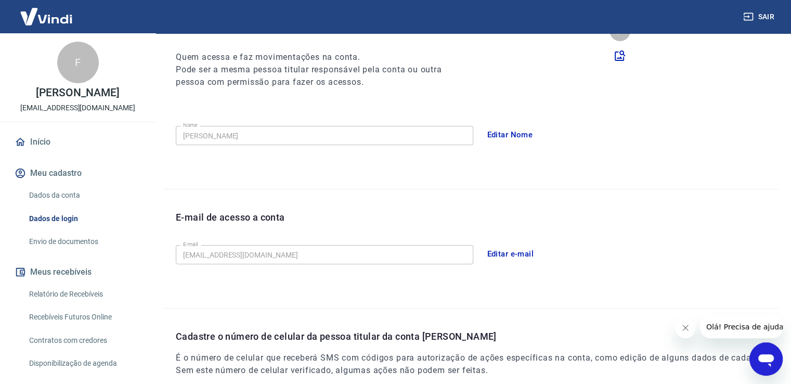
scroll to position [281, 0]
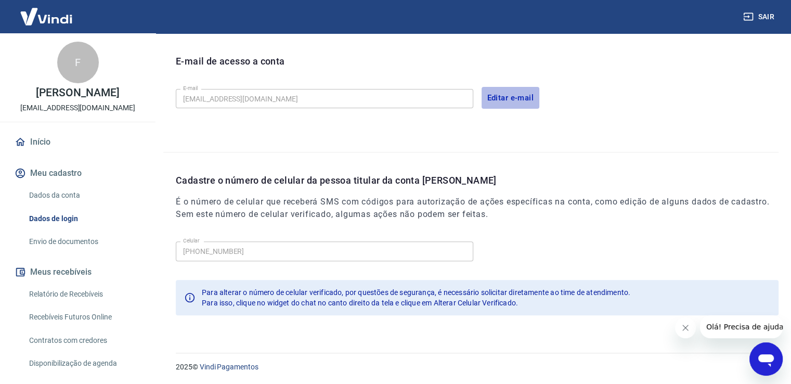
click at [505, 96] on button "Editar e-mail" at bounding box center [510, 98] width 58 height 22
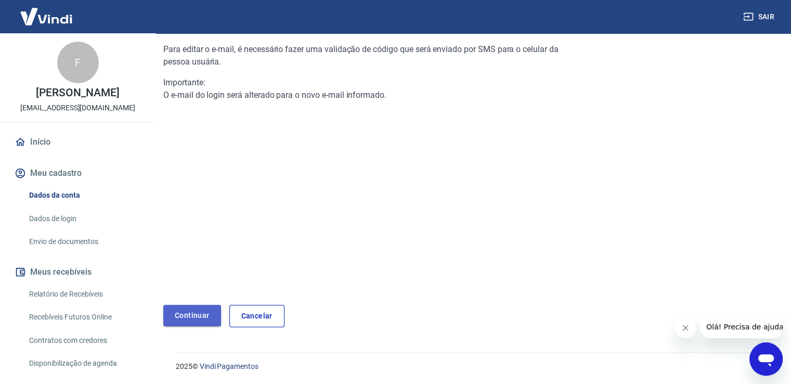
click at [191, 317] on link "Continuar" at bounding box center [192, 315] width 58 height 21
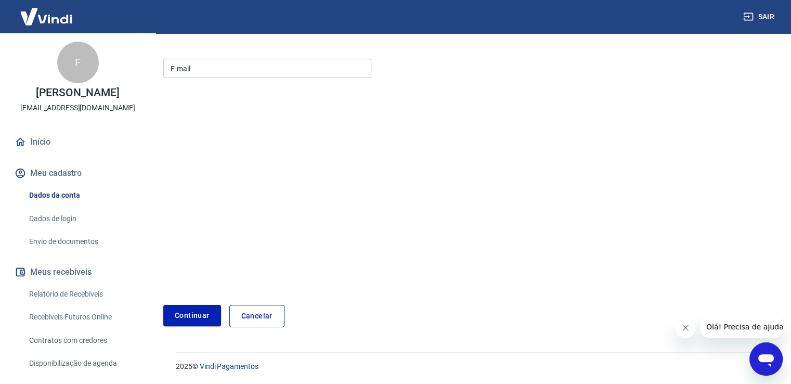
click at [241, 70] on input "E-mail" at bounding box center [267, 68] width 208 height 19
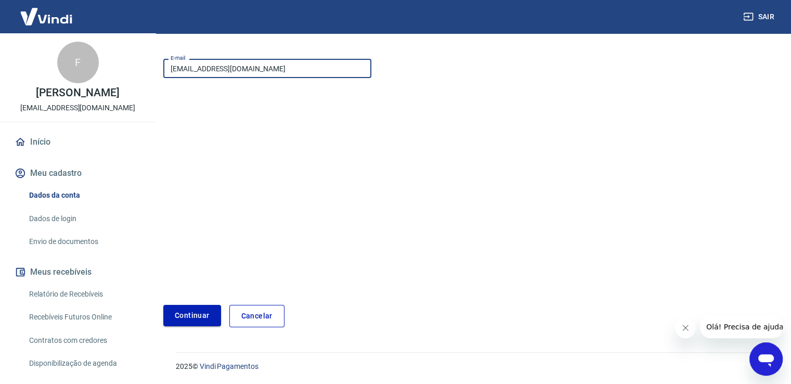
type input "filipeandre100@gmail.com"
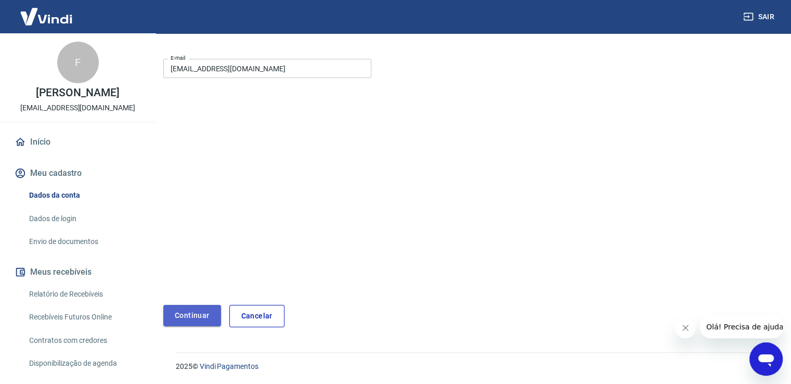
click at [185, 313] on button "Continuar" at bounding box center [192, 315] width 58 height 21
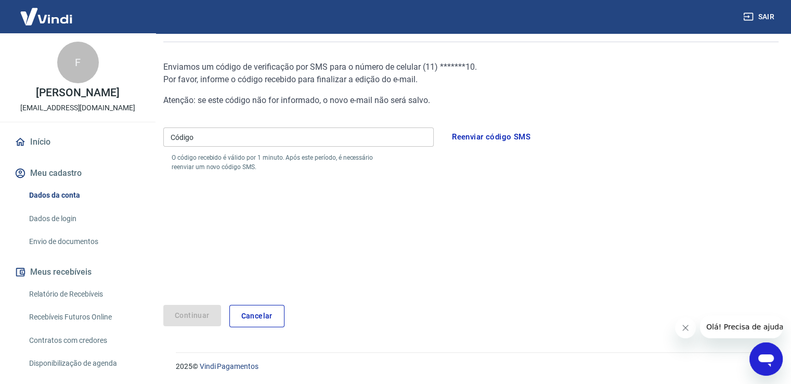
click at [477, 137] on button "Reenviar código SMS" at bounding box center [491, 137] width 90 height 22
click at [246, 141] on input "Código" at bounding box center [298, 136] width 270 height 19
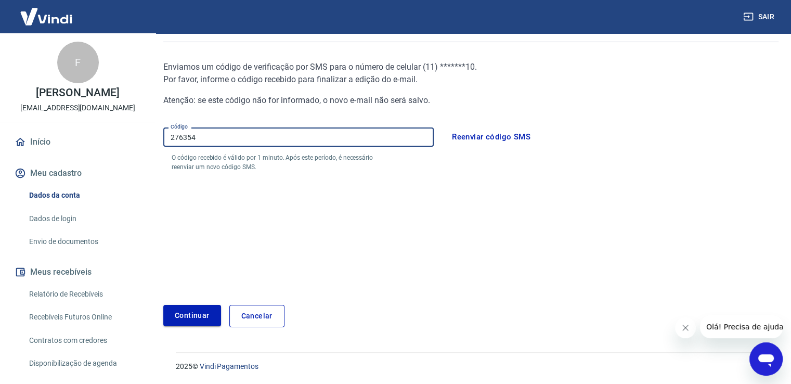
type input "276354"
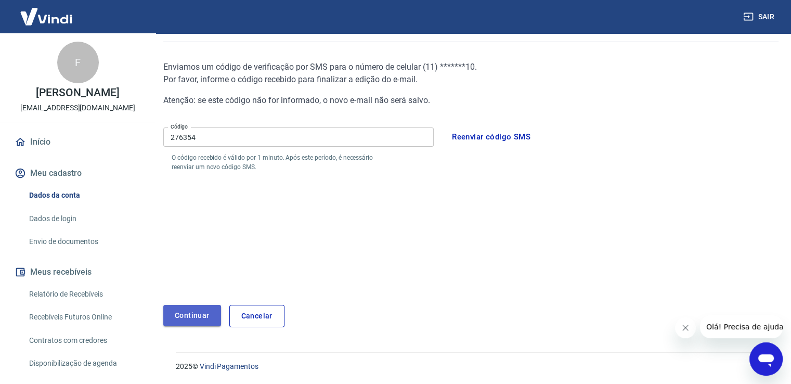
click at [189, 317] on button "Continuar" at bounding box center [192, 315] width 58 height 21
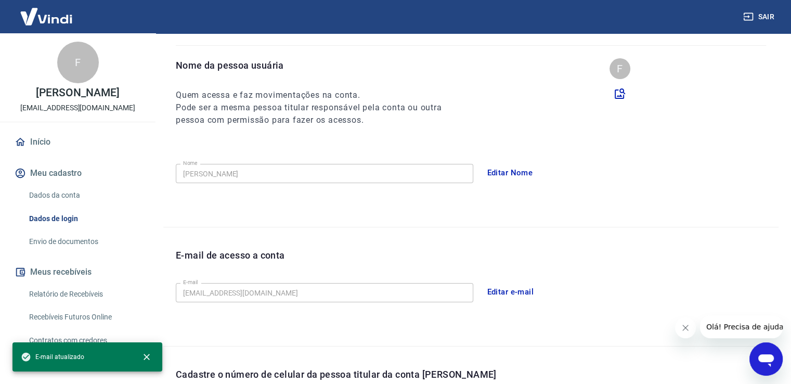
scroll to position [281, 0]
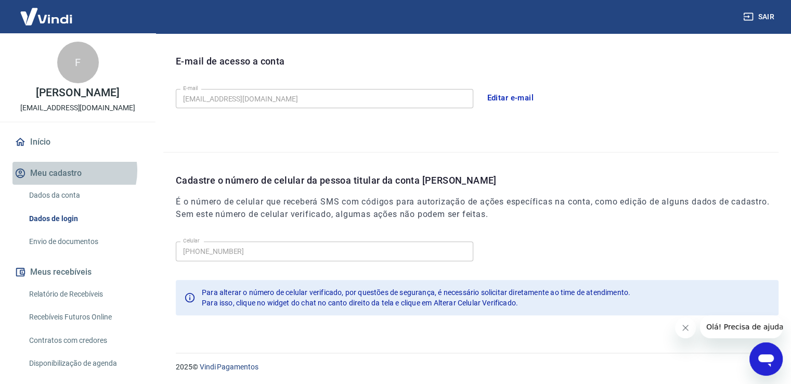
click at [71, 181] on button "Meu cadastro" at bounding box center [77, 173] width 131 height 23
click at [66, 205] on link "Dados da conta" at bounding box center [84, 195] width 118 height 21
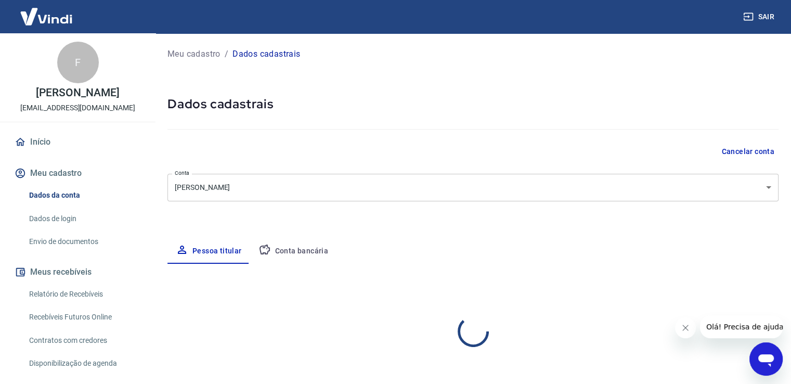
select select "SP"
select select "business"
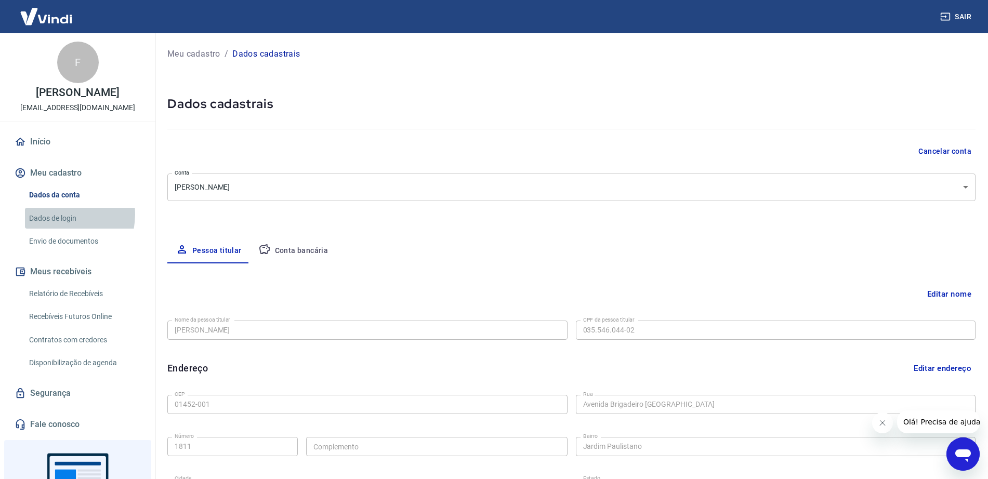
click at [56, 225] on link "Dados de login" at bounding box center [84, 218] width 118 height 21
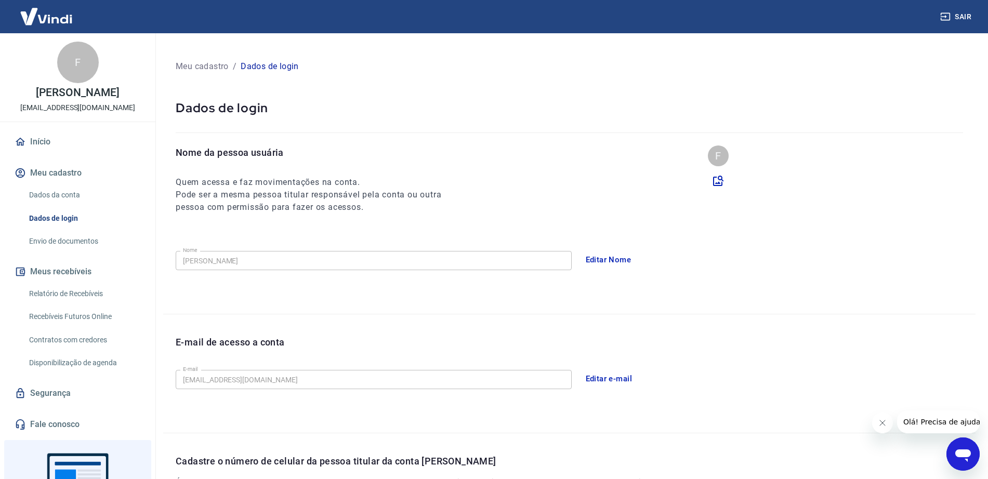
click at [60, 248] on link "Envio de documentos" at bounding box center [84, 241] width 118 height 21
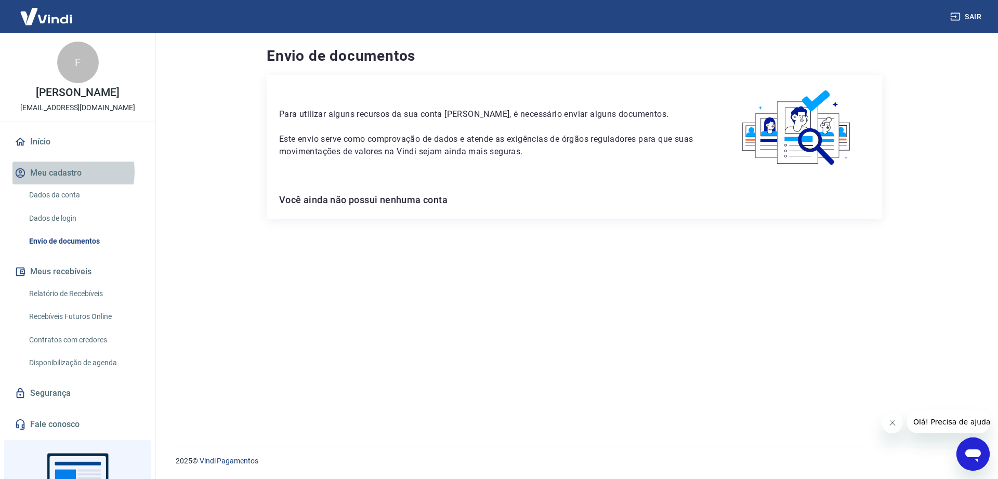
click at [66, 183] on button "Meu cadastro" at bounding box center [77, 173] width 131 height 23
click at [66, 204] on link "Dados da conta" at bounding box center [84, 195] width 118 height 21
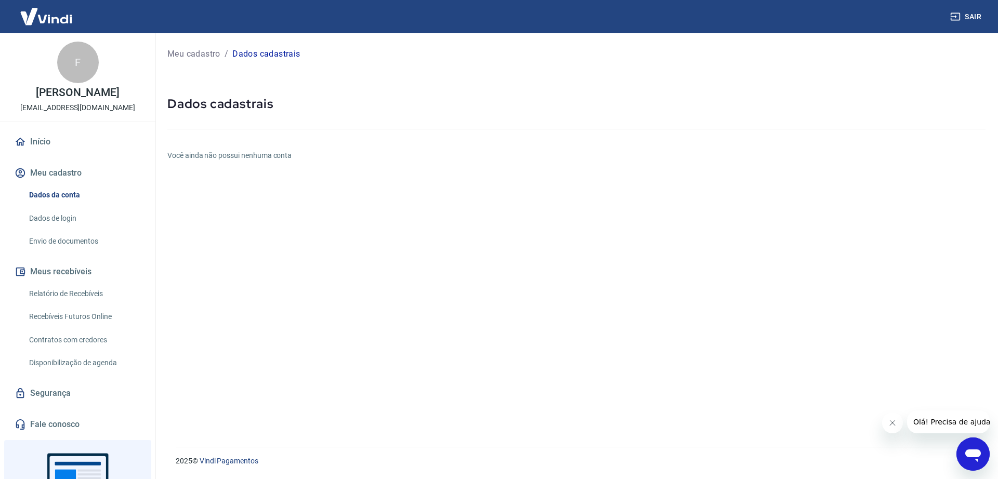
click at [61, 203] on link "Dados da conta" at bounding box center [84, 195] width 118 height 21
drag, startPoint x: 61, startPoint y: 203, endPoint x: 197, endPoint y: 157, distance: 144.0
click at [61, 203] on link "Dados da conta" at bounding box center [84, 195] width 118 height 21
click at [260, 52] on p "Dados cadastrais" at bounding box center [266, 54] width 68 height 12
click at [33, 150] on link "Início" at bounding box center [77, 142] width 131 height 23
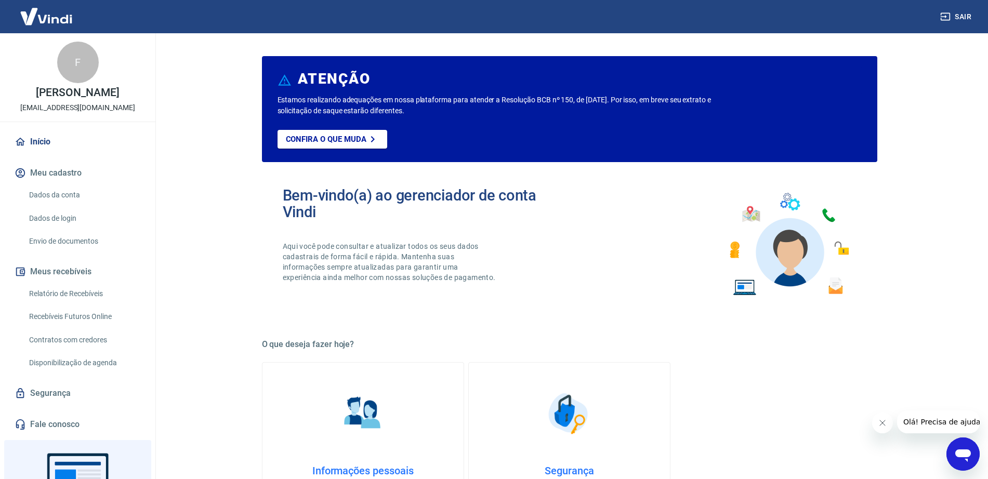
click at [105, 36] on div "F Filipe Andre Nascimento Silva filipeandre100@gmail.com" at bounding box center [77, 77] width 155 height 88
click at [70, 65] on div "F" at bounding box center [78, 63] width 42 height 42
click at [35, 202] on link "Dados da conta" at bounding box center [84, 195] width 118 height 21
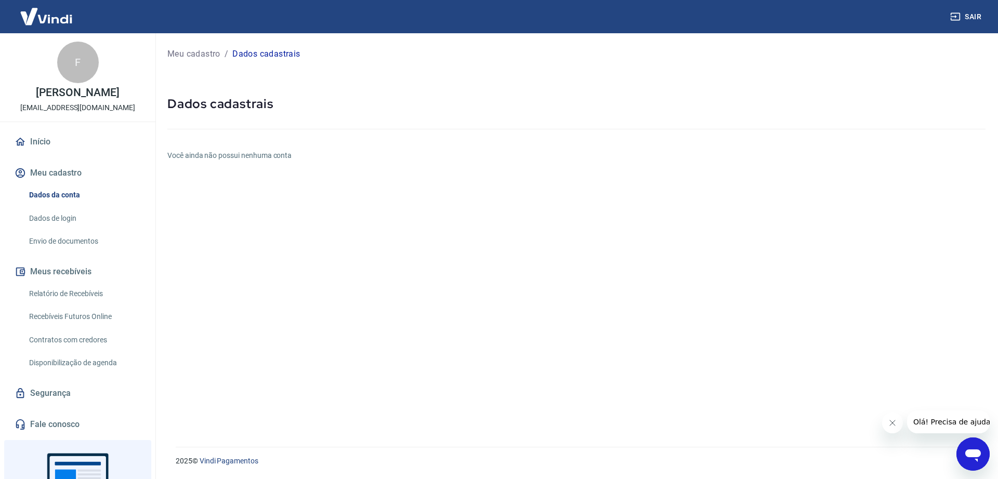
click at [29, 144] on link "Início" at bounding box center [77, 142] width 131 height 23
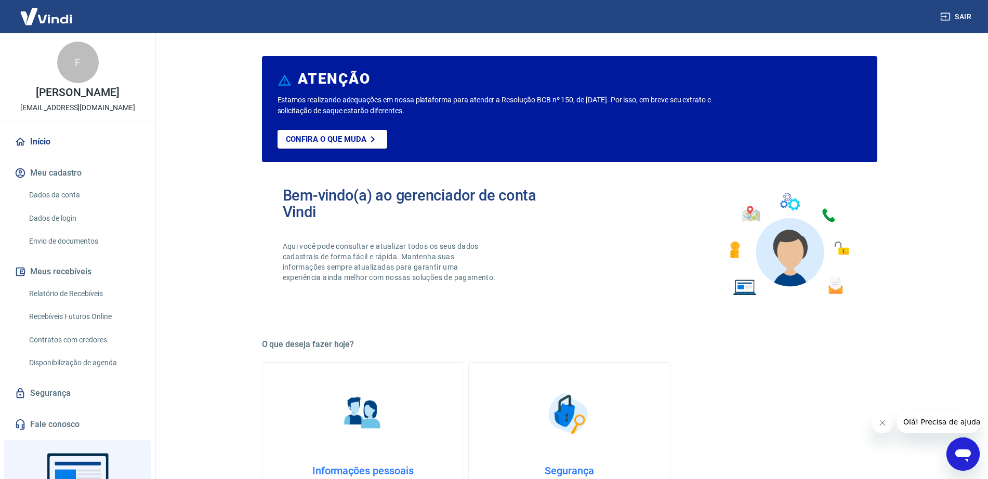
click at [21, 145] on link "Início" at bounding box center [77, 142] width 131 height 23
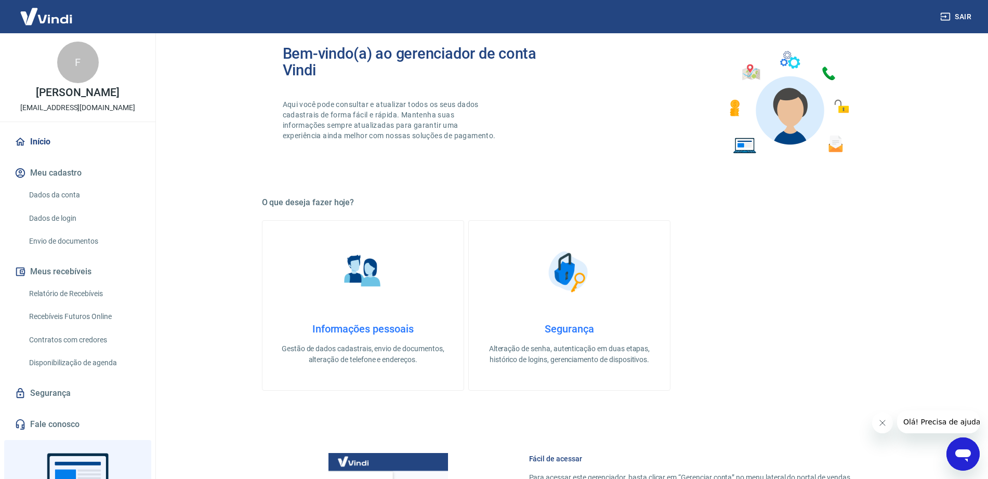
scroll to position [224, 0]
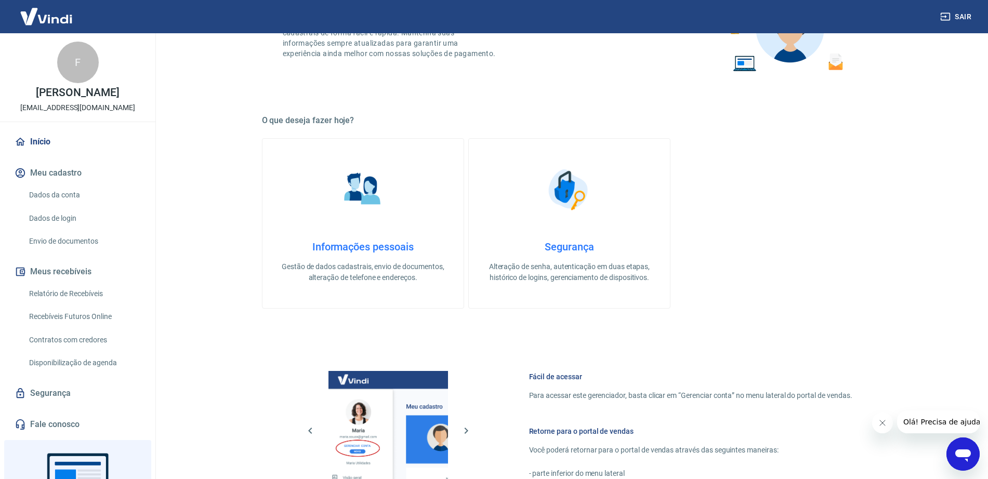
click at [320, 229] on link "Informações pessoais Gestão de dados cadastrais, envio de documentos, alteração…" at bounding box center [363, 223] width 202 height 171
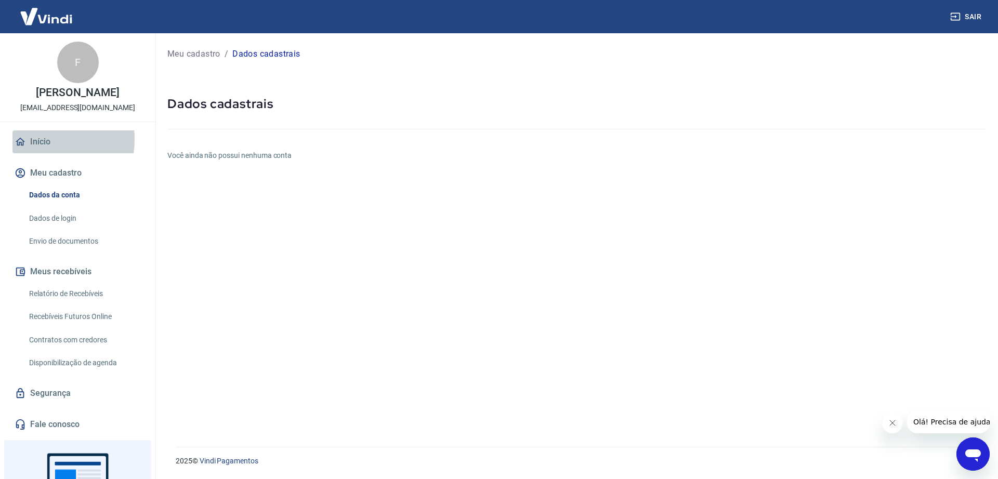
click at [35, 150] on link "Início" at bounding box center [77, 142] width 131 height 23
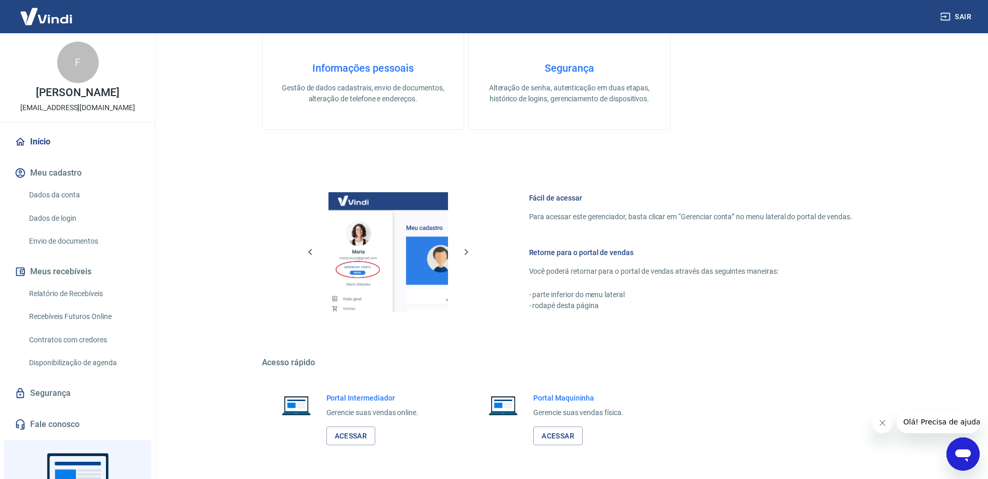
scroll to position [439, 0]
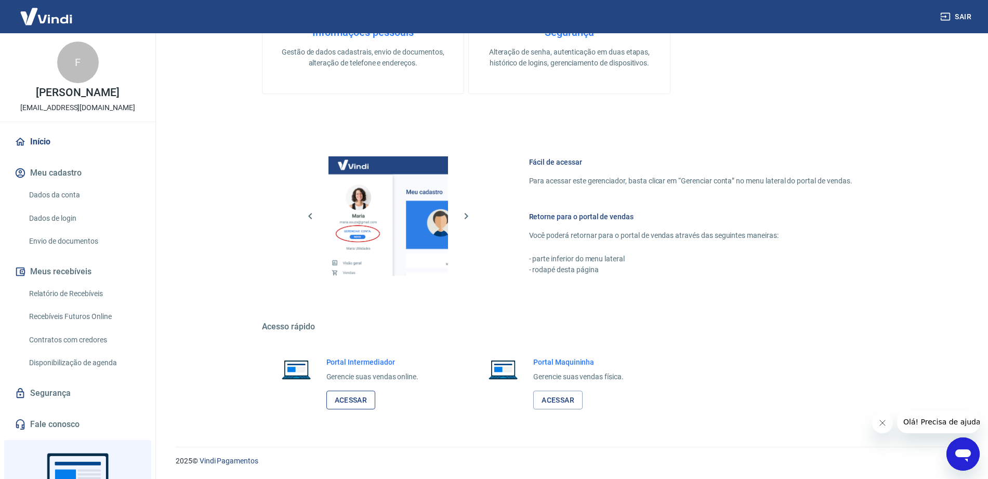
click at [343, 383] on link "Acessar" at bounding box center [351, 400] width 49 height 19
click at [33, 153] on link "Início" at bounding box center [77, 142] width 131 height 23
click at [46, 185] on button "Meu cadastro" at bounding box center [77, 173] width 131 height 23
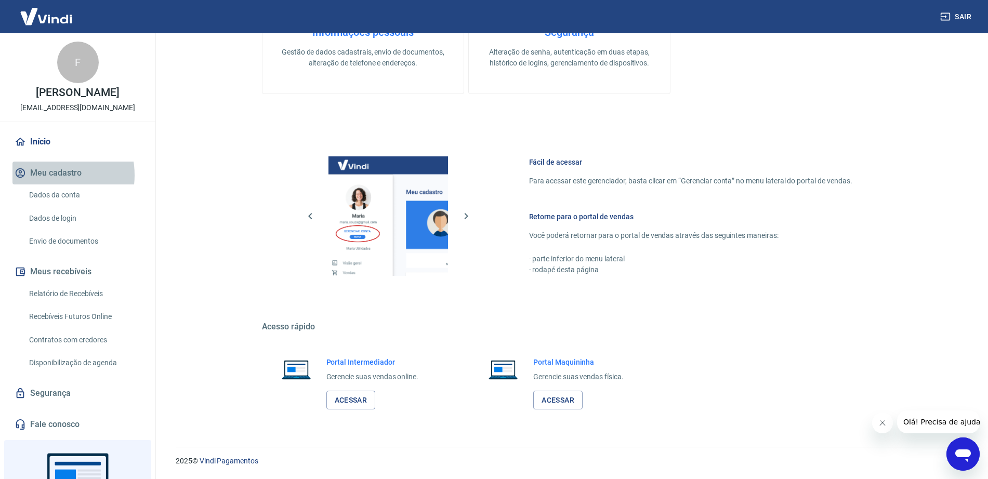
click at [46, 185] on button "Meu cadastro" at bounding box center [77, 173] width 131 height 23
click at [43, 200] on link "Dados da conta" at bounding box center [84, 195] width 118 height 21
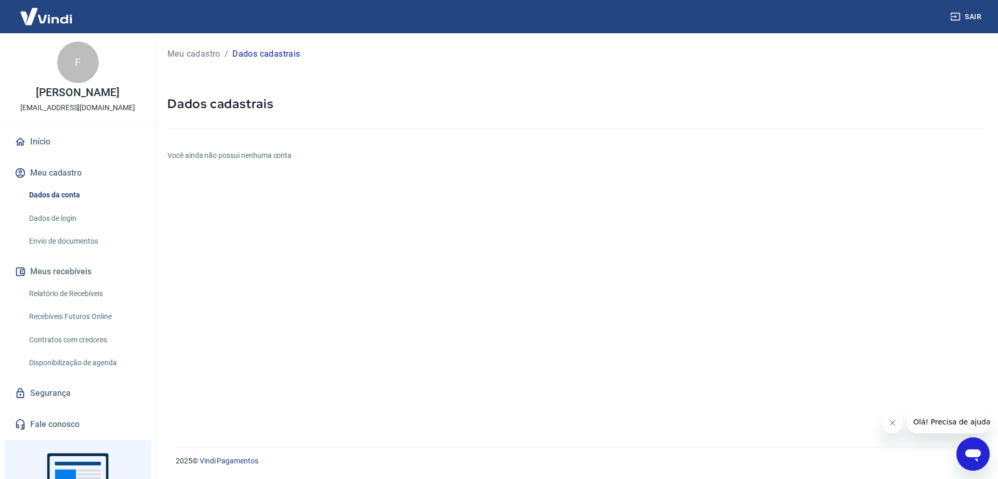
click at [190, 157] on h6 "Você ainda não possui nenhuma conta" at bounding box center [576, 155] width 818 height 11
click at [36, 153] on link "Início" at bounding box center [77, 142] width 131 height 23
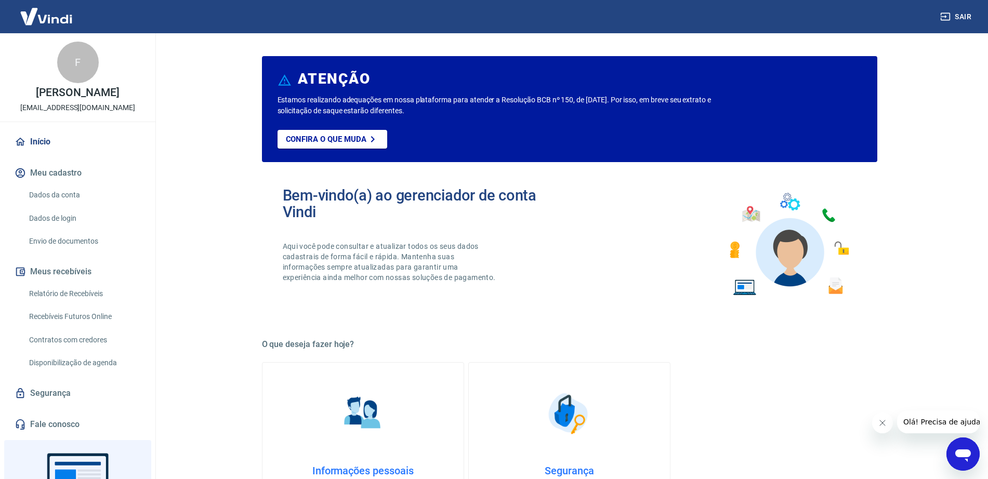
click at [36, 153] on link "Início" at bounding box center [77, 142] width 131 height 23
click at [37, 179] on button "Meu cadastro" at bounding box center [77, 173] width 131 height 23
click at [42, 206] on link "Dados da conta" at bounding box center [84, 195] width 118 height 21
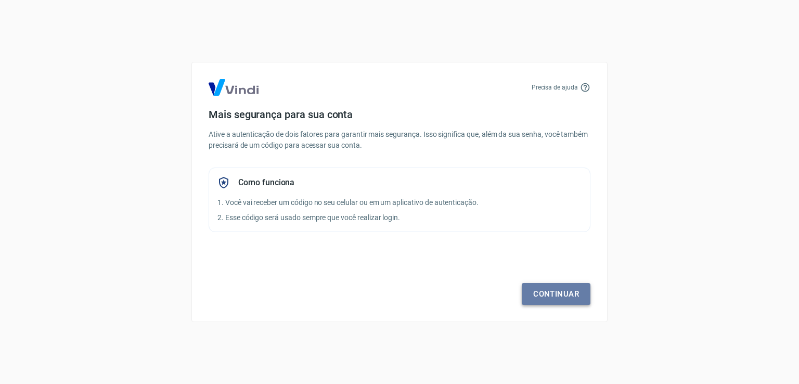
click at [543, 292] on link "Continuar" at bounding box center [556, 294] width 69 height 22
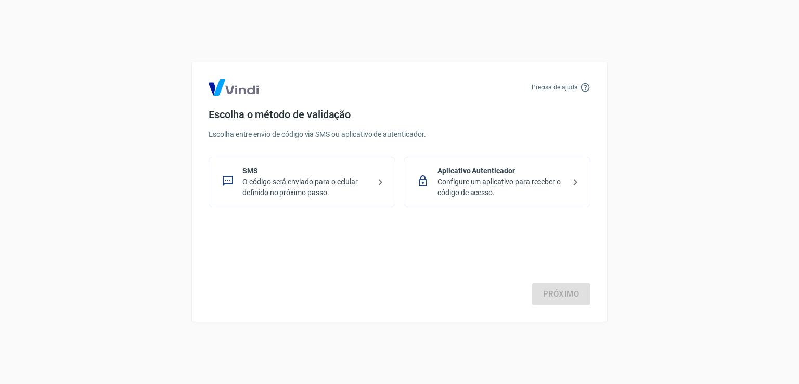
click at [307, 181] on p "O código será enviado para o celular definido no próximo passo." at bounding box center [305, 187] width 127 height 22
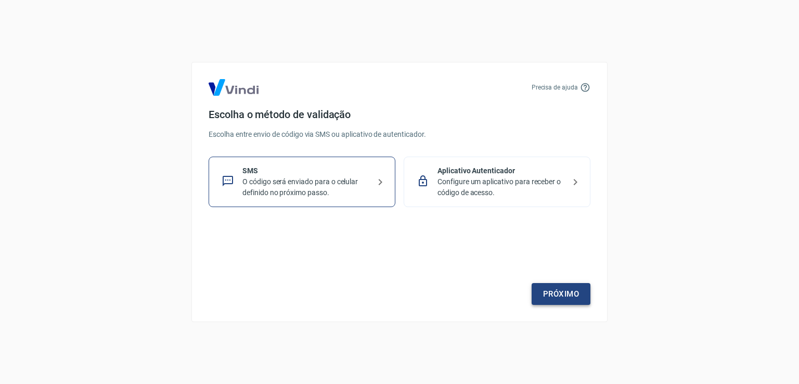
click at [554, 298] on link "Próximo" at bounding box center [560, 294] width 59 height 22
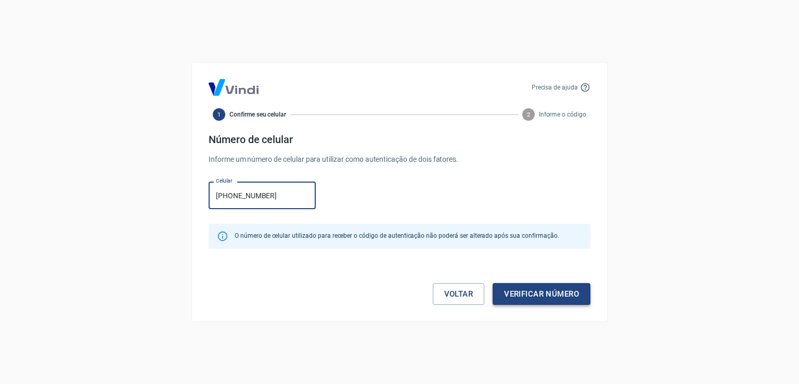
type input "[PHONE_NUMBER]"
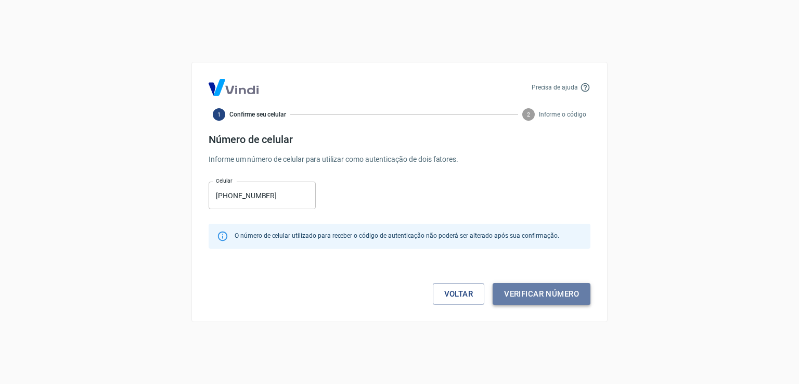
click at [519, 294] on button "Verificar número" at bounding box center [541, 294] width 98 height 22
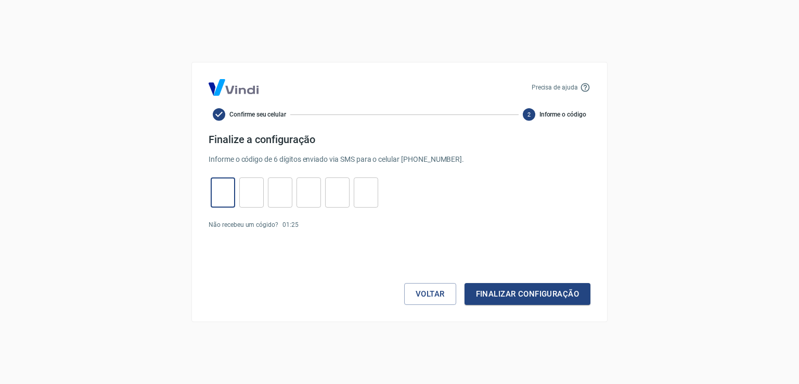
click at [225, 188] on input "tel" at bounding box center [223, 192] width 24 height 22
type input "9"
type input "8"
type input "6"
type input "5"
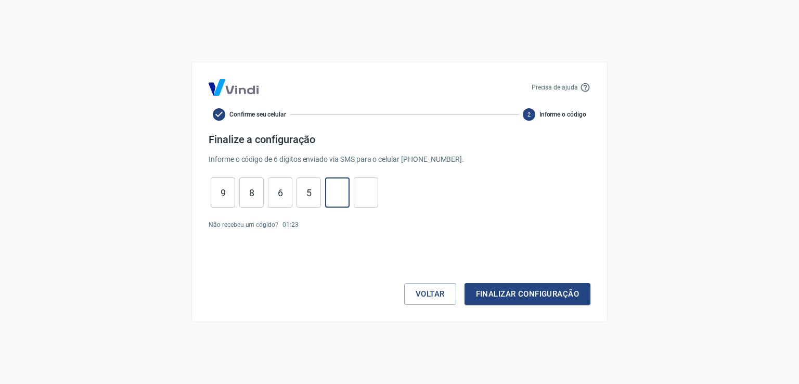
type input "1"
type input "7"
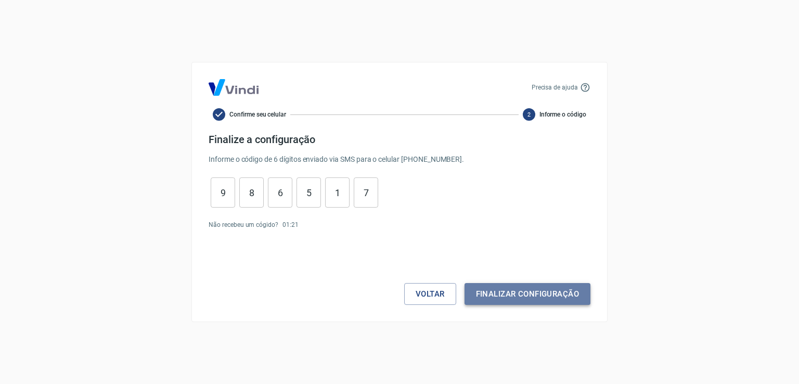
click at [513, 293] on button "Finalizar configuração" at bounding box center [527, 294] width 126 height 22
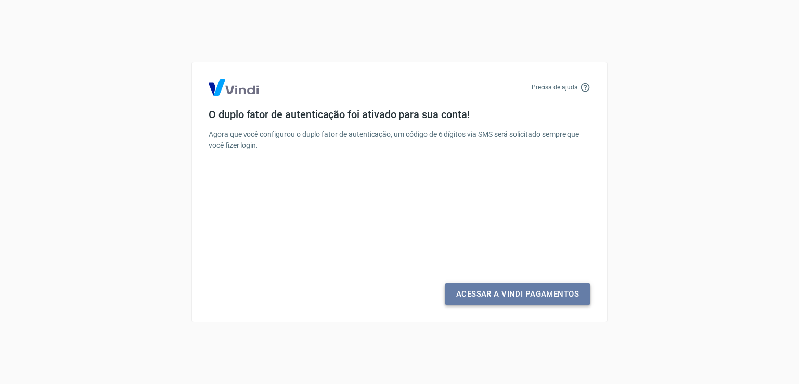
click at [507, 298] on link "Acessar a Vindi Pagamentos" at bounding box center [518, 294] width 146 height 22
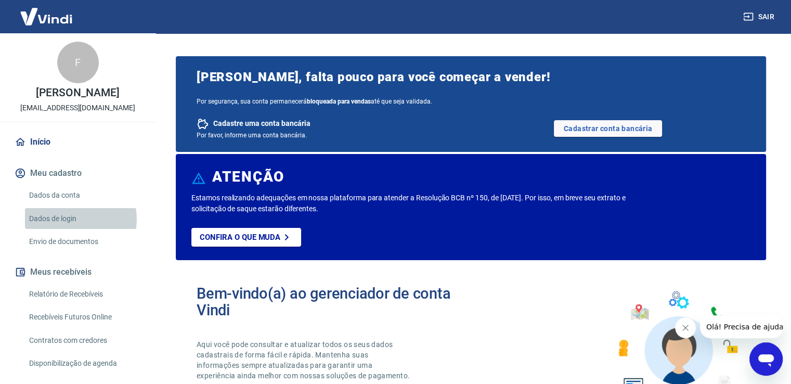
click at [73, 218] on link "Dados de login" at bounding box center [84, 218] width 118 height 21
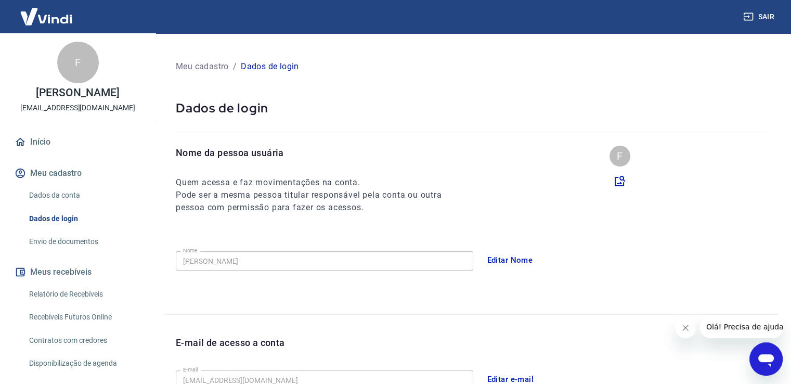
click at [56, 191] on link "Dados da conta" at bounding box center [84, 195] width 118 height 21
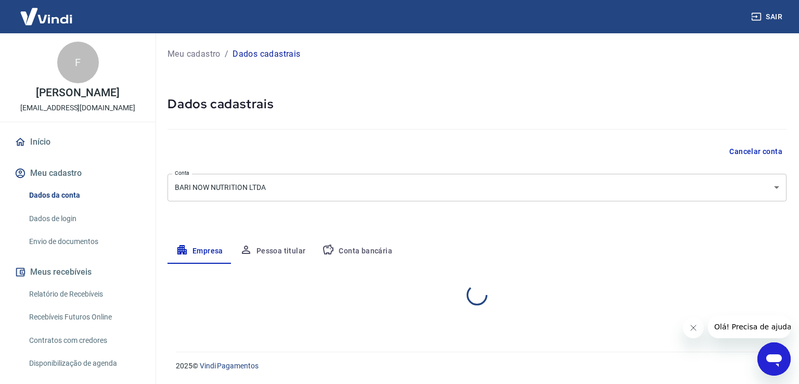
select select "SP"
select select "business"
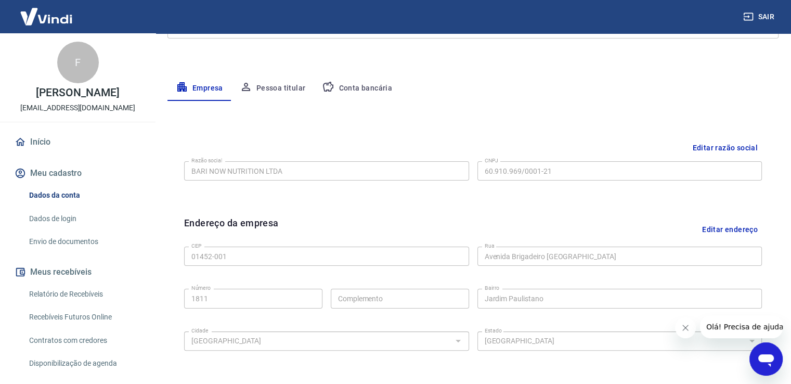
scroll to position [90, 0]
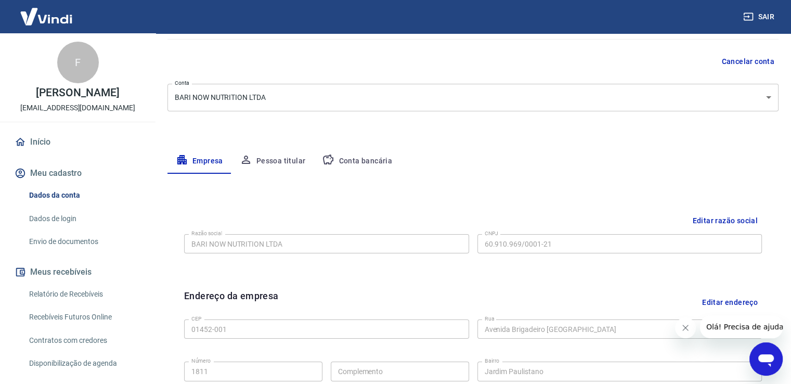
click at [357, 163] on button "Conta bancária" at bounding box center [357, 161] width 87 height 25
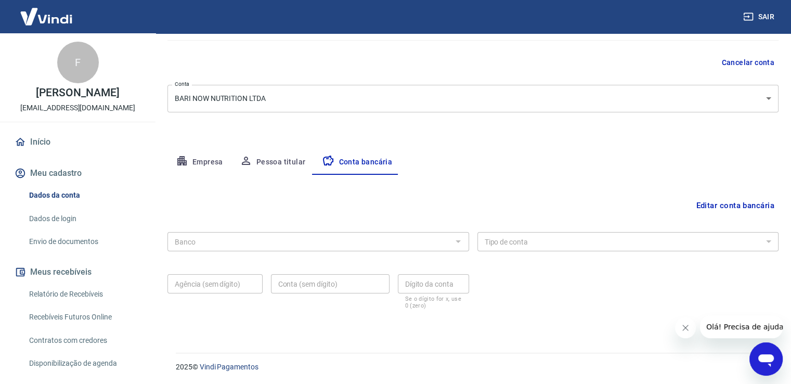
scroll to position [89, 0]
click at [263, 163] on button "Pessoa titular" at bounding box center [272, 161] width 83 height 25
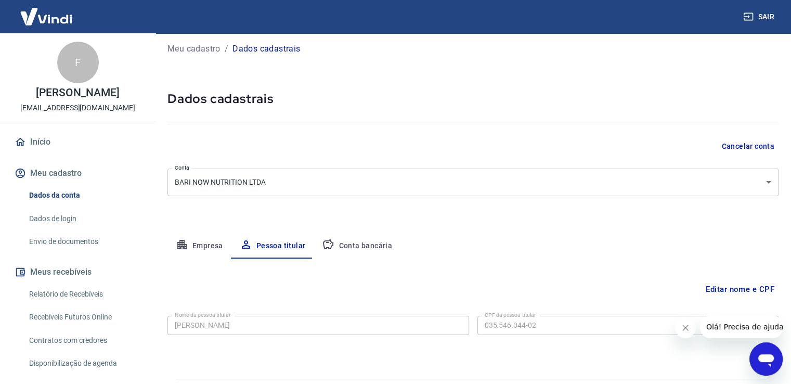
scroll to position [32, 0]
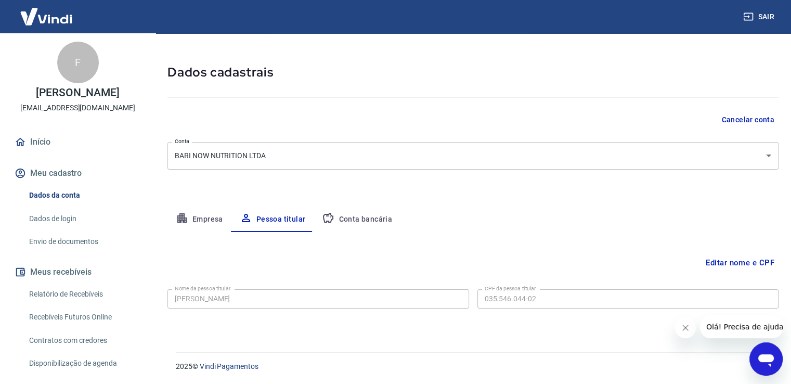
click at [198, 219] on button "Empresa" at bounding box center [199, 219] width 64 height 25
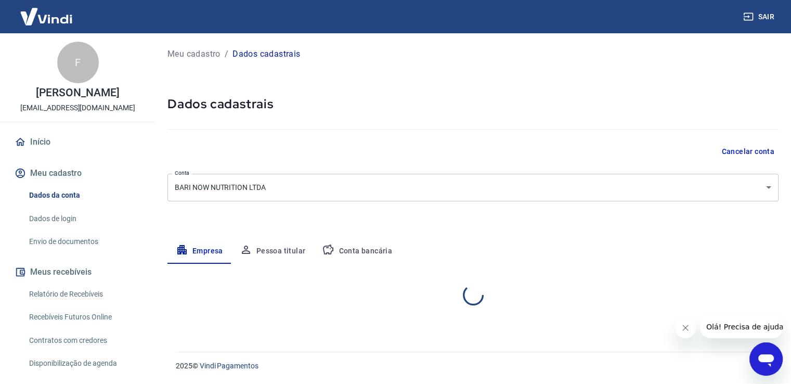
scroll to position [0, 0]
select select "SP"
select select "business"
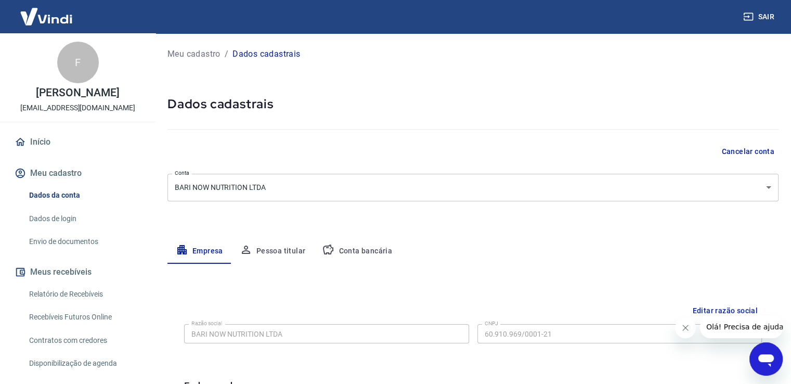
click at [340, 243] on button "Conta bancária" at bounding box center [357, 251] width 87 height 25
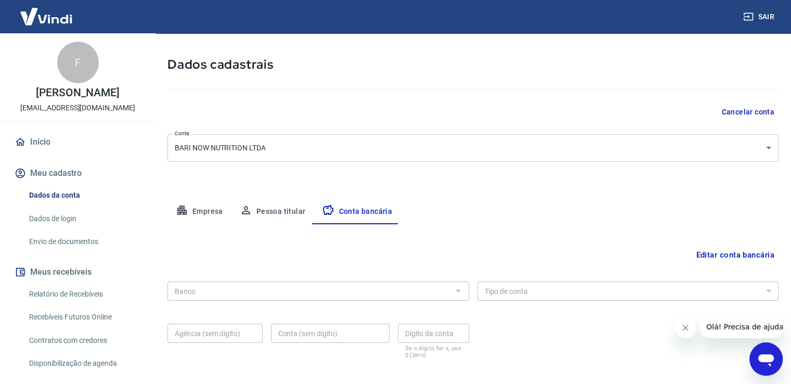
scroll to position [89, 0]
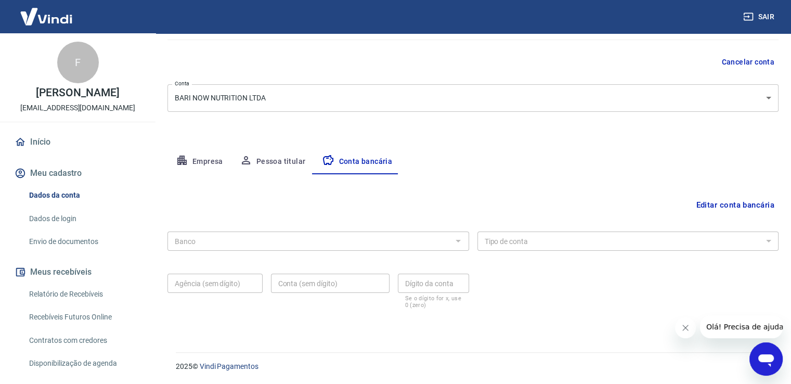
click at [736, 209] on button "Editar conta bancária" at bounding box center [735, 205] width 87 height 20
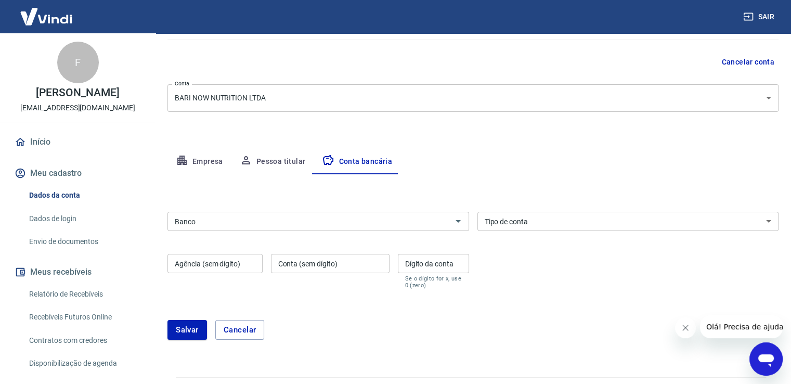
click at [335, 221] on input "Banco" at bounding box center [310, 221] width 278 height 13
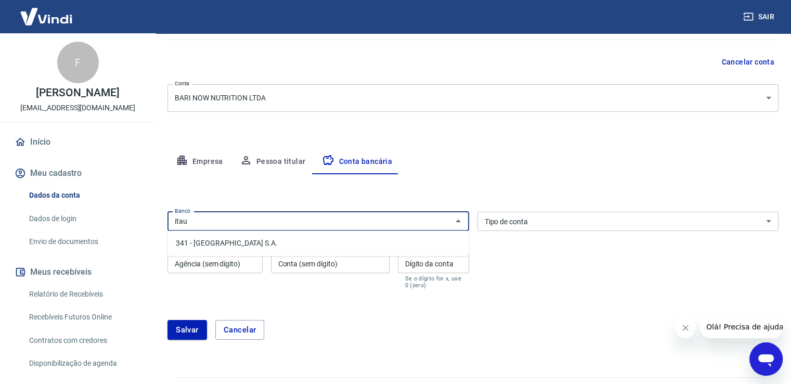
click at [302, 243] on li "341 - [GEOGRAPHIC_DATA] S.A." at bounding box center [317, 243] width 301 height 17
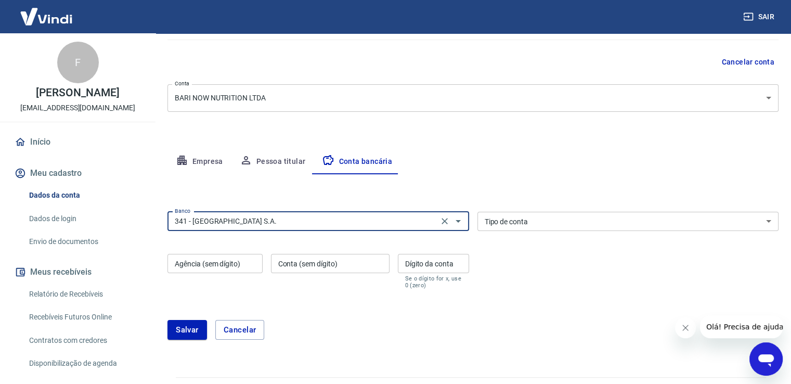
type input "341 - [GEOGRAPHIC_DATA] S.A."
click at [235, 261] on input "Agência (sem dígito)" at bounding box center [214, 263] width 95 height 19
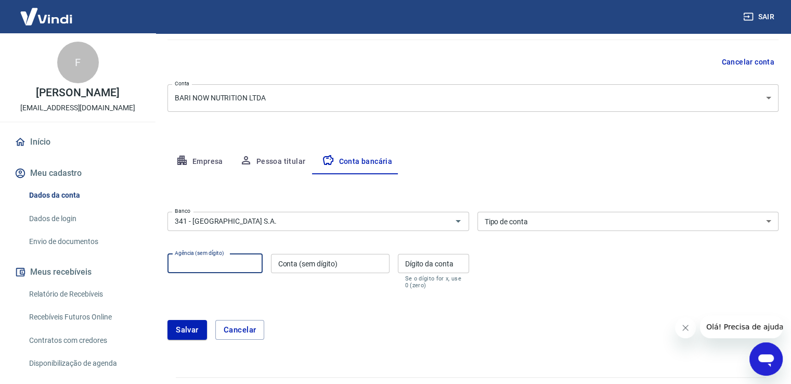
type input "2350"
click at [296, 264] on input "Conta (sem dígito)" at bounding box center [330, 263] width 119 height 19
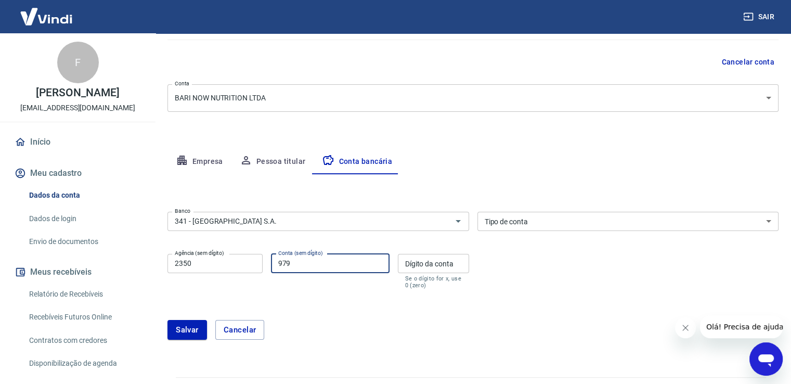
type input "97987"
click at [425, 264] on input "Dígito da conta" at bounding box center [433, 263] width 71 height 19
type input "4"
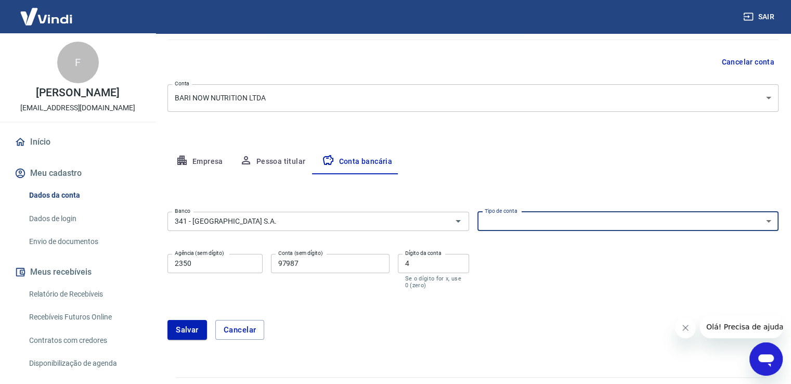
click at [548, 216] on select "Conta Corrente Conta Poupança" at bounding box center [628, 221] width 302 height 19
select select "1"
click at [477, 212] on select "Conta Corrente Conta Poupança" at bounding box center [628, 221] width 302 height 19
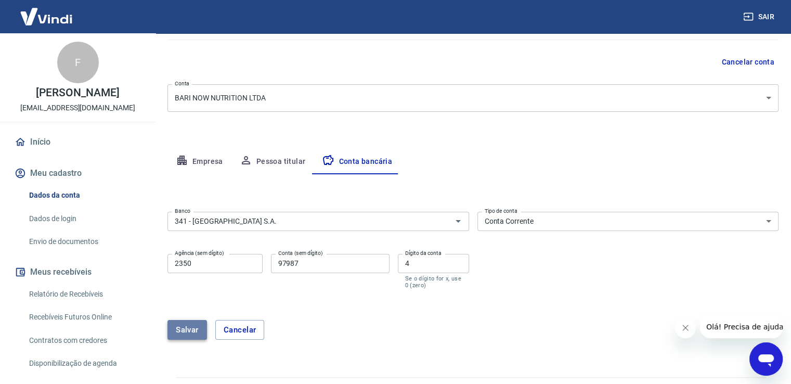
click at [184, 328] on button "Salvar" at bounding box center [187, 330] width 40 height 20
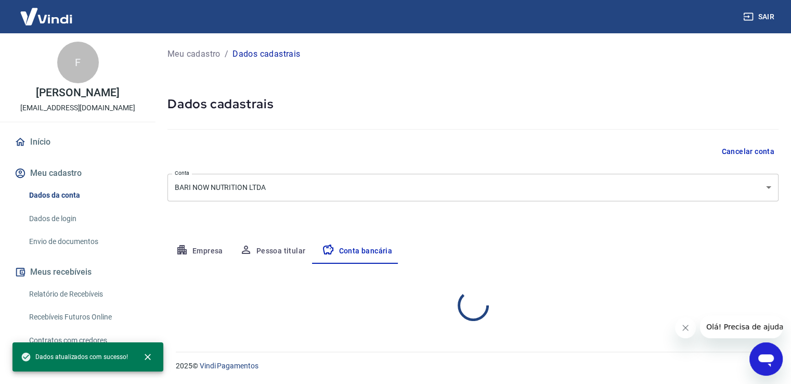
scroll to position [0, 0]
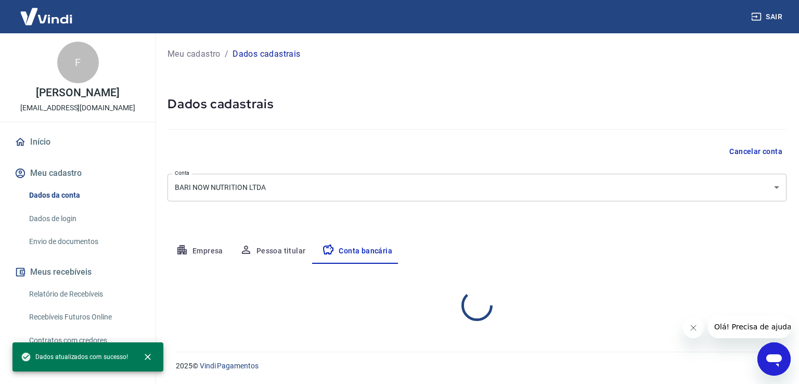
select select "1"
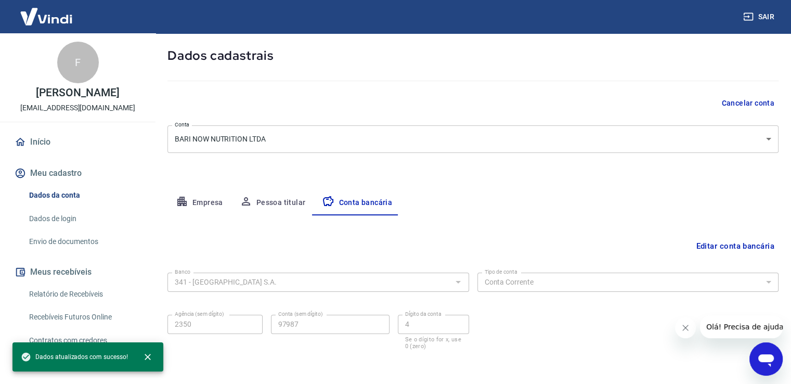
scroll to position [89, 0]
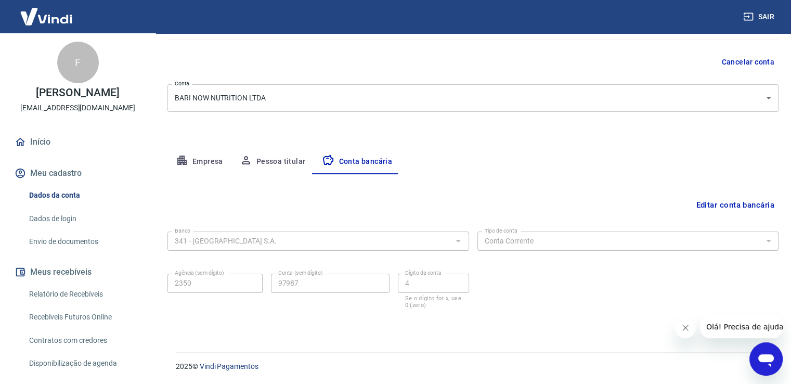
click at [54, 138] on link "Início" at bounding box center [77, 142] width 131 height 23
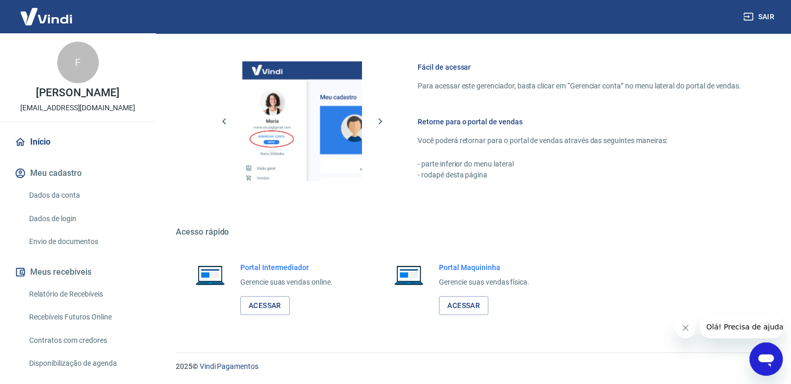
scroll to position [52, 0]
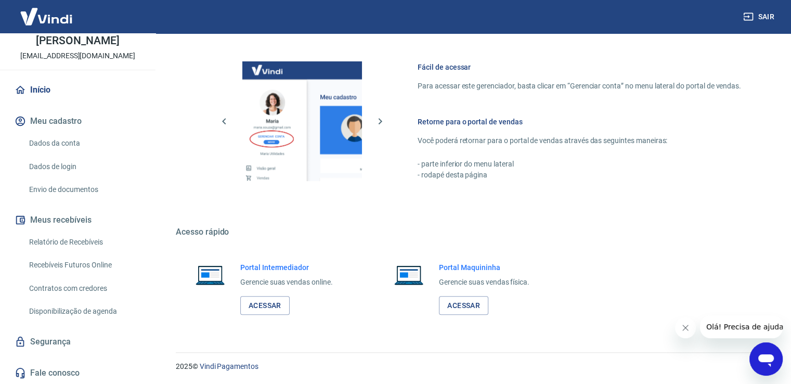
click at [100, 54] on p "[EMAIL_ADDRESS][DOMAIN_NAME]" at bounding box center [77, 55] width 115 height 11
click at [251, 271] on div "Portal Intermediador Gerencie suas vendas online. Acessar" at bounding box center [286, 288] width 93 height 53
click at [257, 310] on link "Acessar" at bounding box center [264, 305] width 49 height 19
click at [65, 338] on link "Segurança" at bounding box center [77, 341] width 131 height 23
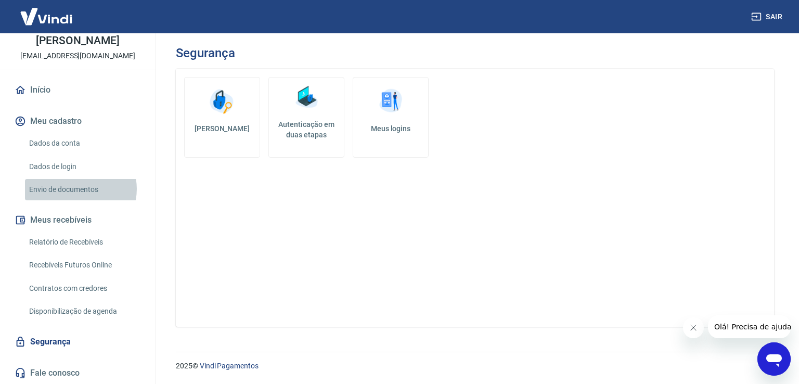
click at [80, 188] on link "Envio de documentos" at bounding box center [84, 189] width 118 height 21
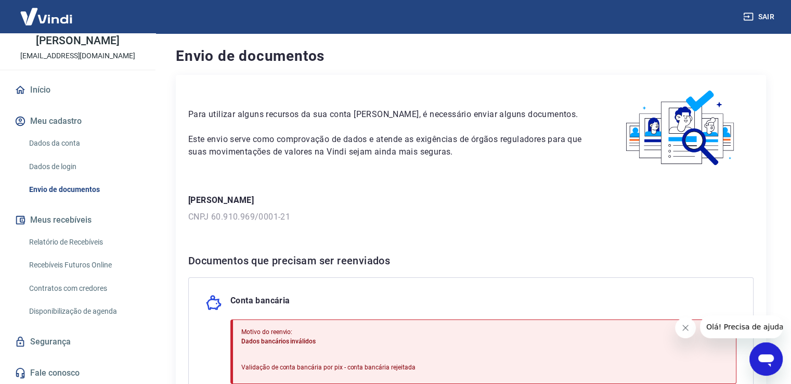
click at [63, 162] on link "Dados de login" at bounding box center [84, 166] width 118 height 21
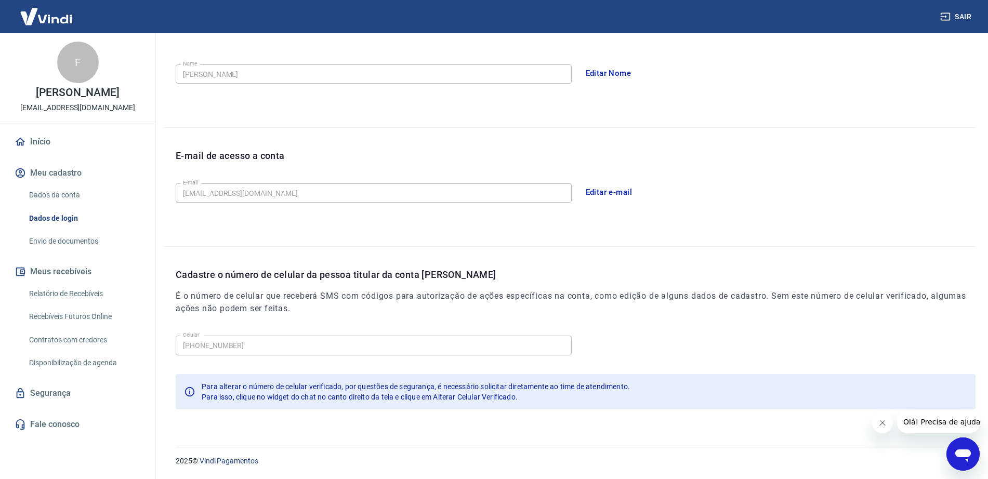
click at [76, 90] on p "[PERSON_NAME]" at bounding box center [77, 92] width 83 height 11
click at [40, 136] on link "Início" at bounding box center [77, 142] width 131 height 23
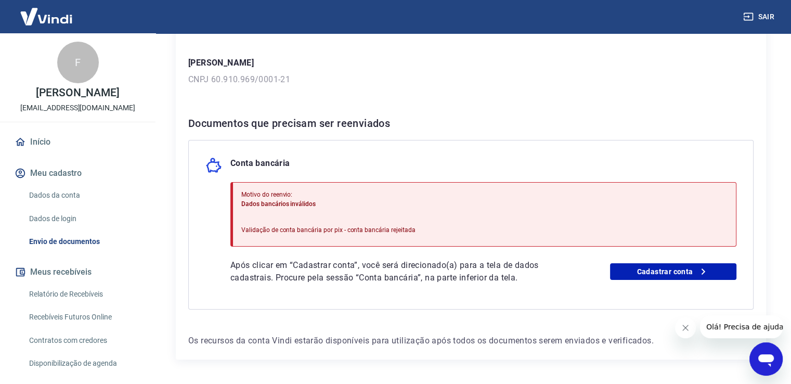
scroll to position [149, 0]
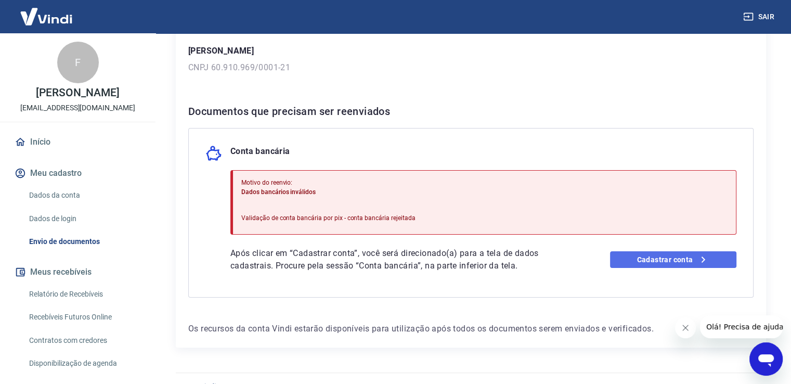
click at [656, 260] on link "Cadastrar conta" at bounding box center [673, 259] width 126 height 17
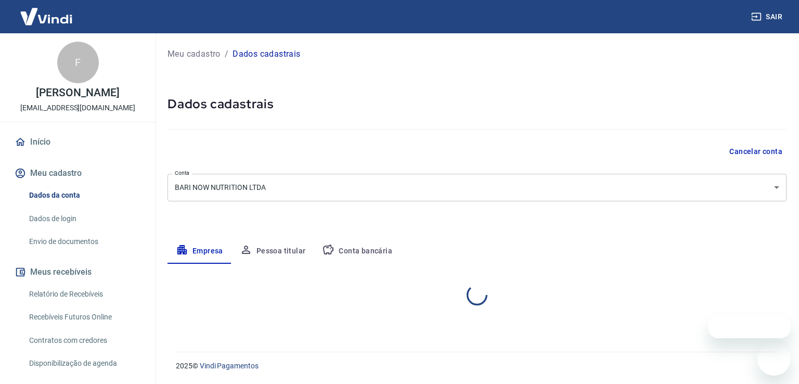
select select "SP"
select select "business"
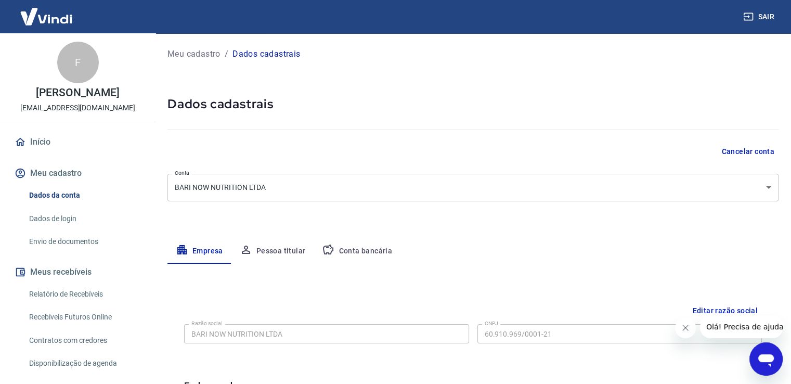
click at [376, 254] on button "Conta bancária" at bounding box center [357, 251] width 87 height 25
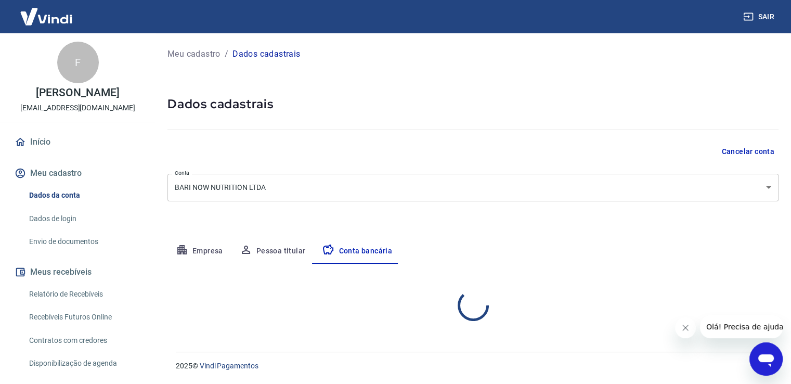
select select "1"
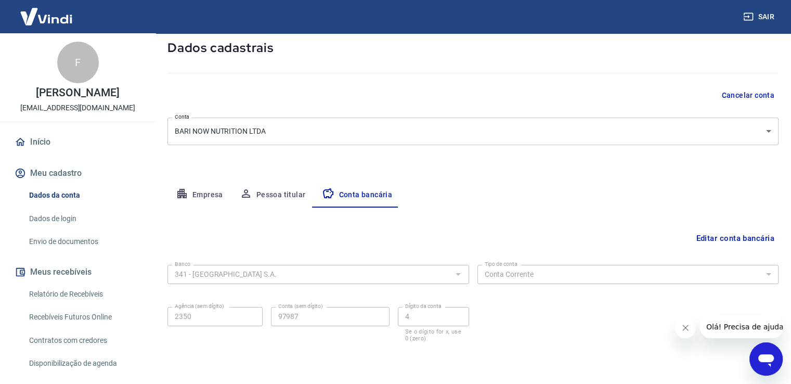
scroll to position [89, 0]
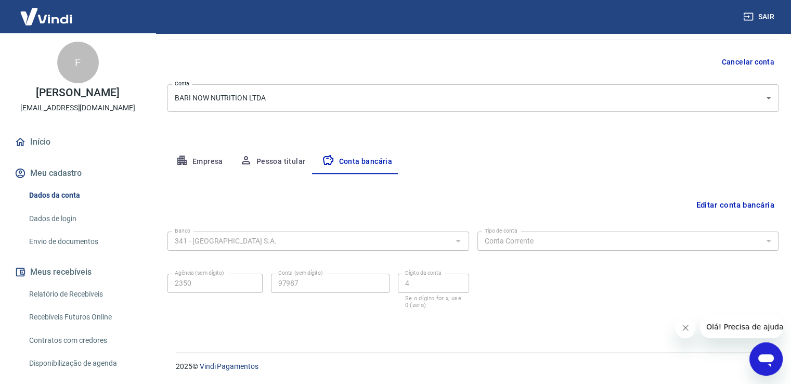
click at [88, 236] on link "Envio de documentos" at bounding box center [84, 241] width 118 height 21
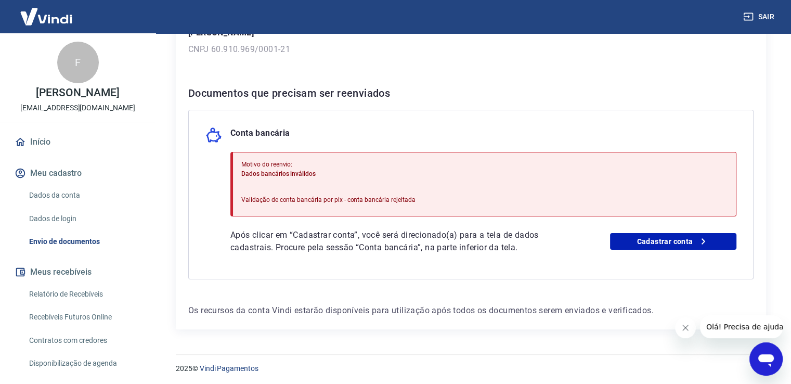
scroll to position [170, 0]
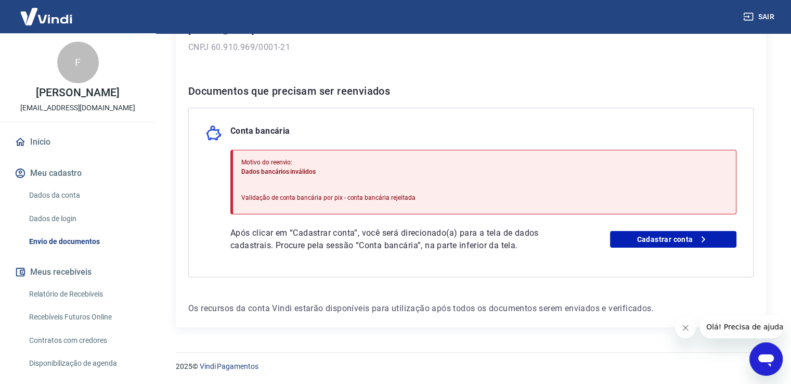
click at [333, 281] on div "Para utilizar alguns recursos da sua conta [PERSON_NAME], é necessário enviar a…" at bounding box center [471, 116] width 590 height 422
click at [260, 169] on span "Dados bancários inválidos" at bounding box center [278, 171] width 74 height 7
click at [68, 216] on link "Dados de login" at bounding box center [84, 218] width 118 height 21
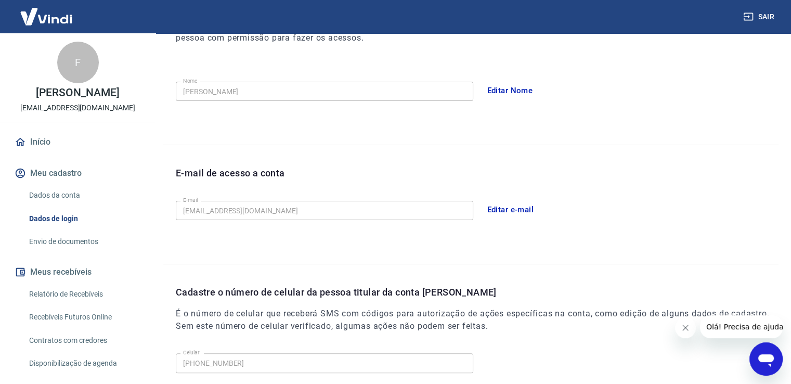
scroll to position [281, 0]
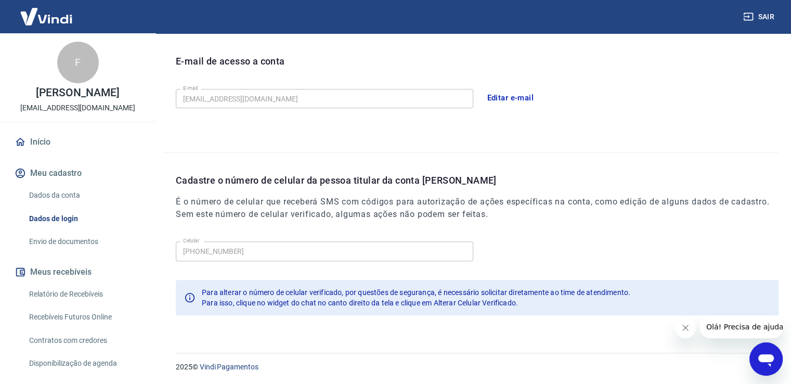
click at [516, 97] on button "Editar e-mail" at bounding box center [510, 98] width 58 height 22
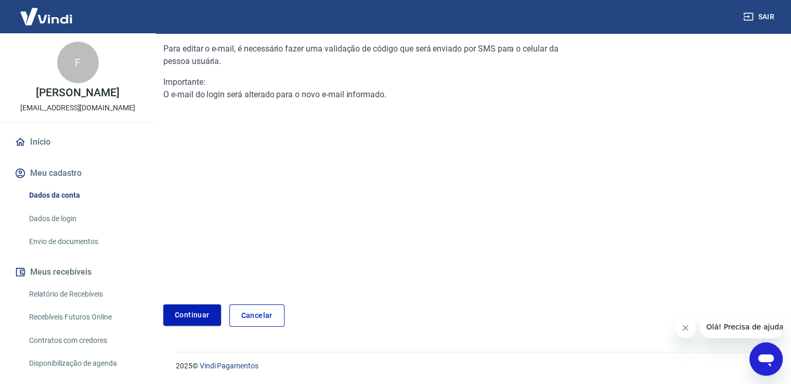
scroll to position [105, 0]
click at [197, 316] on link "Continuar" at bounding box center [192, 315] width 58 height 21
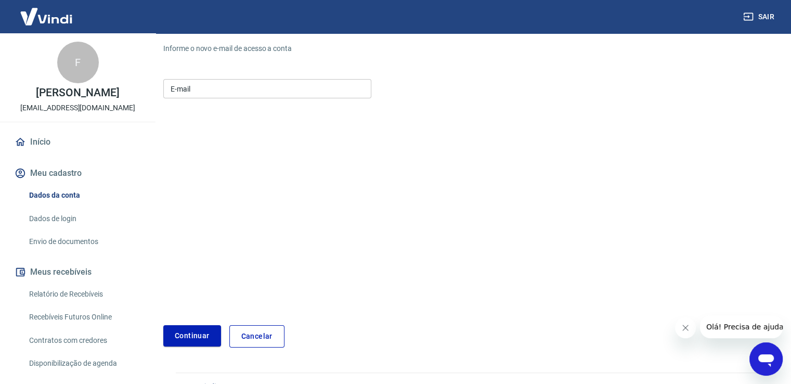
scroll to position [125, 0]
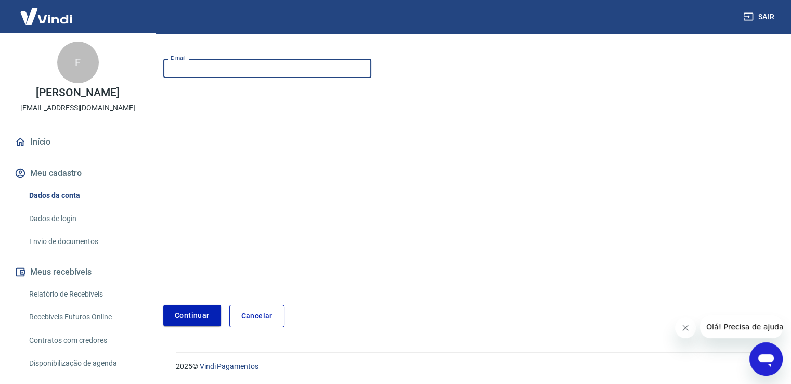
click at [219, 70] on input "E-mail" at bounding box center [267, 68] width 208 height 19
type input "[EMAIL_ADDRESS][DOMAIN_NAME]"
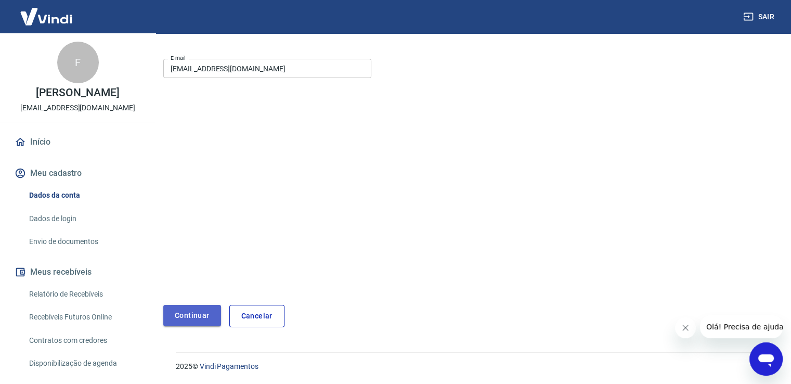
click at [190, 314] on button "Continuar" at bounding box center [192, 315] width 58 height 21
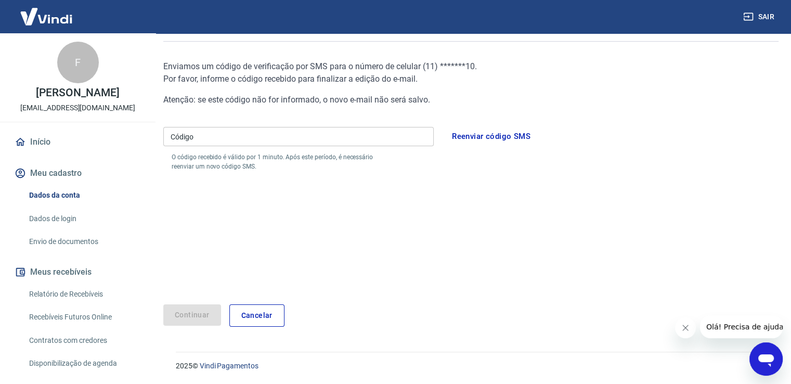
scroll to position [87, 0]
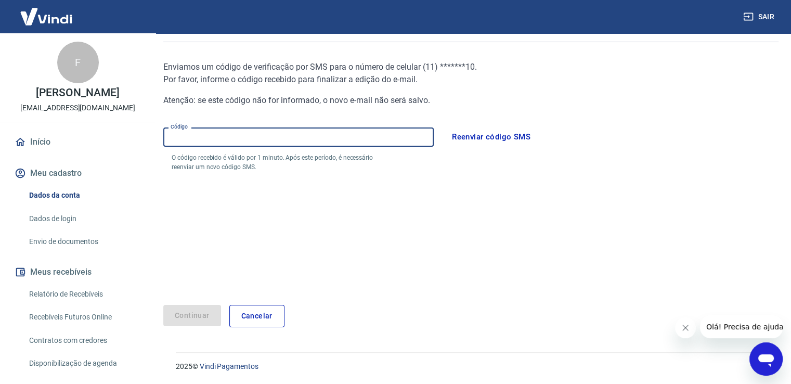
click at [231, 133] on input "Código" at bounding box center [298, 136] width 270 height 19
type input "274994"
click at [185, 312] on button "Continuar" at bounding box center [192, 315] width 58 height 21
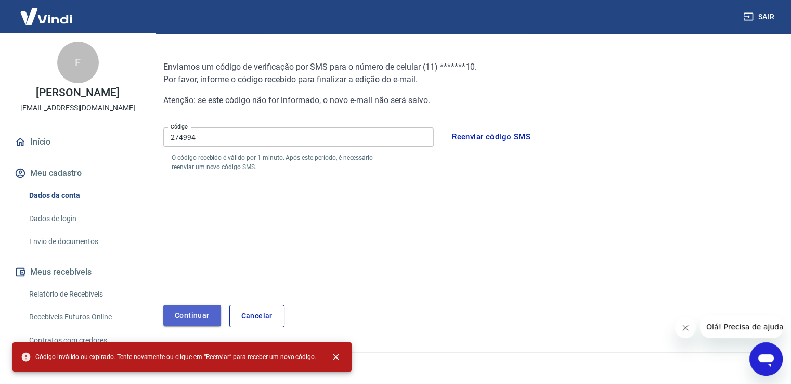
click at [196, 317] on button "Continuar" at bounding box center [192, 315] width 58 height 21
drag, startPoint x: 483, startPoint y: 140, endPoint x: 467, endPoint y: 228, distance: 88.7
click at [467, 228] on div "Enviamos um código de verificação por SMS para o número de celular ( 11 ) *****…" at bounding box center [368, 174] width 410 height 260
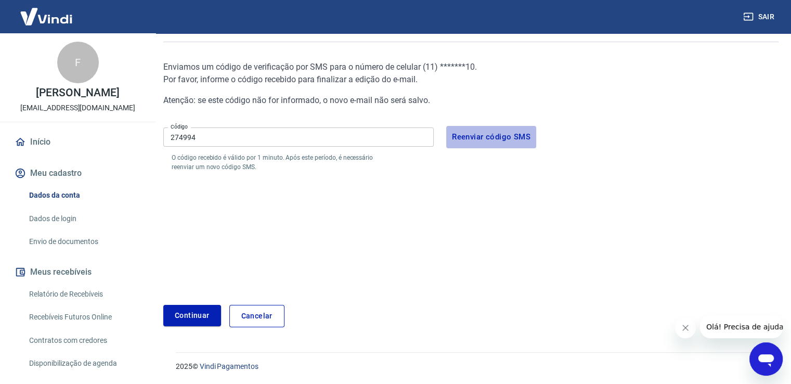
click at [471, 141] on button "Reenviar código SMS" at bounding box center [491, 137] width 90 height 22
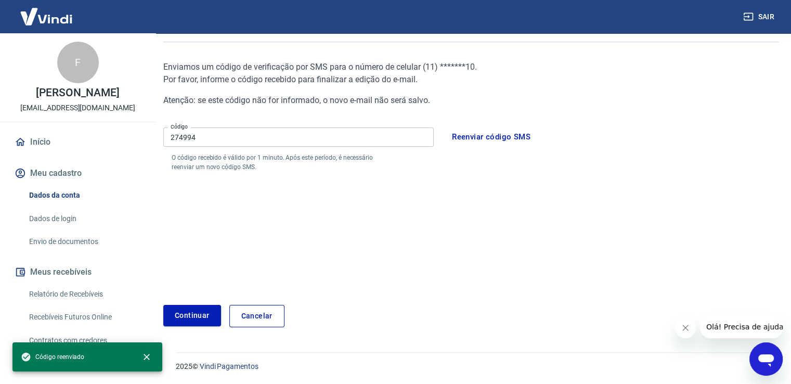
click at [250, 139] on input "274994" at bounding box center [298, 136] width 270 height 19
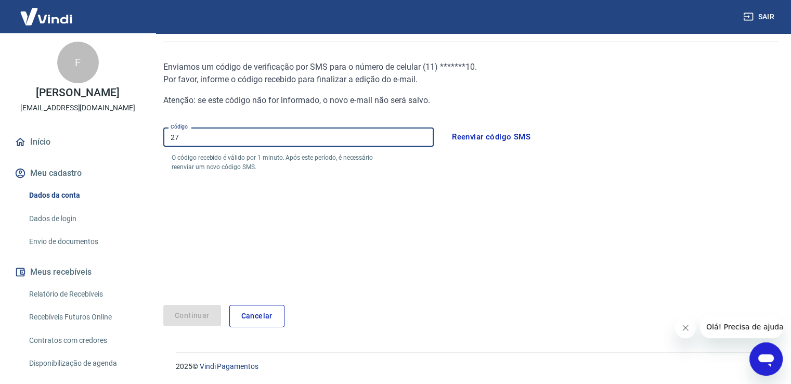
type input "2"
type input "312640"
click at [196, 309] on button "Continuar" at bounding box center [192, 315] width 58 height 21
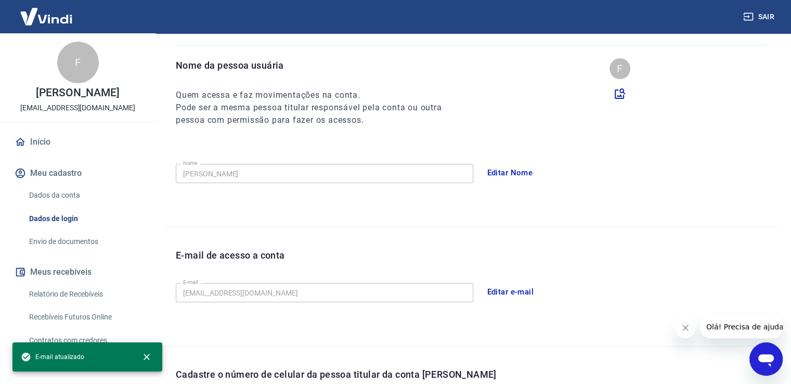
scroll to position [281, 0]
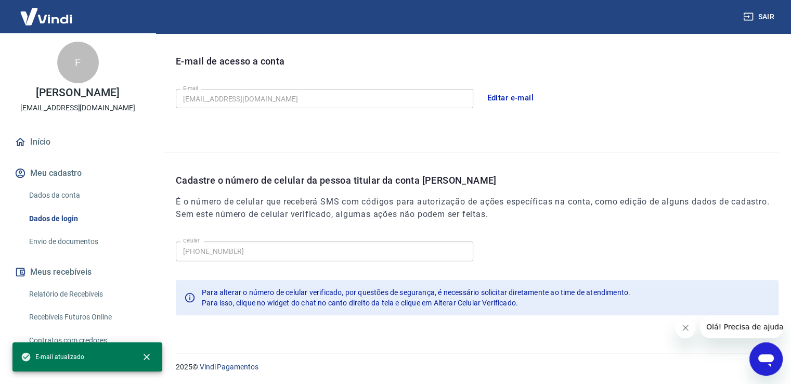
click at [39, 145] on link "Início" at bounding box center [77, 142] width 131 height 23
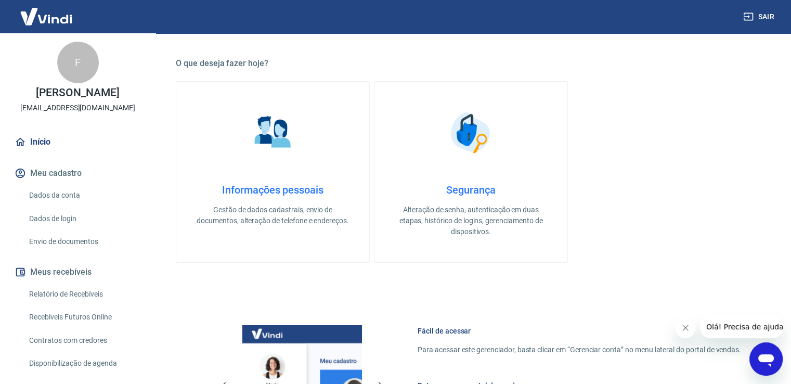
scroll to position [545, 0]
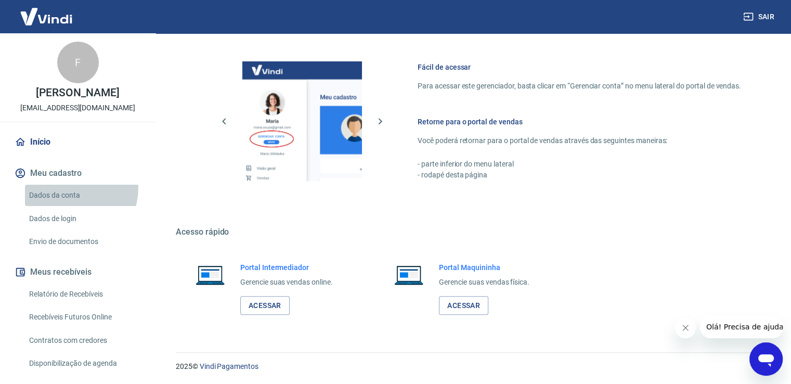
click at [64, 187] on link "Dados da conta" at bounding box center [84, 195] width 118 height 21
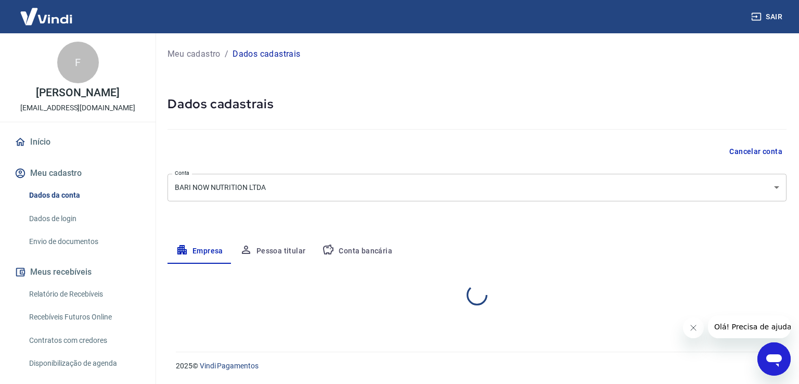
select select "SP"
select select "business"
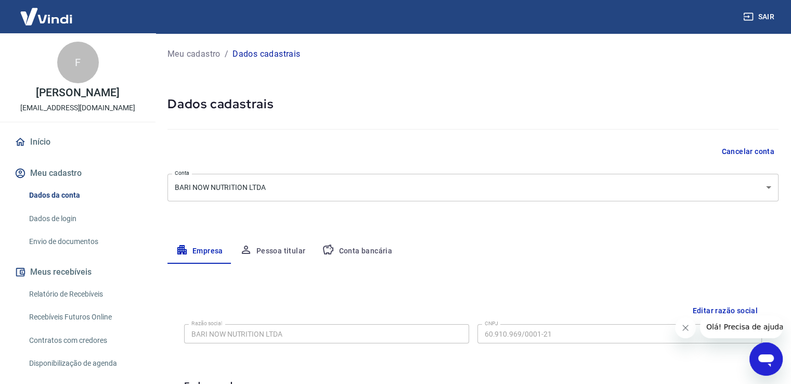
click at [366, 246] on button "Conta bancária" at bounding box center [357, 251] width 87 height 25
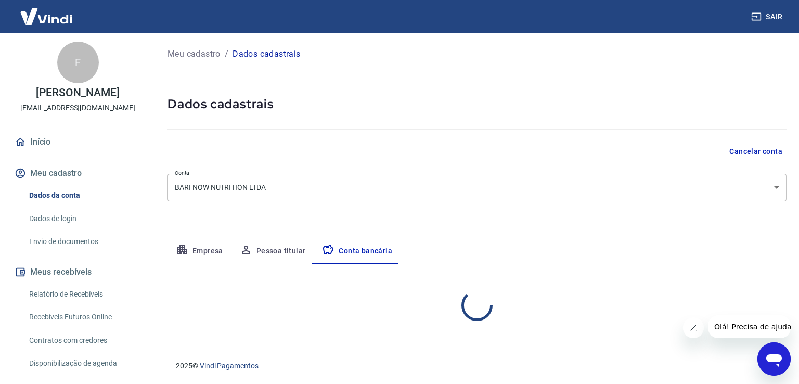
select select "1"
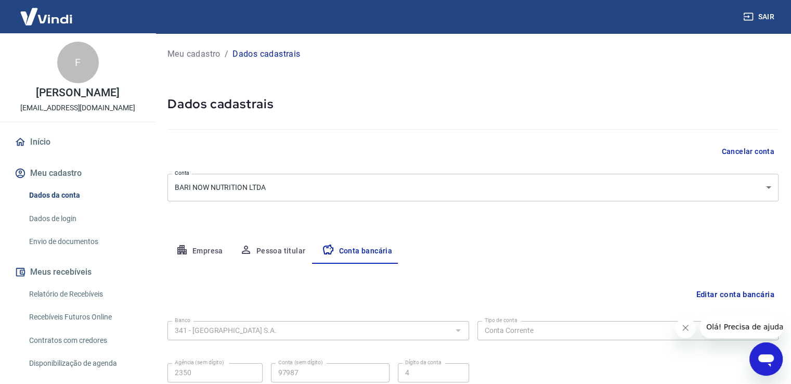
scroll to position [89, 0]
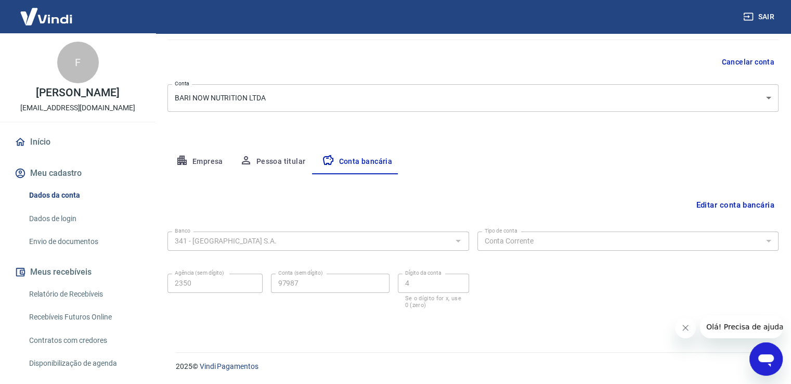
click at [38, 137] on link "Início" at bounding box center [77, 142] width 131 height 23
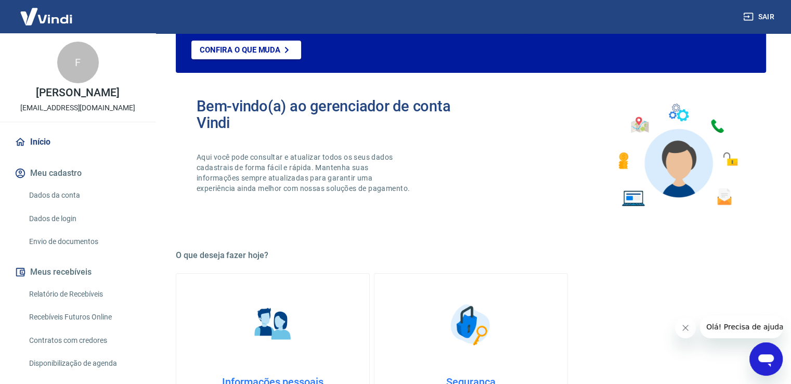
scroll to position [545, 0]
